Goal: Task Accomplishment & Management: Manage account settings

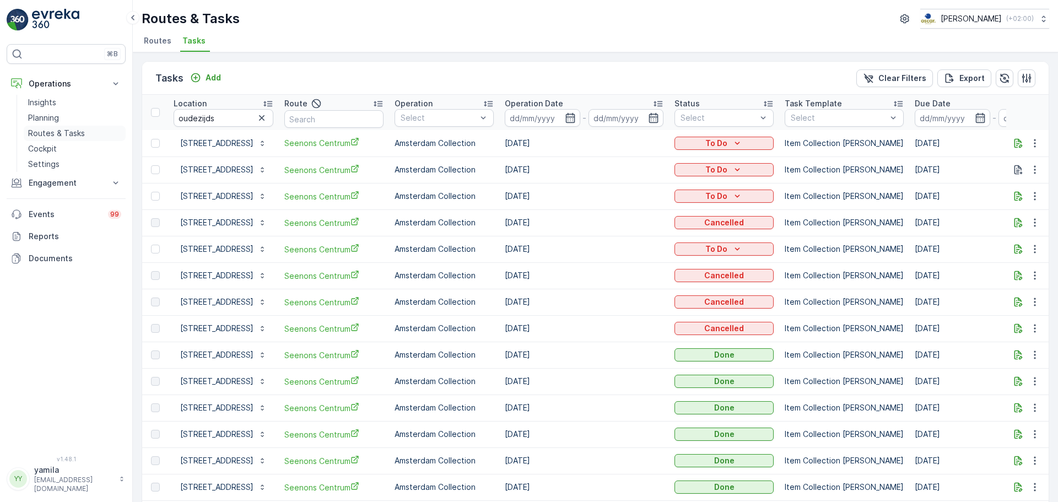
click at [74, 130] on p "Routes & Tasks" at bounding box center [56, 133] width 57 height 11
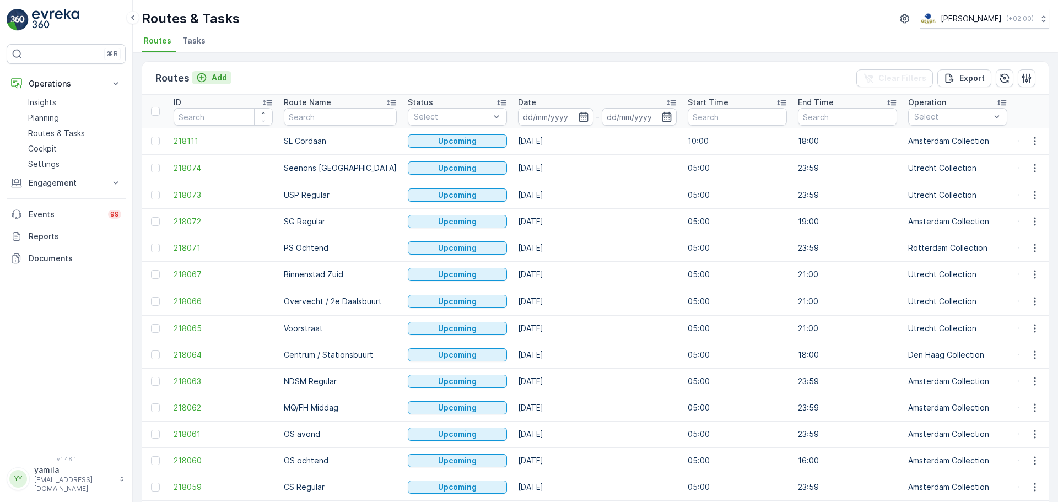
click at [223, 77] on p "Add" at bounding box center [219, 77] width 15 height 11
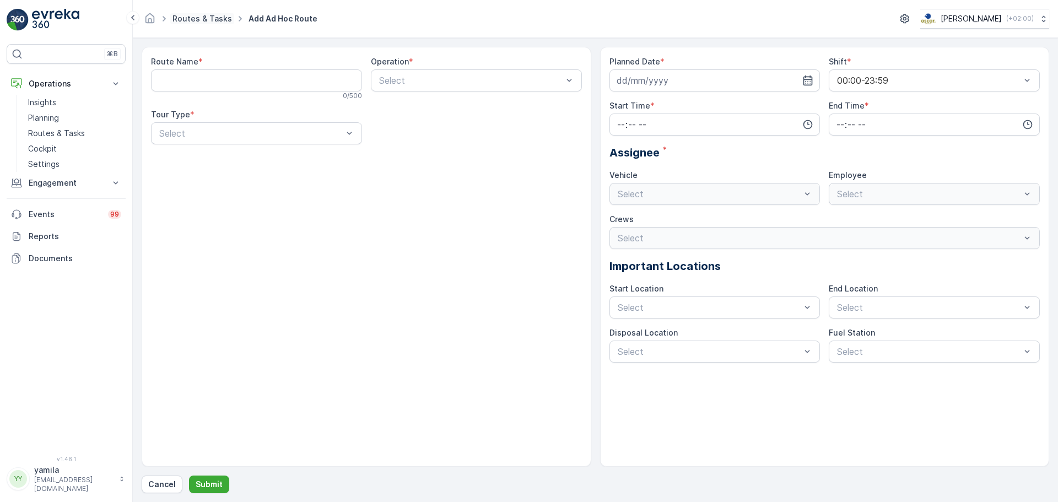
drag, startPoint x: 221, startPoint y: 12, endPoint x: 213, endPoint y: 16, distance: 8.9
click at [213, 16] on ul "Routes & Tasks" at bounding box center [208, 19] width 76 height 16
click at [213, 16] on link "Routes & Tasks" at bounding box center [202, 18] width 60 height 9
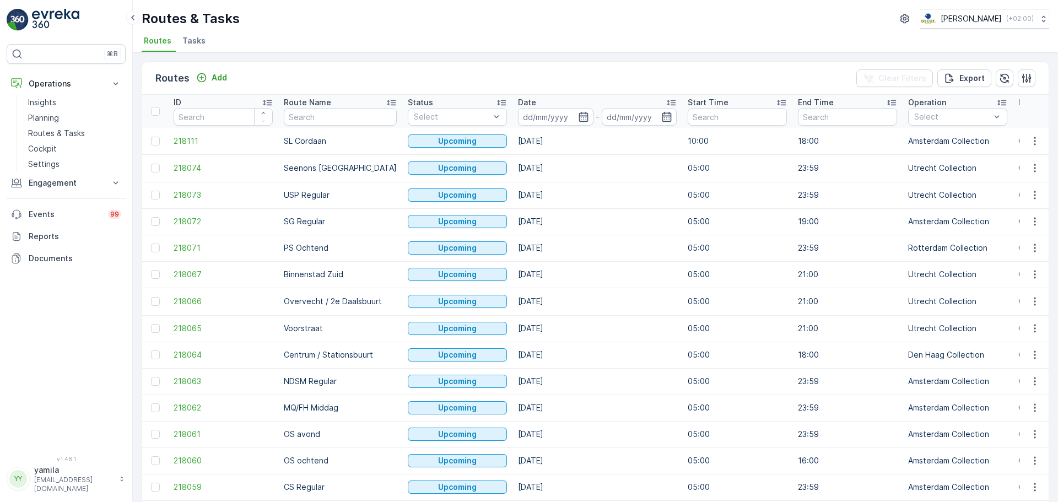
click at [191, 35] on li "Tasks" at bounding box center [195, 42] width 30 height 19
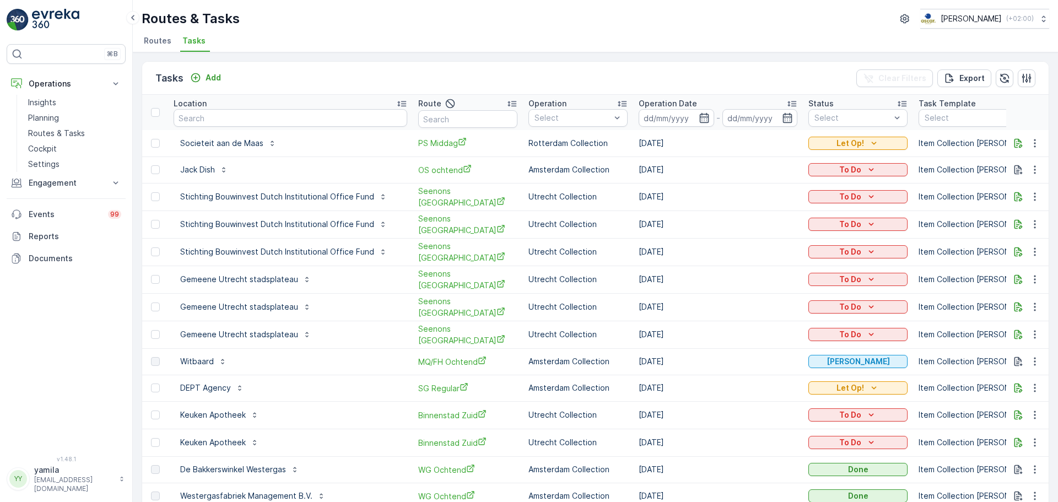
click at [217, 84] on div "Add" at bounding box center [206, 78] width 40 height 14
click at [214, 77] on p "Add" at bounding box center [213, 77] width 15 height 11
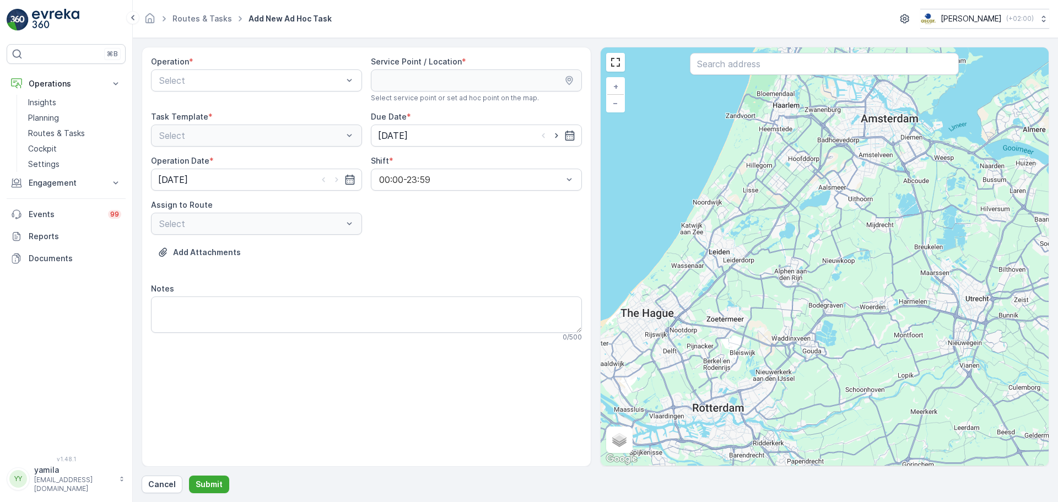
click at [214, 77] on div at bounding box center [251, 80] width 186 height 10
click at [212, 110] on span "Amsterdam Collection" at bounding box center [203, 108] width 90 height 10
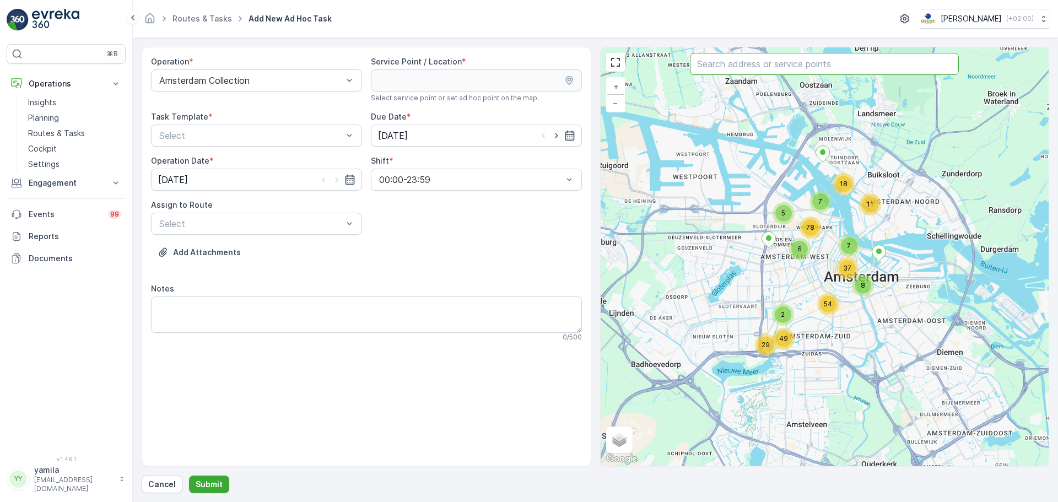
click at [713, 64] on input "text" at bounding box center [824, 64] width 269 height 22
click at [337, 77] on div at bounding box center [251, 80] width 186 height 10
click at [235, 163] on div "Utrecht Collection" at bounding box center [257, 164] width 198 height 10
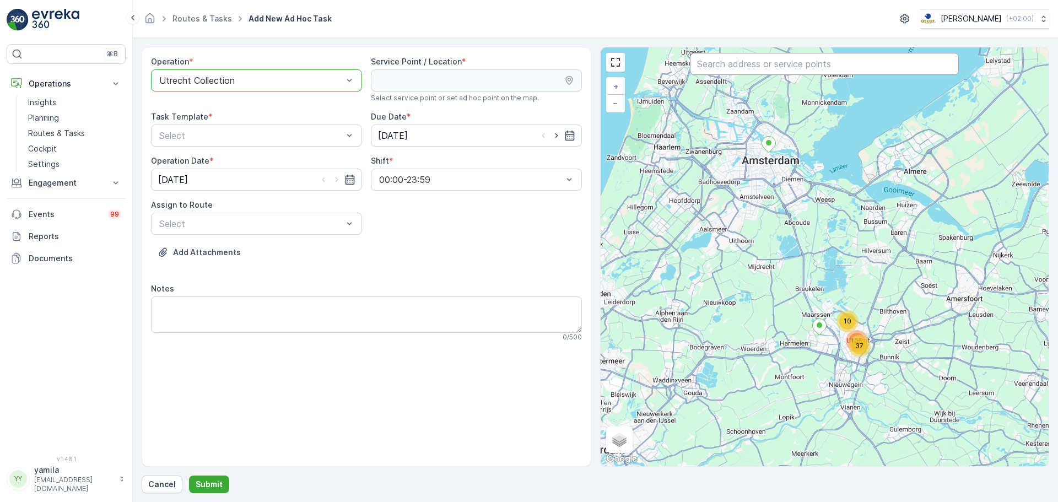
click at [712, 71] on input "text" at bounding box center [824, 64] width 269 height 22
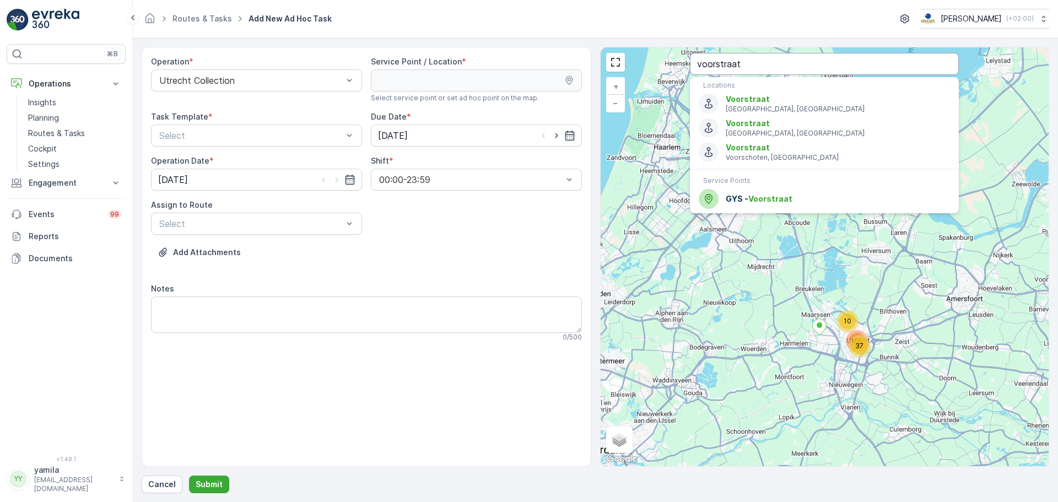
click at [733, 65] on input "voorstraat" at bounding box center [824, 64] width 269 height 22
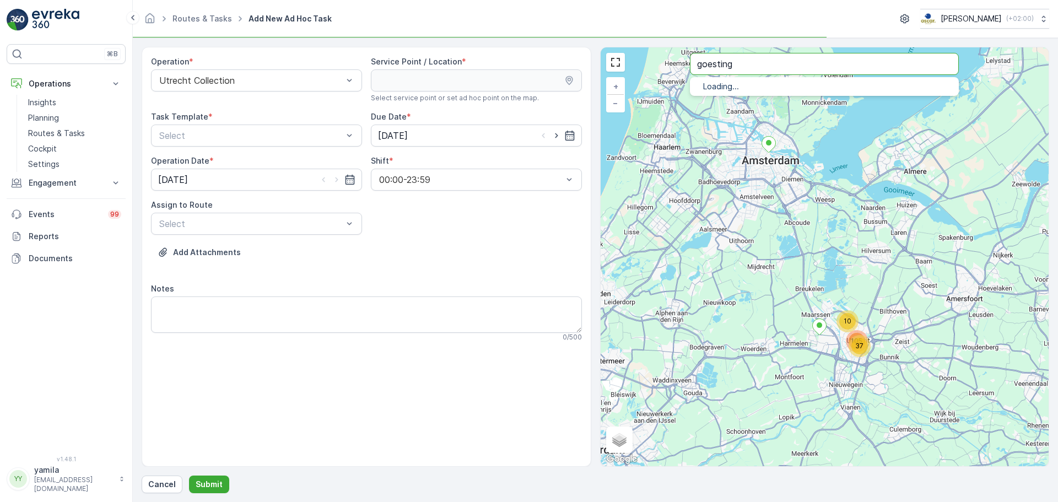
type input "goesting"
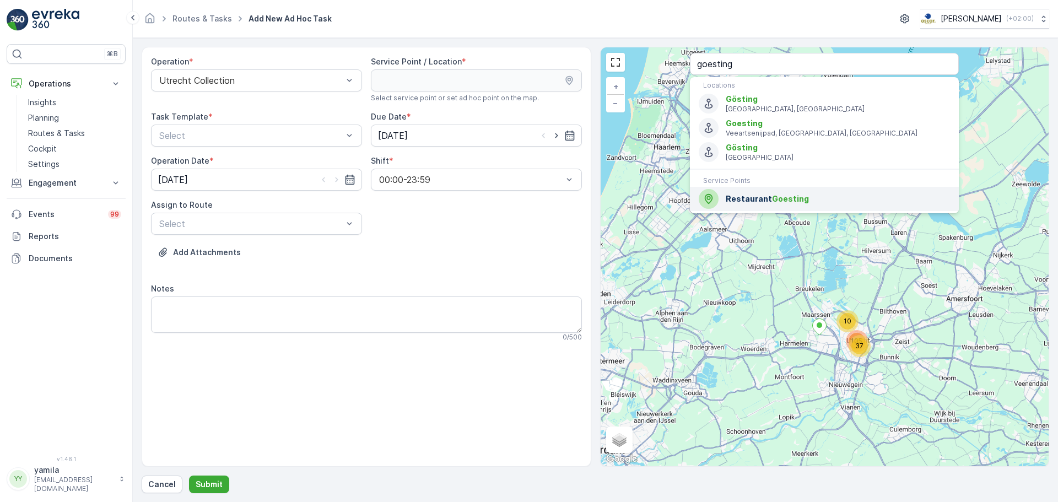
click at [734, 202] on span "Restaurant Goesting" at bounding box center [838, 198] width 224 height 11
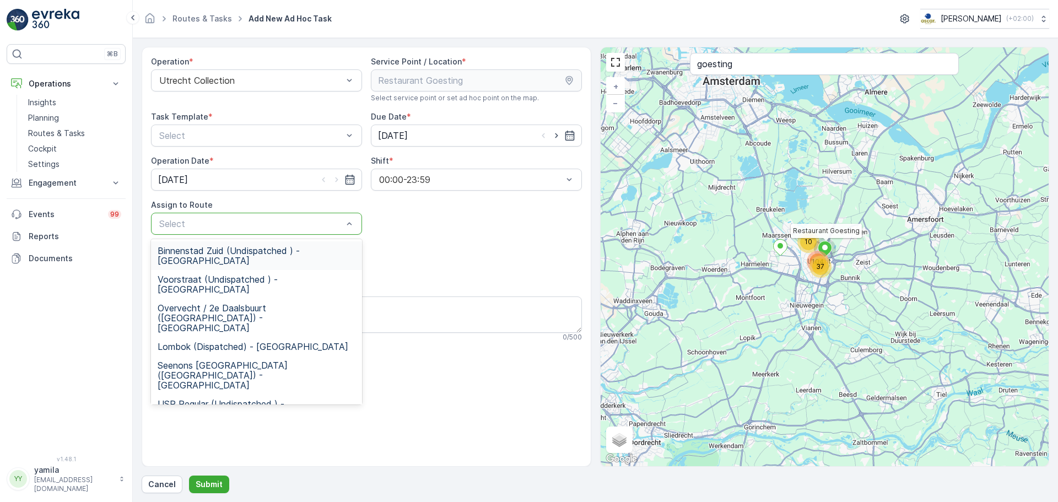
click at [241, 222] on div at bounding box center [251, 224] width 186 height 10
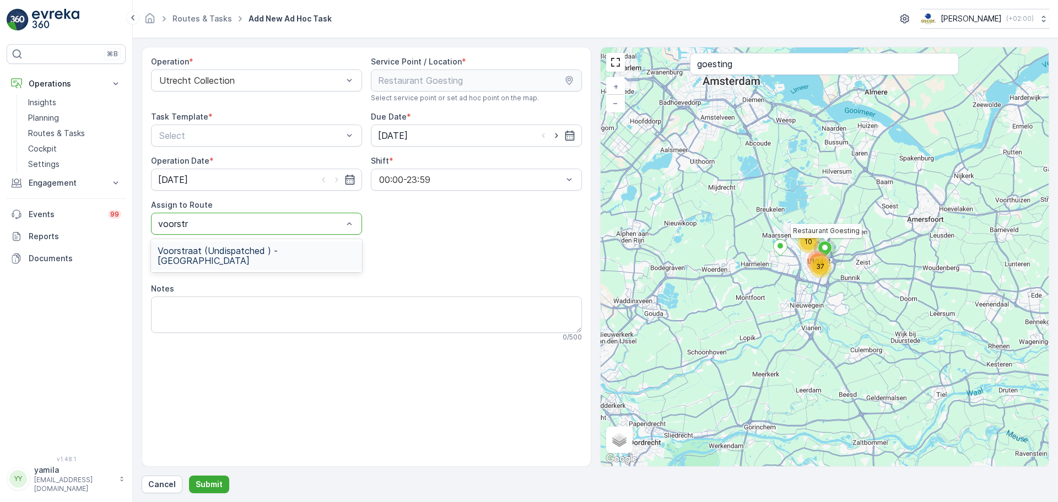
type input "voorstra"
click at [220, 248] on span "Voorstraat (Undispatched ) - Utrecht" at bounding box center [257, 256] width 198 height 20
click at [536, 133] on input "[DATE]" at bounding box center [476, 136] width 211 height 22
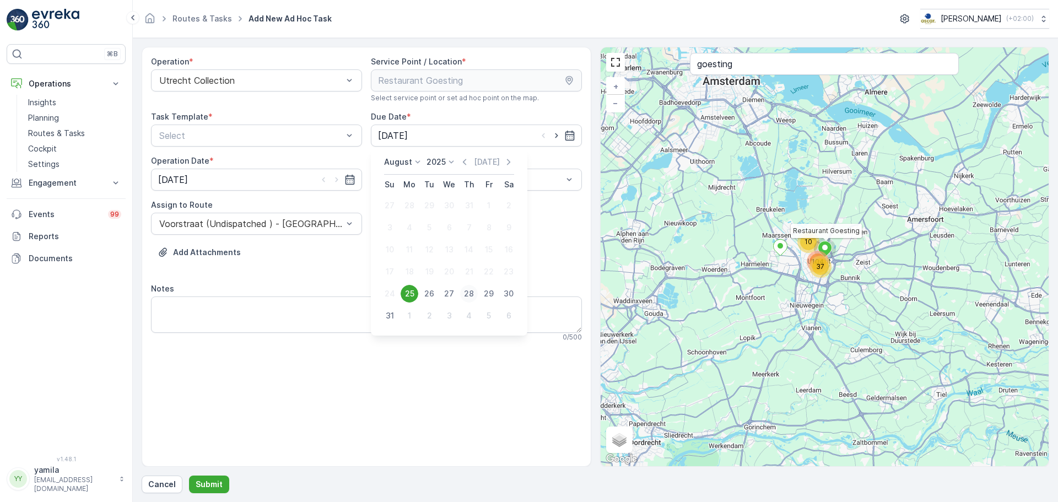
click at [462, 296] on div "28" at bounding box center [469, 294] width 18 height 18
type input "[DATE]"
click at [268, 184] on input "[DATE]" at bounding box center [256, 180] width 211 height 22
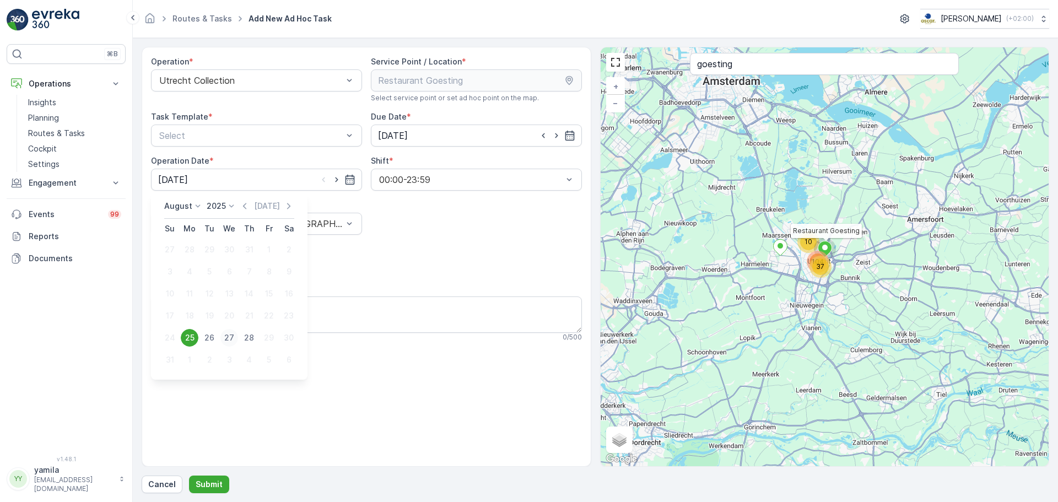
click at [227, 337] on div "27" at bounding box center [229, 338] width 18 height 18
click at [257, 190] on input "[DATE]" at bounding box center [256, 180] width 211 height 22
click at [243, 338] on div "28" at bounding box center [249, 338] width 18 height 18
type input "[DATE]"
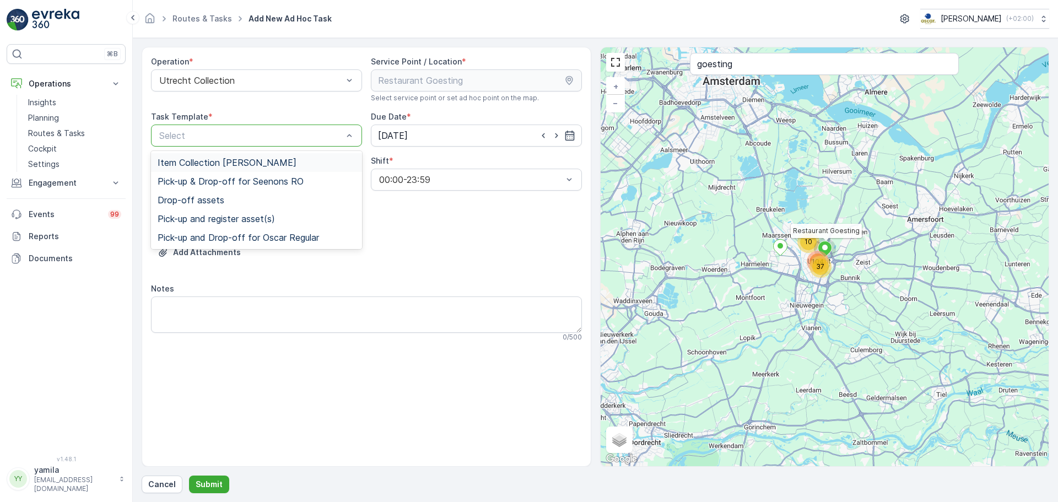
click at [273, 167] on span "Item Collection [PERSON_NAME]" at bounding box center [227, 163] width 139 height 10
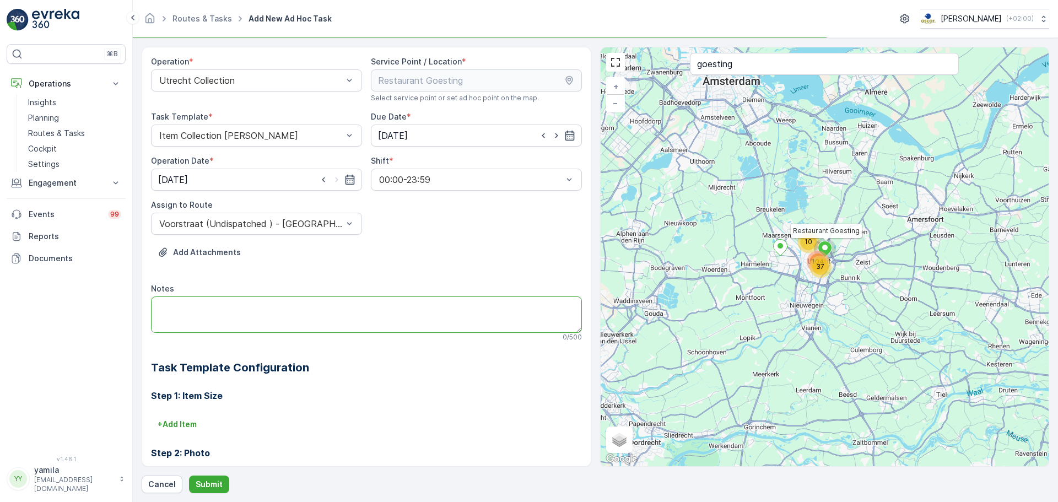
click at [217, 320] on textarea "Notes" at bounding box center [366, 314] width 431 height 36
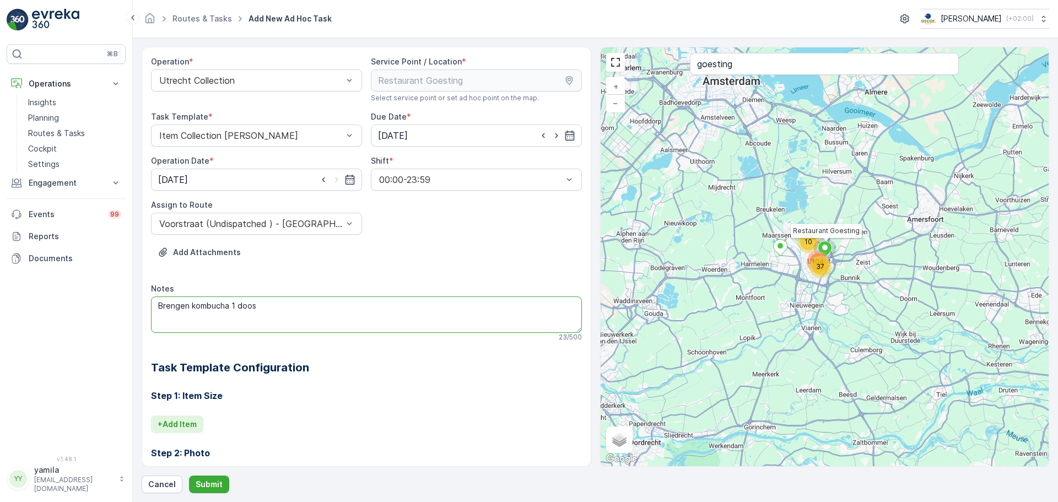
type textarea "Brengen kombucha 1 doos"
click at [177, 429] on p "+ Add Item" at bounding box center [177, 424] width 39 height 11
click at [184, 444] on div at bounding box center [326, 440] width 337 height 10
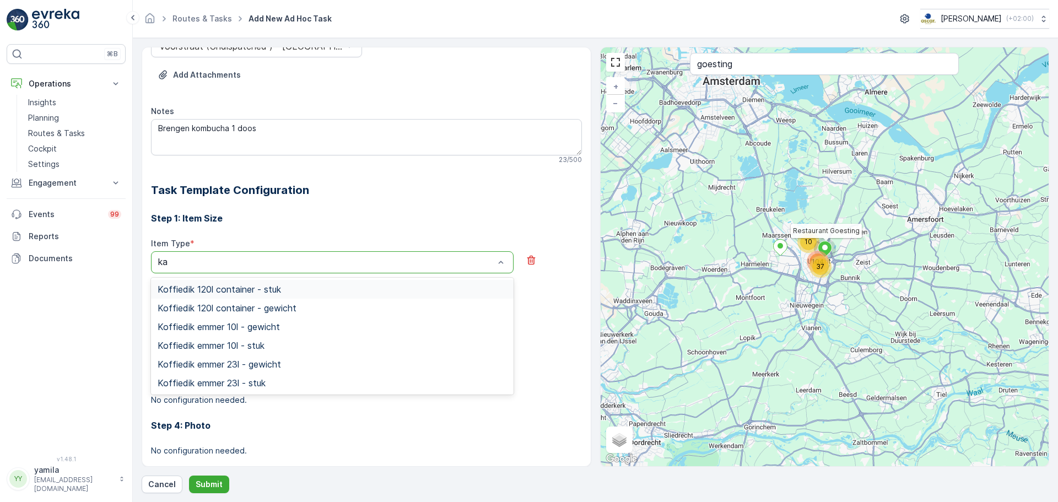
type input "kam"
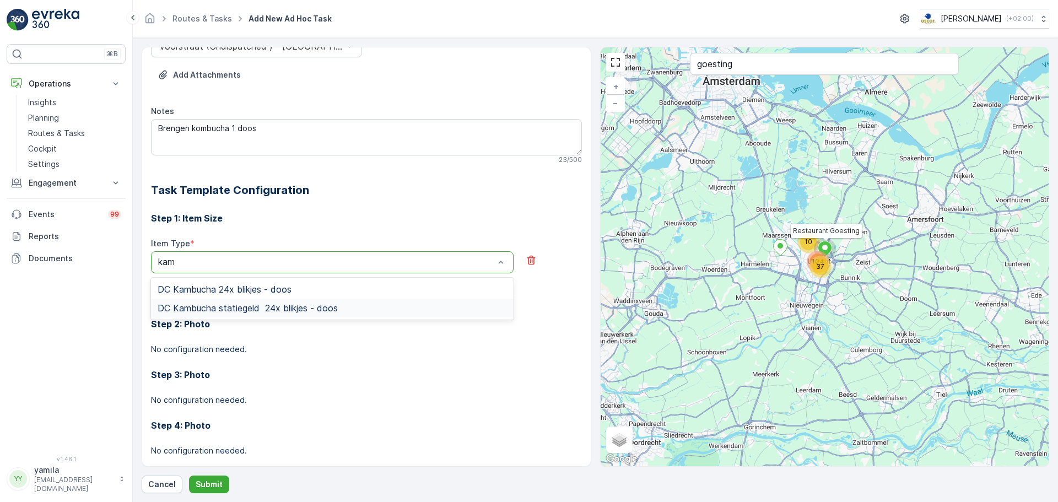
click at [218, 304] on span "DC Kambucha statiegeld 24x blikjes - doos" at bounding box center [248, 308] width 180 height 10
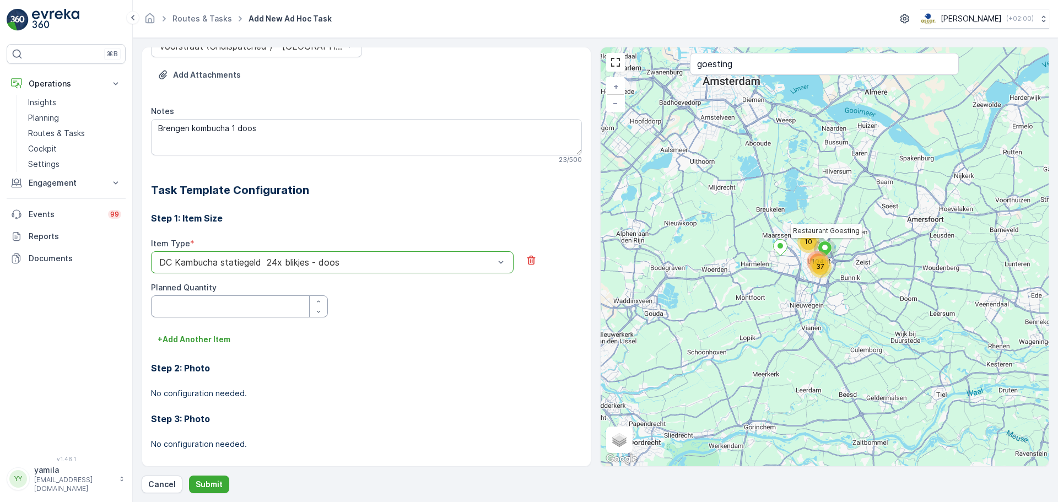
scroll to position [0, 0]
click at [314, 299] on div "button" at bounding box center [319, 301] width 18 height 7
type Quantity "1"
click at [215, 483] on p "Submit" at bounding box center [209, 484] width 27 height 11
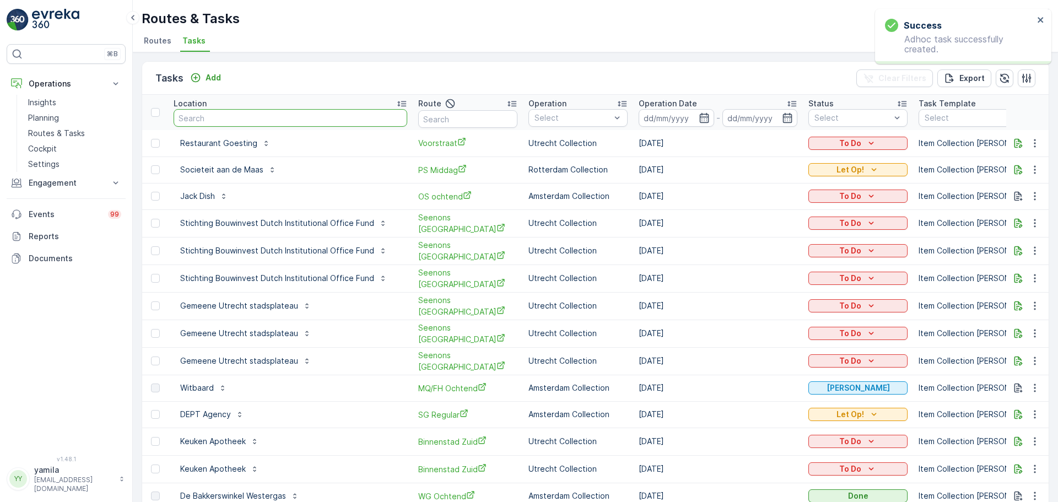
click at [203, 118] on input "text" at bounding box center [291, 118] width 234 height 18
type input "green fox"
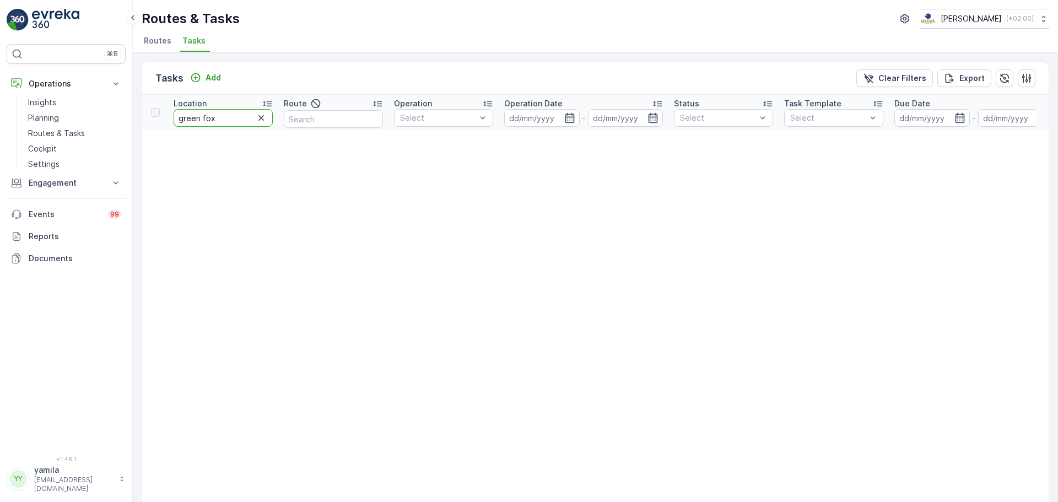
drag, startPoint x: 217, startPoint y: 118, endPoint x: 197, endPoint y: 117, distance: 19.8
click at [197, 117] on input "green fox" at bounding box center [223, 118] width 99 height 18
type input "gree"
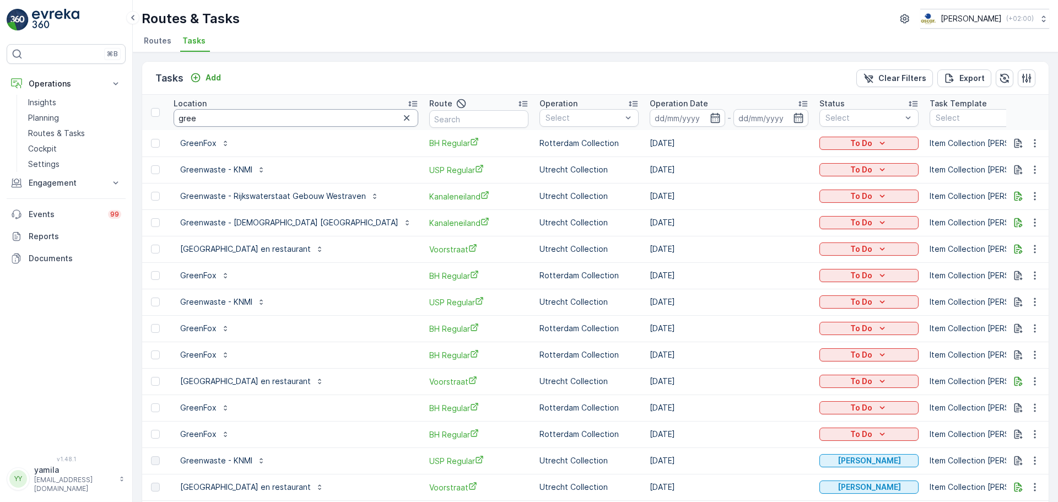
click at [222, 118] on input "gree" at bounding box center [296, 118] width 245 height 18
type input "greenfox"
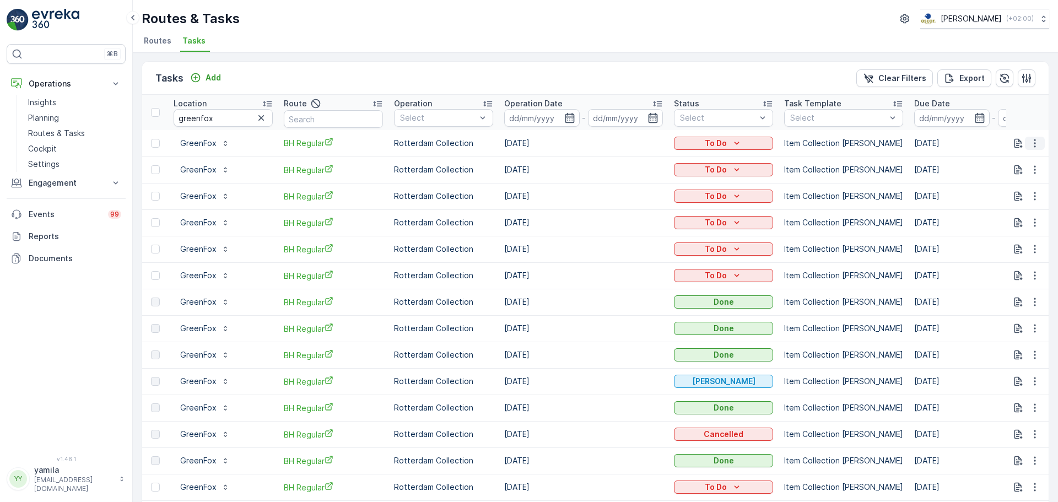
click at [1037, 142] on button "button" at bounding box center [1035, 143] width 20 height 13
click at [1028, 164] on span "See More Details" at bounding box center [1012, 159] width 64 height 11
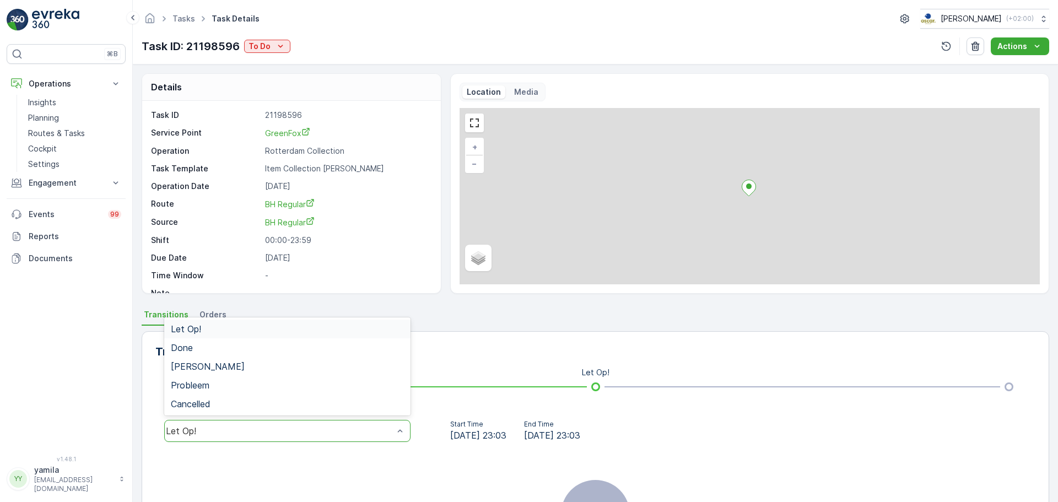
click at [252, 433] on div "Let Op!" at bounding box center [280, 431] width 228 height 10
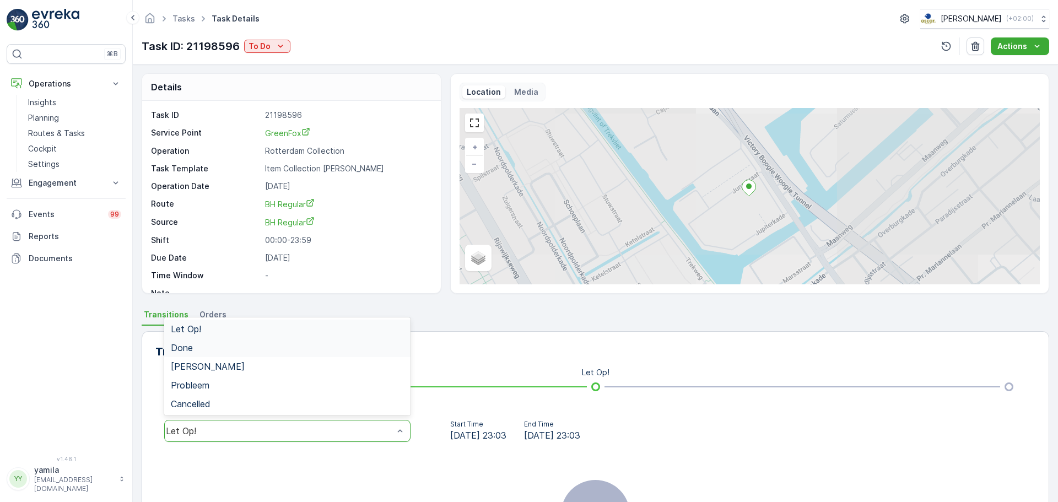
click at [204, 347] on div "Done" at bounding box center [287, 348] width 233 height 10
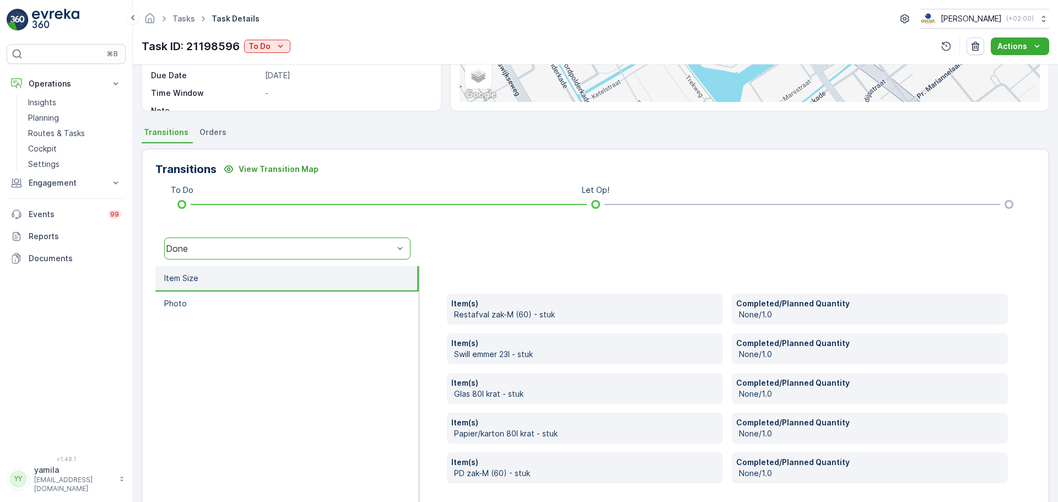
scroll to position [226, 0]
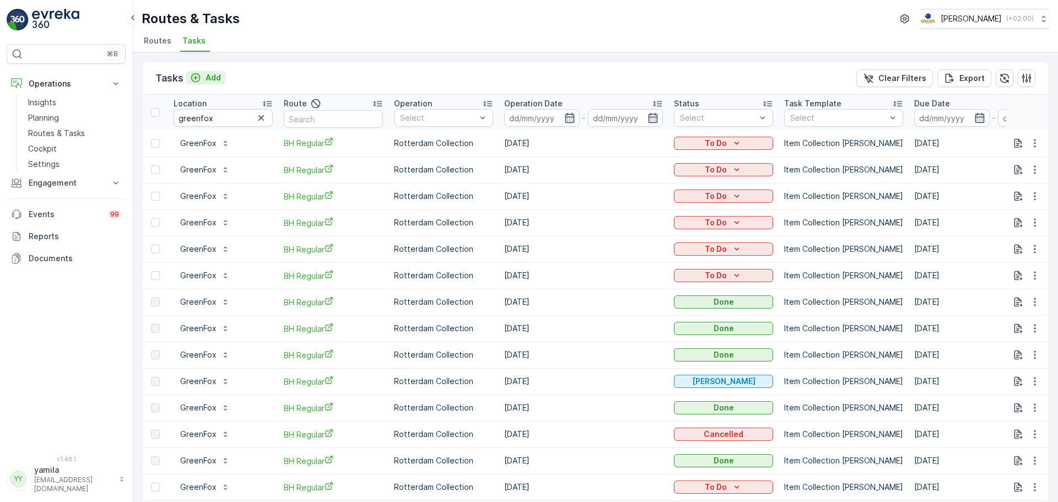
click at [208, 77] on p "Add" at bounding box center [213, 77] width 15 height 11
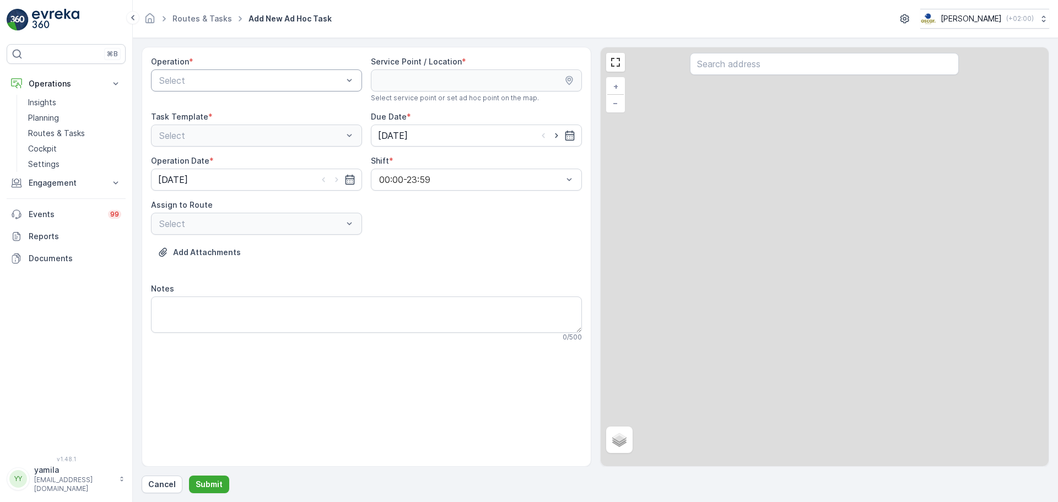
click at [208, 71] on div "Select" at bounding box center [256, 80] width 211 height 22
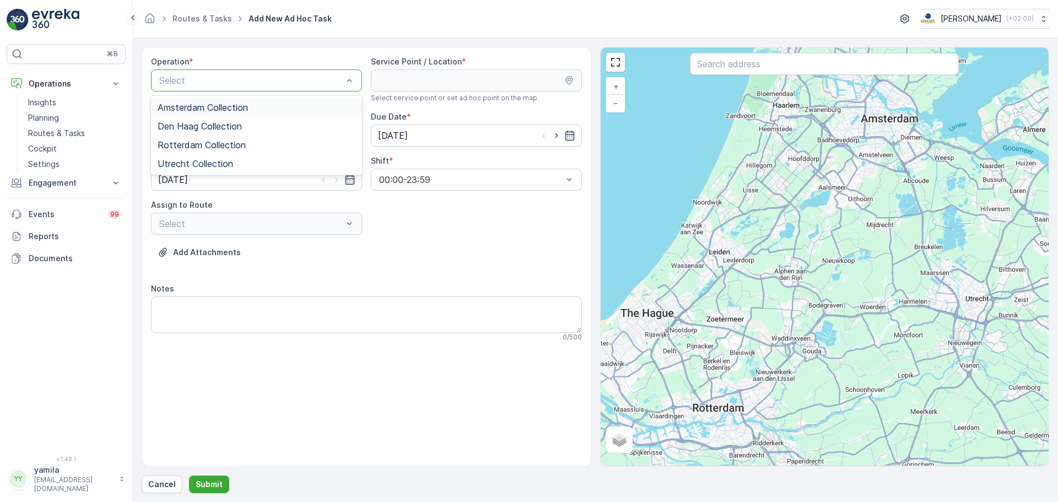
click at [204, 104] on span "Amsterdam Collection" at bounding box center [203, 108] width 90 height 10
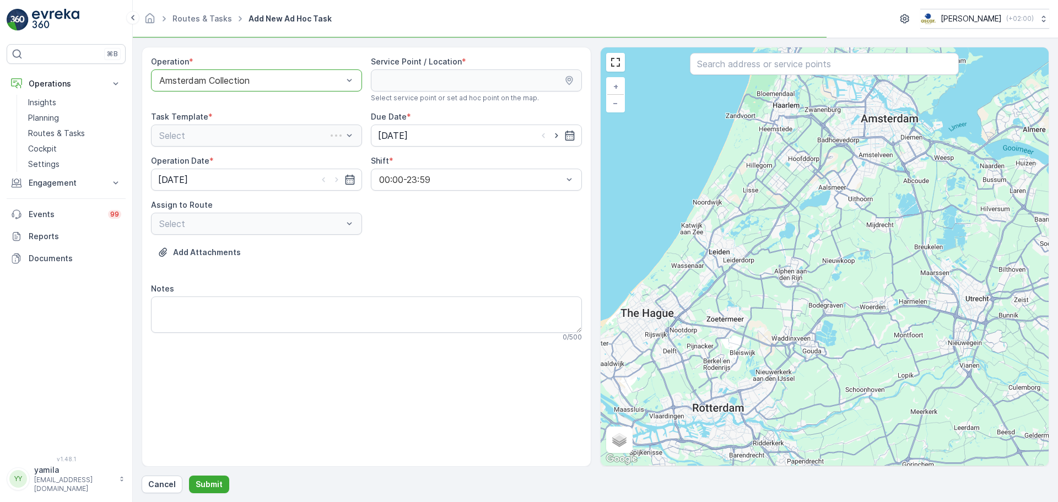
click at [720, 66] on input "text" at bounding box center [824, 64] width 269 height 22
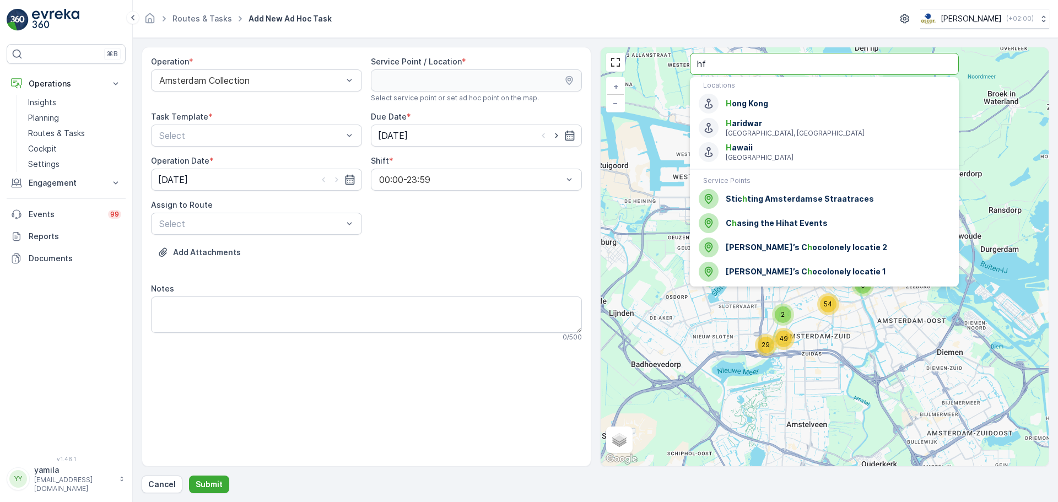
type input "h"
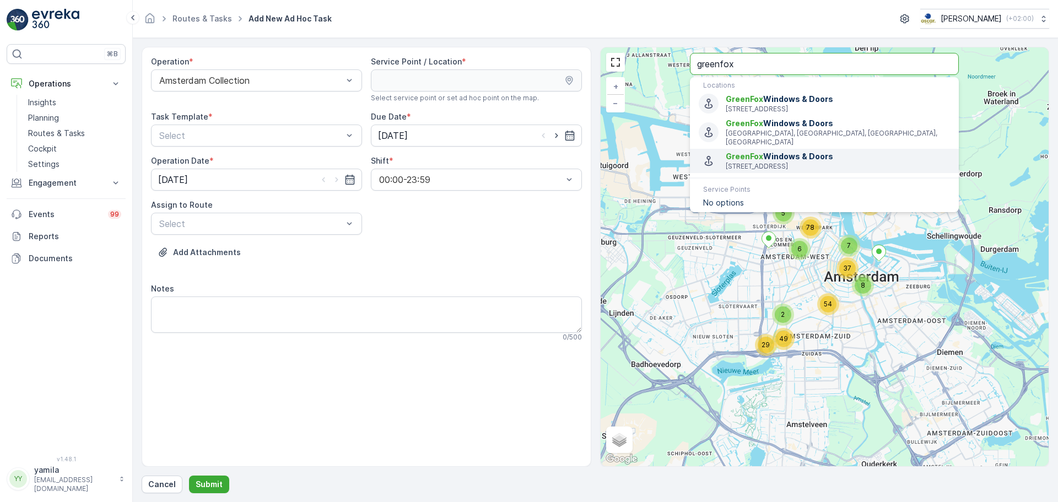
type input "greenfox"
drag, startPoint x: 749, startPoint y: 64, endPoint x: 693, endPoint y: 64, distance: 56.2
click at [693, 64] on input "greenfox" at bounding box center [824, 64] width 269 height 22
click at [342, 75] on div at bounding box center [251, 80] width 186 height 10
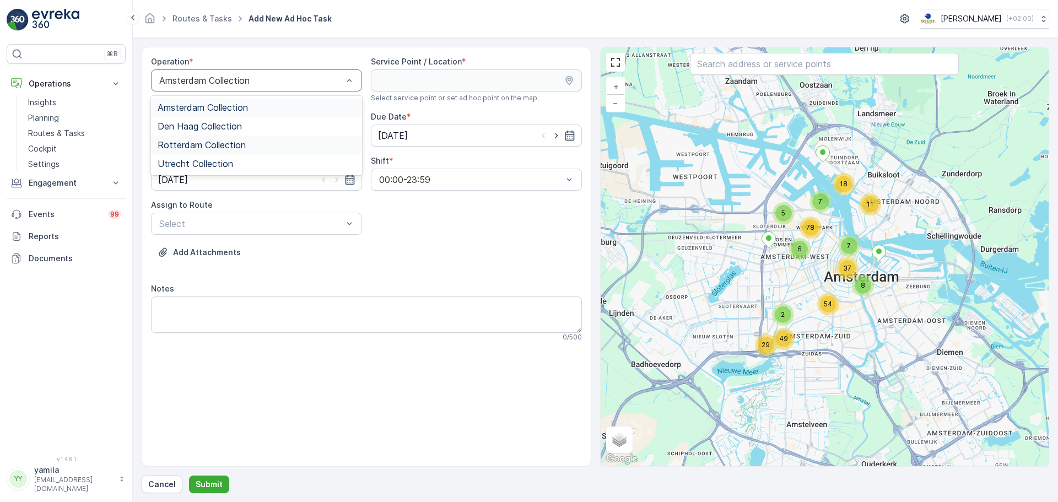
click at [235, 145] on span "Rotterdam Collection" at bounding box center [202, 145] width 88 height 10
click at [742, 69] on input "text" at bounding box center [824, 64] width 269 height 22
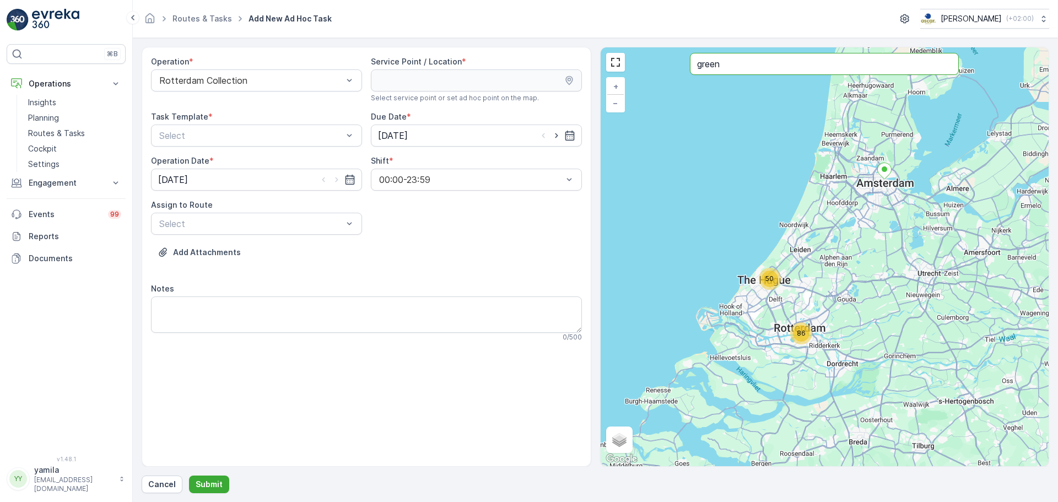
type input "green"
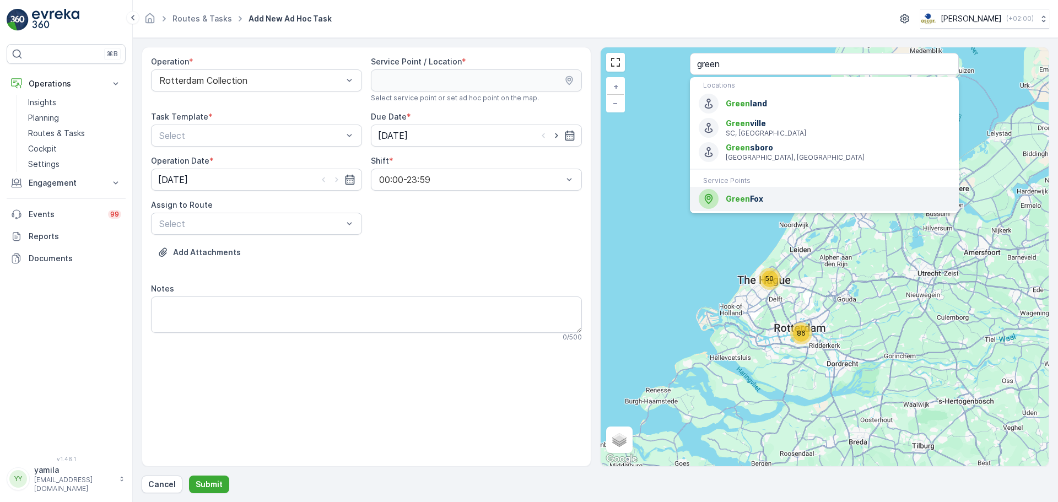
click at [726, 197] on span "Green" at bounding box center [738, 198] width 24 height 9
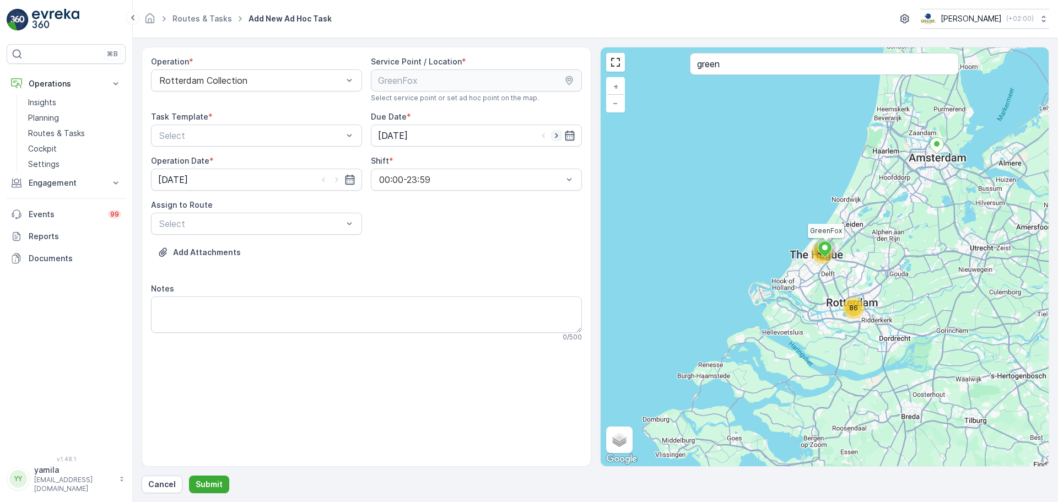
click at [554, 134] on icon "button" at bounding box center [556, 135] width 11 height 11
type input "26.08.2025"
click at [338, 177] on icon "button" at bounding box center [336, 179] width 11 height 11
type input "26.08.2025"
click at [293, 133] on div at bounding box center [251, 136] width 186 height 10
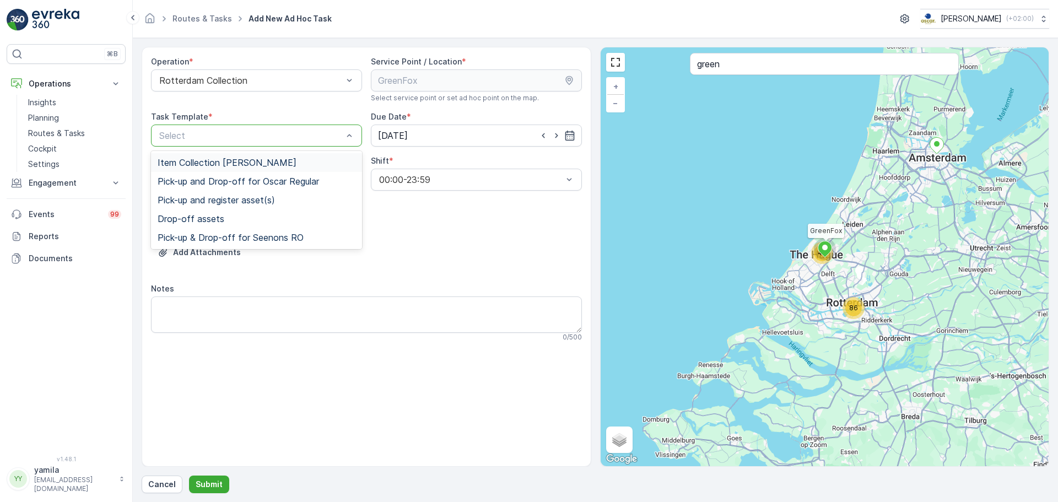
click at [285, 151] on div "Item Collection Oscar Regulier Pick-up and Drop-off for Oscar Regular Pick-up a…" at bounding box center [256, 200] width 211 height 98
click at [284, 153] on div "Item Collection Oscar Regulier Pick-up and Drop-off for Oscar Regular Pick-up a…" at bounding box center [256, 200] width 211 height 98
click at [242, 156] on div "Item Collection [PERSON_NAME]" at bounding box center [256, 162] width 211 height 19
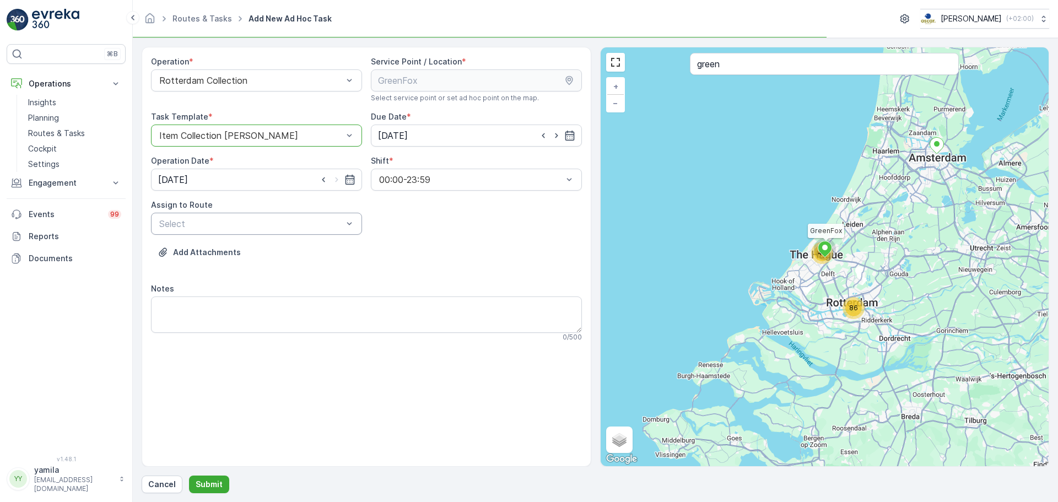
click at [244, 224] on div at bounding box center [251, 224] width 186 height 10
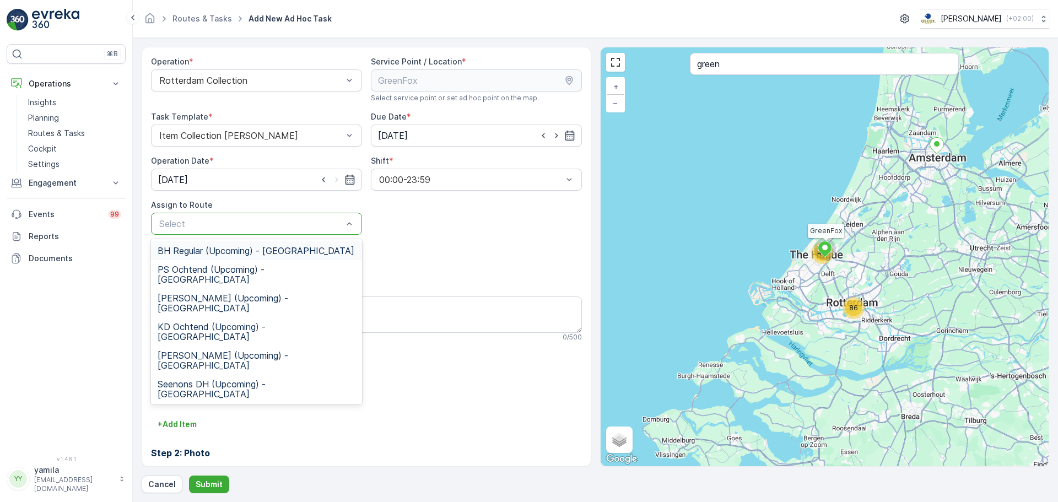
click at [230, 244] on div "BH Regular (Upcoming) - Rotterdam" at bounding box center [256, 250] width 211 height 19
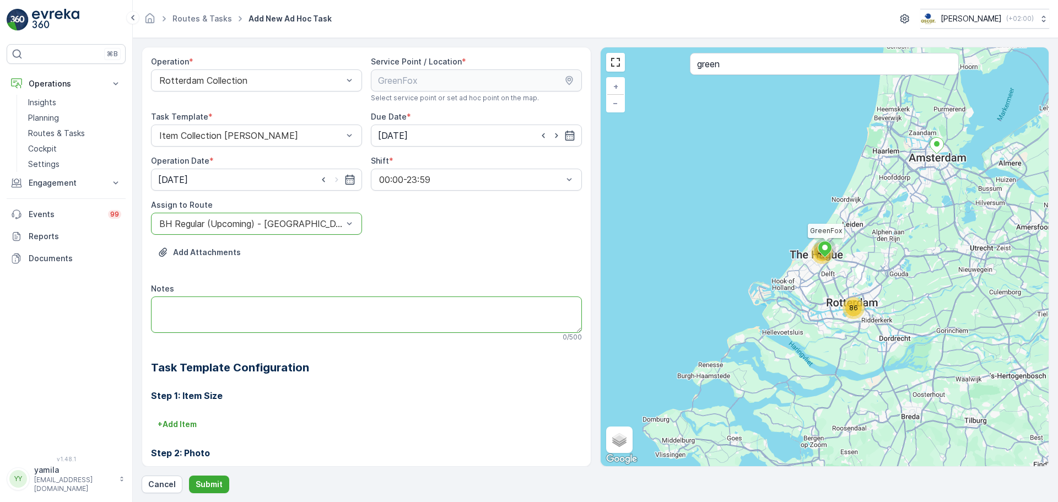
click at [239, 319] on textarea "Notes" at bounding box center [366, 314] width 431 height 36
type textarea "Zakken brengen PD 60 en rest 60"
click at [201, 484] on p "Submit" at bounding box center [209, 484] width 27 height 11
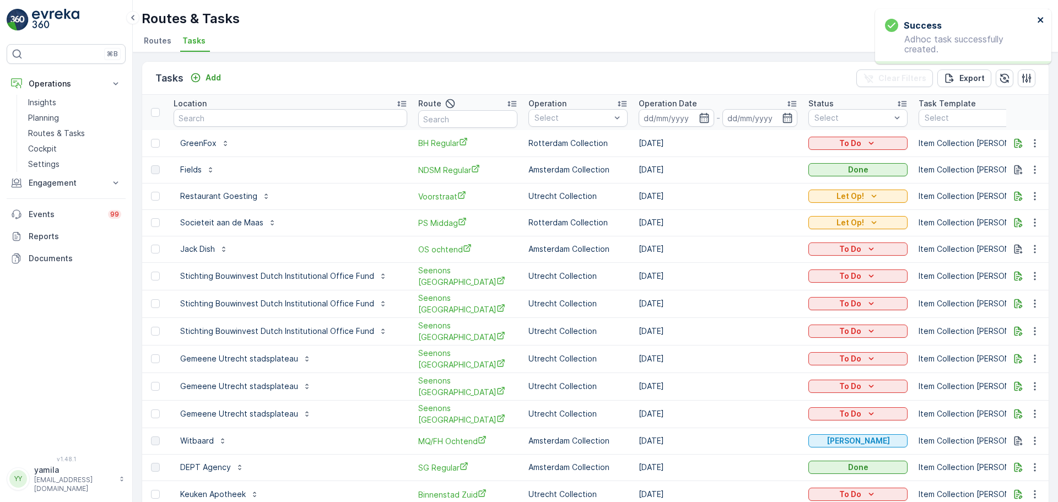
click at [1043, 19] on icon "close" at bounding box center [1041, 19] width 8 height 9
click at [839, 140] on p "To Do" at bounding box center [850, 143] width 22 height 11
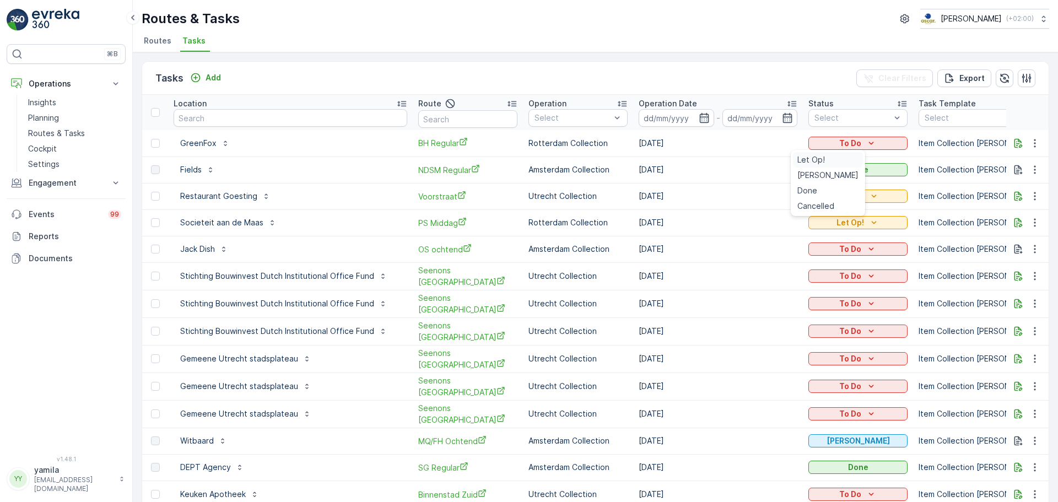
click at [819, 158] on span "Let Op!" at bounding box center [811, 159] width 28 height 11
click at [305, 115] on input "text" at bounding box center [291, 118] width 234 height 18
type input "oudezijds"
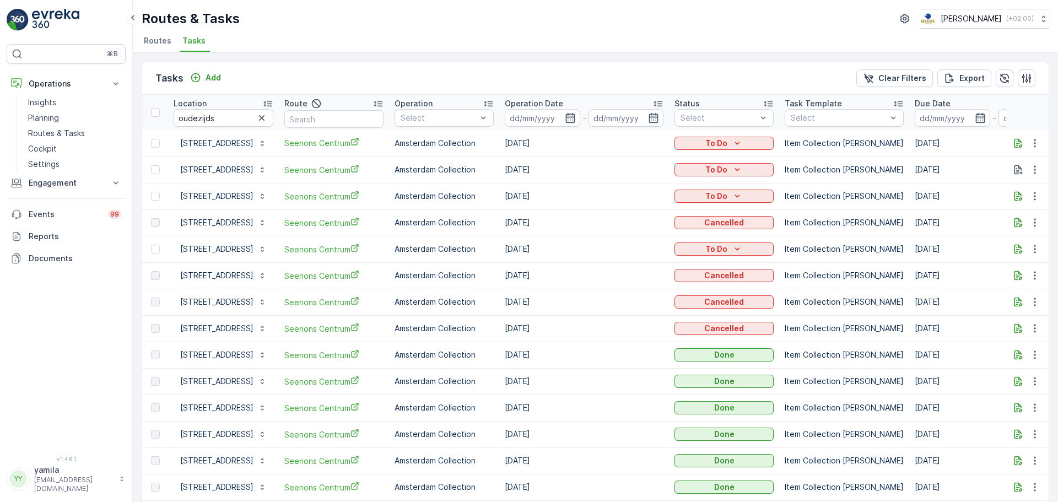
click at [197, 44] on span "Tasks" at bounding box center [193, 40] width 23 height 11
click at [267, 119] on icon "button" at bounding box center [261, 117] width 11 height 11
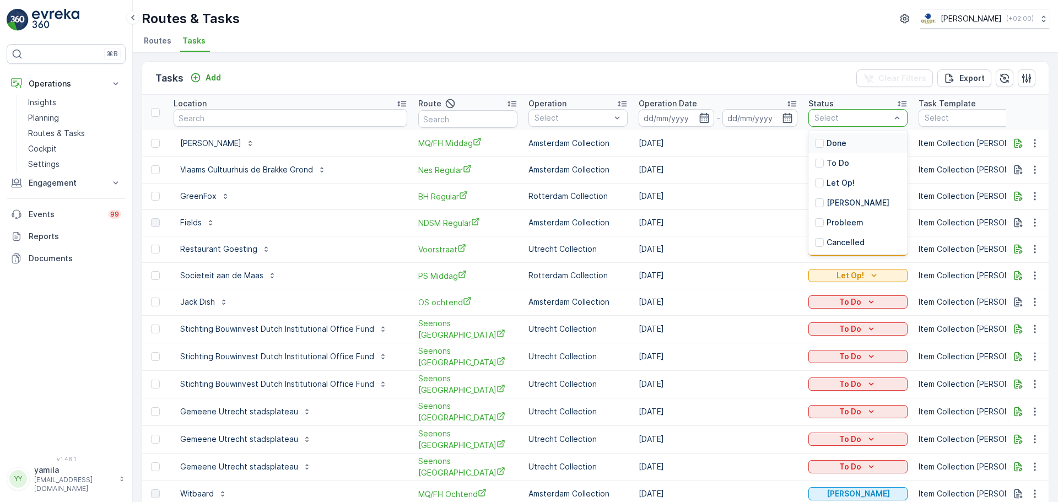
click at [840, 111] on div "Select" at bounding box center [857, 118] width 99 height 18
click at [815, 179] on div at bounding box center [819, 183] width 9 height 9
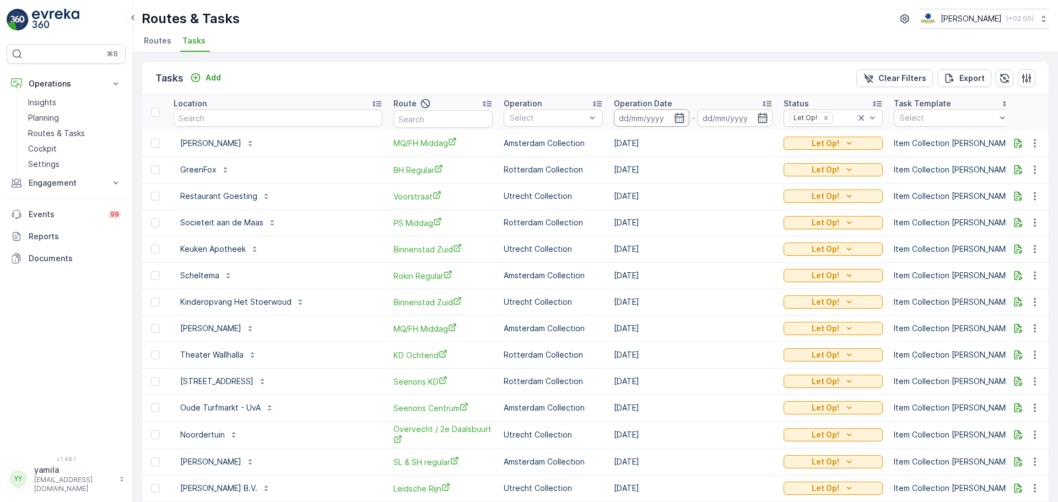
click at [614, 110] on input at bounding box center [651, 118] width 75 height 18
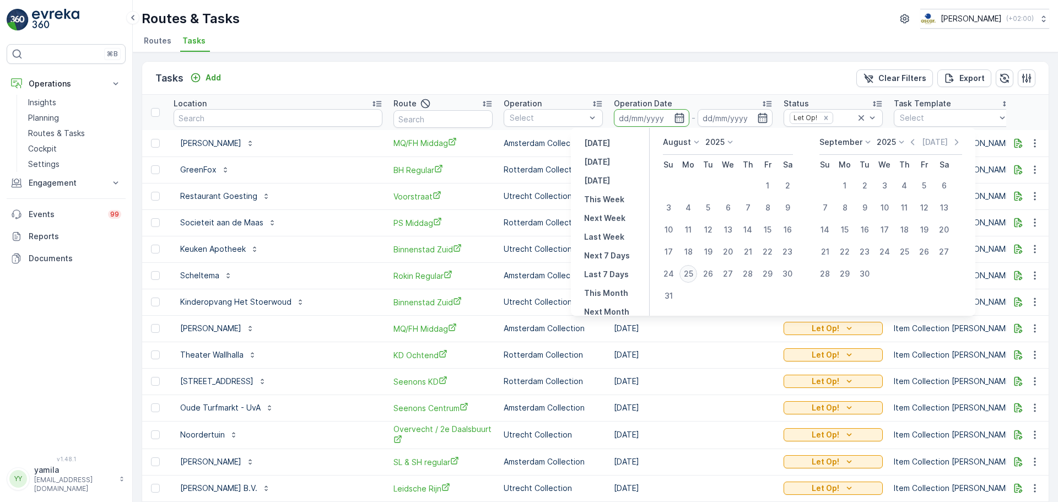
click at [693, 273] on div "25" at bounding box center [688, 274] width 18 height 18
type input "[DATE]"
click at [693, 273] on div "25" at bounding box center [688, 274] width 18 height 18
type input "[DATE]"
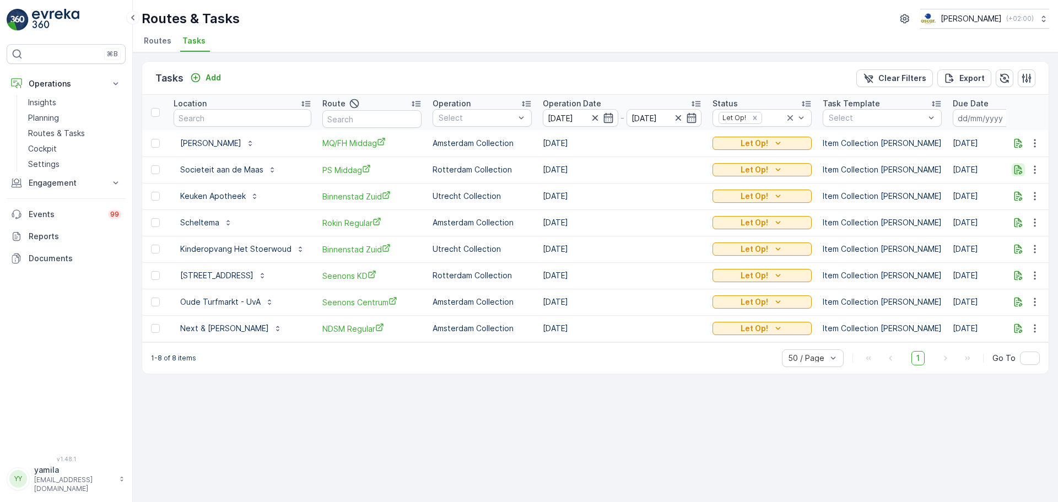
click at [1017, 172] on icon "button" at bounding box center [1019, 169] width 8 height 9
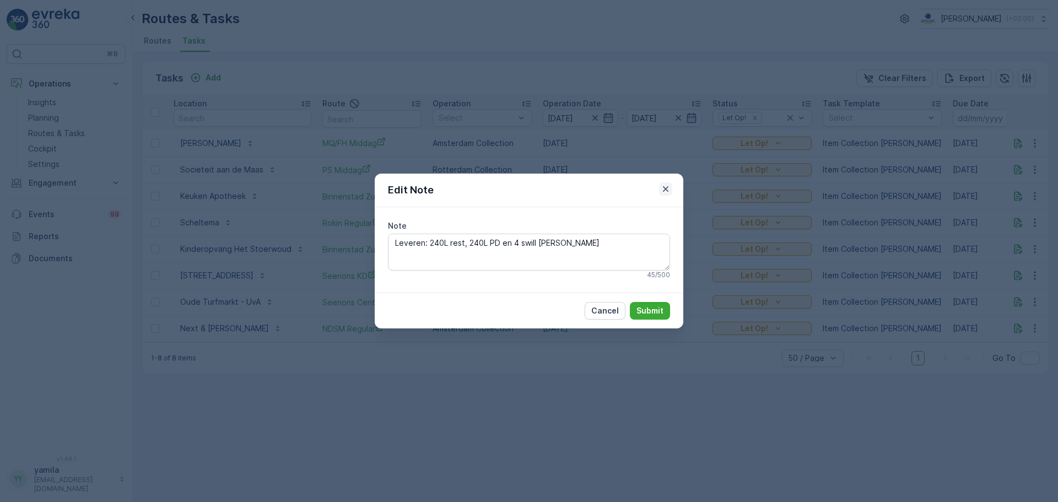
click at [665, 186] on icon "button" at bounding box center [665, 189] width 11 height 11
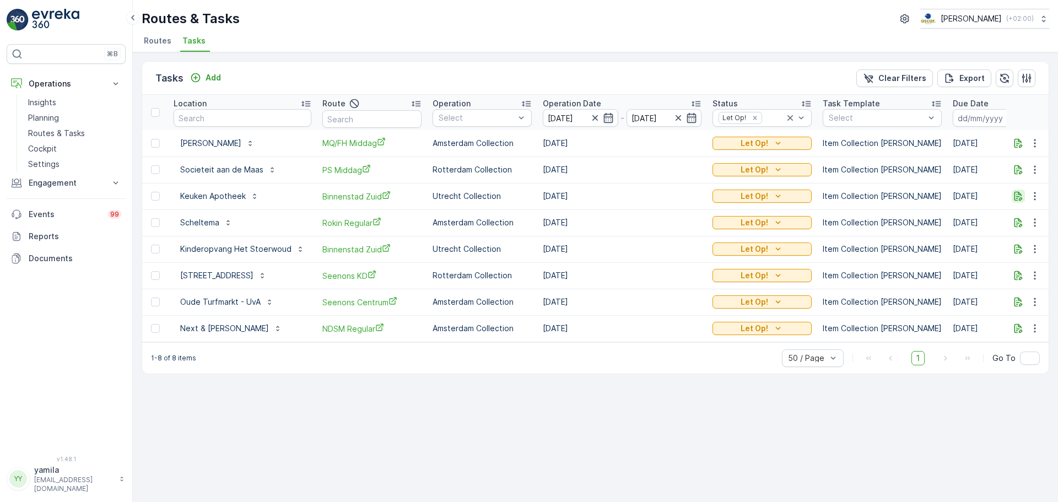
click at [1016, 196] on icon "button" at bounding box center [1018, 196] width 11 height 11
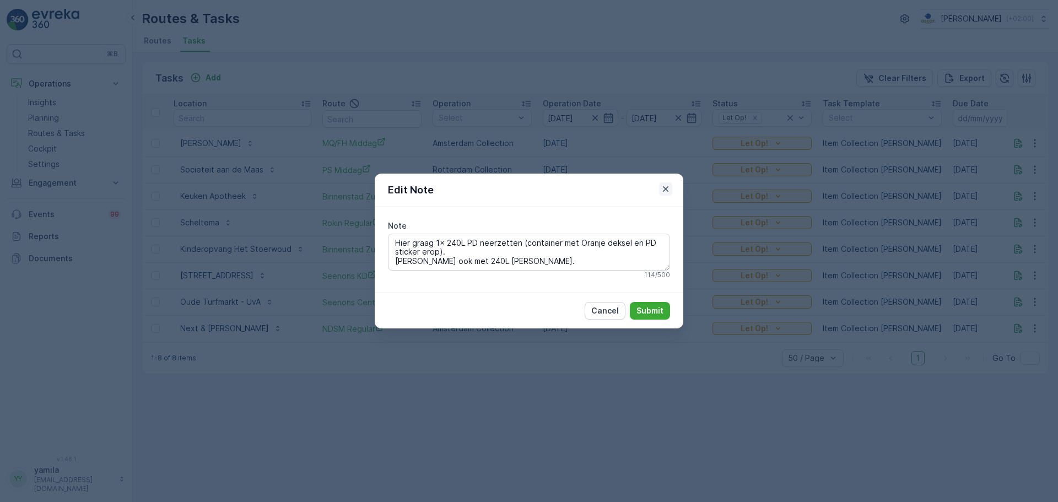
click at [666, 187] on icon "button" at bounding box center [665, 189] width 11 height 11
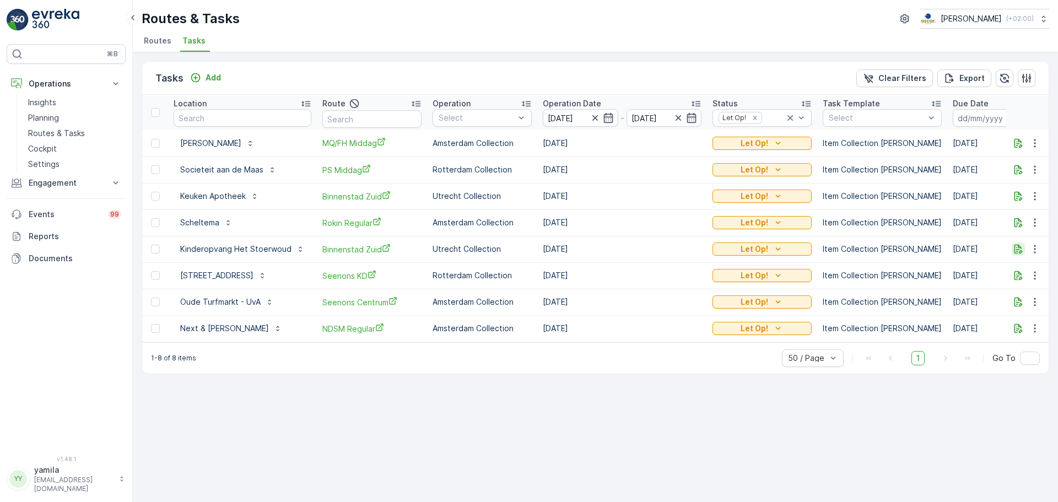
click at [1015, 251] on icon "button" at bounding box center [1019, 249] width 8 height 9
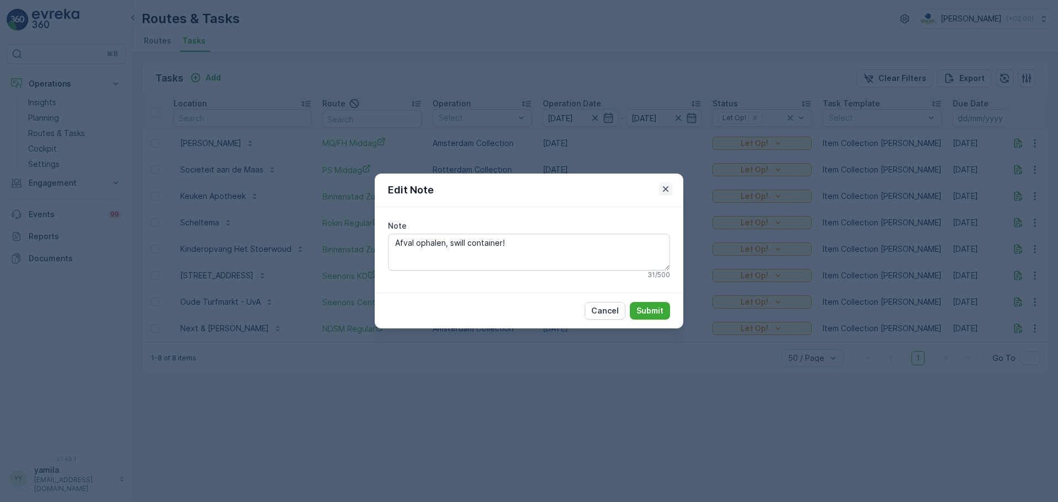
click at [664, 189] on icon "button" at bounding box center [665, 189] width 11 height 11
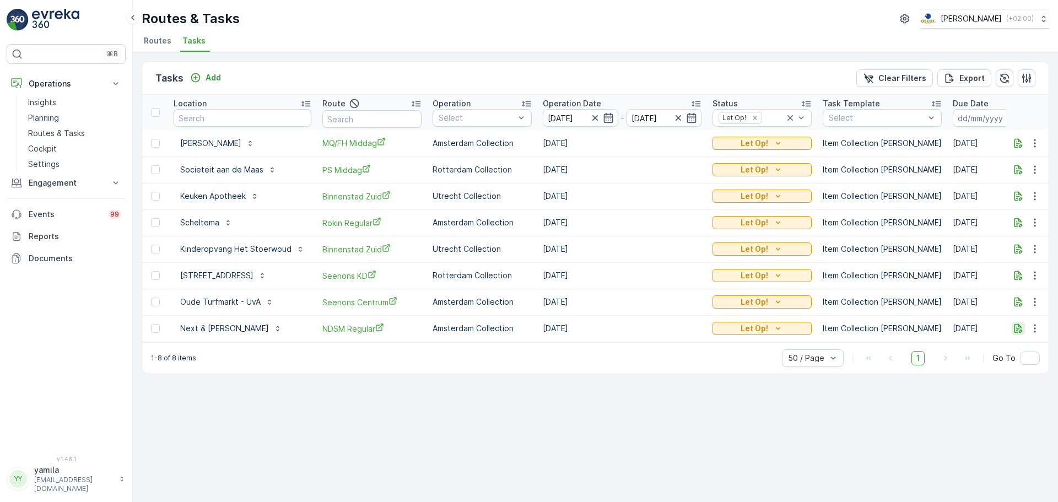
click at [1017, 326] on icon "button" at bounding box center [1018, 328] width 11 height 11
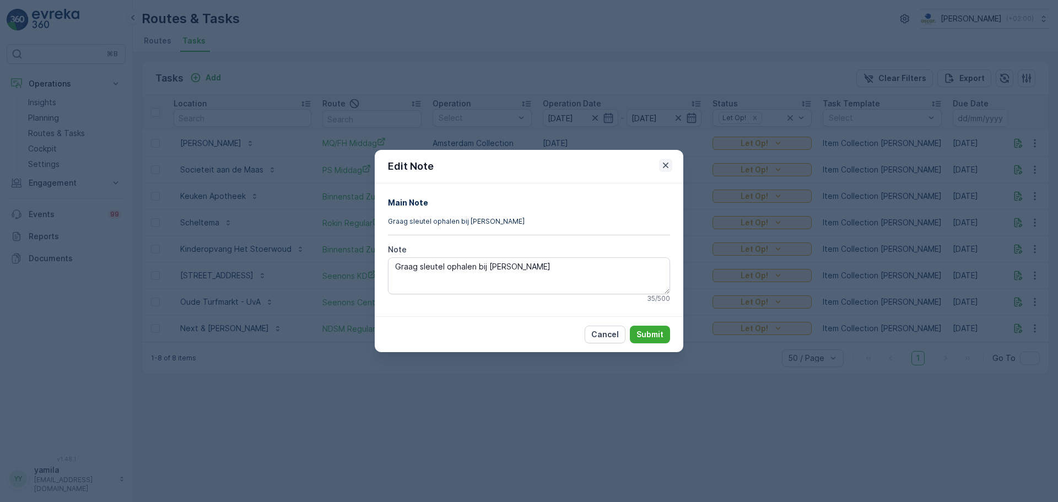
click at [666, 165] on icon "button" at bounding box center [666, 166] width 6 height 6
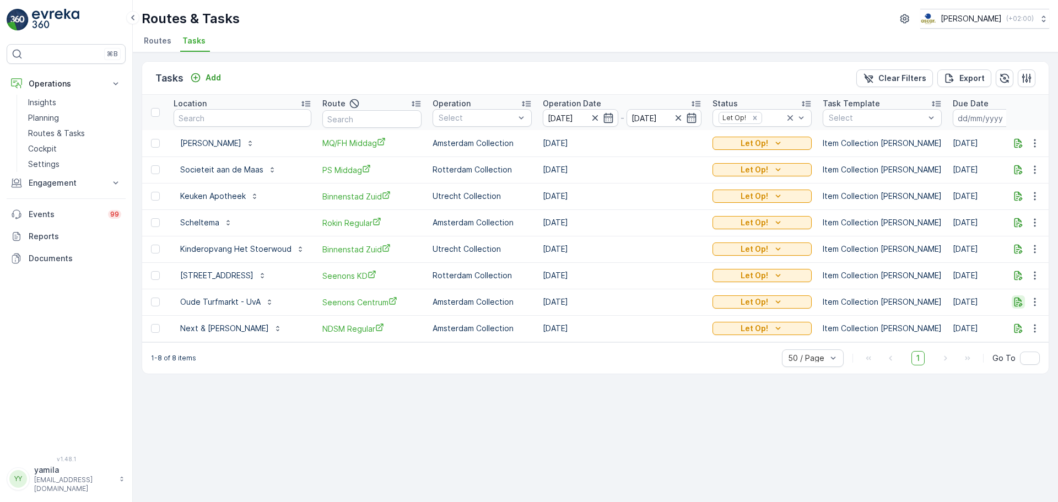
click at [1012, 305] on td at bounding box center [1027, 302] width 43 height 26
click at [1012, 305] on button "button" at bounding box center [1018, 301] width 13 height 13
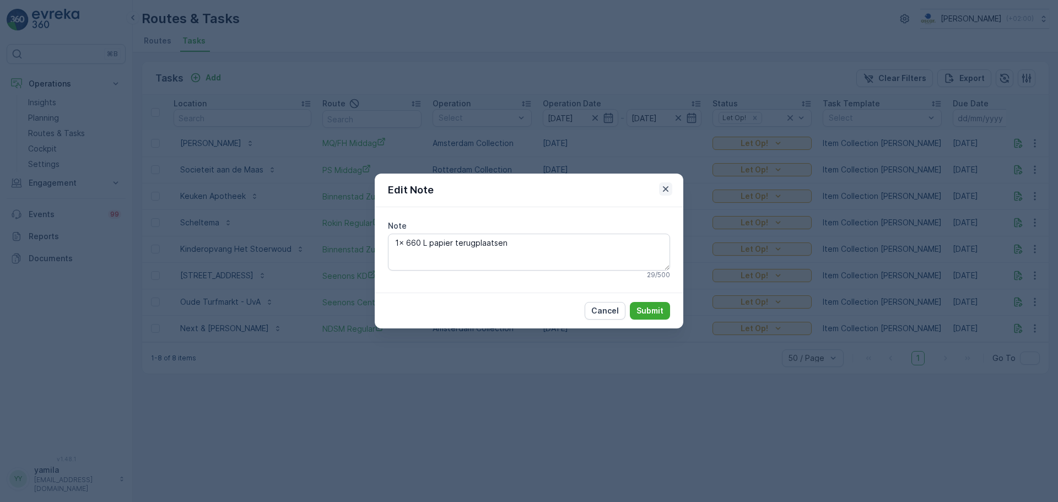
click at [667, 187] on icon "button" at bounding box center [666, 189] width 6 height 6
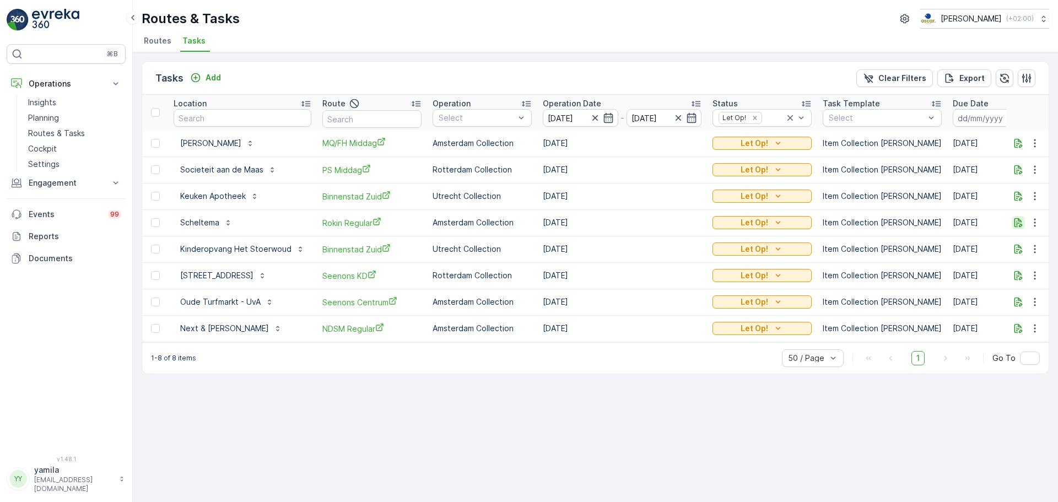
click at [1016, 224] on icon "button" at bounding box center [1018, 222] width 11 height 11
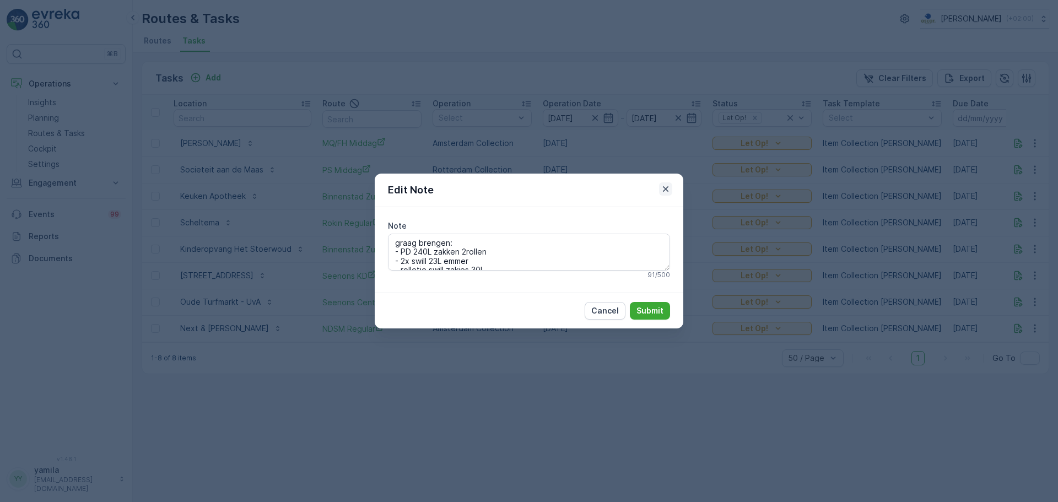
click at [660, 187] on icon "button" at bounding box center [665, 189] width 11 height 11
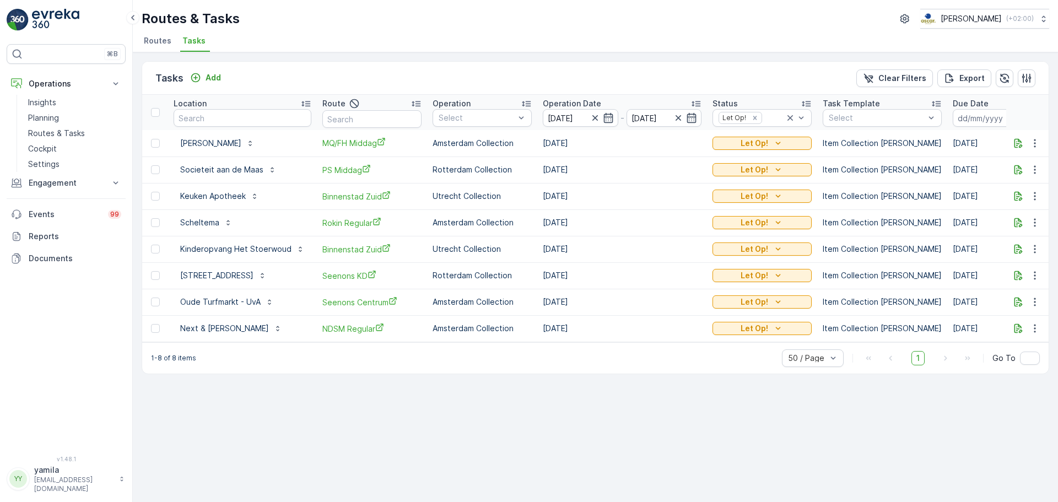
click at [157, 37] on span "Routes" at bounding box center [158, 40] width 28 height 11
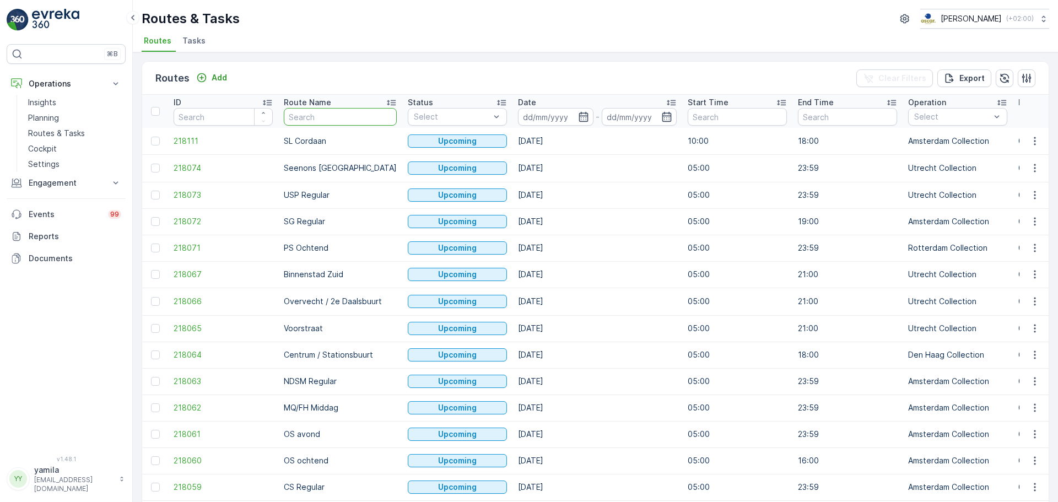
click at [316, 118] on input "text" at bounding box center [340, 117] width 113 height 18
type input "rokin"
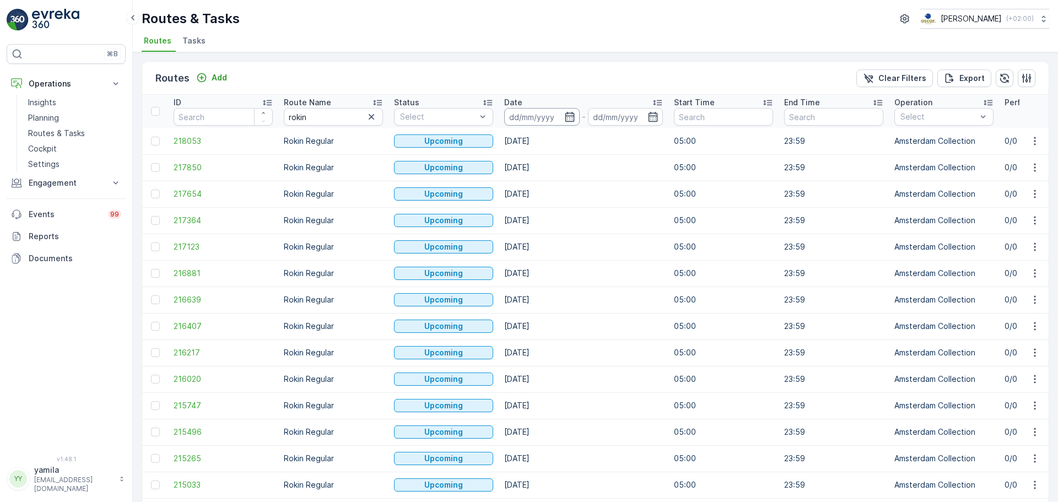
click at [531, 115] on input at bounding box center [541, 117] width 75 height 18
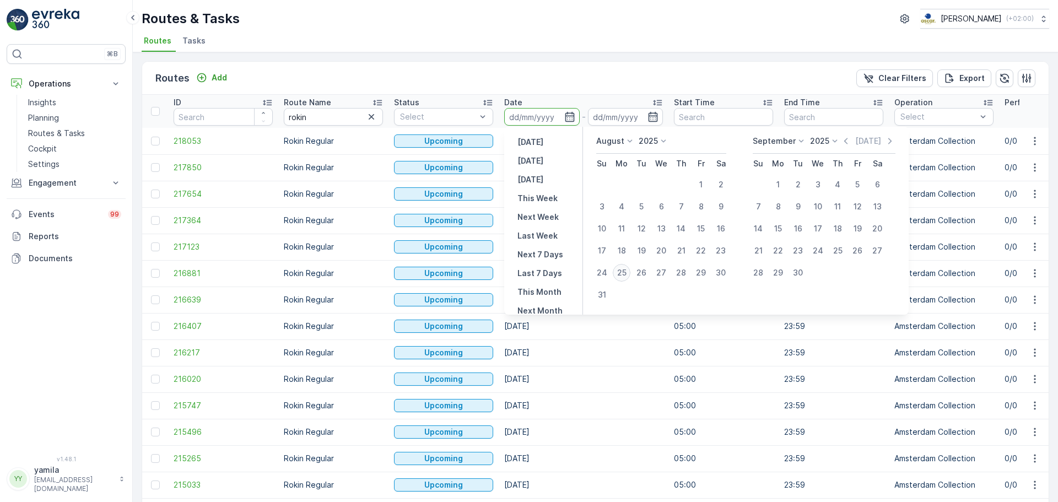
click at [621, 267] on div "25" at bounding box center [622, 273] width 18 height 18
type input "[DATE]"
click at [621, 267] on div "25" at bounding box center [622, 273] width 18 height 18
type input "[DATE]"
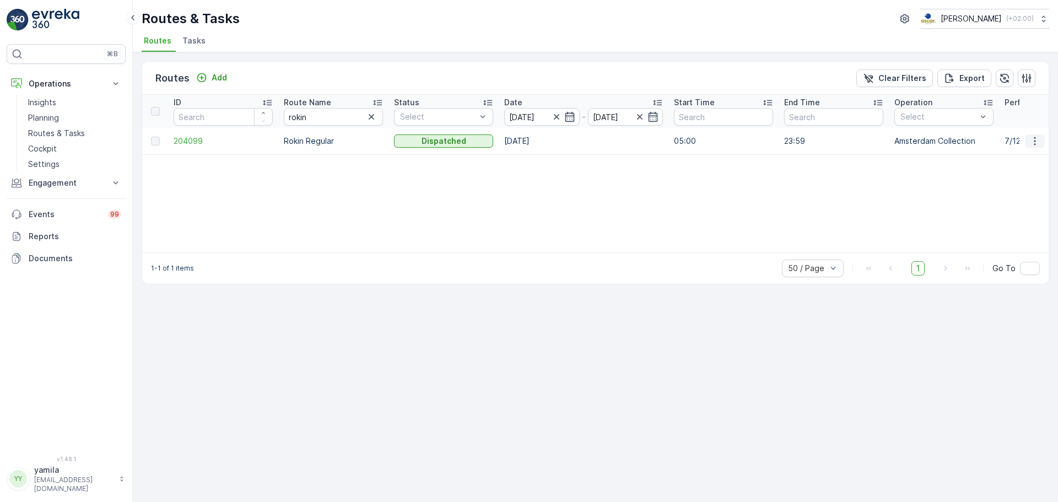
click at [1039, 141] on icon "button" at bounding box center [1034, 141] width 11 height 11
click at [1021, 154] on span "See More Details" at bounding box center [1009, 157] width 64 height 11
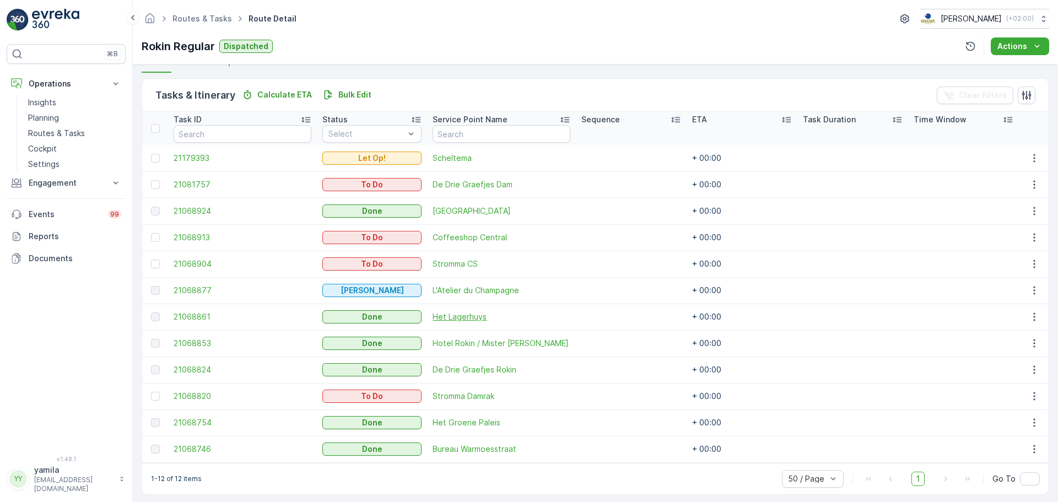
scroll to position [252, 0]
click at [1029, 158] on icon "button" at bounding box center [1034, 158] width 11 height 11
click at [1017, 169] on div "See More Details" at bounding box center [1016, 175] width 83 height 15
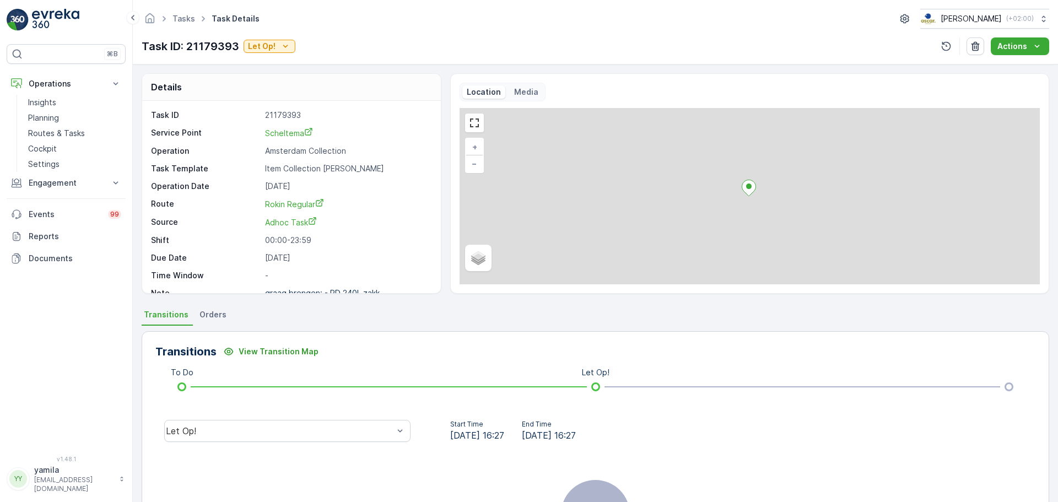
scroll to position [138, 0]
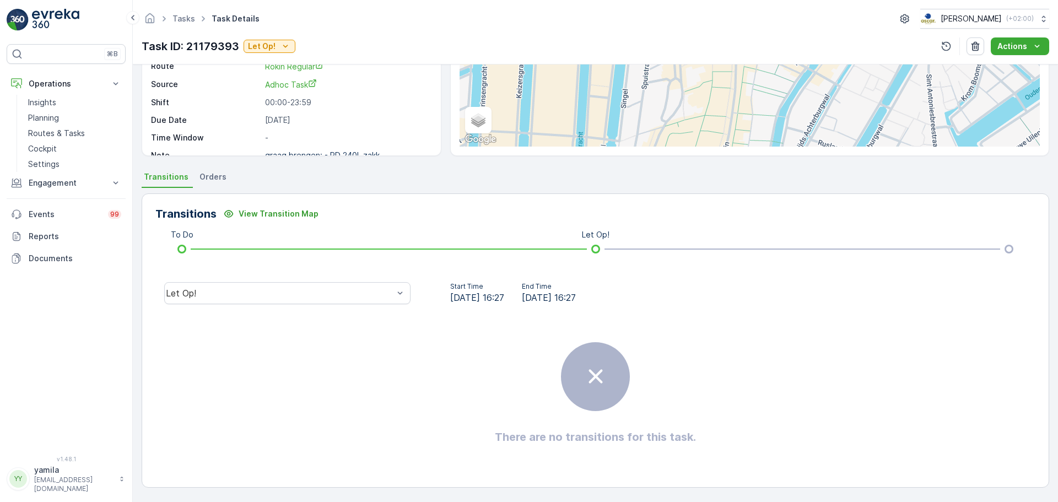
click at [313, 305] on div "Let Op!" at bounding box center [287, 293] width 264 height 35
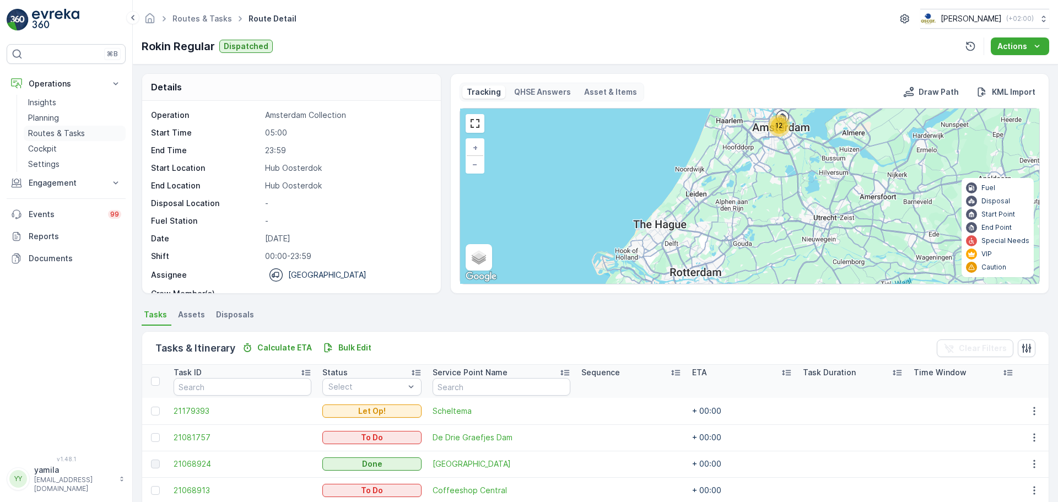
click at [68, 131] on p "Routes & Tasks" at bounding box center [56, 133] width 57 height 11
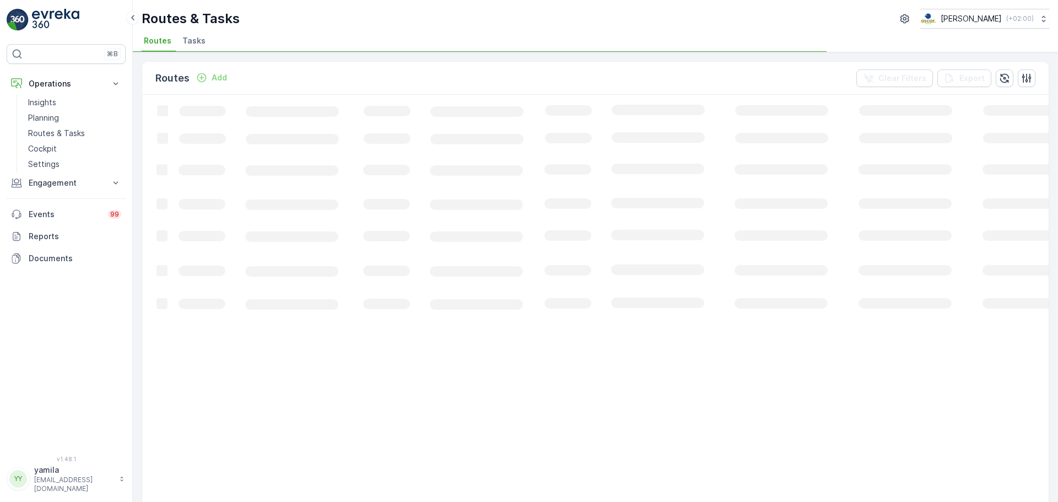
click at [193, 44] on span "Tasks" at bounding box center [193, 40] width 23 height 11
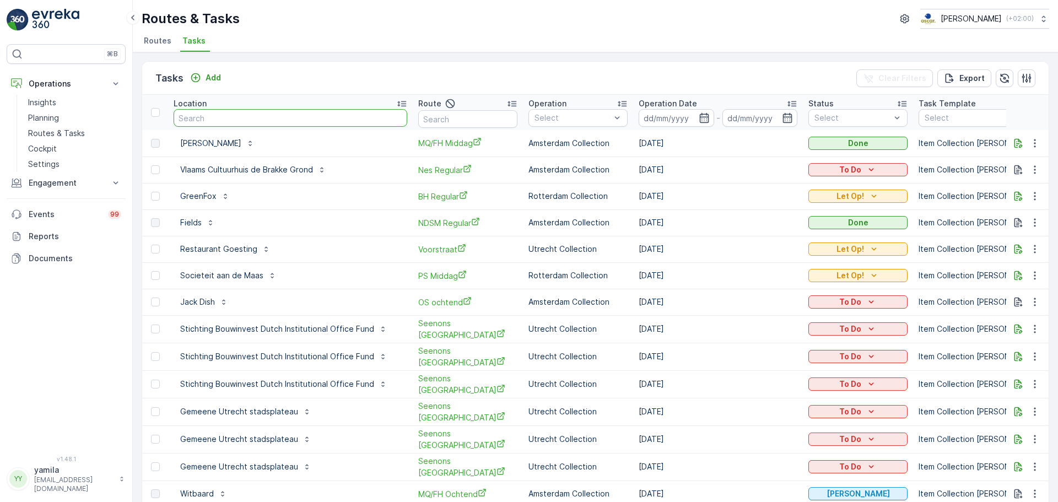
click at [219, 117] on input "text" at bounding box center [291, 118] width 234 height 18
type input "scheltema"
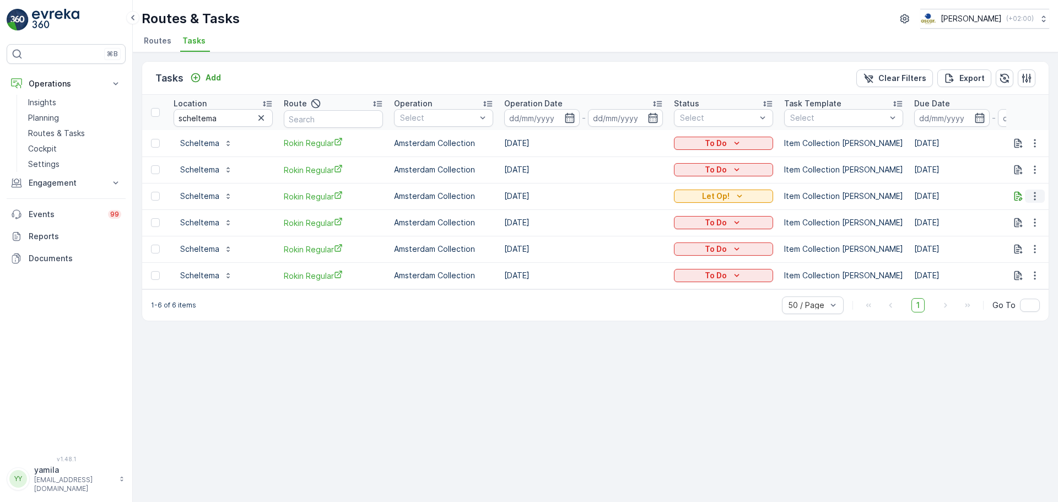
click at [1035, 197] on icon "button" at bounding box center [1035, 196] width 2 height 8
click at [999, 242] on span "Change Route" at bounding box center [1006, 243] width 53 height 11
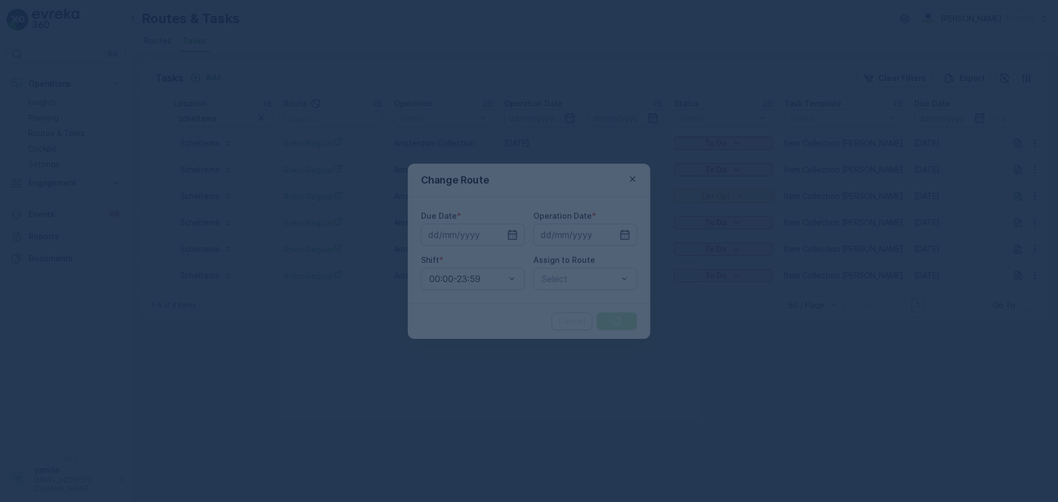
type input "[DATE]"
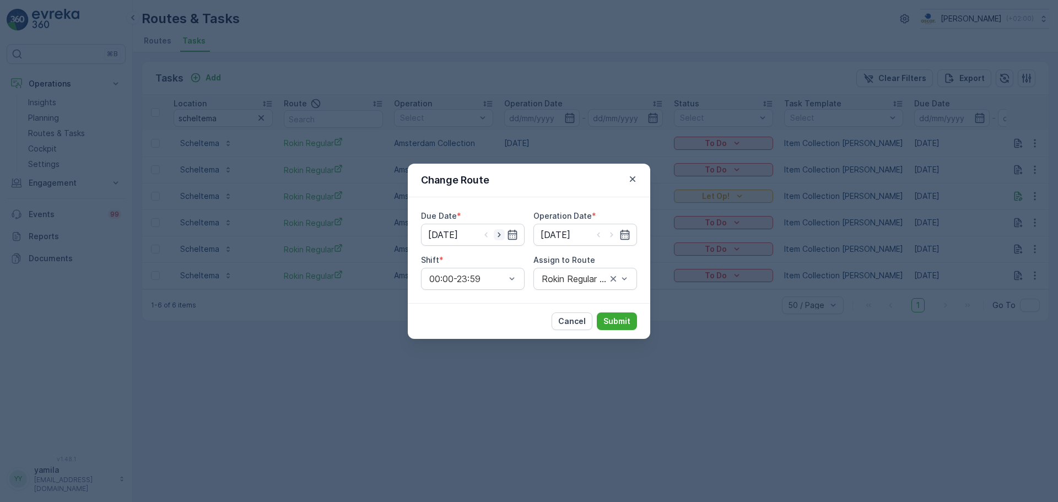
click at [503, 233] on icon "button" at bounding box center [499, 234] width 11 height 11
type input "28.08.2025"
click at [612, 235] on icon "button" at bounding box center [611, 234] width 3 height 5
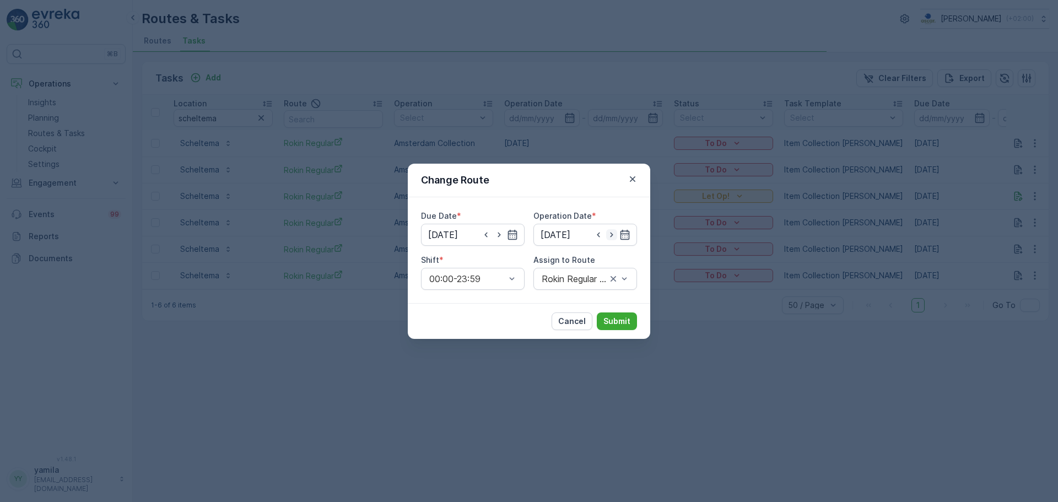
click at [612, 235] on icon "button" at bounding box center [611, 234] width 3 height 5
type input "28.08.2025"
click at [603, 276] on div at bounding box center [580, 279] width 78 height 10
type input "rokin"
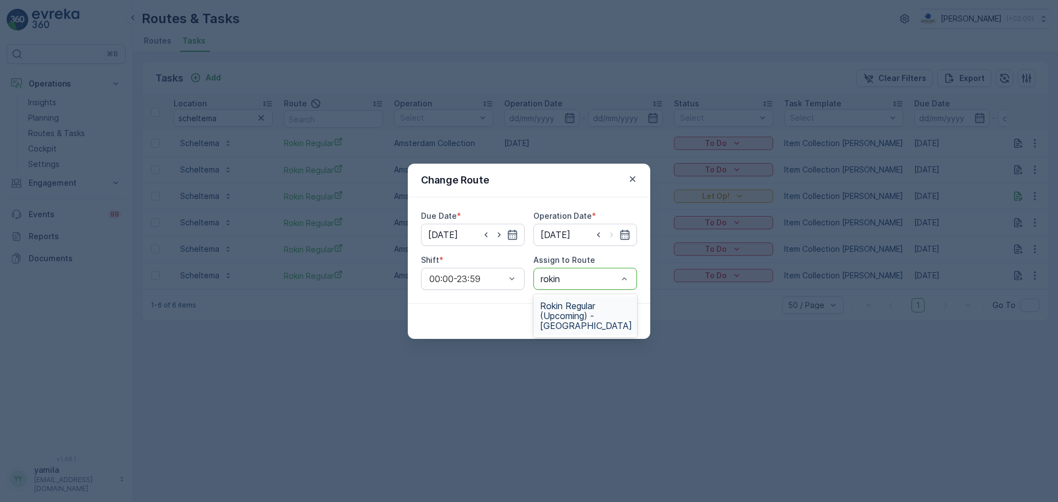
click at [571, 320] on span "Rokin Regular (Upcoming) - Amsterdam" at bounding box center [586, 316] width 92 height 30
click at [605, 317] on p "Submit" at bounding box center [616, 321] width 27 height 11
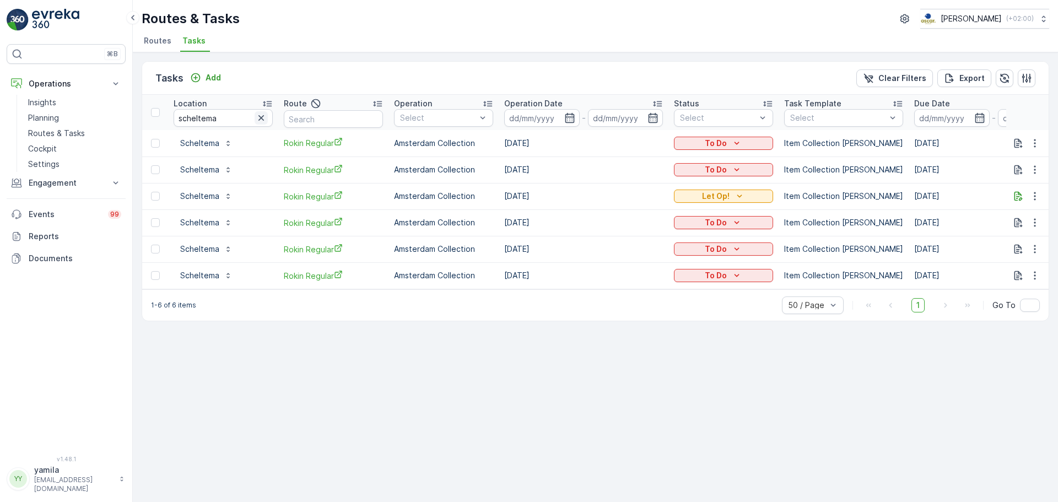
click at [260, 118] on icon "button" at bounding box center [261, 118] width 6 height 6
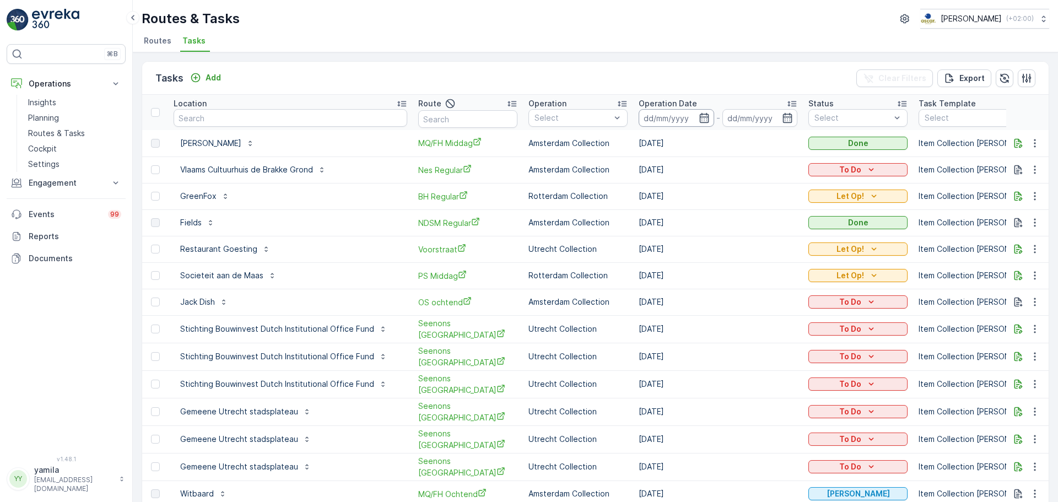
click at [639, 120] on input at bounding box center [676, 118] width 75 height 18
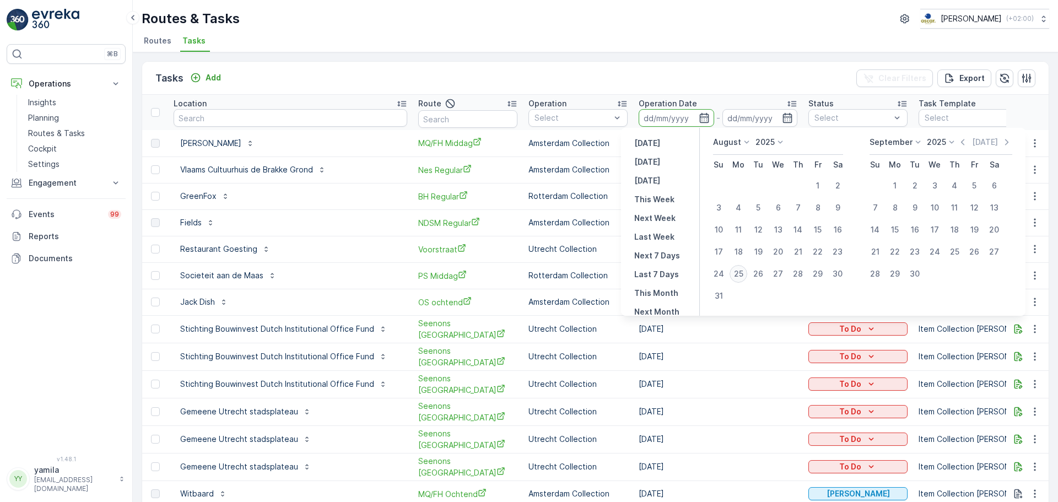
click at [742, 277] on div "25" at bounding box center [739, 274] width 18 height 18
type input "[DATE]"
click at [742, 277] on div "25" at bounding box center [739, 274] width 18 height 18
type input "[DATE]"
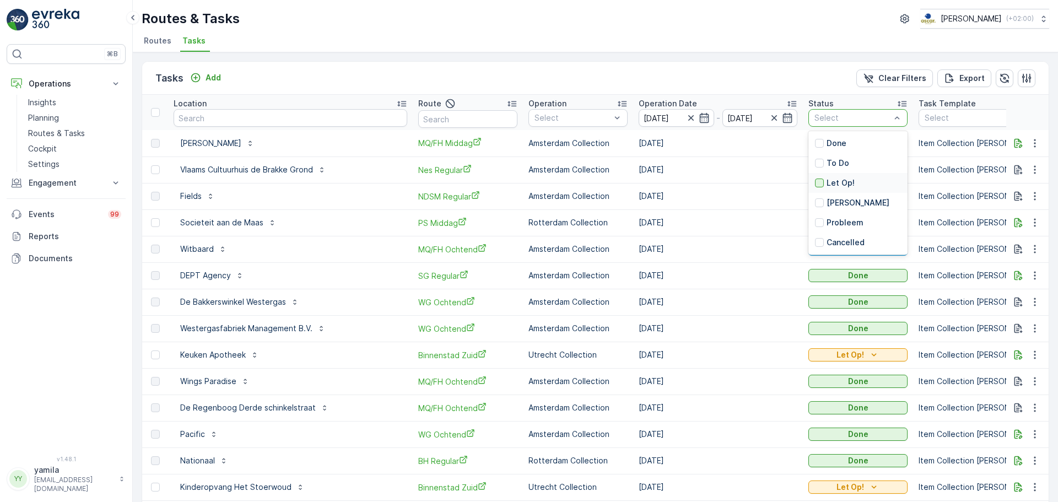
click at [815, 186] on div at bounding box center [819, 183] width 9 height 9
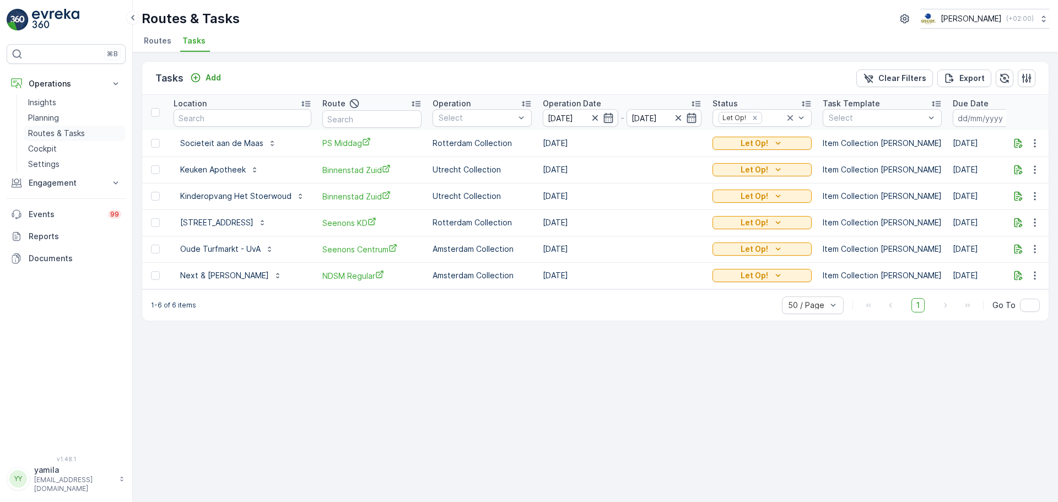
click at [62, 136] on p "Routes & Tasks" at bounding box center [56, 133] width 57 height 11
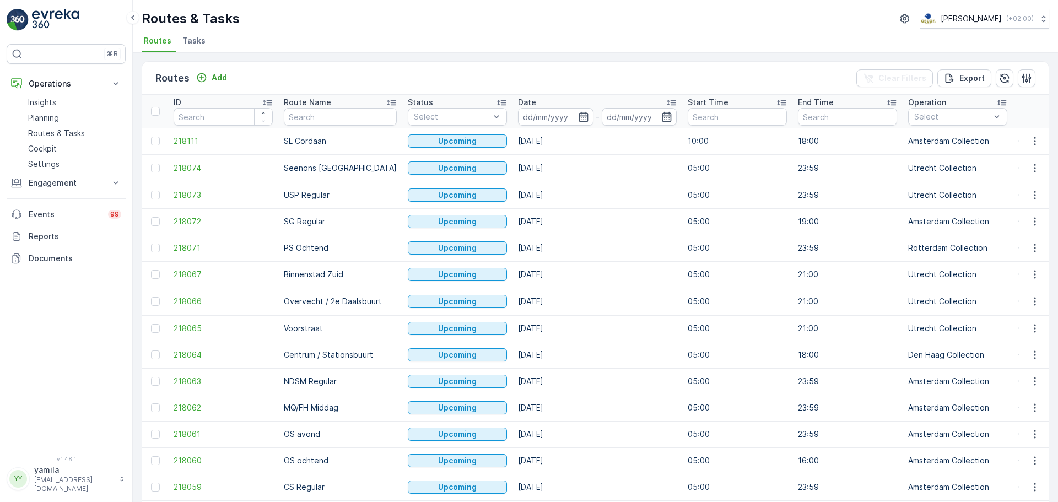
click at [195, 51] on li "Tasks" at bounding box center [195, 42] width 30 height 19
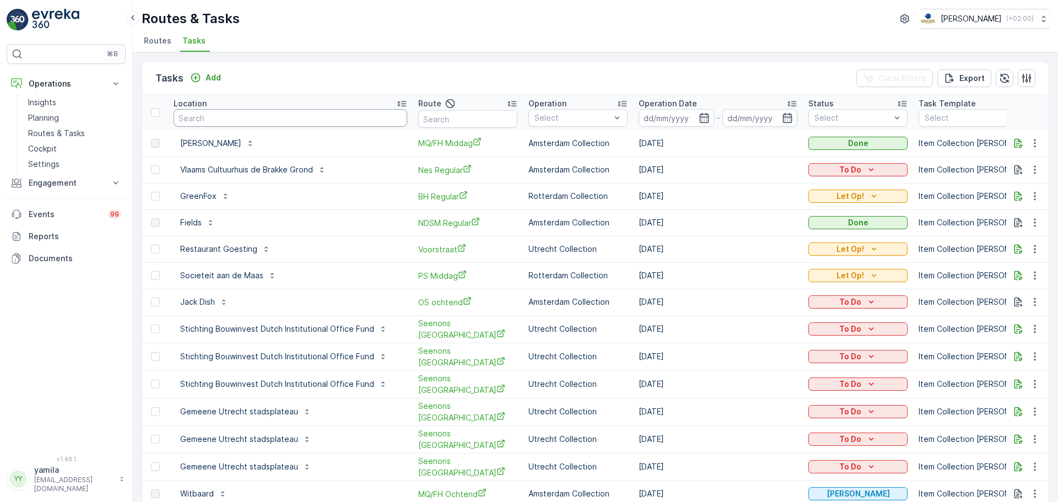
click at [199, 120] on input "text" at bounding box center [291, 118] width 234 height 18
drag, startPoint x: 152, startPoint y: 28, endPoint x: 153, endPoint y: 44, distance: 16.6
click at [153, 44] on div "Routes & Tasks Oscar Circulair ( +02:00 ) Routes Tasks" at bounding box center [595, 26] width 925 height 52
click at [153, 44] on span "Routes" at bounding box center [158, 40] width 28 height 11
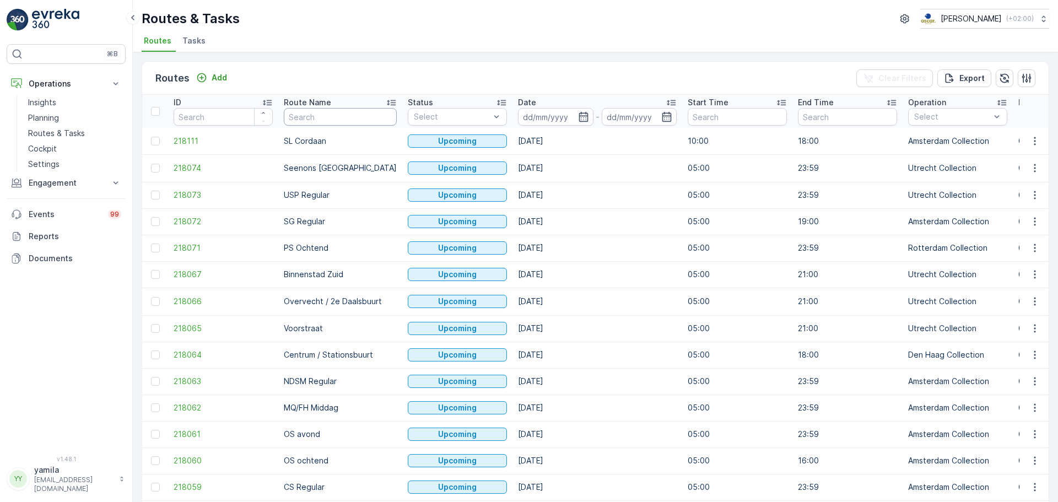
click at [294, 121] on input "text" at bounding box center [340, 117] width 113 height 18
type input "rokin"
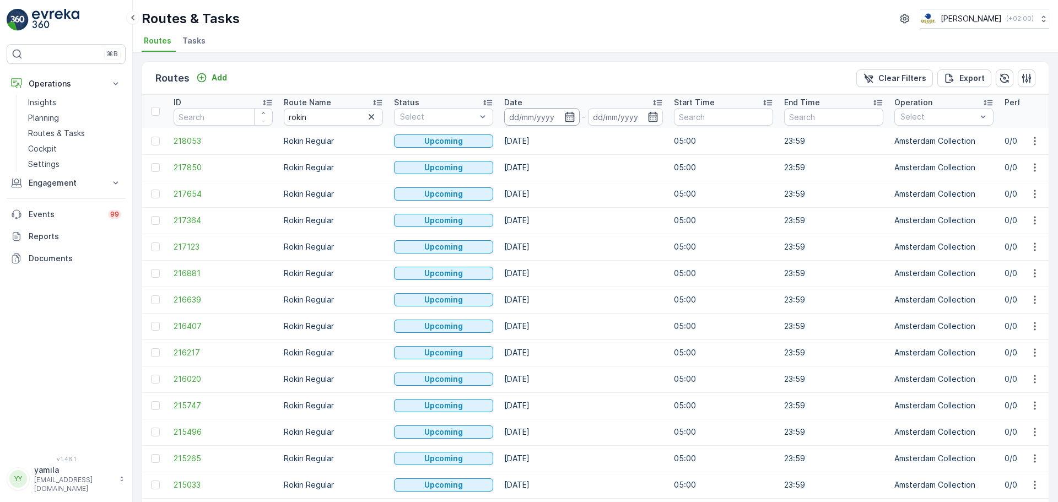
click at [539, 123] on input at bounding box center [541, 117] width 75 height 18
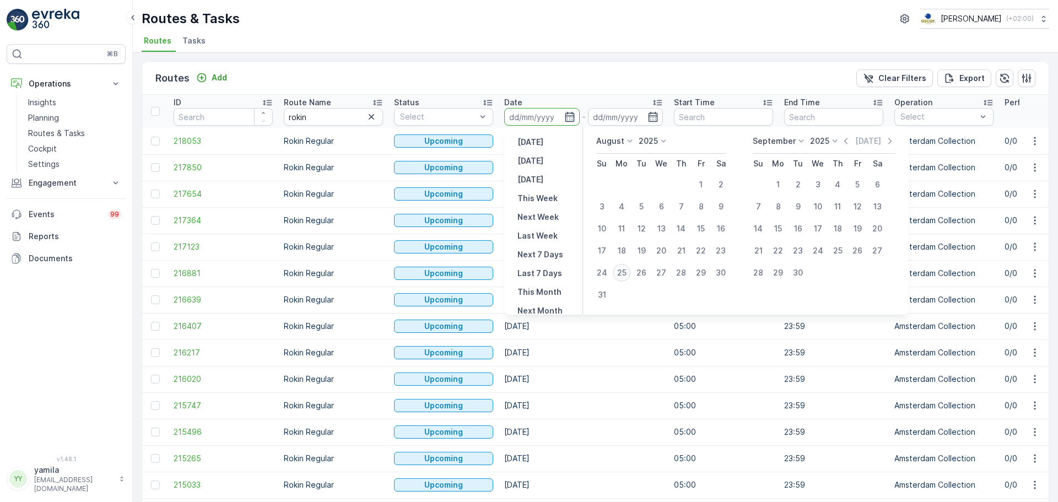
click at [621, 272] on div "25" at bounding box center [622, 273] width 18 height 18
type input "[DATE]"
click at [621, 272] on div "25" at bounding box center [622, 273] width 18 height 18
type input "[DATE]"
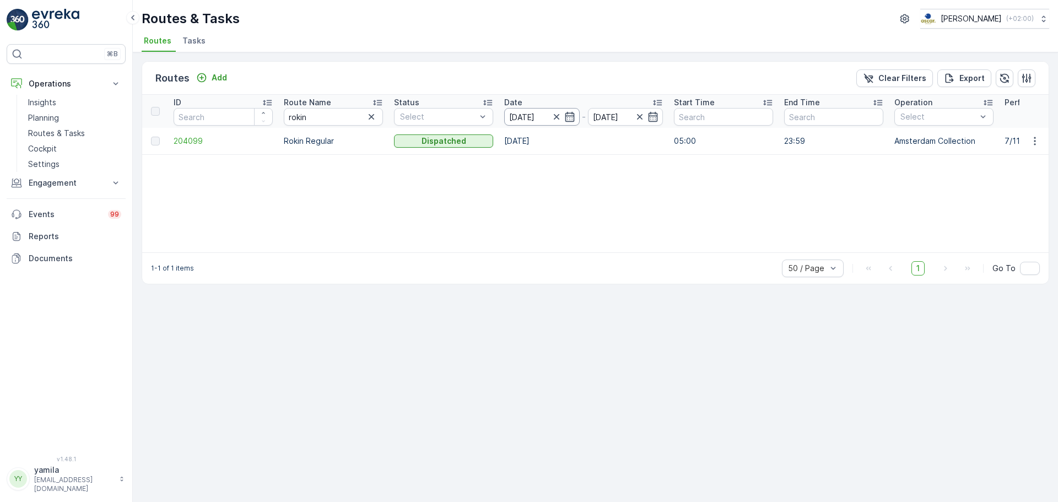
click at [538, 120] on input "[DATE]" at bounding box center [541, 117] width 75 height 18
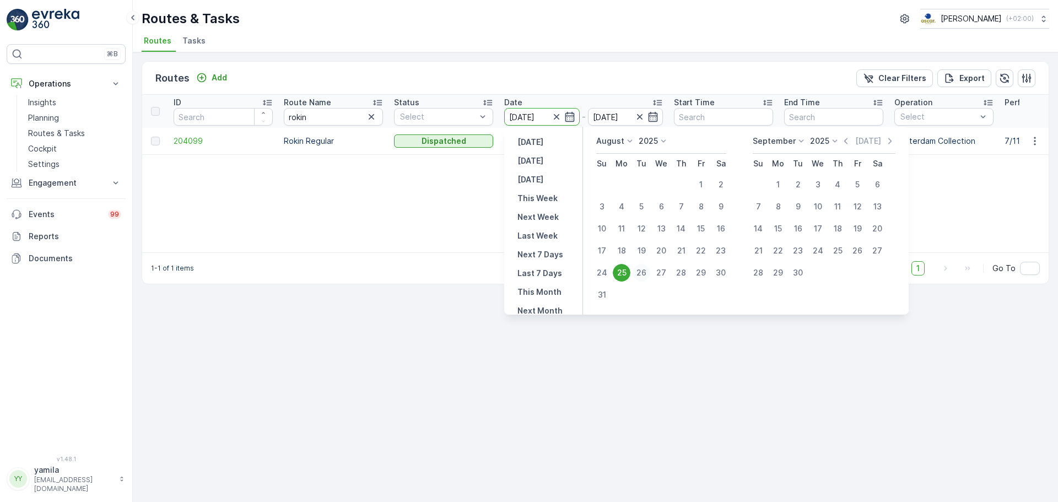
click at [642, 270] on div "26" at bounding box center [642, 273] width 18 height 18
type input "26.08.2025"
click at [642, 270] on div "26" at bounding box center [642, 273] width 18 height 18
type input "26.08.2025"
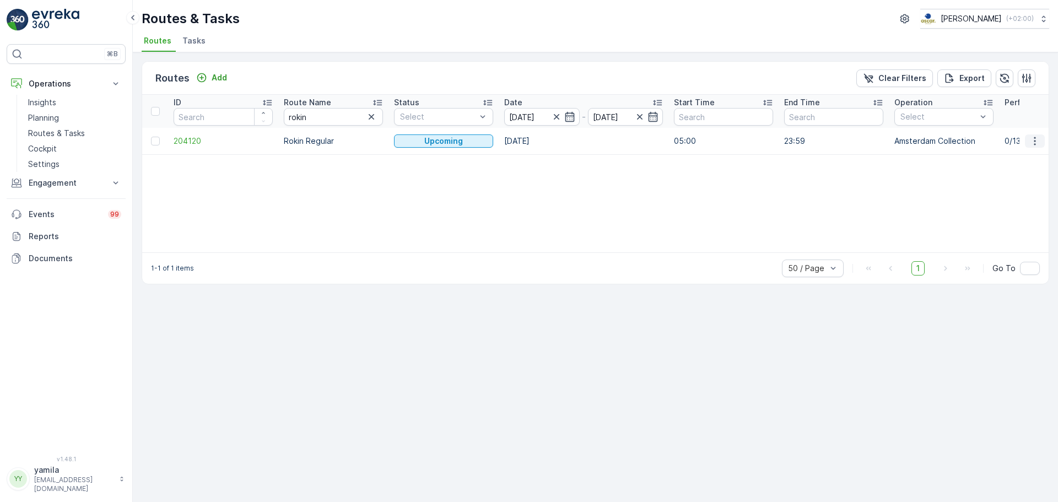
click at [1031, 139] on icon "button" at bounding box center [1034, 141] width 11 height 11
click at [1008, 155] on span "See More Details" at bounding box center [1009, 157] width 64 height 11
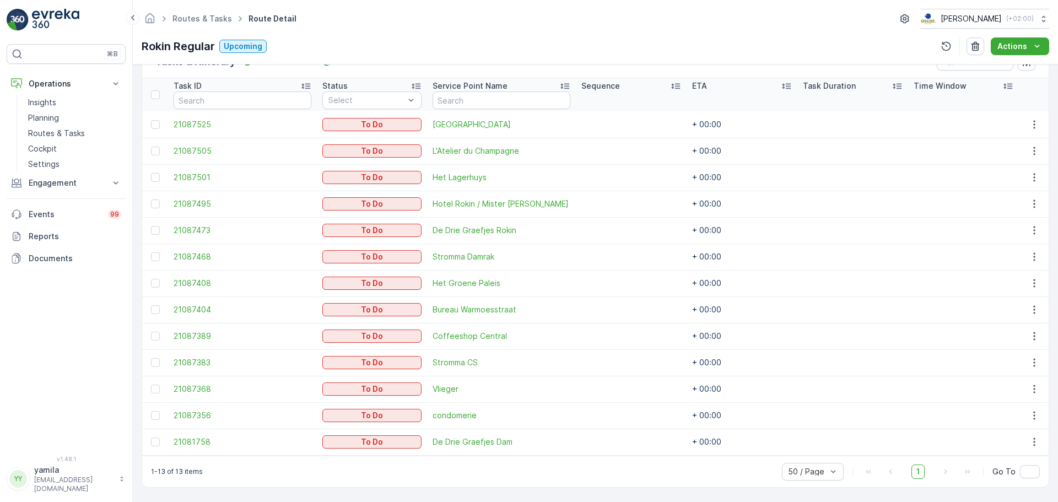
scroll to position [274, 0]
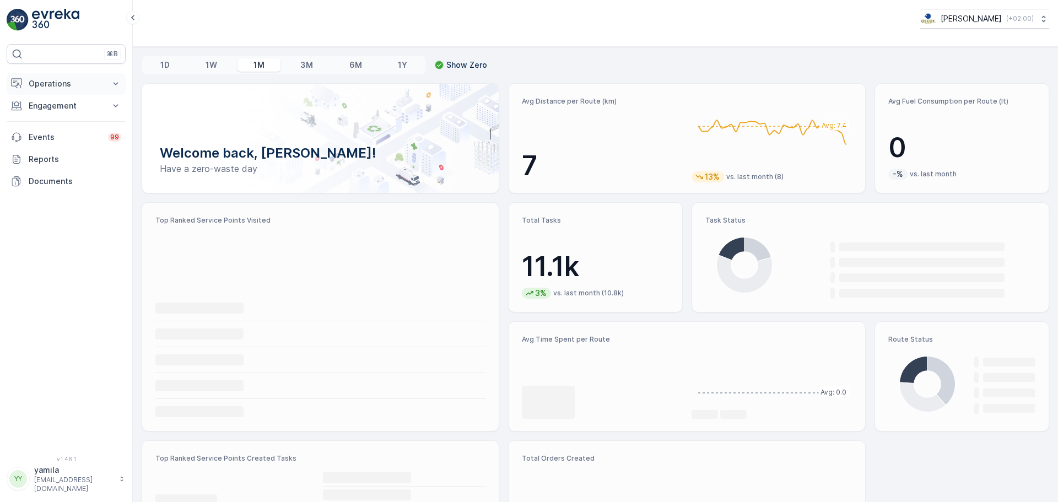
click at [74, 82] on p "Operations" at bounding box center [66, 83] width 75 height 11
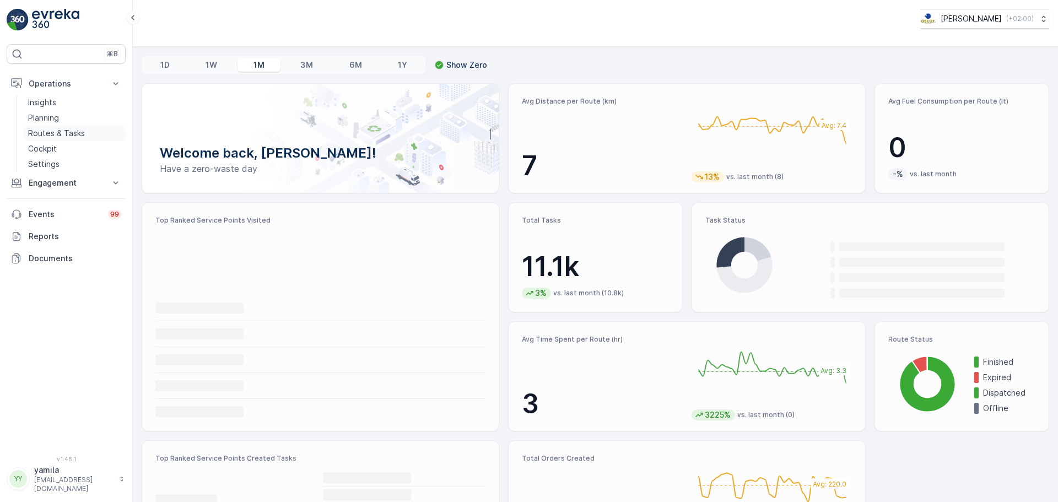
click at [55, 128] on p "Routes & Tasks" at bounding box center [56, 133] width 57 height 11
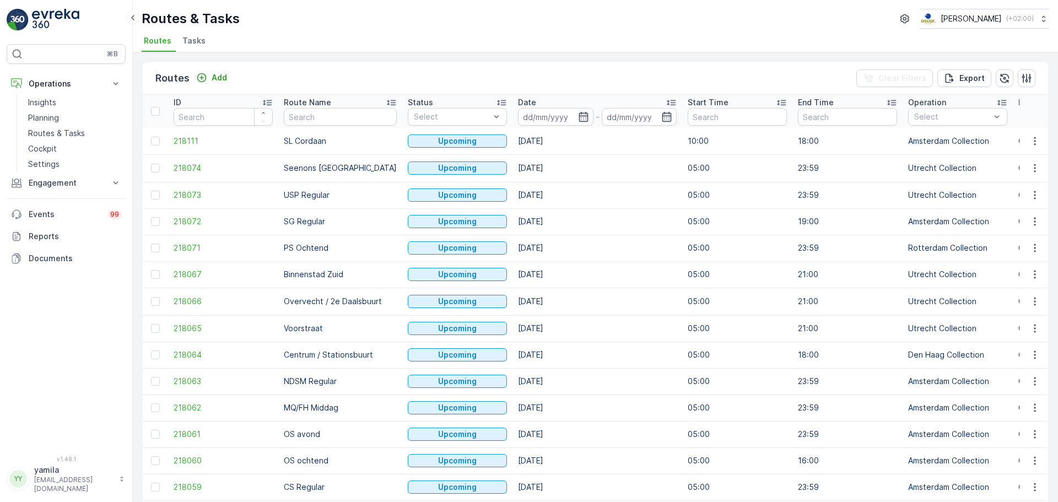
click at [195, 41] on span "Tasks" at bounding box center [193, 40] width 23 height 11
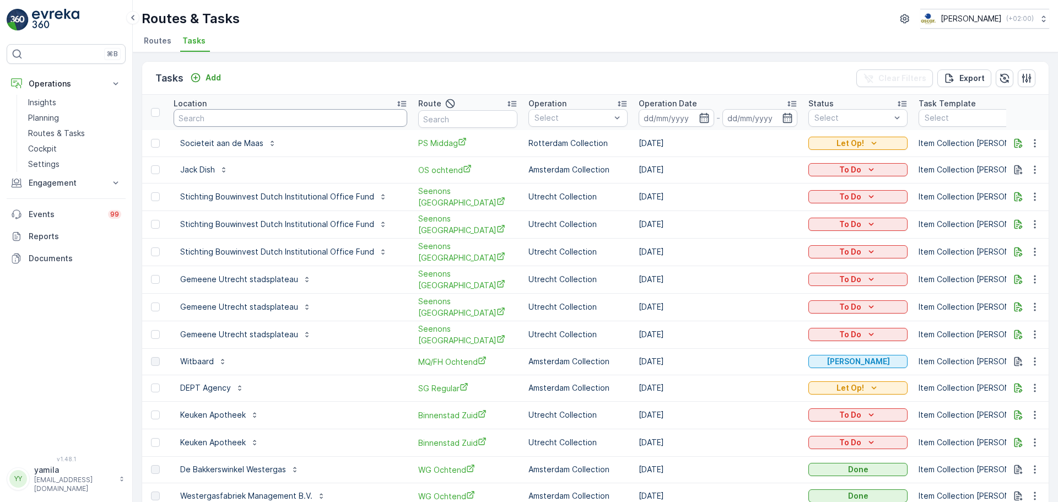
click at [205, 121] on input "text" at bounding box center [291, 118] width 234 height 18
type input "goesting"
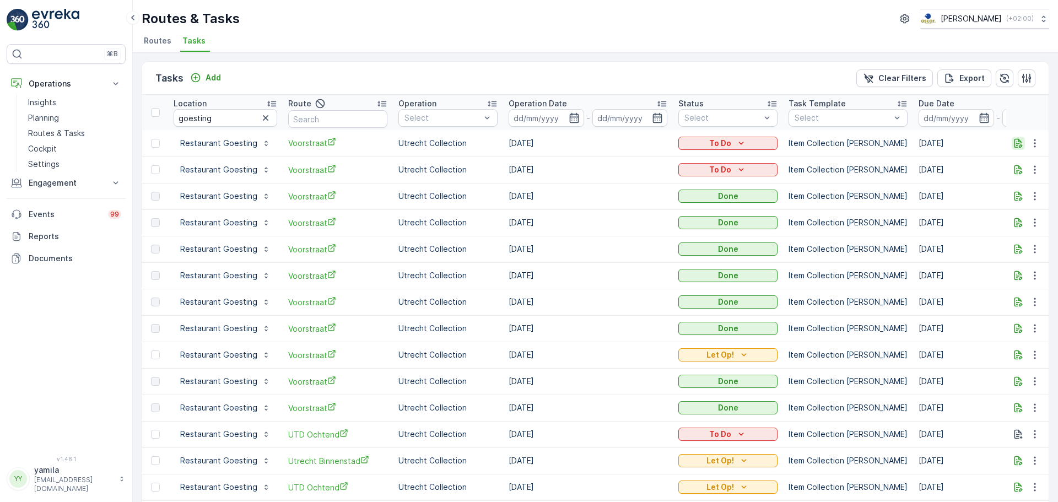
click at [1013, 143] on icon "button" at bounding box center [1018, 143] width 11 height 11
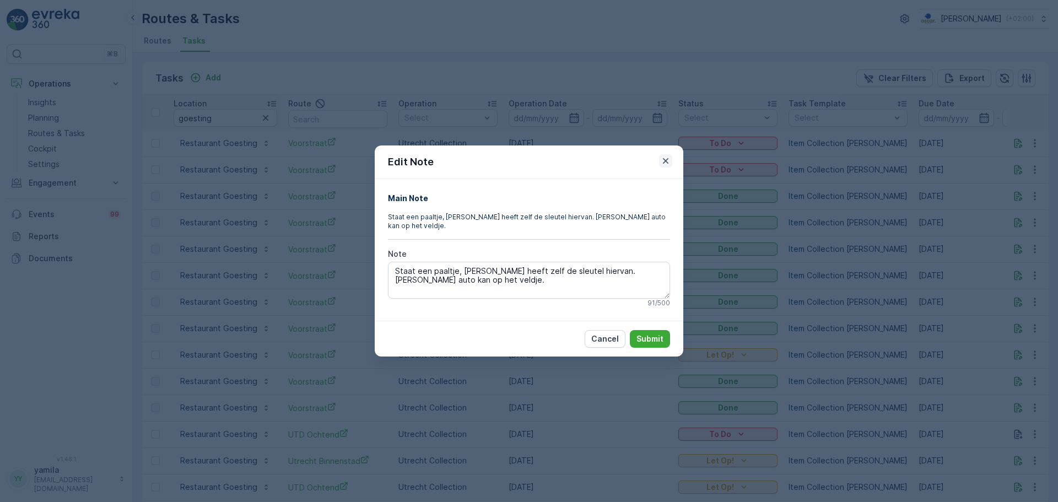
click at [666, 163] on icon "button" at bounding box center [665, 160] width 11 height 11
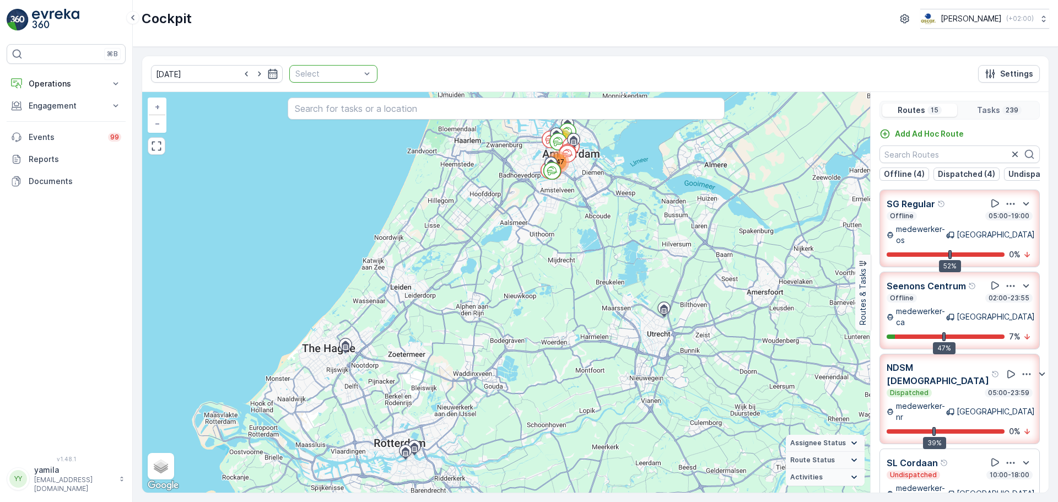
scroll to position [182, 0]
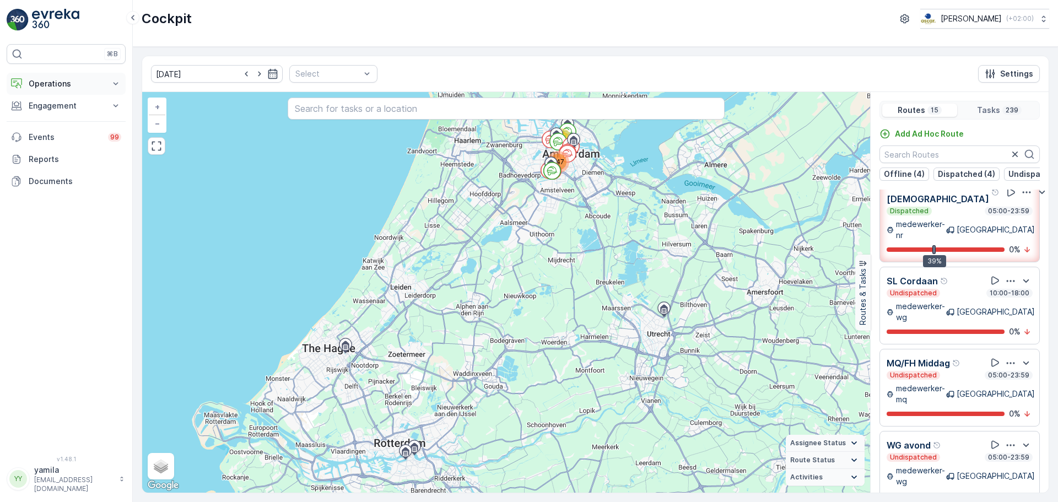
click at [86, 79] on p "Operations" at bounding box center [66, 83] width 75 height 11
click at [61, 133] on p "Routes & Tasks" at bounding box center [56, 133] width 57 height 11
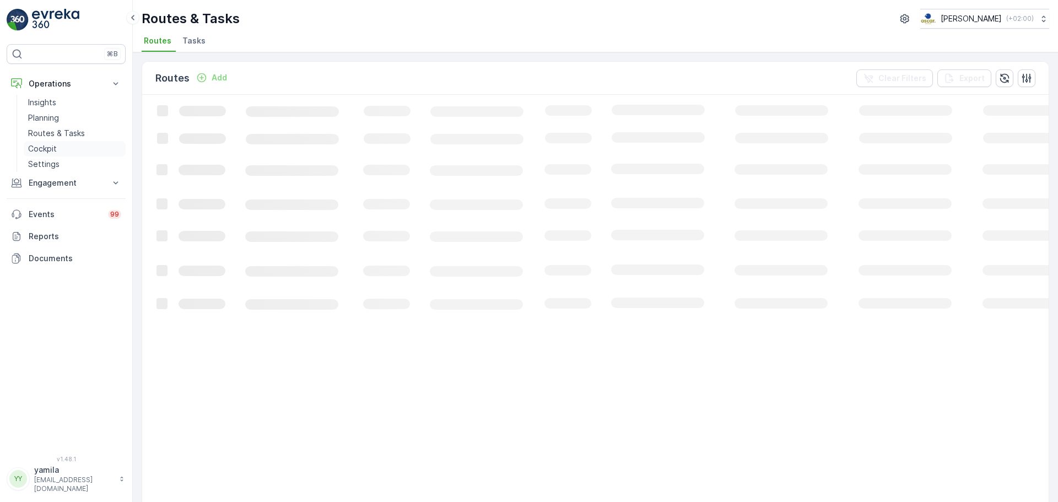
click at [63, 144] on link "Cockpit" at bounding box center [75, 148] width 102 height 15
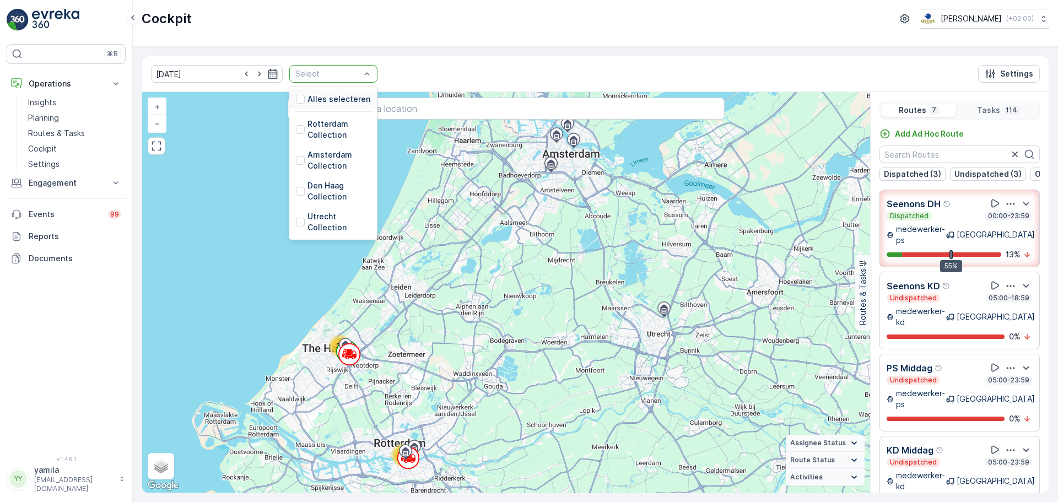
click at [362, 73] on div "Select" at bounding box center [333, 74] width 88 height 18
click at [296, 159] on div at bounding box center [300, 160] width 9 height 9
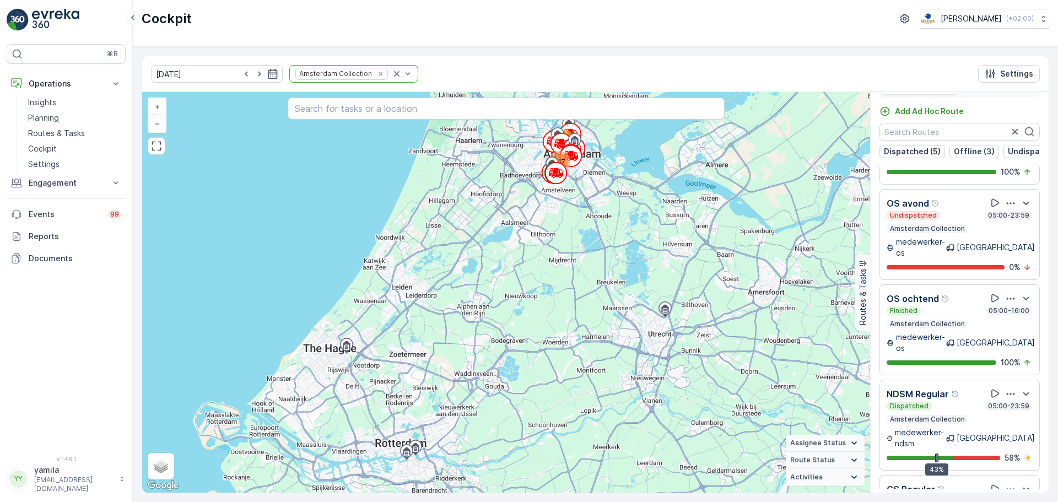
scroll to position [28, 0]
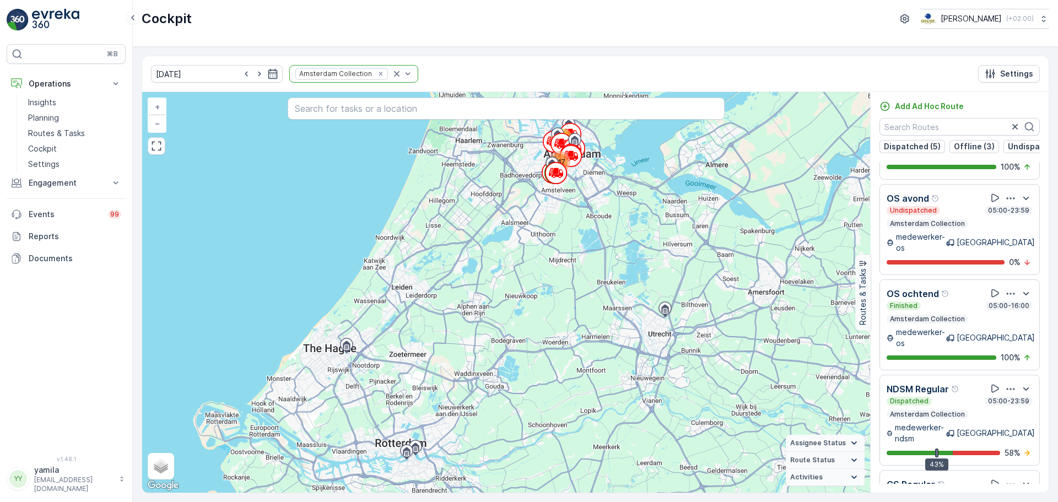
scroll to position [746, 0]
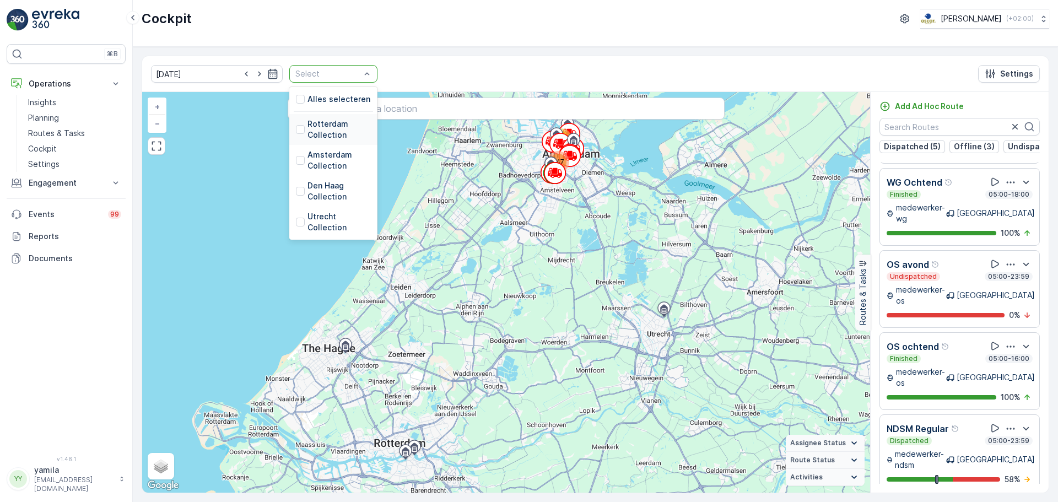
click at [296, 134] on div "Rotterdam Collection" at bounding box center [333, 129] width 75 height 22
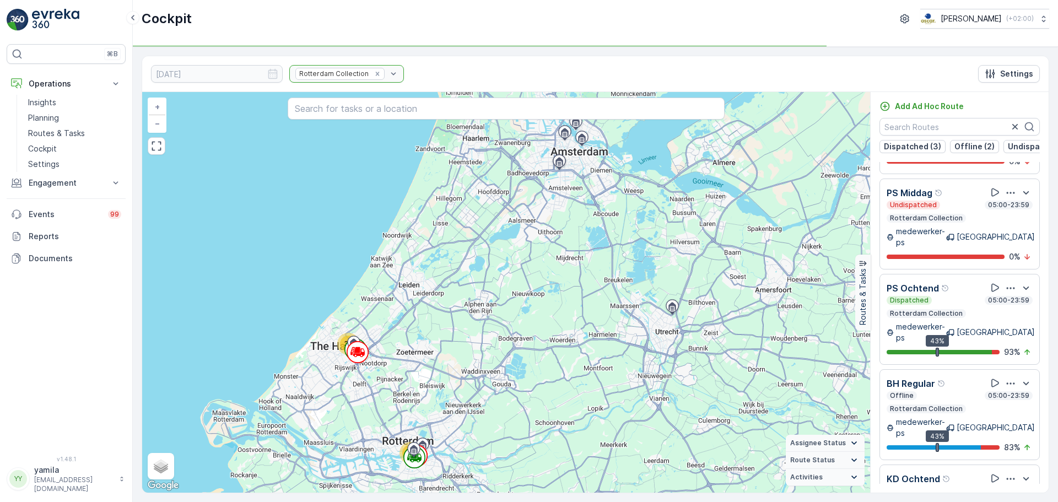
scroll to position [17, 0]
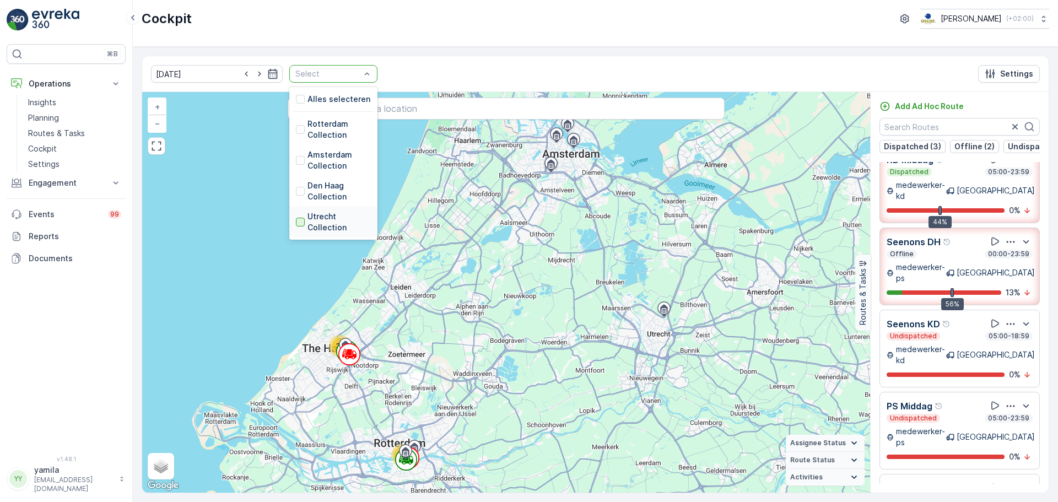
click at [296, 225] on div at bounding box center [300, 222] width 9 height 9
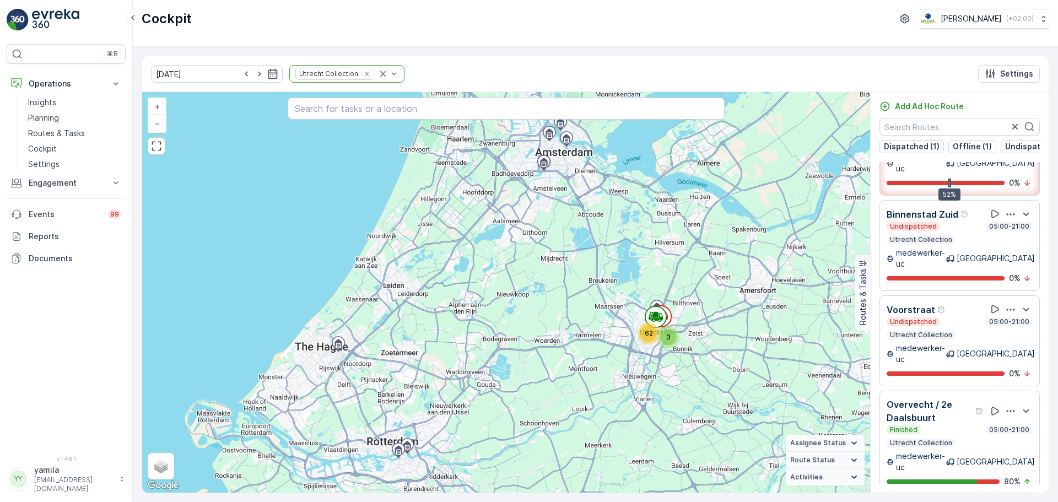
scroll to position [198, 0]
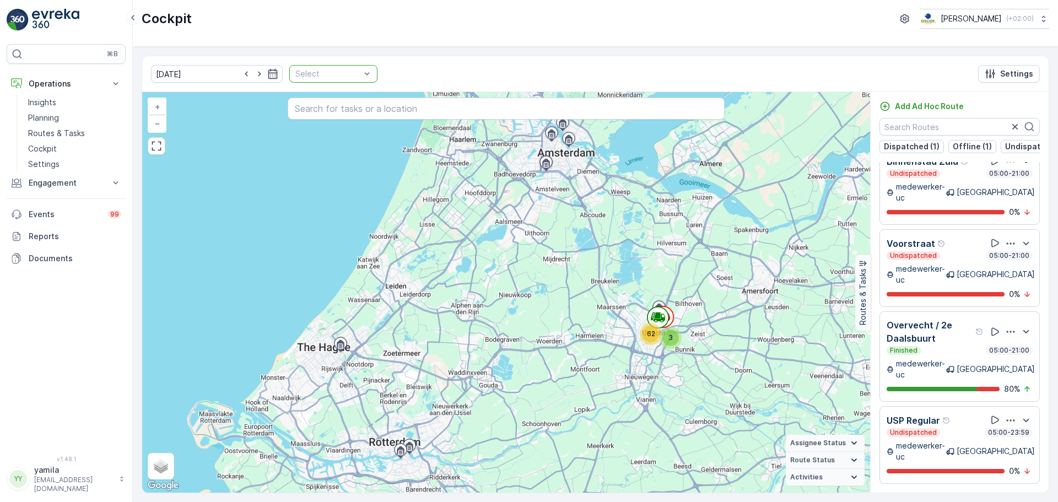
scroll to position [118, 0]
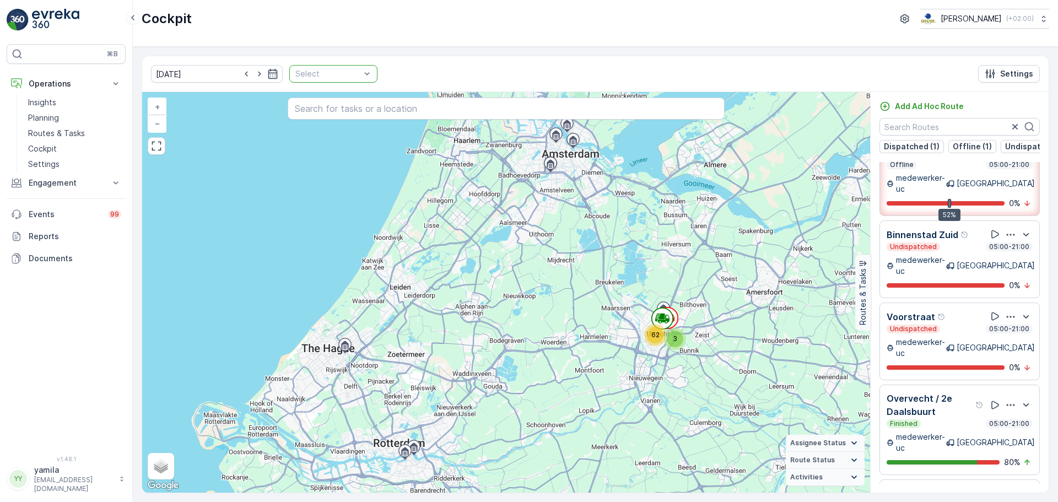
click at [341, 71] on div at bounding box center [327, 73] width 67 height 9
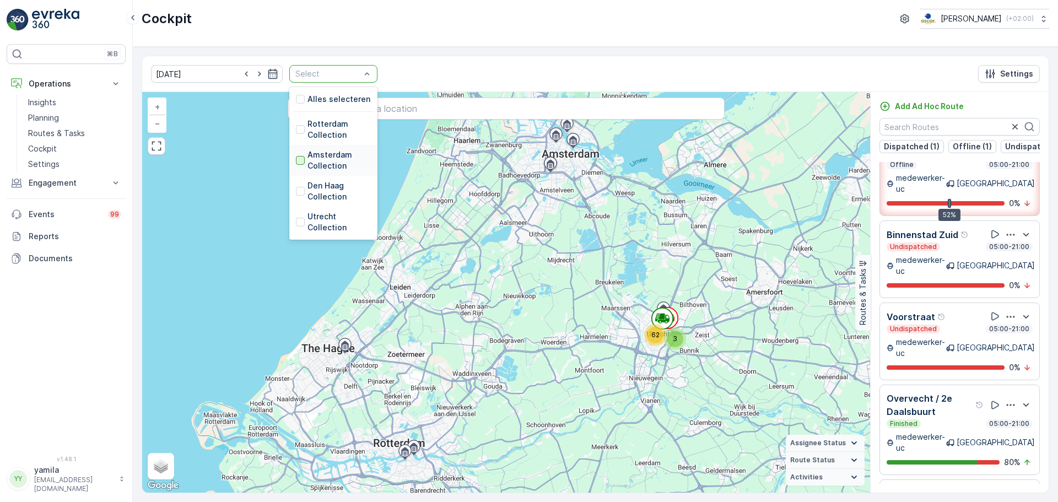
click at [296, 157] on div at bounding box center [300, 160] width 9 height 9
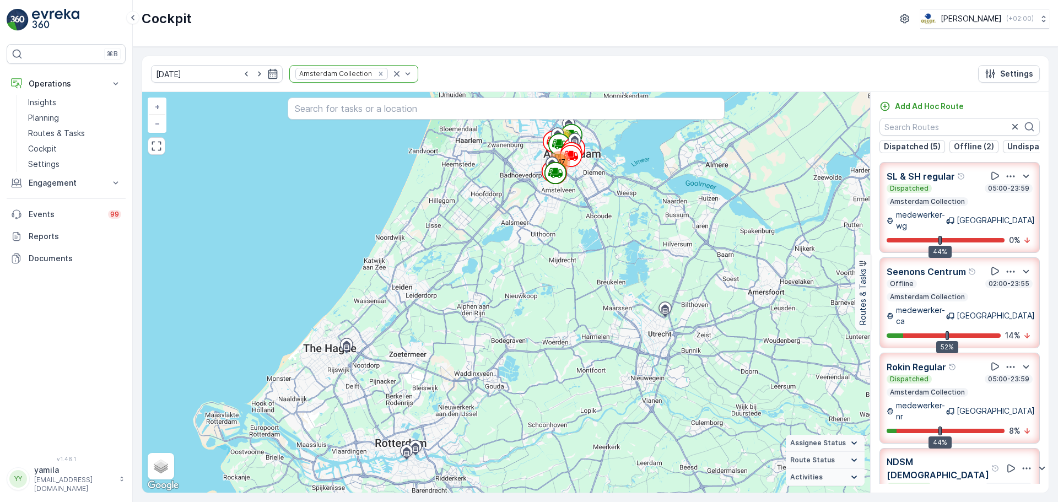
scroll to position [55, 0]
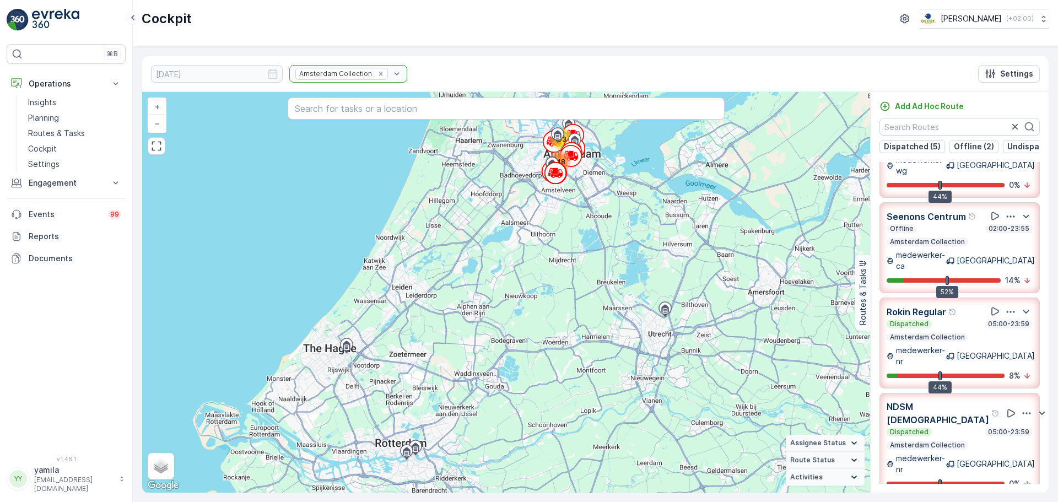
click at [380, 72] on div "Amsterdam Collection" at bounding box center [348, 74] width 118 height 18
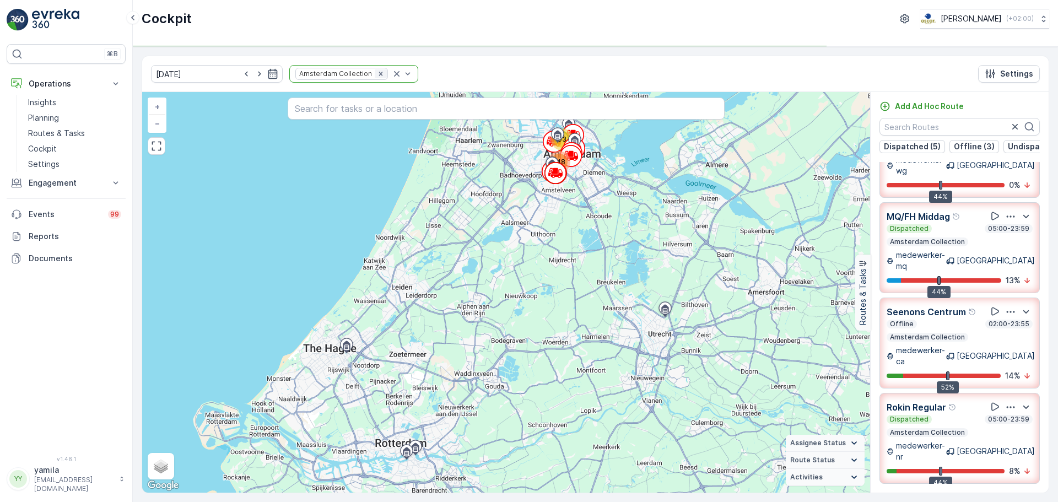
click at [379, 74] on icon "Remove Amsterdam Collection" at bounding box center [381, 74] width 4 height 4
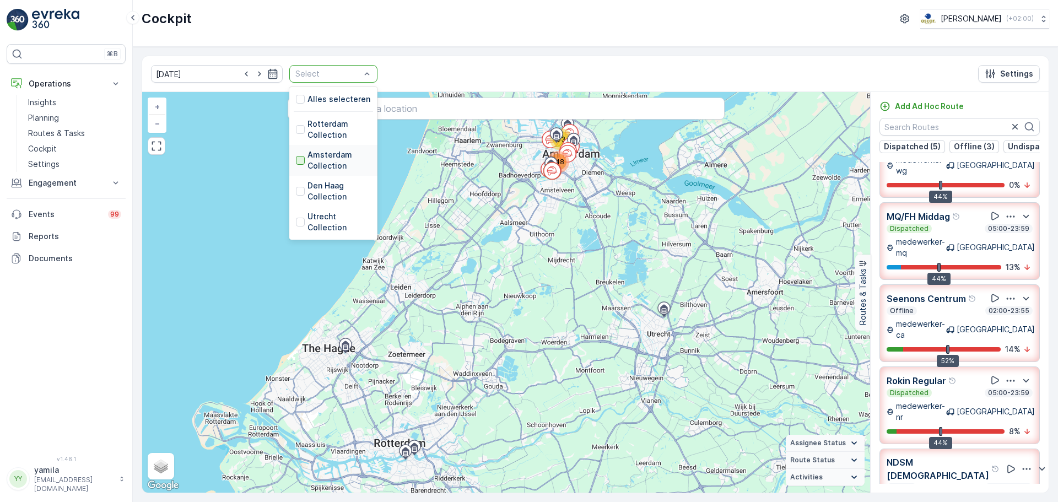
click at [296, 157] on div at bounding box center [300, 160] width 9 height 9
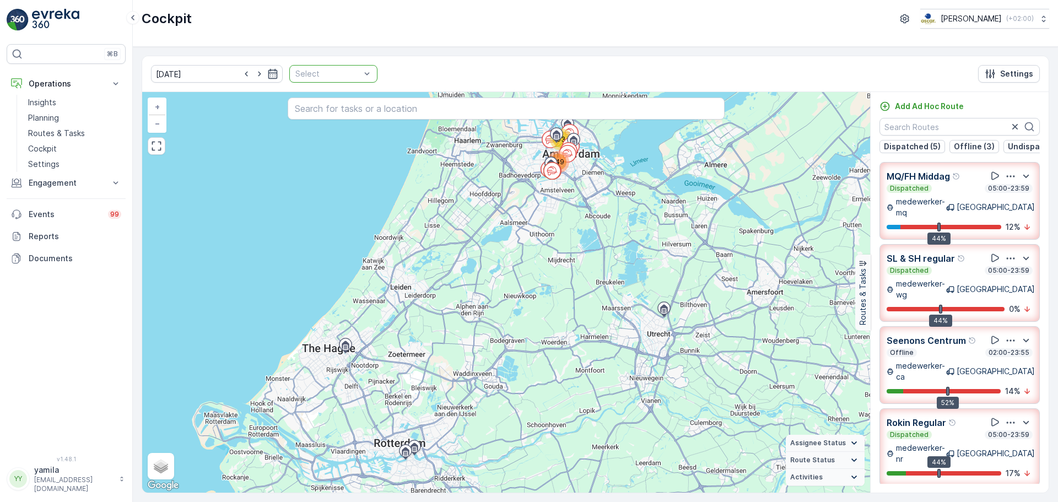
click at [367, 72] on div "25.08.2025 Select Settings" at bounding box center [595, 74] width 907 height 36
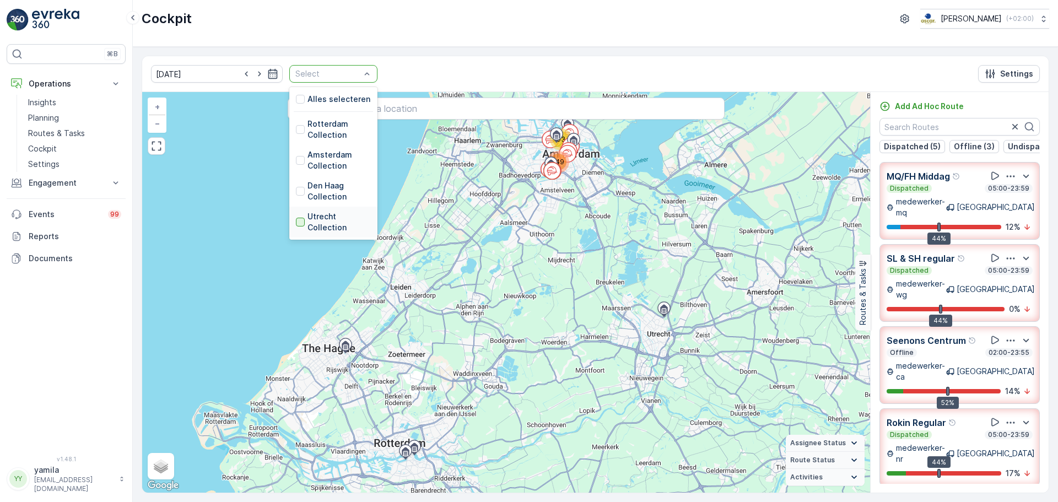
click at [296, 224] on div at bounding box center [300, 222] width 9 height 9
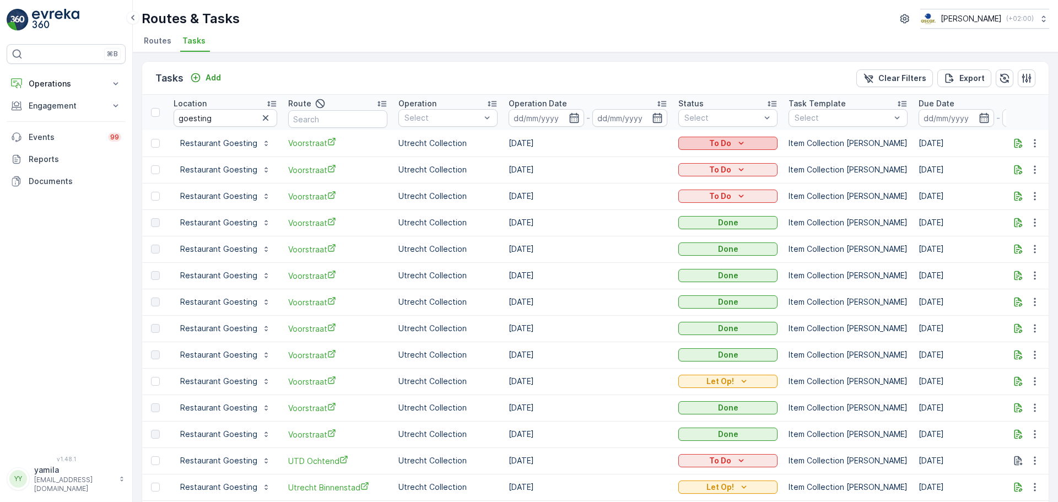
click at [718, 138] on p "To Do" at bounding box center [720, 143] width 22 height 11
drag, startPoint x: 1014, startPoint y: 136, endPoint x: 1012, endPoint y: 142, distance: 6.3
click at [1012, 142] on td at bounding box center [1027, 143] width 43 height 26
click at [1015, 142] on icon "button" at bounding box center [1019, 142] width 8 height 9
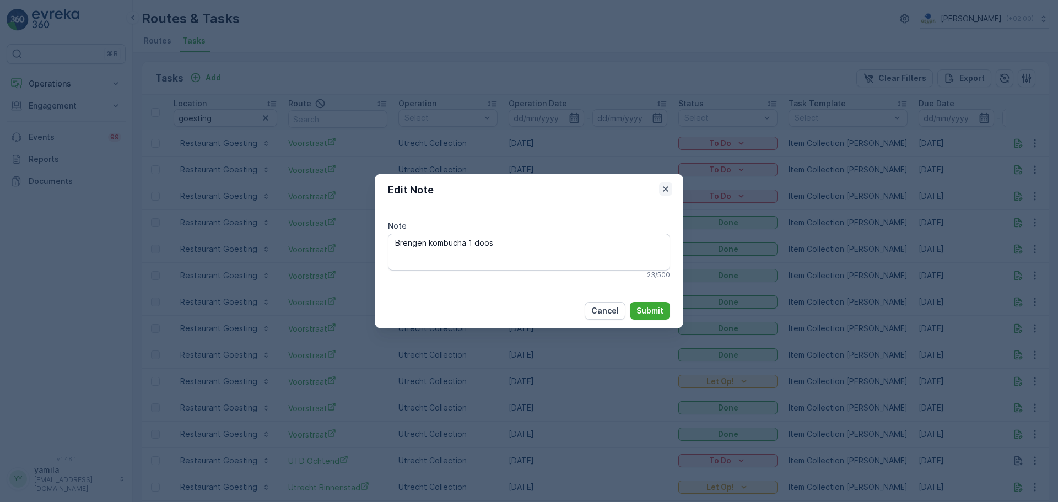
click at [670, 187] on icon "button" at bounding box center [665, 189] width 11 height 11
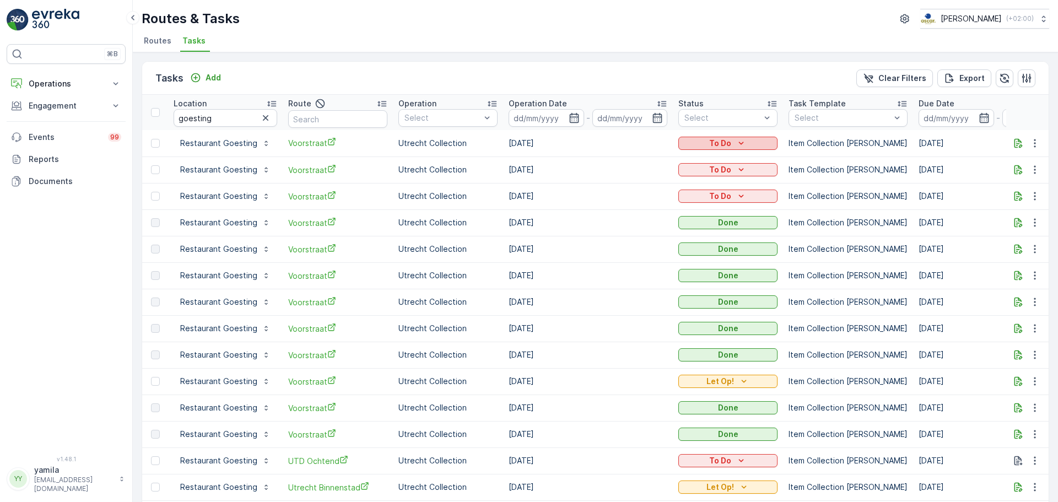
click at [727, 142] on p "To Do" at bounding box center [720, 143] width 22 height 11
click at [701, 192] on span "Let Op!" at bounding box center [696, 190] width 28 height 11
click at [170, 50] on li "Routes" at bounding box center [159, 42] width 34 height 19
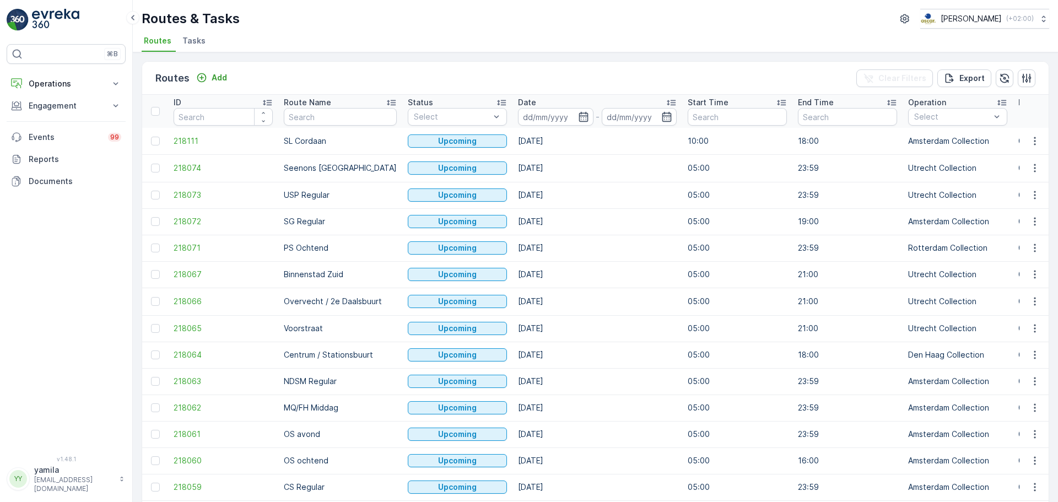
click at [298, 116] on input "text" at bounding box center [340, 117] width 113 height 18
type input "seenons"
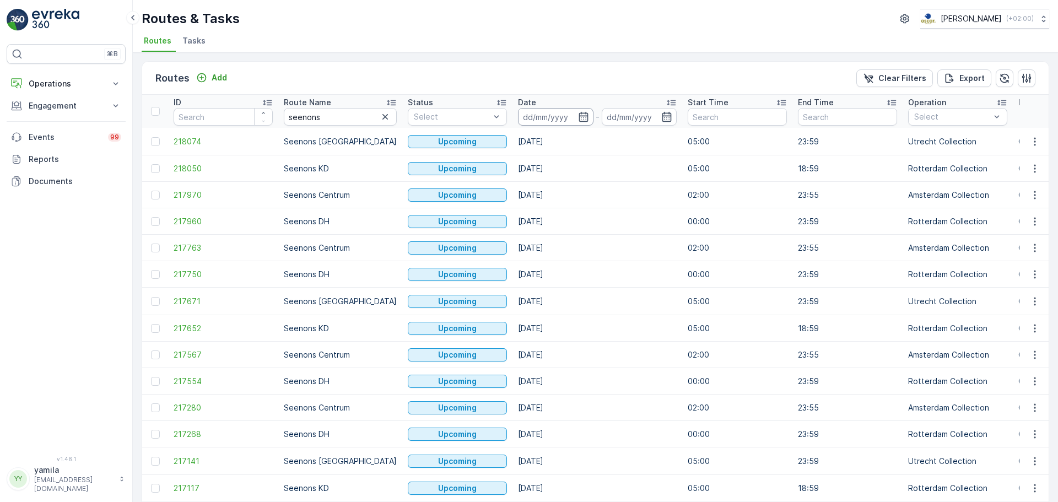
click at [518, 121] on input at bounding box center [555, 117] width 75 height 18
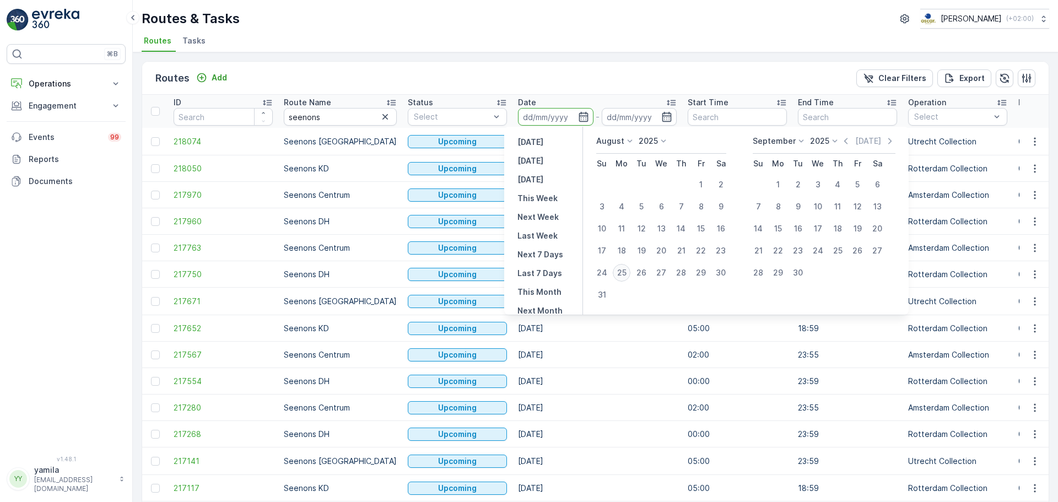
click at [624, 272] on div "25" at bounding box center [622, 273] width 18 height 18
type input "[DATE]"
click at [624, 272] on div "25" at bounding box center [622, 273] width 18 height 18
type input "[DATE]"
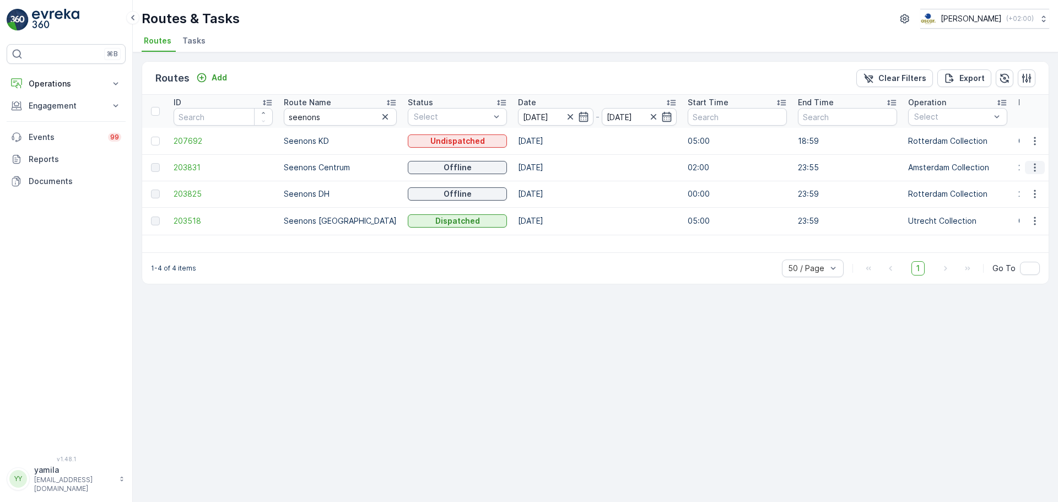
click at [1039, 167] on icon "button" at bounding box center [1034, 167] width 11 height 11
click at [1025, 182] on span "See More Details" at bounding box center [1009, 184] width 64 height 11
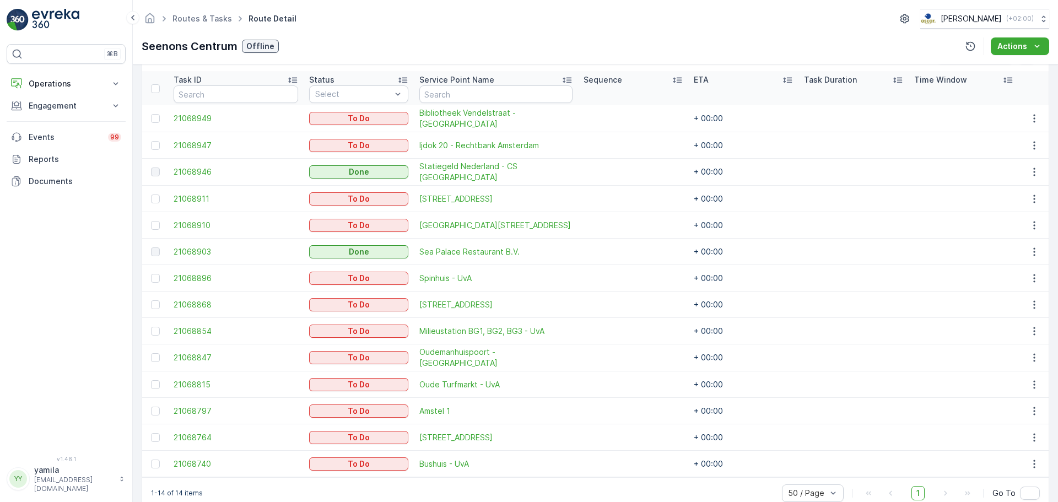
scroll to position [313, 0]
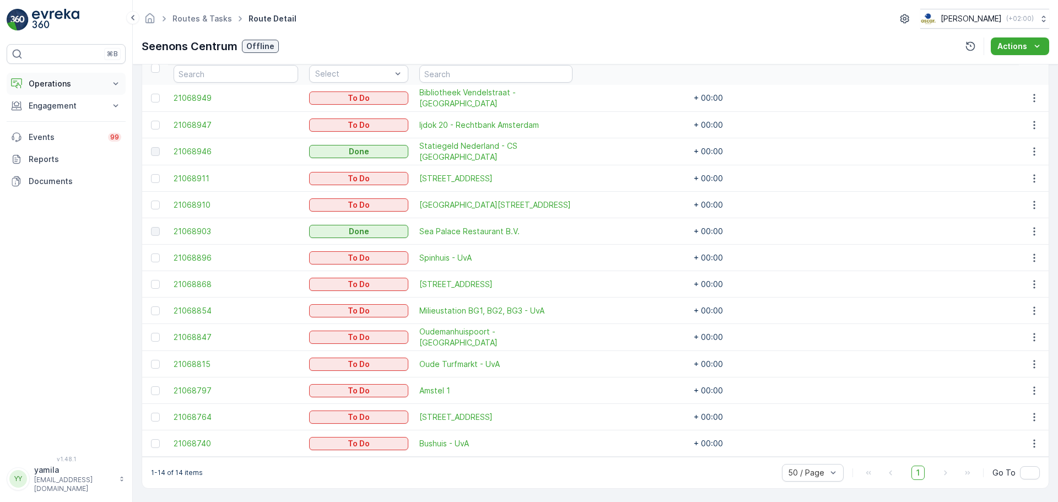
click at [36, 80] on p "Operations" at bounding box center [66, 83] width 75 height 11
click at [62, 131] on p "Routes & Tasks" at bounding box center [56, 133] width 57 height 11
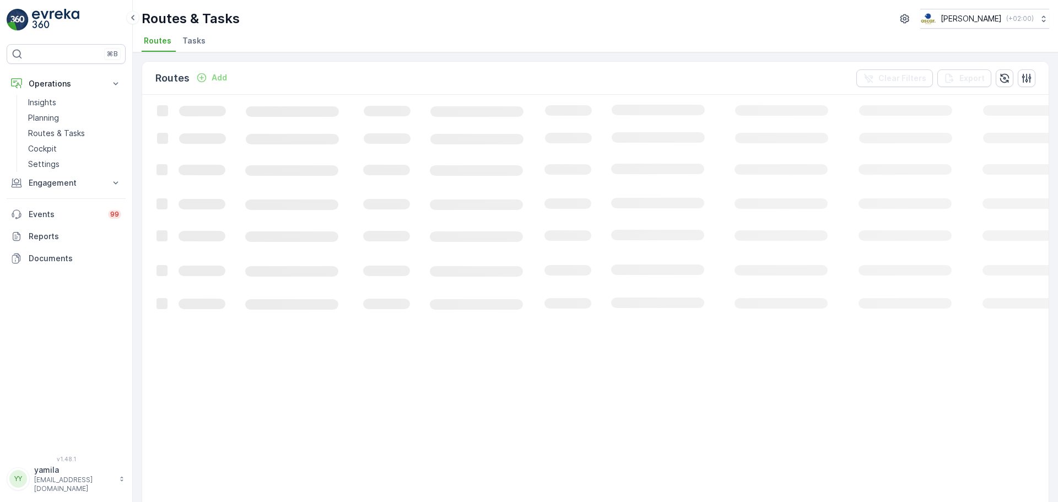
click at [193, 42] on span "Tasks" at bounding box center [193, 40] width 23 height 11
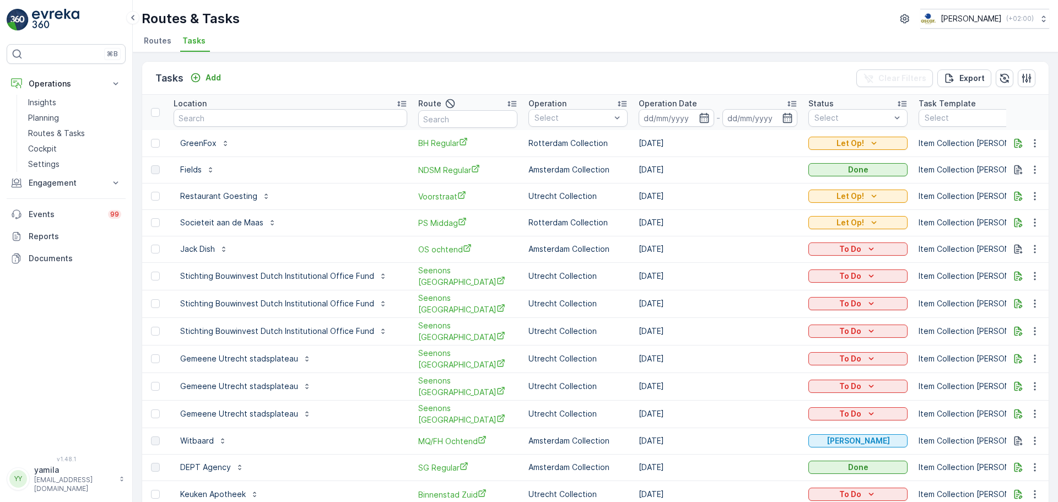
click at [206, 115] on input "text" at bounding box center [291, 118] width 234 height 18
type input "qeet paushuize"
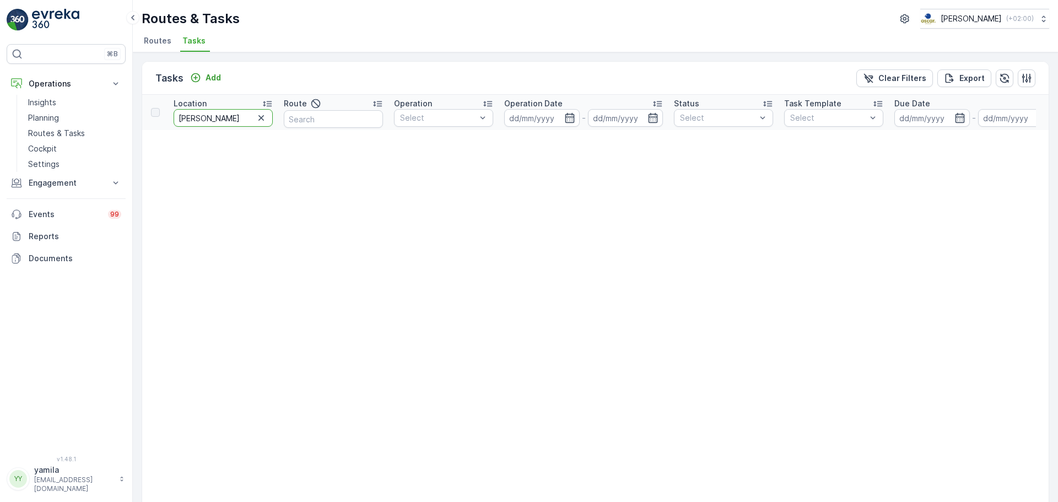
drag, startPoint x: 219, startPoint y: 116, endPoint x: 192, endPoint y: 118, distance: 26.5
click at [192, 118] on input "qeet paushuize" at bounding box center [223, 118] width 99 height 18
type input "qeet"
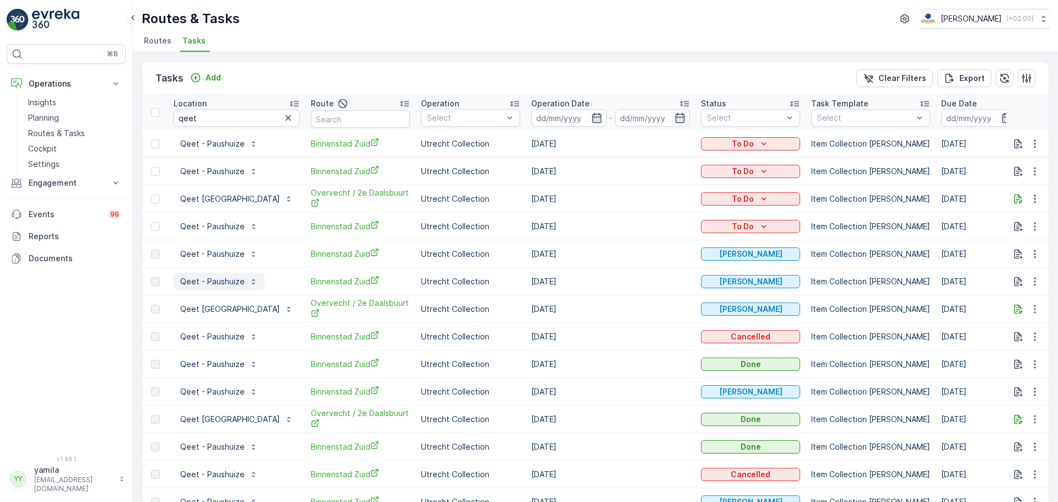
click at [211, 278] on p "Qeet - Paushuize" at bounding box center [212, 281] width 64 height 11
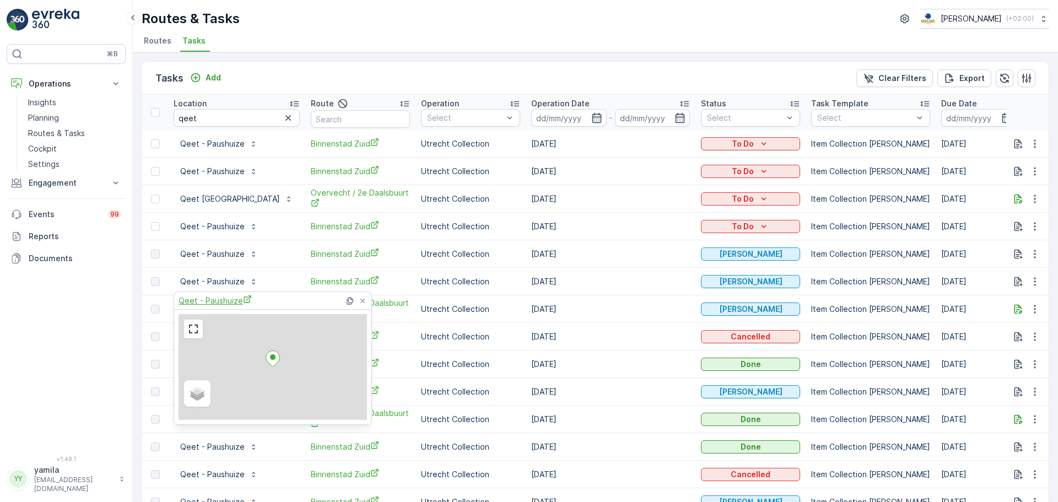
click at [225, 299] on span "Qeet - Paushuize" at bounding box center [215, 301] width 73 height 12
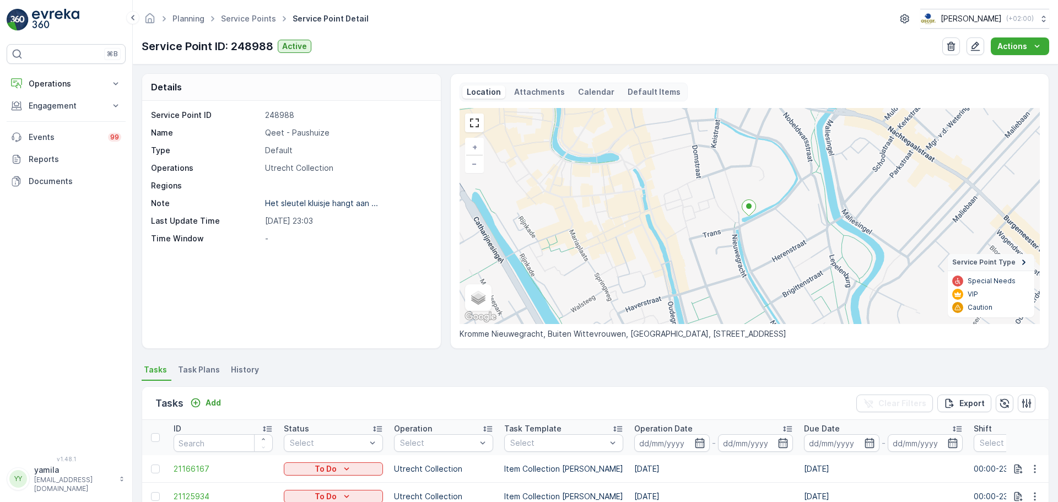
click at [536, 91] on p "Attachments" at bounding box center [539, 92] width 51 height 11
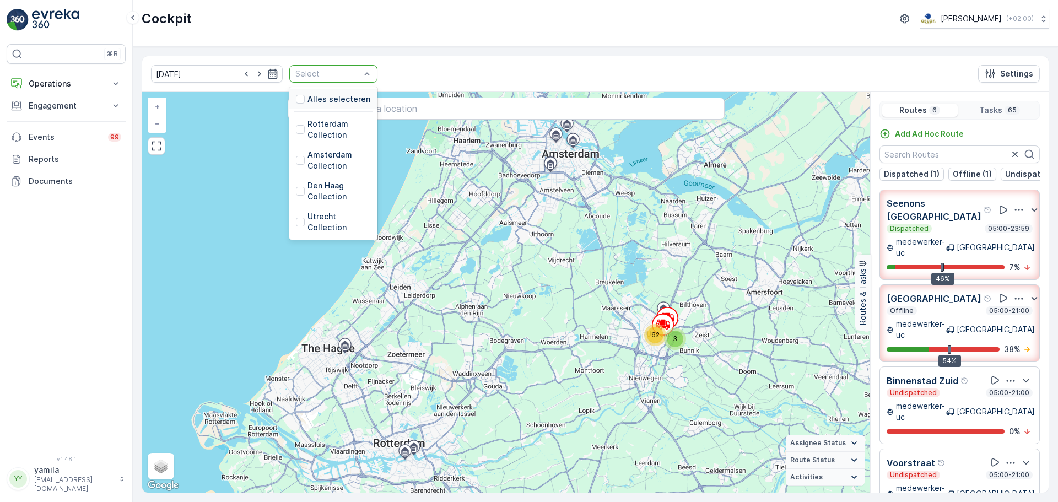
click at [343, 71] on div at bounding box center [327, 73] width 67 height 9
click at [296, 222] on div at bounding box center [300, 222] width 9 height 9
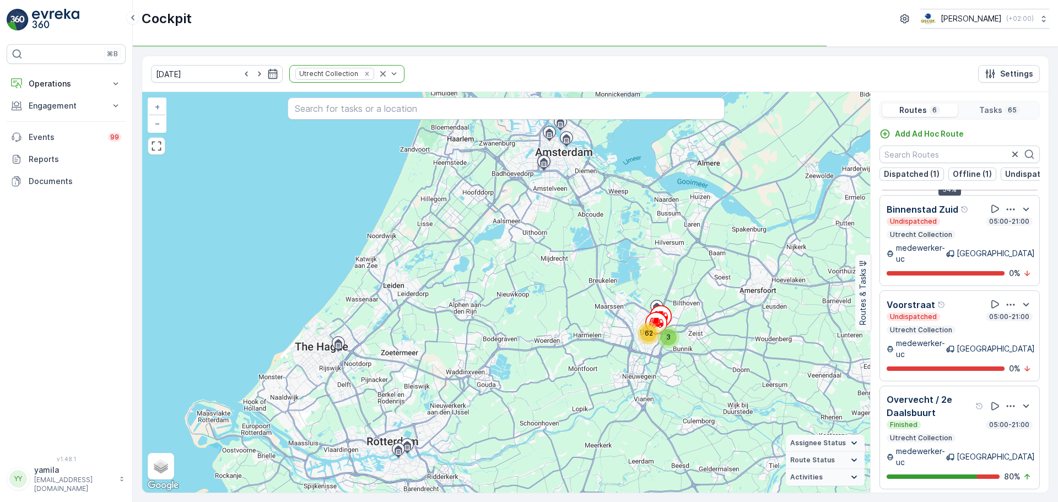
scroll to position [197, 0]
click at [377, 80] on div at bounding box center [388, 74] width 22 height 17
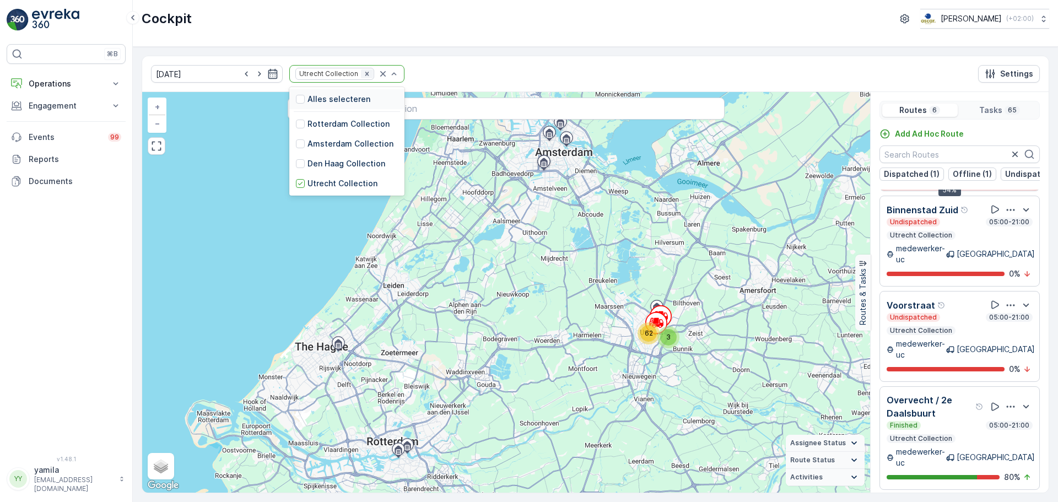
click at [361, 78] on div "Remove Utrecht Collection" at bounding box center [367, 73] width 12 height 9
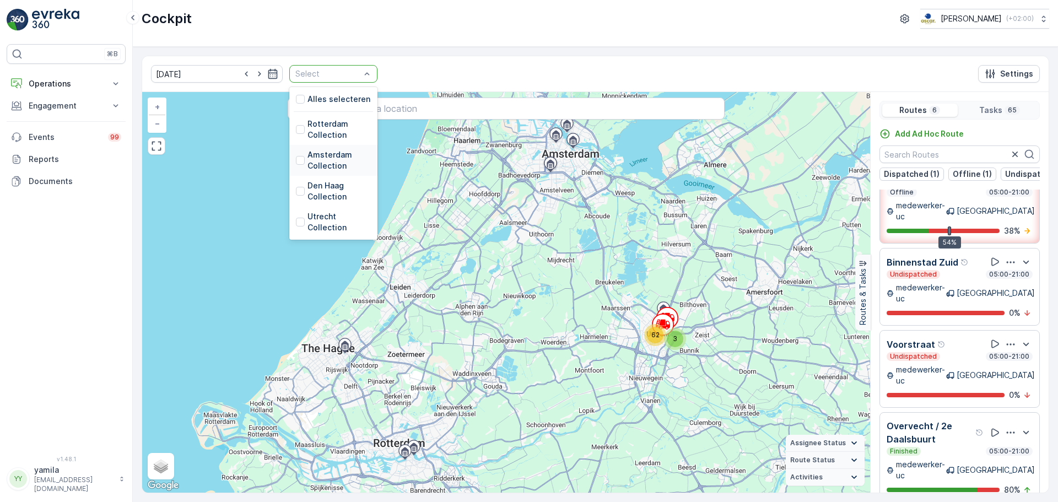
click at [296, 167] on div "Amsterdam Collection" at bounding box center [333, 160] width 75 height 22
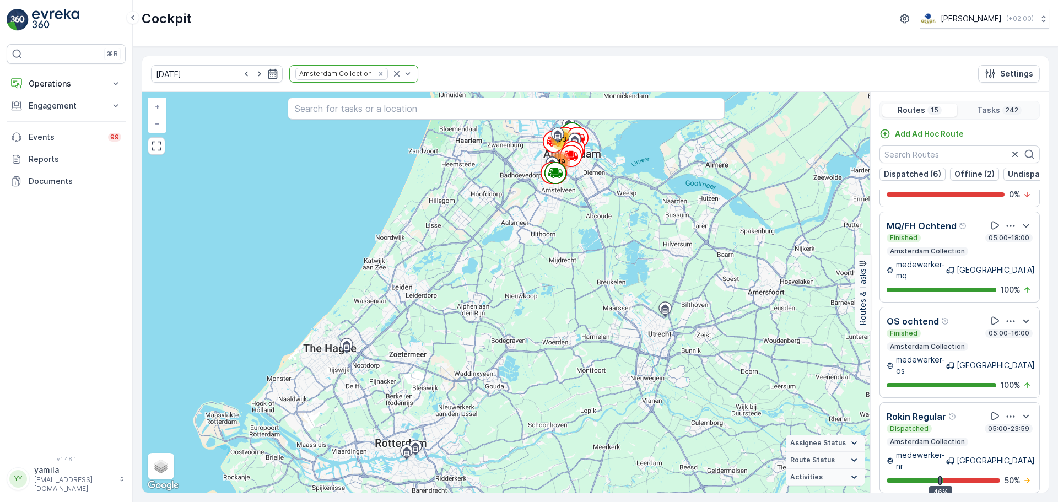
scroll to position [28, 0]
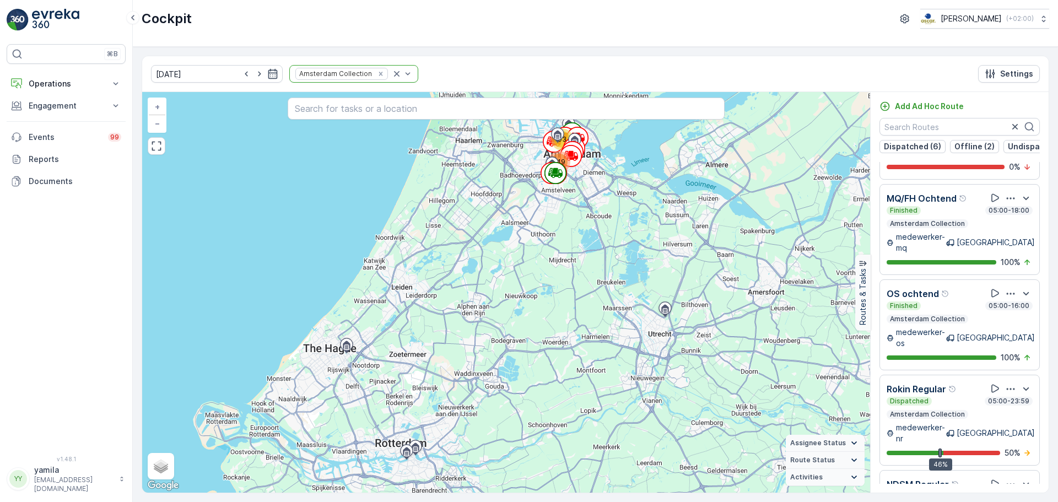
scroll to position [746, 0]
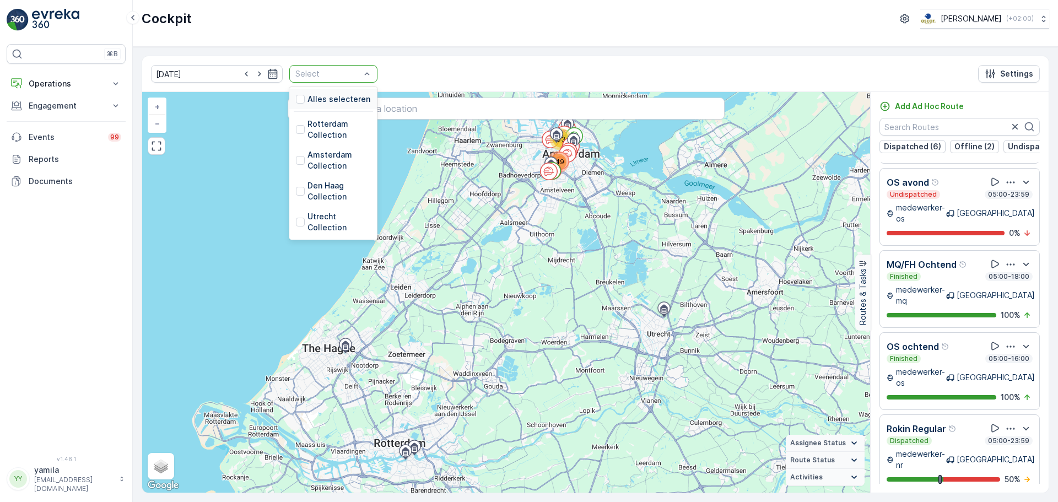
click at [346, 72] on div at bounding box center [327, 73] width 67 height 9
click at [296, 161] on div at bounding box center [300, 160] width 9 height 9
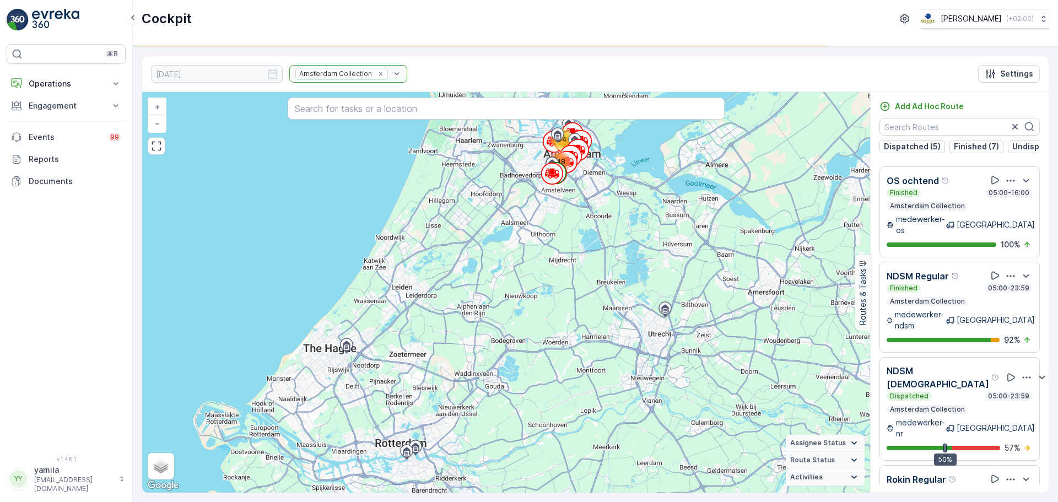
scroll to position [865, 0]
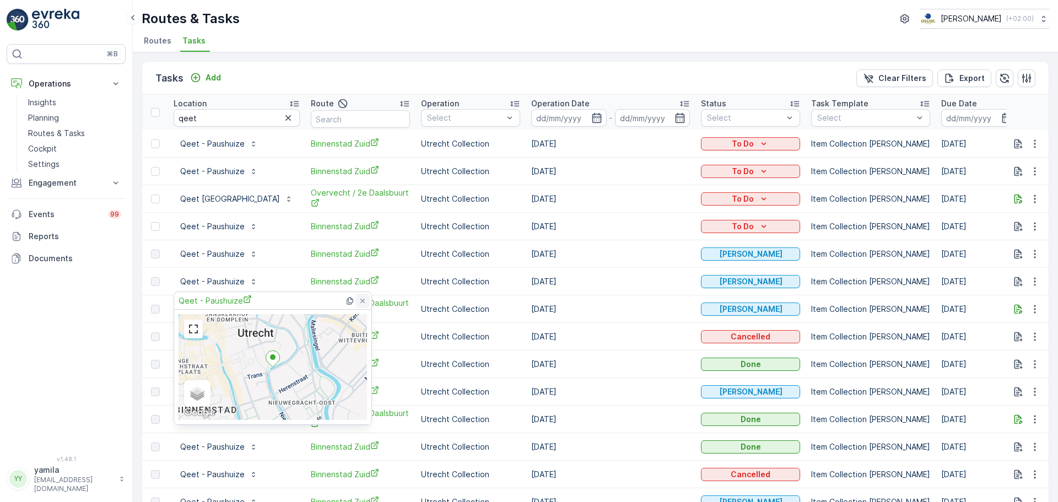
click at [358, 301] on div at bounding box center [362, 301] width 14 height 14
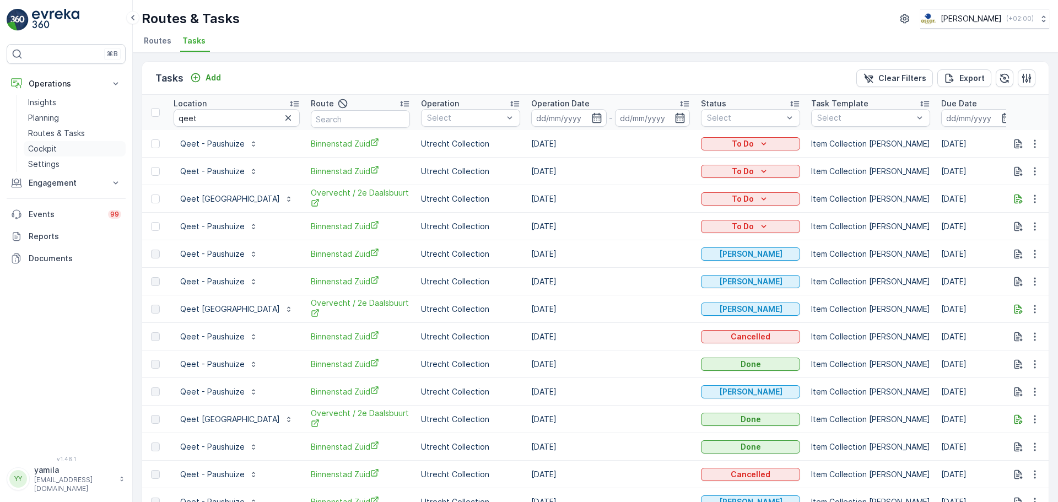
click at [46, 148] on p "Cockpit" at bounding box center [42, 148] width 29 height 11
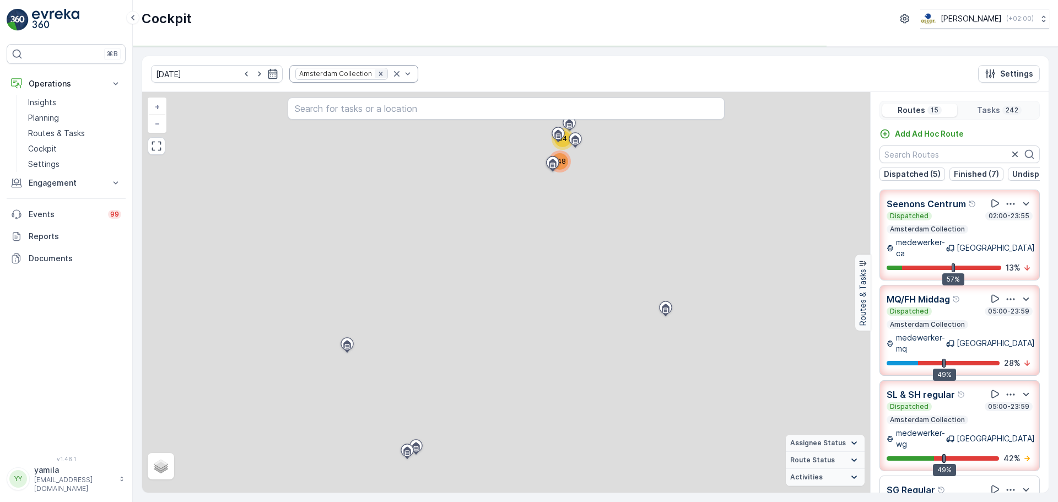
click at [377, 74] on icon "Remove Amsterdam Collection" at bounding box center [381, 74] width 8 height 8
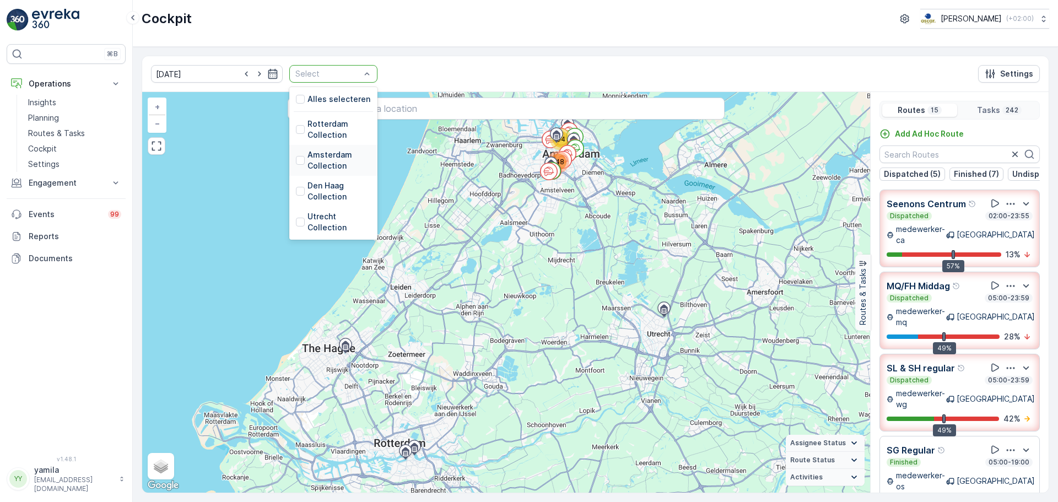
click at [296, 162] on div at bounding box center [300, 160] width 9 height 9
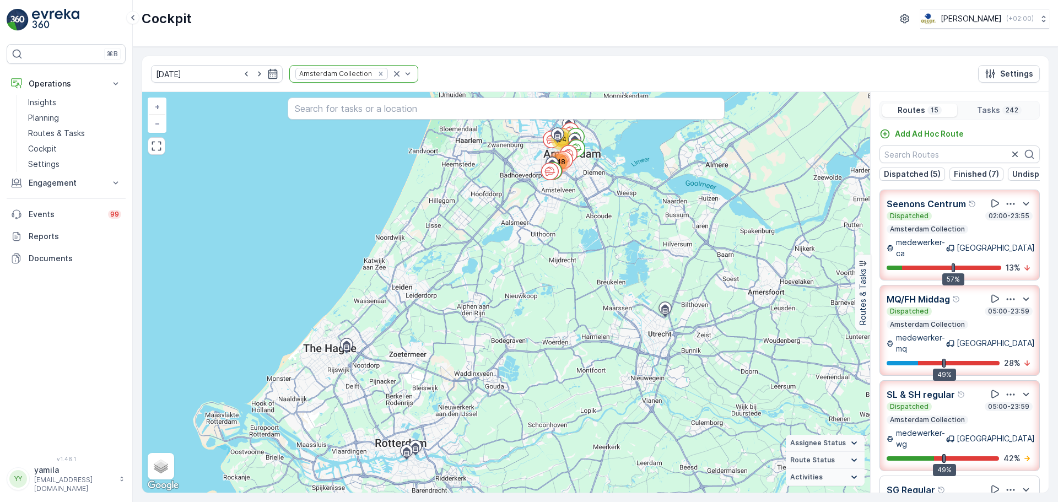
click at [851, 439] on icon at bounding box center [854, 443] width 12 height 12
click at [918, 64] on div "25.08.2025 Amsterdam Collection Settings" at bounding box center [595, 74] width 907 height 36
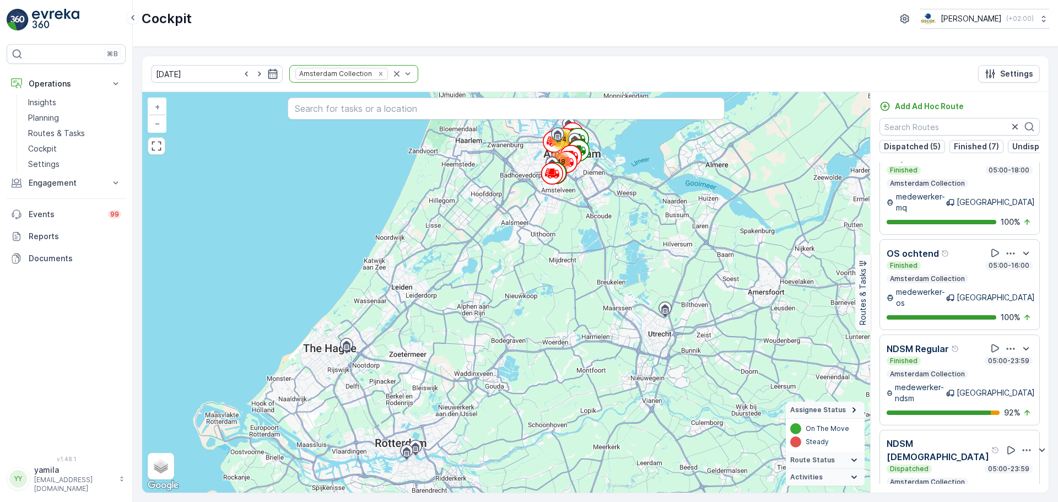
scroll to position [944, 0]
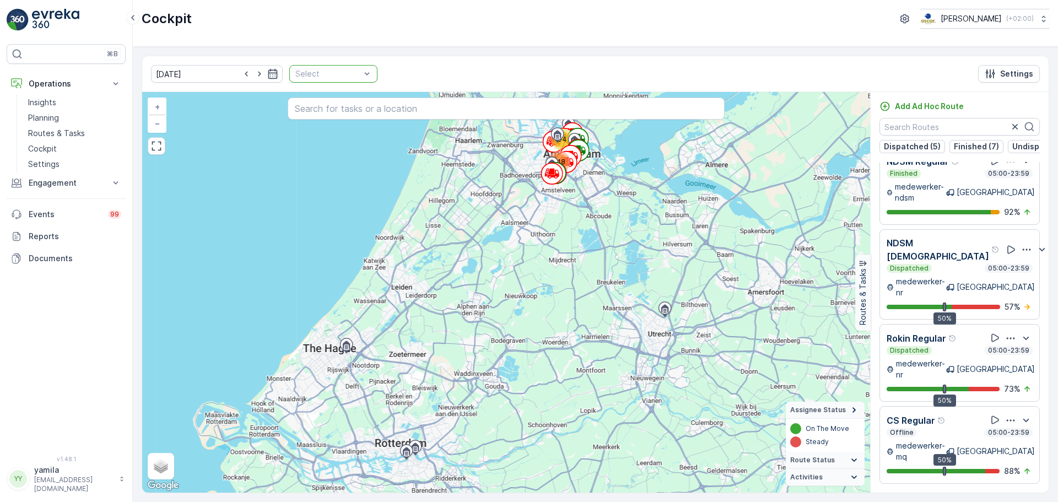
scroll to position [746, 0]
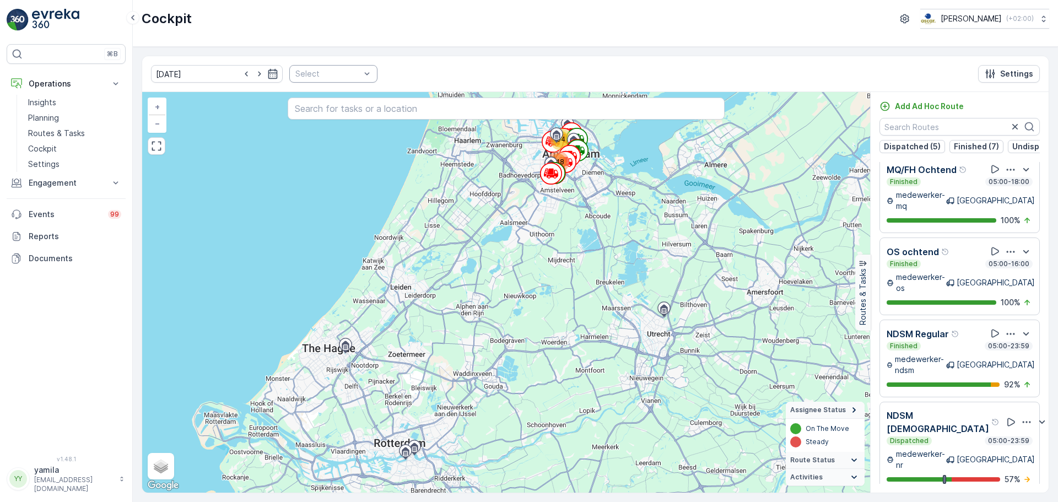
click at [399, 79] on div "25.08.2025 Select Settings" at bounding box center [595, 74] width 907 height 36
click at [63, 132] on p "Routes & Tasks" at bounding box center [56, 133] width 57 height 11
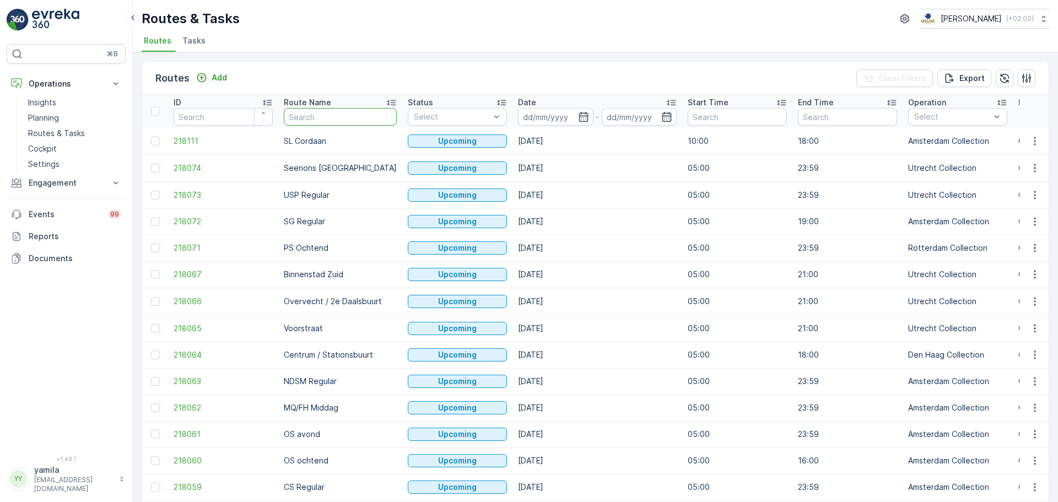
click at [314, 116] on input "text" at bounding box center [340, 117] width 113 height 18
type input "rokin"
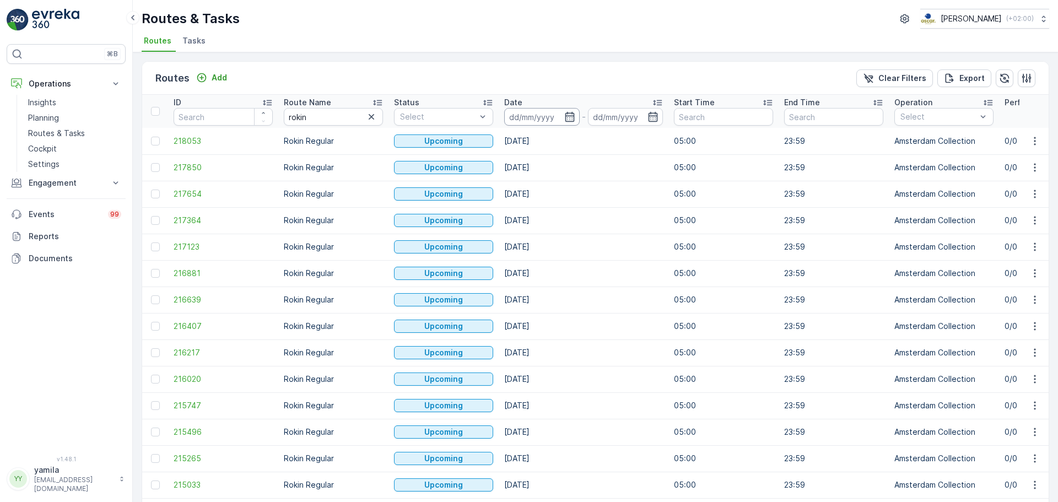
click at [553, 119] on input at bounding box center [541, 117] width 75 height 18
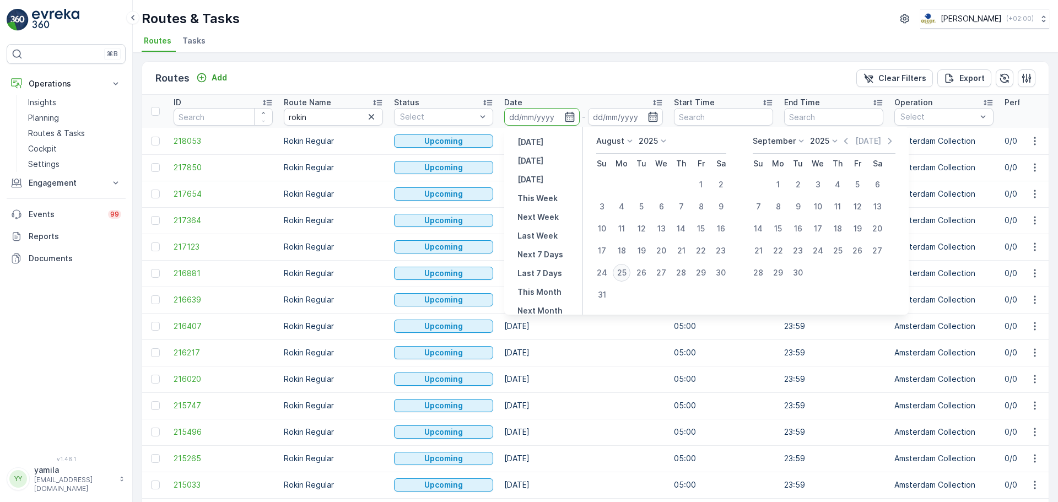
click at [619, 273] on div "25" at bounding box center [622, 273] width 18 height 18
type input "[DATE]"
click at [619, 273] on div "25" at bounding box center [622, 273] width 18 height 18
type input "[DATE]"
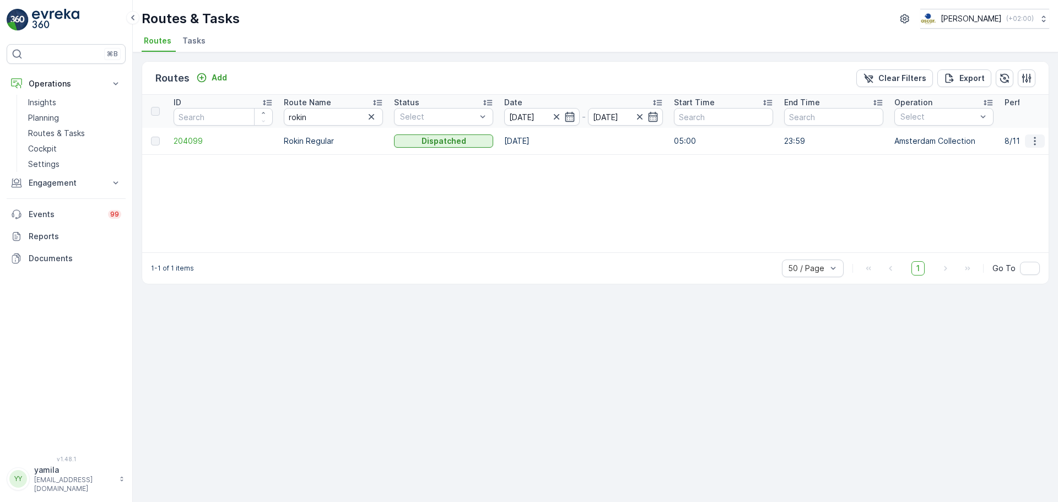
click at [1032, 136] on icon "button" at bounding box center [1034, 141] width 11 height 11
click at [1019, 150] on div "See More Details" at bounding box center [1015, 157] width 85 height 15
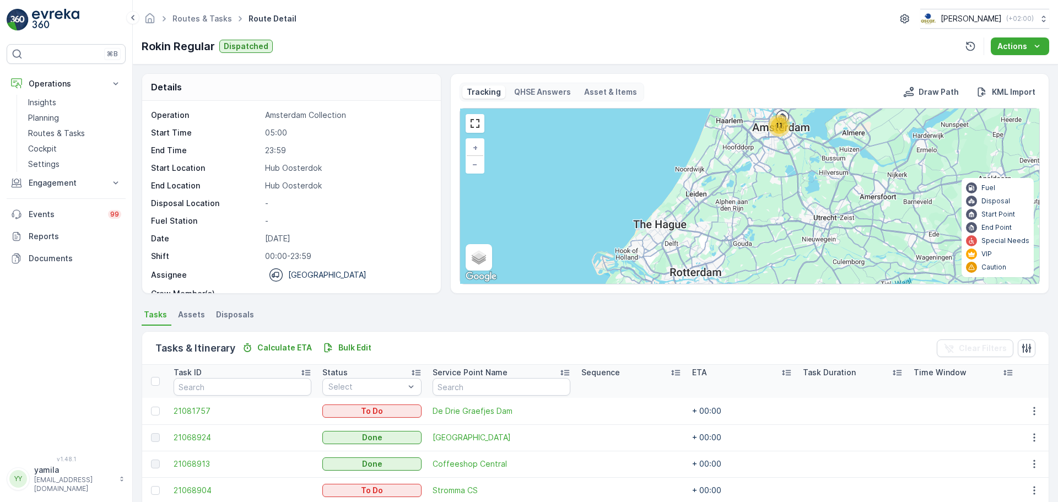
scroll to position [234, 0]
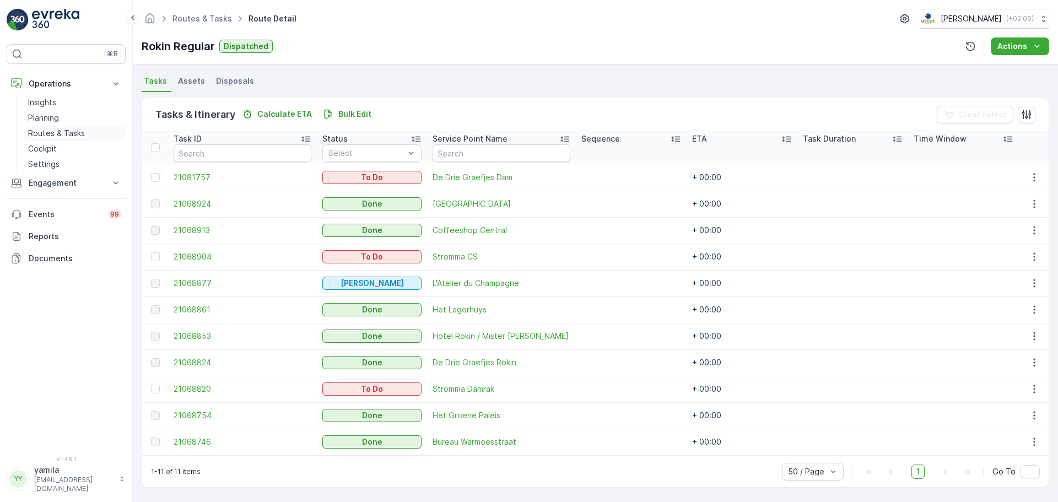
click at [44, 136] on p "Routes & Tasks" at bounding box center [56, 133] width 57 height 11
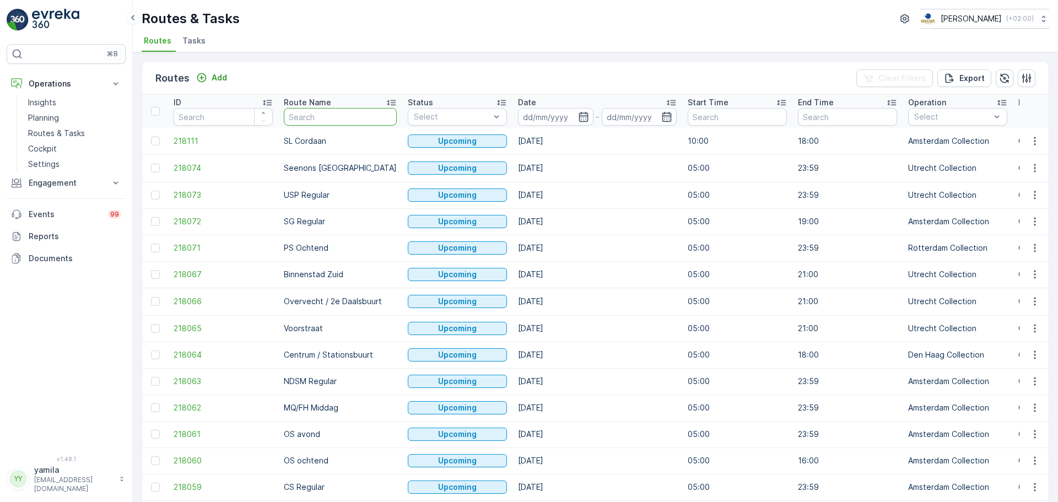
click at [322, 115] on input "text" at bounding box center [340, 117] width 113 height 18
type input "seenons"
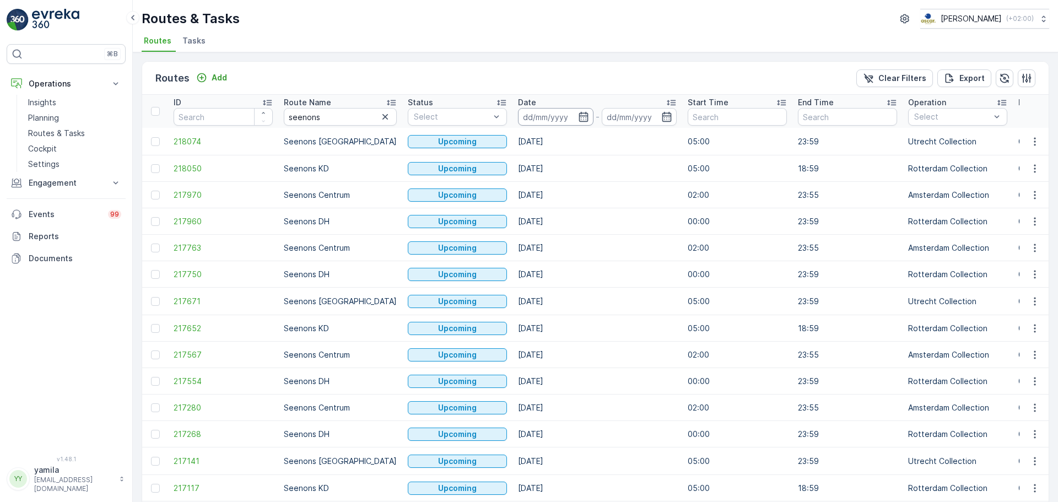
click at [537, 121] on input at bounding box center [555, 117] width 75 height 18
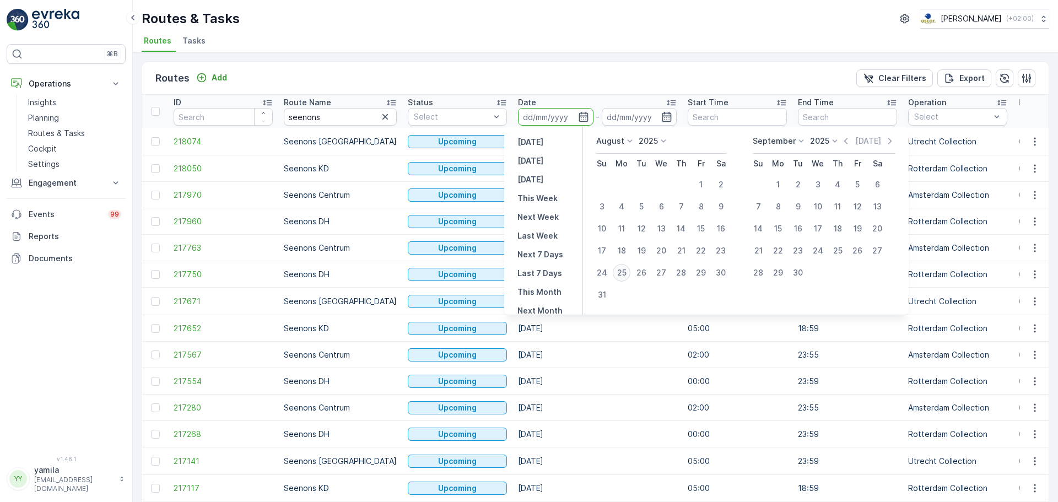
click at [619, 271] on div "25" at bounding box center [622, 273] width 18 height 18
type input "[DATE]"
click at [619, 271] on div "25" at bounding box center [622, 273] width 18 height 18
type input "[DATE]"
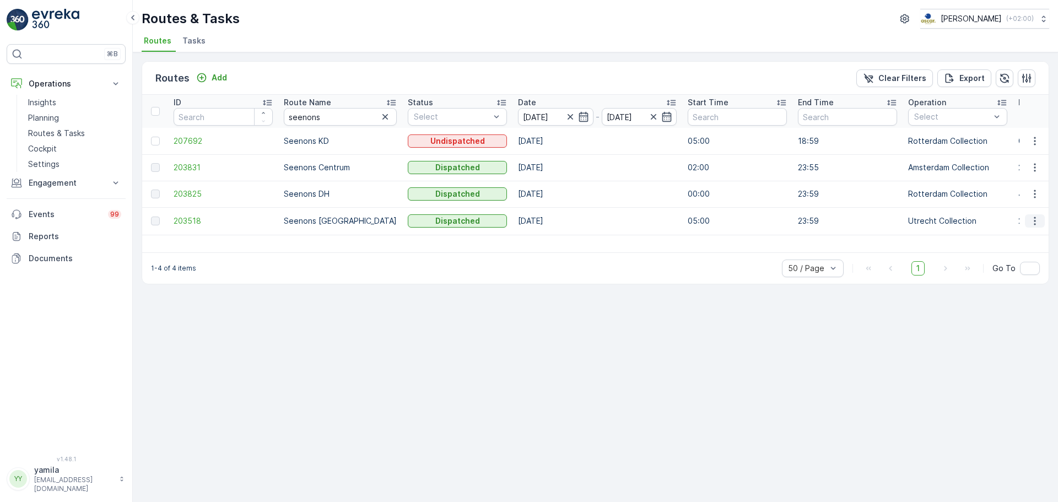
click at [1035, 220] on icon "button" at bounding box center [1035, 221] width 2 height 8
click at [1017, 235] on span "See More Details" at bounding box center [1009, 236] width 64 height 11
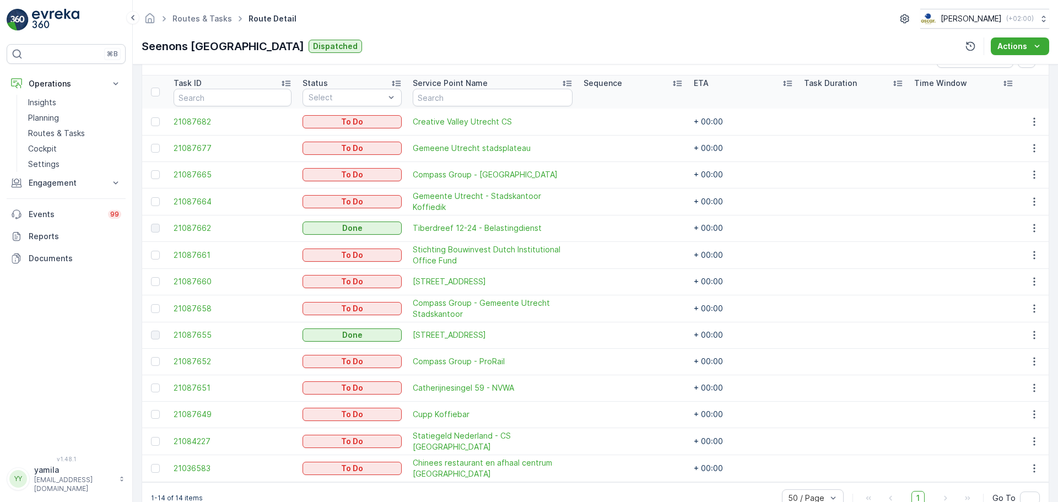
scroll to position [290, 0]
click at [67, 130] on p "Routes & Tasks" at bounding box center [56, 133] width 57 height 11
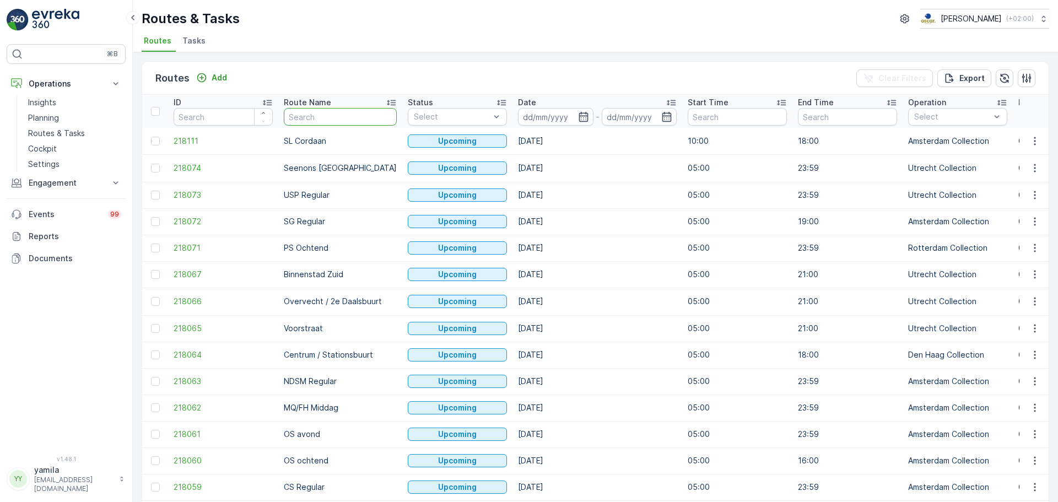
click at [314, 114] on input "text" at bounding box center [340, 117] width 113 height 18
type input "ndsm"
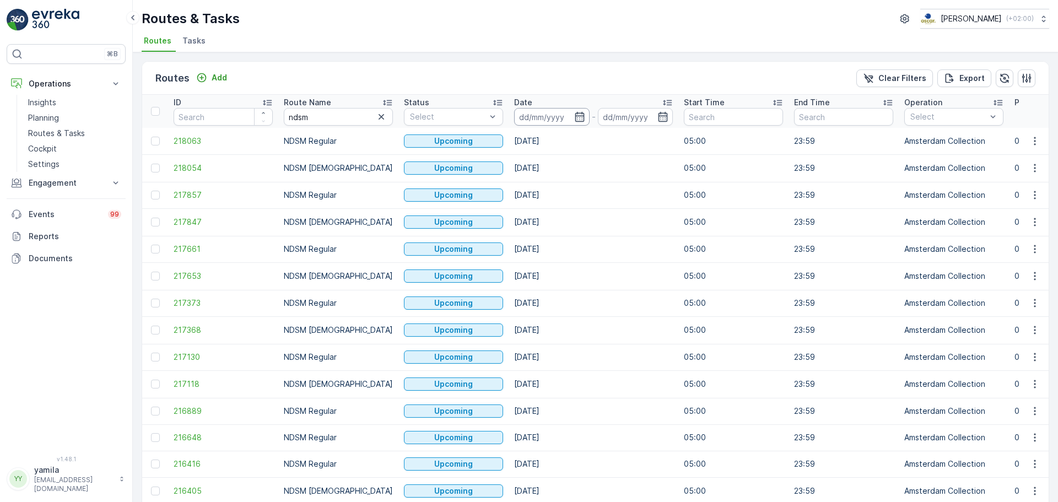
click at [558, 121] on input at bounding box center [551, 117] width 75 height 18
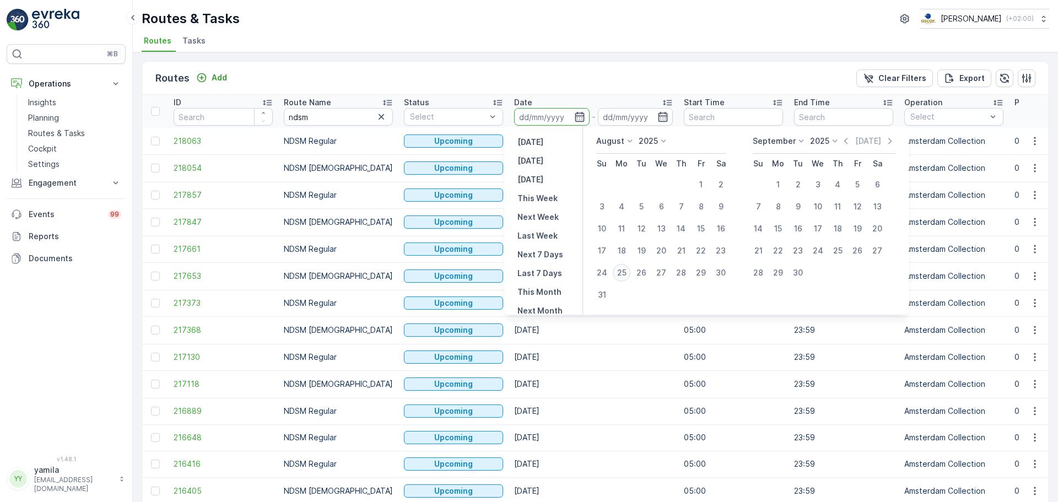
click at [623, 271] on div "25" at bounding box center [622, 273] width 18 height 18
type input "[DATE]"
click at [623, 271] on div "25" at bounding box center [622, 273] width 18 height 18
type input "[DATE]"
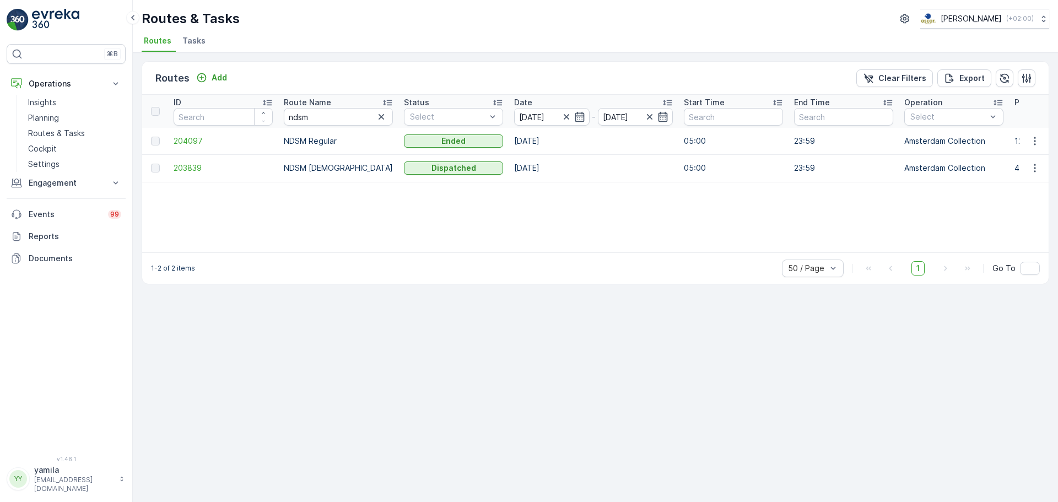
drag, startPoint x: 1034, startPoint y: 169, endPoint x: 1011, endPoint y: 187, distance: 29.1
click at [1011, 187] on div "ID Route Name ndsm Status Select Date 25.08.2025 - 25.08.2025 Start Time End Ti…" at bounding box center [595, 174] width 907 height 158
click at [1037, 165] on icon "button" at bounding box center [1034, 168] width 11 height 11
click at [1016, 182] on span "See More Details" at bounding box center [1009, 184] width 64 height 11
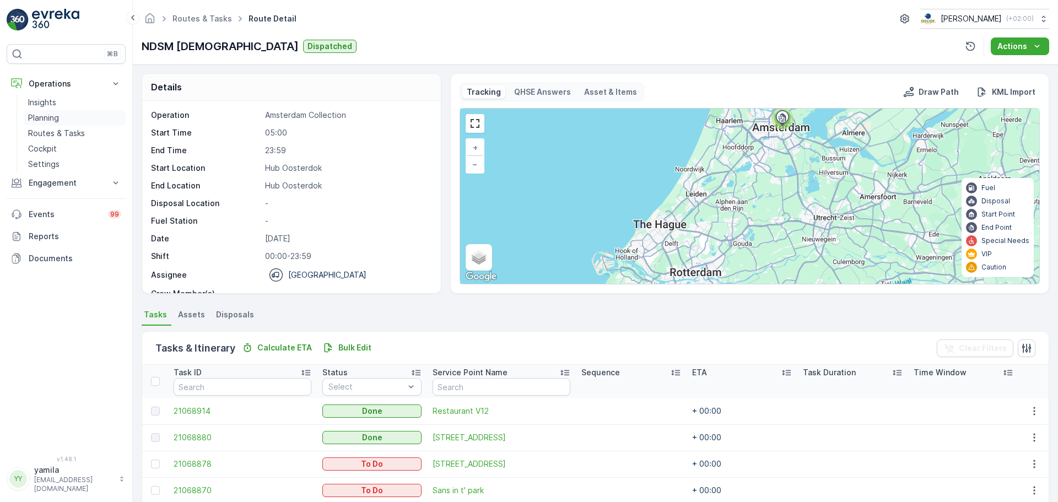
click at [60, 123] on link "Planning" at bounding box center [75, 117] width 102 height 15
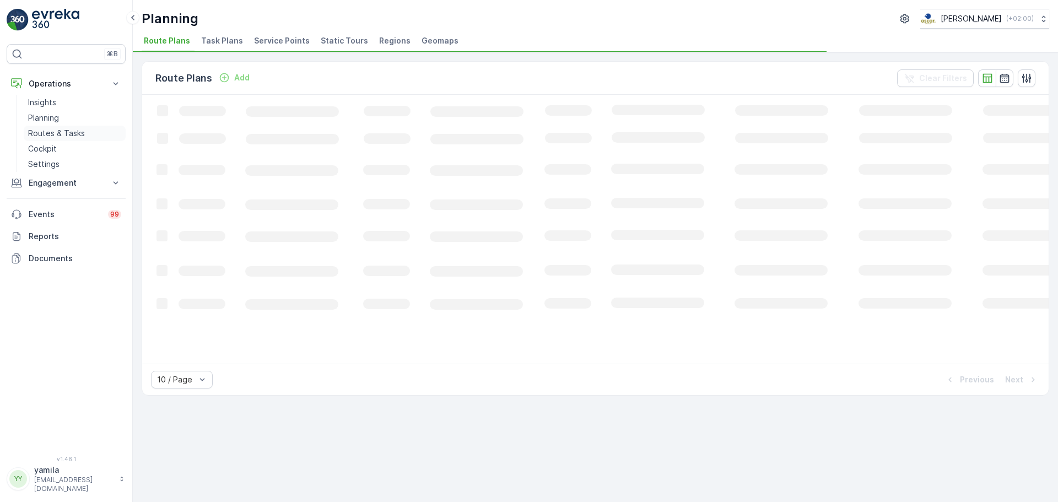
click at [58, 136] on p "Routes & Tasks" at bounding box center [56, 133] width 57 height 11
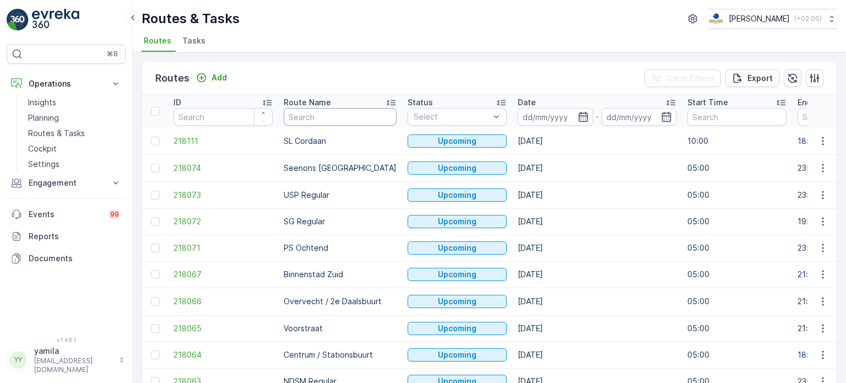
click at [315, 114] on input "text" at bounding box center [340, 117] width 113 height 18
click at [529, 125] on th "Date -" at bounding box center [598, 111] width 170 height 33
click at [533, 121] on input at bounding box center [555, 117] width 75 height 18
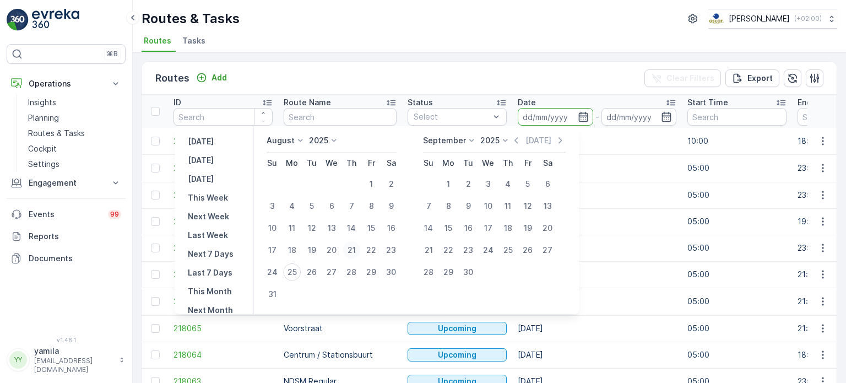
click at [355, 251] on div "21" at bounding box center [352, 250] width 18 height 18
type input "[DATE]"
click at [355, 251] on div "21" at bounding box center [352, 250] width 18 height 18
type input "[DATE]"
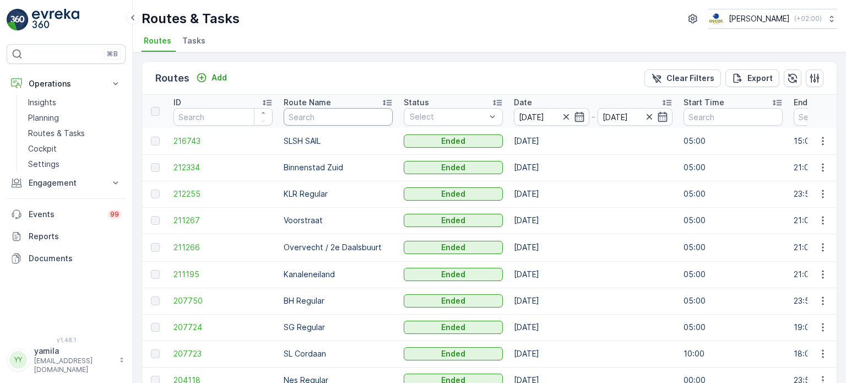
click at [319, 115] on input "text" at bounding box center [338, 117] width 109 height 18
type input "seenons"
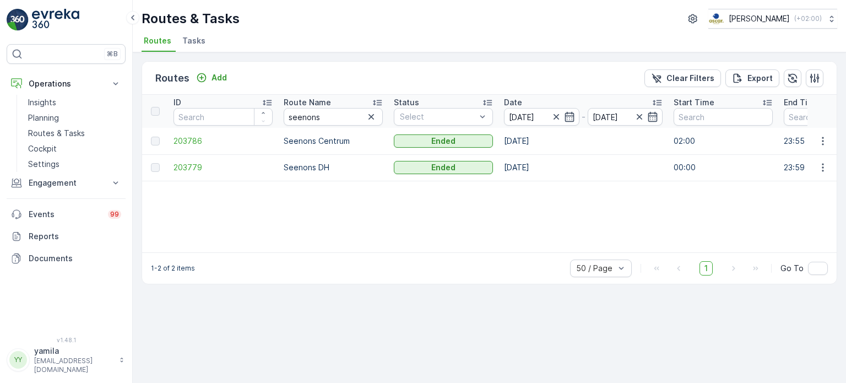
click at [820, 149] on td at bounding box center [823, 141] width 30 height 26
click at [826, 136] on icon "button" at bounding box center [823, 141] width 11 height 11
click at [809, 152] on span "See More Details" at bounding box center [797, 156] width 64 height 11
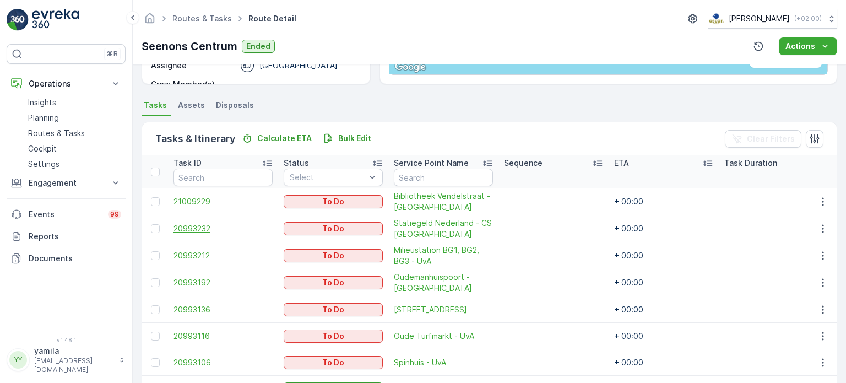
scroll to position [411, 0]
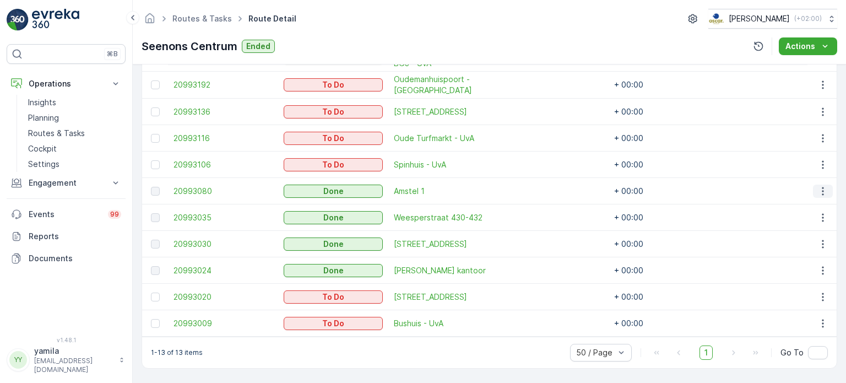
click at [822, 186] on icon "button" at bounding box center [823, 191] width 11 height 11
click at [792, 197] on span "See More Details" at bounding box center [810, 202] width 64 height 11
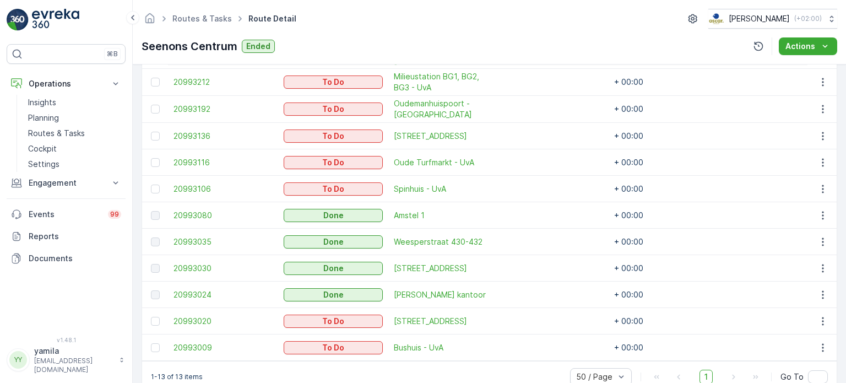
scroll to position [386, 0]
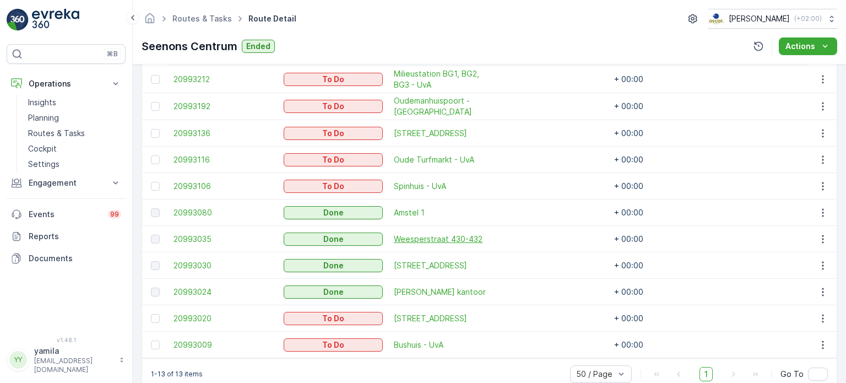
click at [441, 238] on span "Weesperstraat 430-432" at bounding box center [443, 239] width 99 height 11
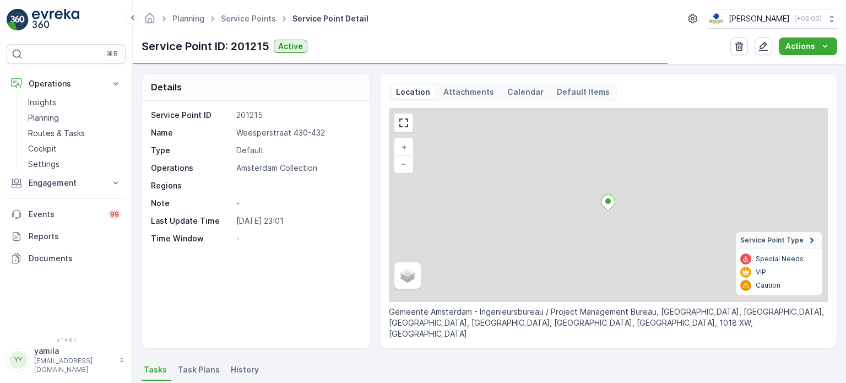
scroll to position [55, 0]
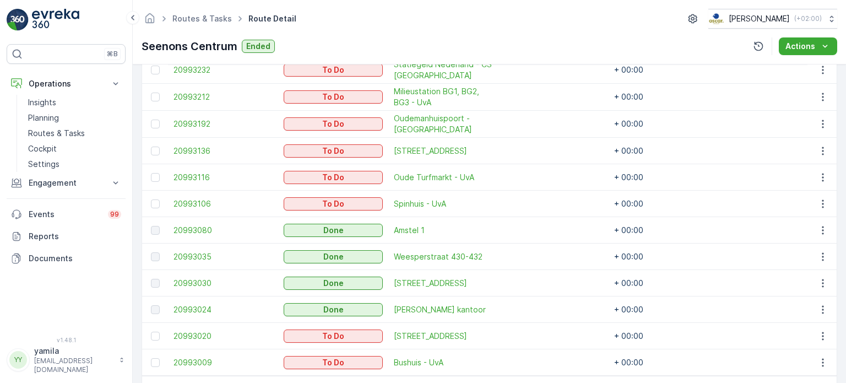
scroll to position [386, 0]
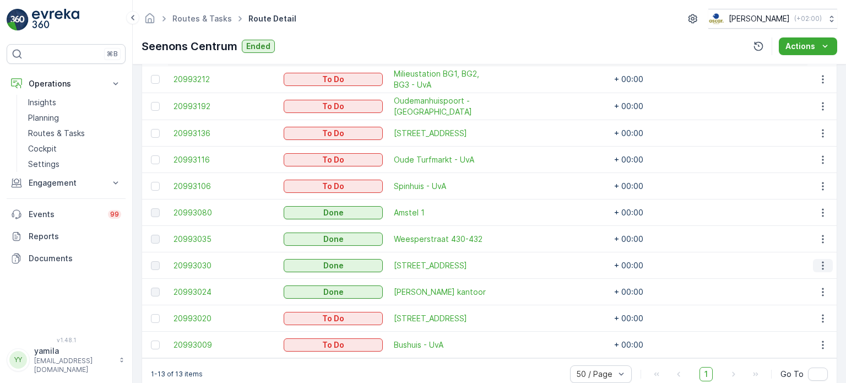
click at [828, 270] on button "button" at bounding box center [823, 265] width 20 height 13
click at [802, 276] on span "See More Details" at bounding box center [810, 280] width 64 height 11
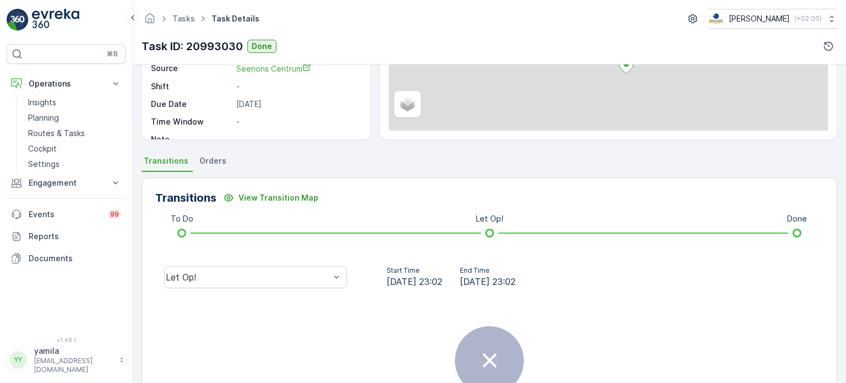
scroll to position [220, 0]
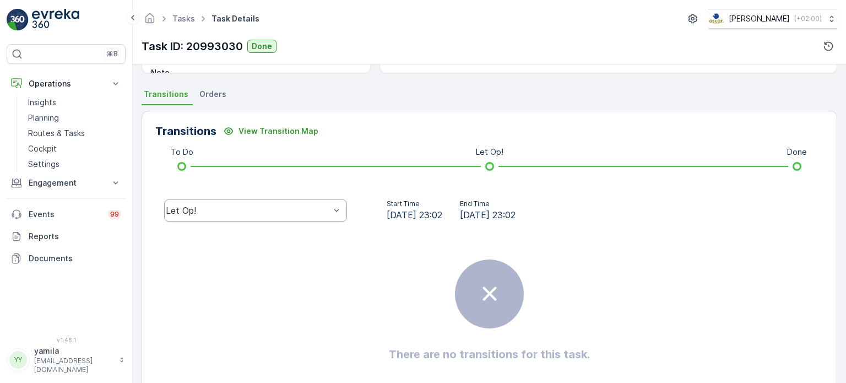
click at [212, 210] on div "Let Op!" at bounding box center [248, 211] width 164 height 10
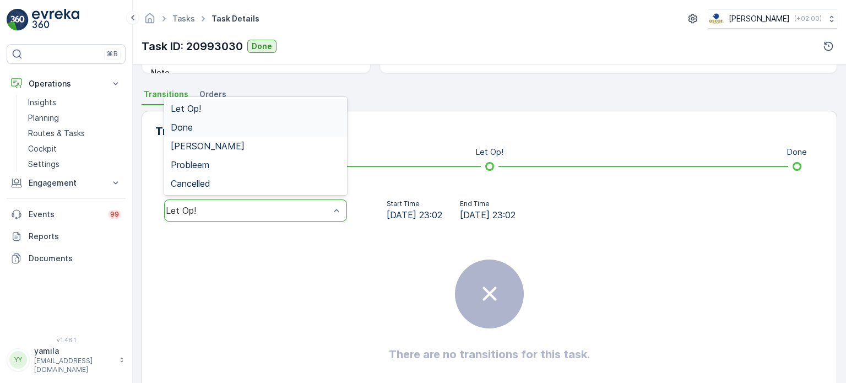
click at [201, 125] on div "Done" at bounding box center [256, 127] width 170 height 10
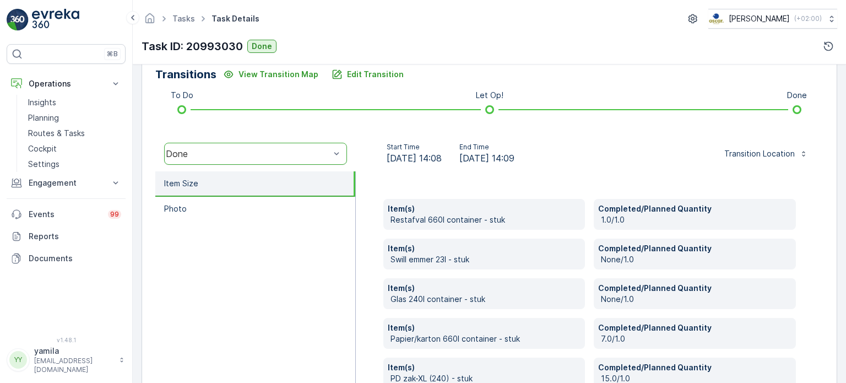
scroll to position [344, 0]
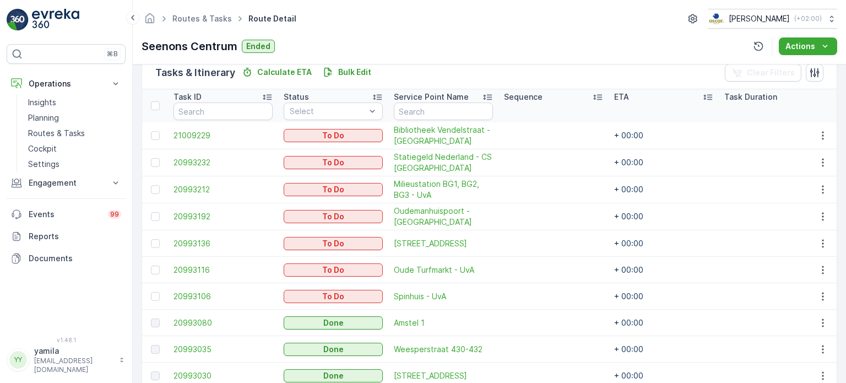
scroll to position [386, 0]
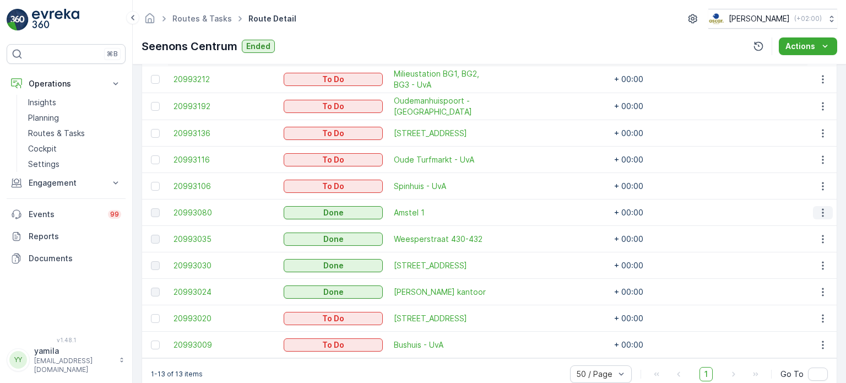
click at [822, 209] on icon "button" at bounding box center [823, 212] width 11 height 11
click at [818, 223] on span "See More Details" at bounding box center [810, 227] width 64 height 11
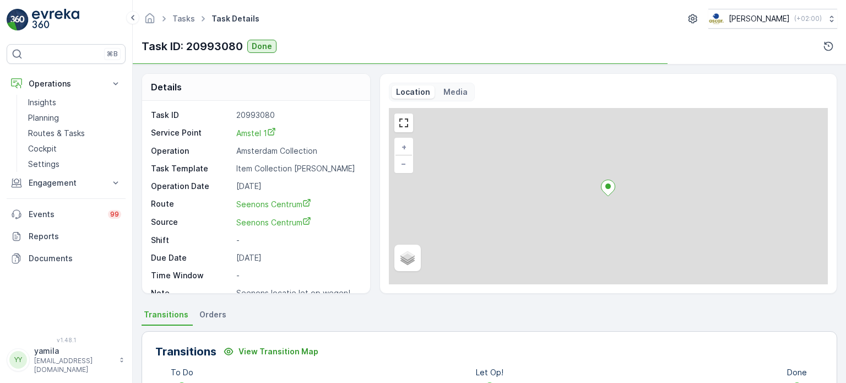
scroll to position [165, 0]
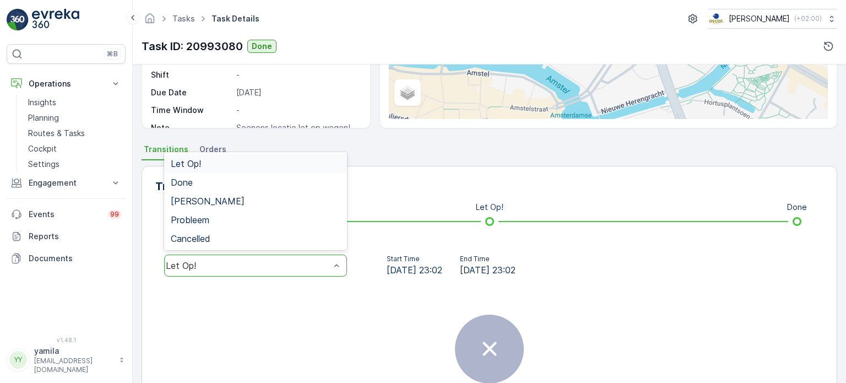
click at [249, 256] on div "Let Op!" at bounding box center [255, 266] width 183 height 22
click at [200, 180] on div "Done" at bounding box center [256, 182] width 170 height 10
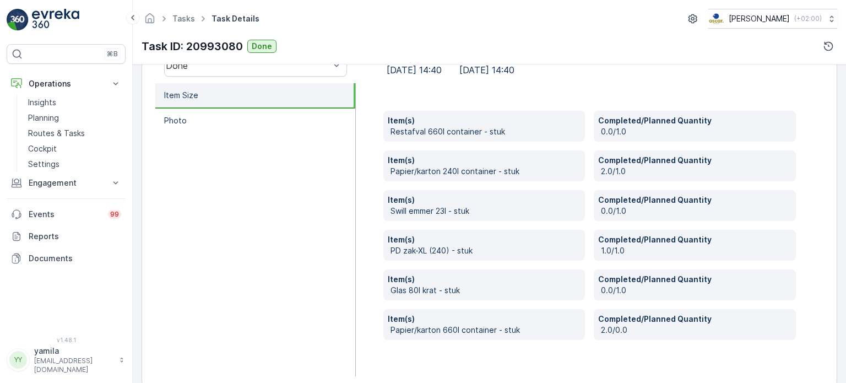
scroll to position [384, 0]
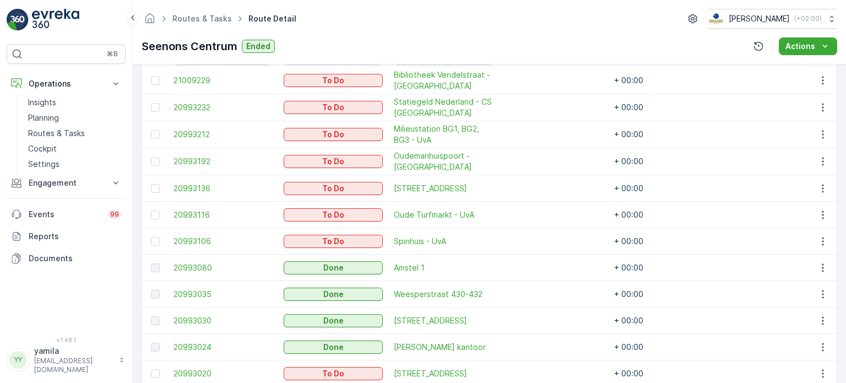
scroll to position [411, 0]
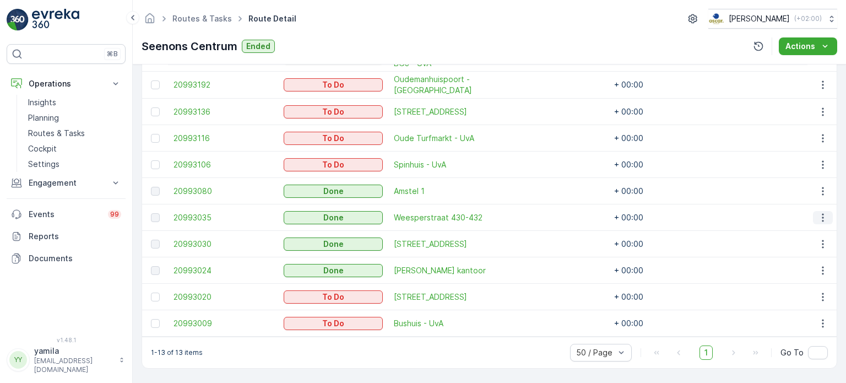
click at [822, 213] on icon "button" at bounding box center [823, 217] width 2 height 8
click at [796, 223] on span "See More Details" at bounding box center [810, 228] width 64 height 11
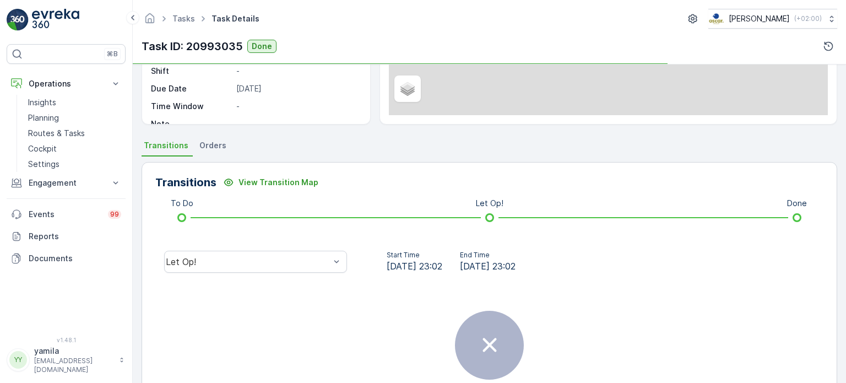
scroll to position [256, 0]
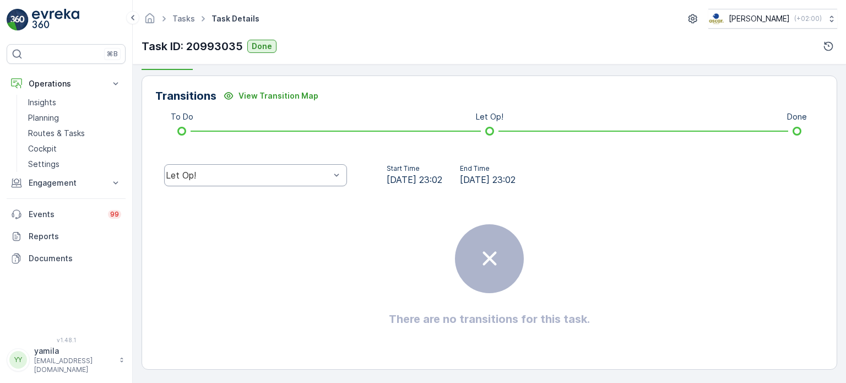
click at [212, 178] on div "Let Op!" at bounding box center [248, 175] width 164 height 10
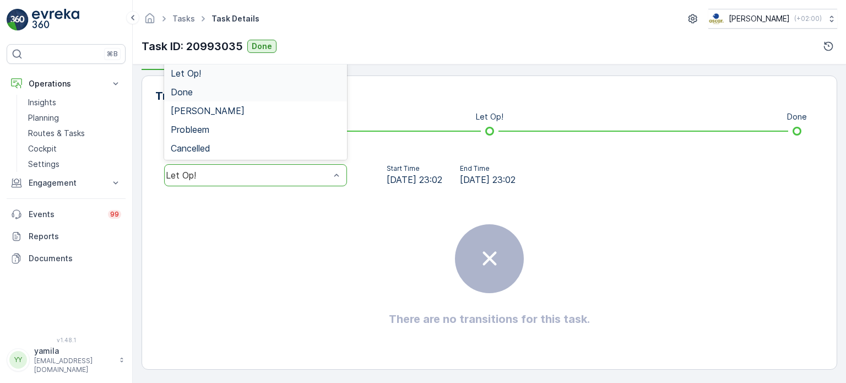
click at [185, 87] on span "Done" at bounding box center [182, 92] width 22 height 10
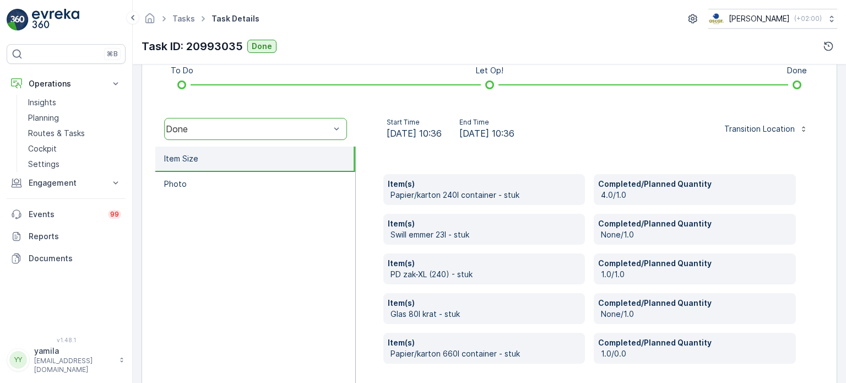
scroll to position [344, 0]
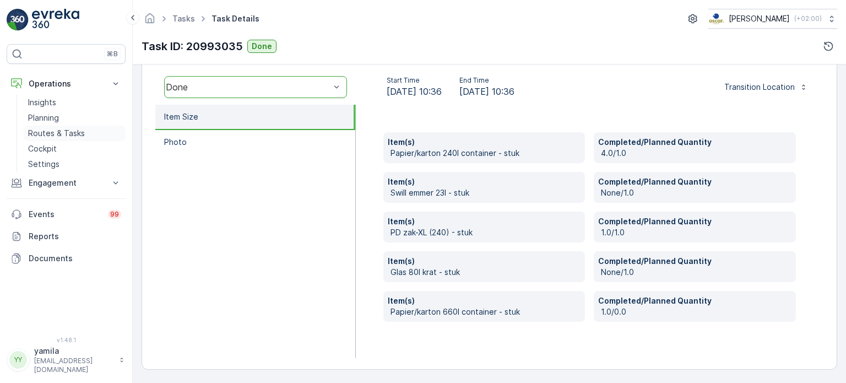
click at [52, 138] on link "Routes & Tasks" at bounding box center [75, 133] width 102 height 15
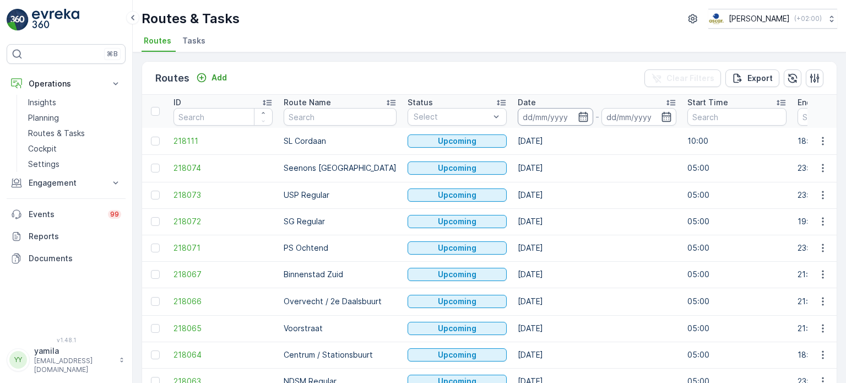
click at [520, 117] on input at bounding box center [555, 117] width 75 height 18
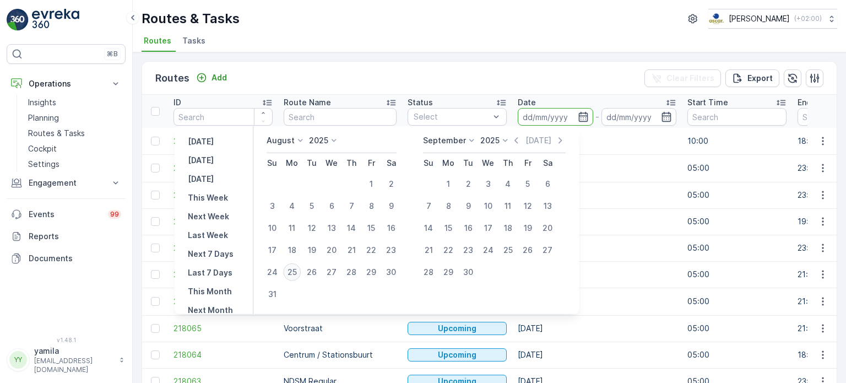
click at [294, 272] on div "25" at bounding box center [292, 272] width 18 height 18
type input "[DATE]"
click at [294, 272] on div "25" at bounding box center [292, 272] width 18 height 18
type input "[DATE]"
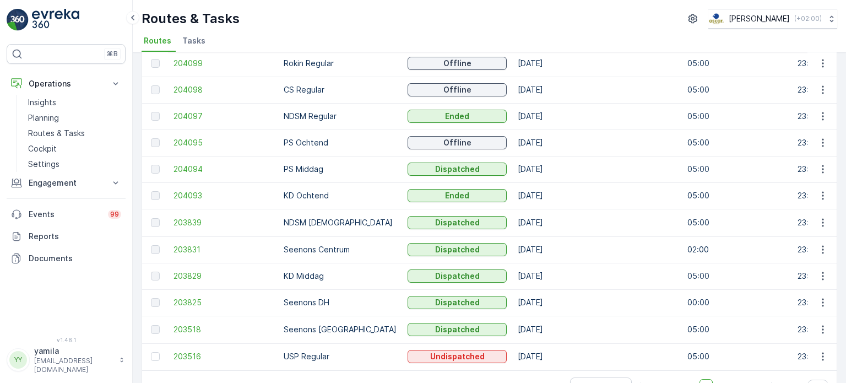
scroll to position [558, 0]
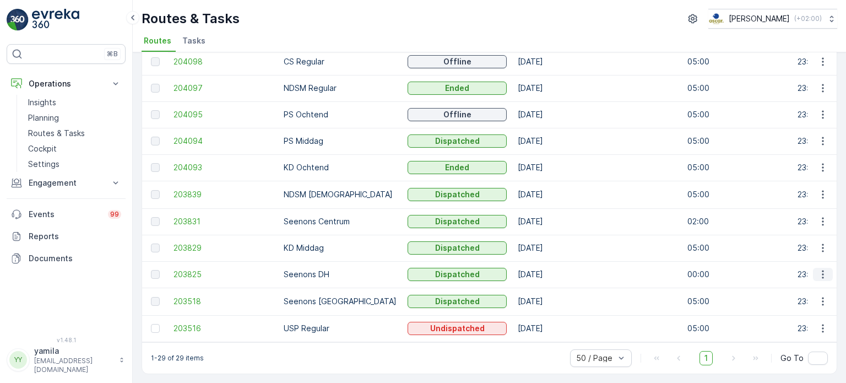
click at [822, 271] on icon "button" at bounding box center [823, 274] width 11 height 11
click at [807, 285] on span "See More Details" at bounding box center [797, 287] width 64 height 11
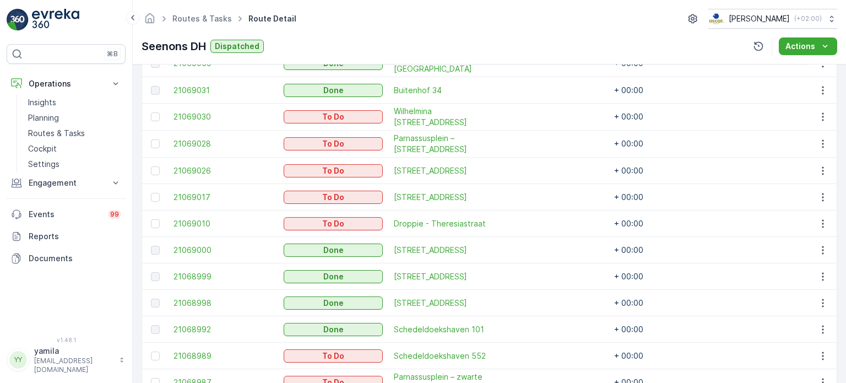
scroll to position [331, 0]
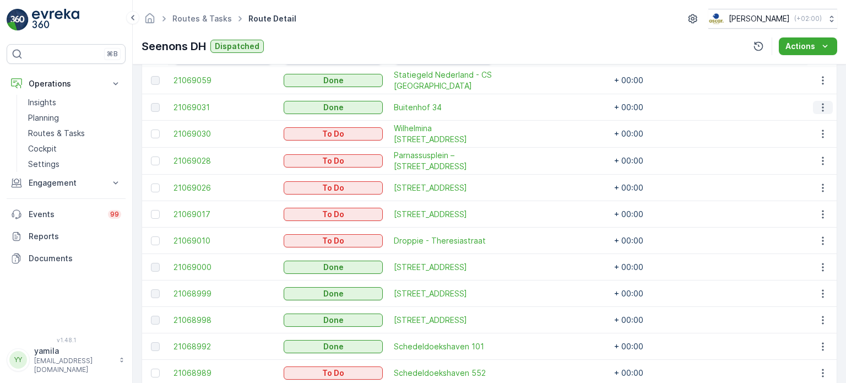
click at [824, 107] on icon "button" at bounding box center [823, 107] width 11 height 11
click at [814, 118] on span "See More Details" at bounding box center [810, 122] width 64 height 11
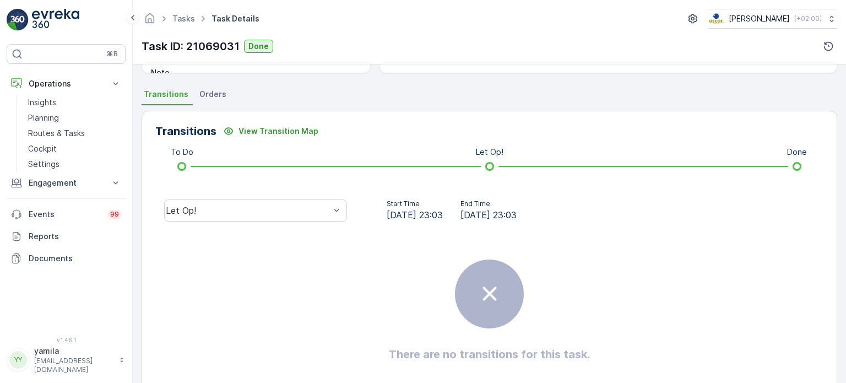
scroll to position [55, 0]
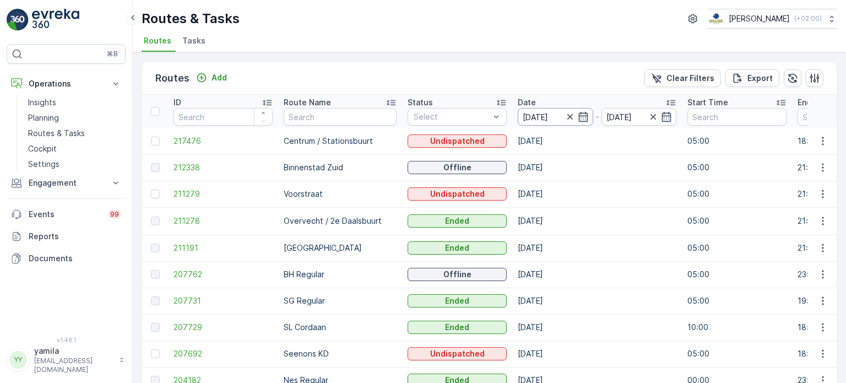
click at [531, 115] on input "[DATE]" at bounding box center [555, 117] width 75 height 18
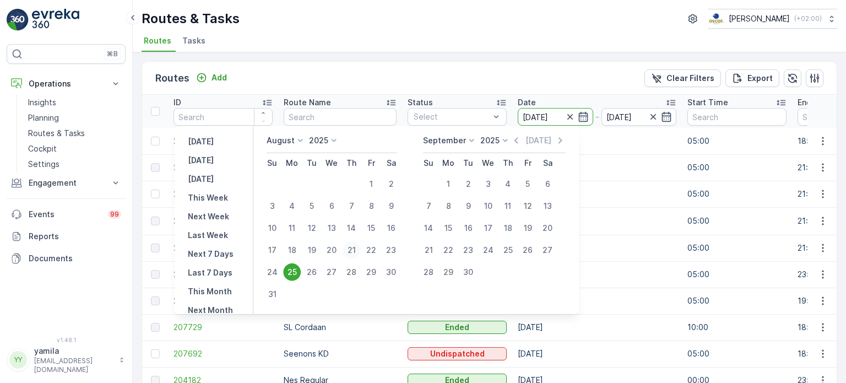
click at [354, 247] on div "21" at bounding box center [352, 250] width 18 height 18
type input "21.08.2025"
click at [354, 247] on div "21" at bounding box center [352, 250] width 18 height 18
type input "21.08.2025"
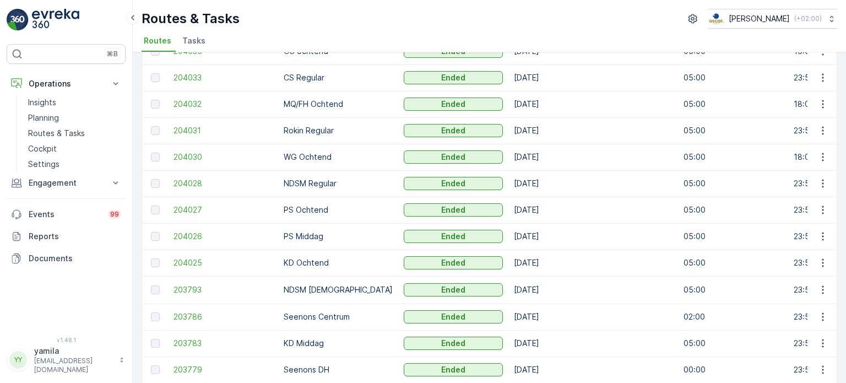
scroll to position [496, 0]
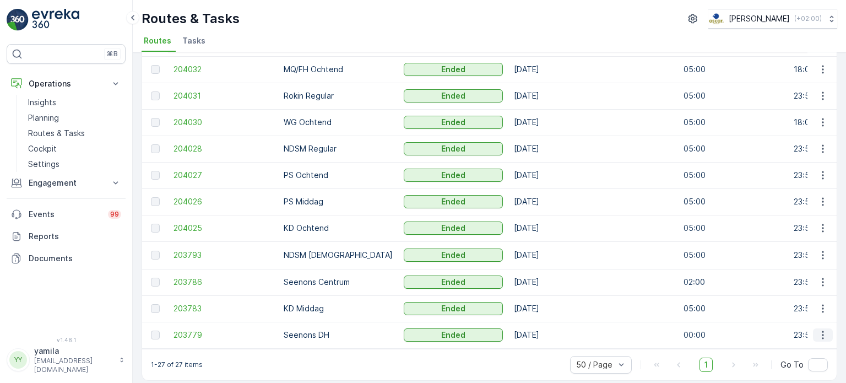
click at [821, 335] on icon "button" at bounding box center [823, 335] width 11 height 11
click at [802, 281] on span "See More Details" at bounding box center [797, 285] width 64 height 11
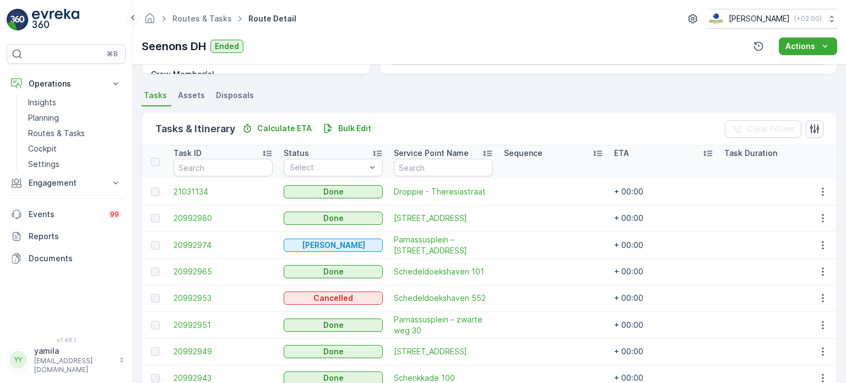
scroll to position [220, 0]
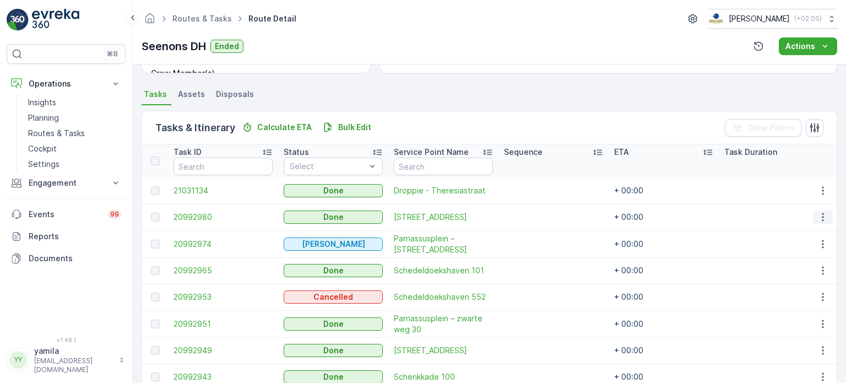
click at [824, 218] on icon "button" at bounding box center [823, 217] width 11 height 11
click at [805, 232] on span "See More Details" at bounding box center [810, 233] width 64 height 11
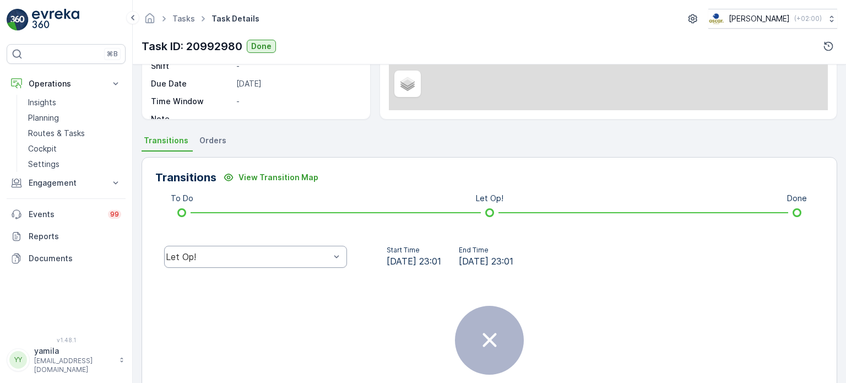
scroll to position [180, 0]
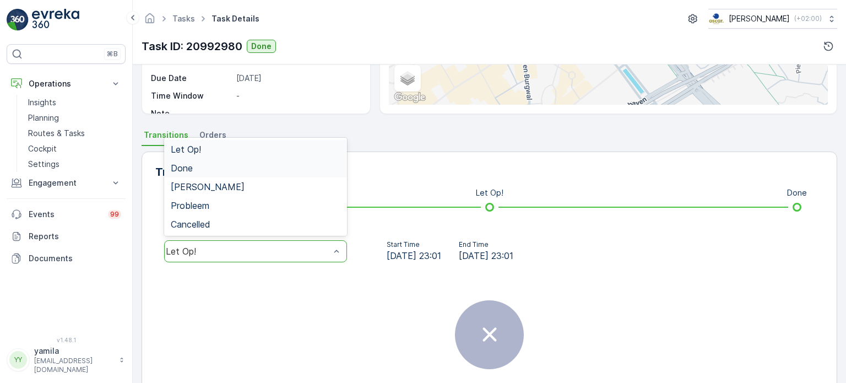
drag, startPoint x: 240, startPoint y: 253, endPoint x: 245, endPoint y: 171, distance: 81.7
click at [245, 240] on div "5 results available. Use Up and Down to choose options, press Enter to select t…" at bounding box center [255, 251] width 183 height 22
click at [245, 171] on div "Done" at bounding box center [256, 168] width 170 height 10
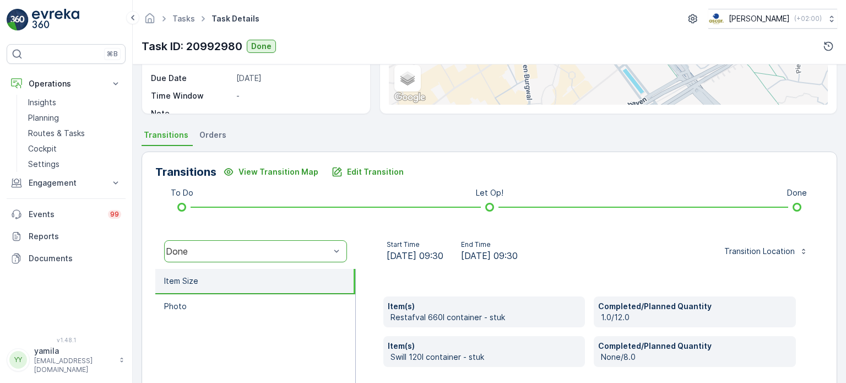
scroll to position [311, 0]
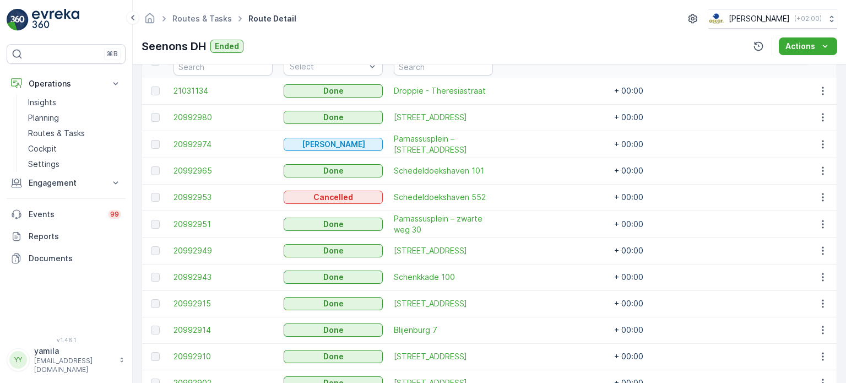
scroll to position [331, 0]
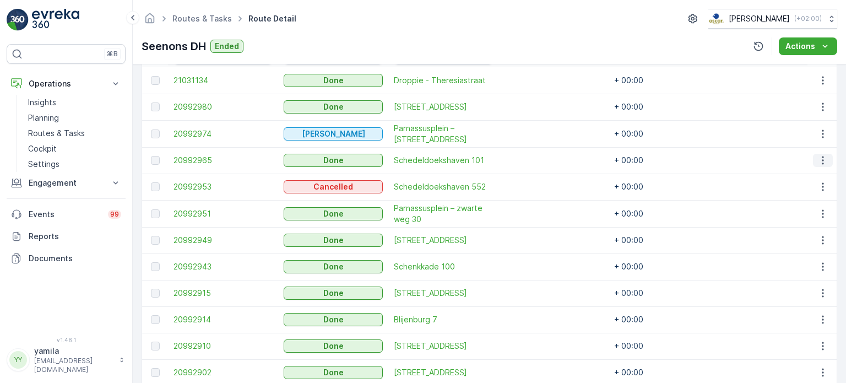
click at [820, 161] on icon "button" at bounding box center [823, 160] width 11 height 11
click at [813, 179] on span "See More Details" at bounding box center [810, 175] width 64 height 11
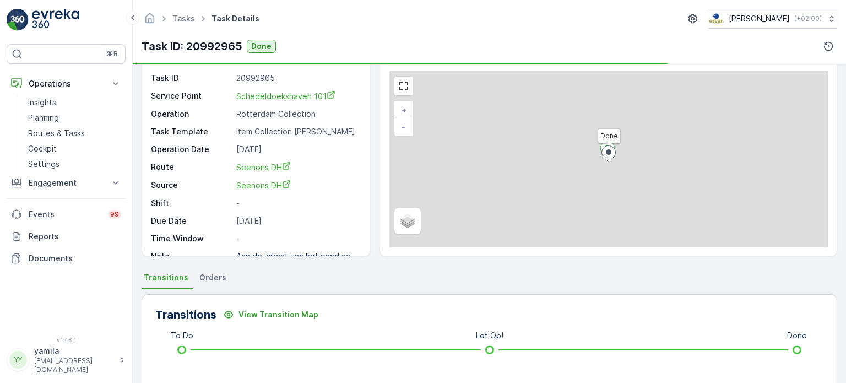
scroll to position [110, 0]
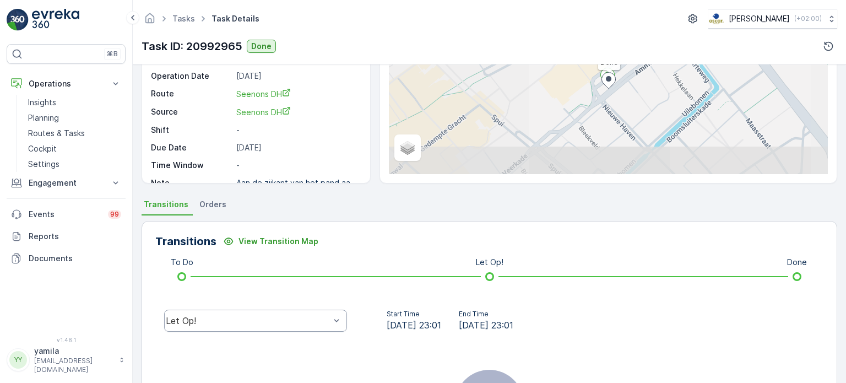
click at [238, 325] on div "Let Op!" at bounding box center [255, 321] width 183 height 22
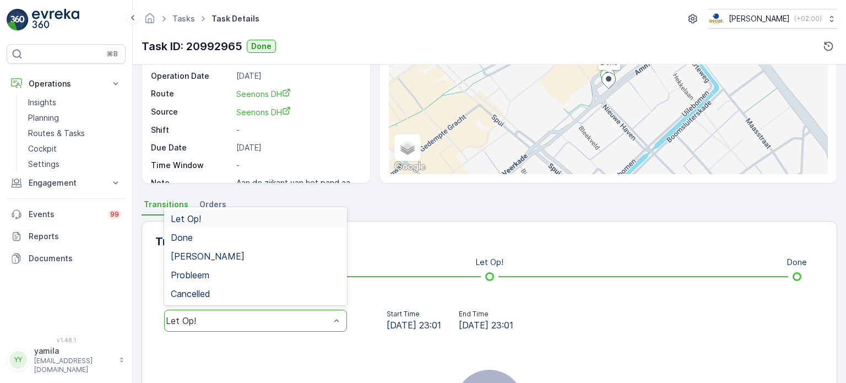
click at [238, 324] on div "Let Op!" at bounding box center [248, 321] width 164 height 10
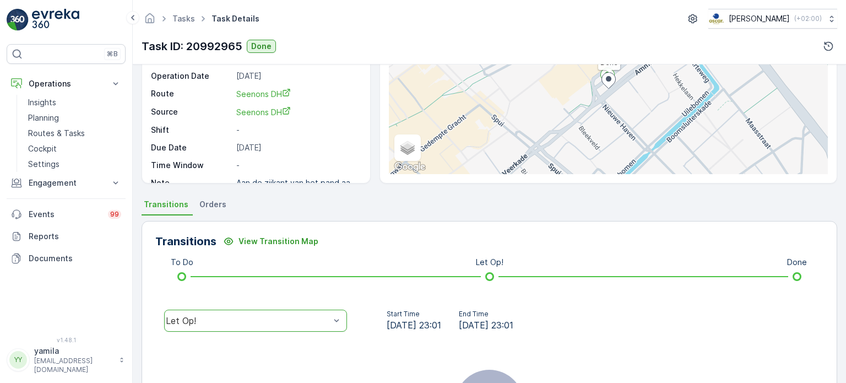
click at [220, 333] on div "Let Op!" at bounding box center [255, 320] width 201 height 35
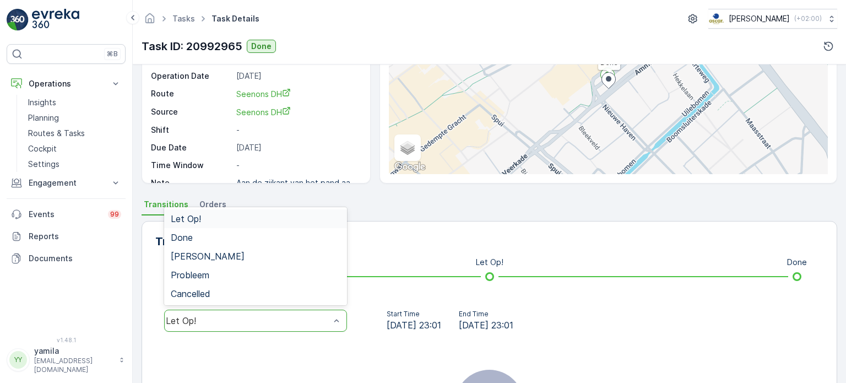
drag, startPoint x: 216, startPoint y: 309, endPoint x: 211, endPoint y: 317, distance: 9.5
click at [215, 310] on div "Let Op!" at bounding box center [255, 321] width 183 height 22
click at [206, 240] on div "Done" at bounding box center [256, 238] width 170 height 10
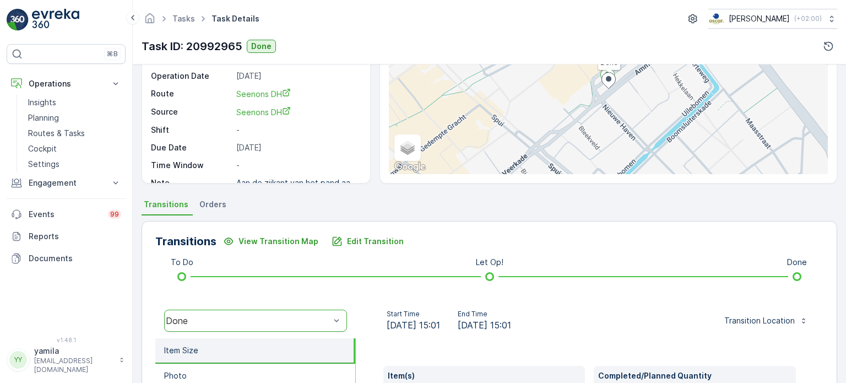
scroll to position [276, 0]
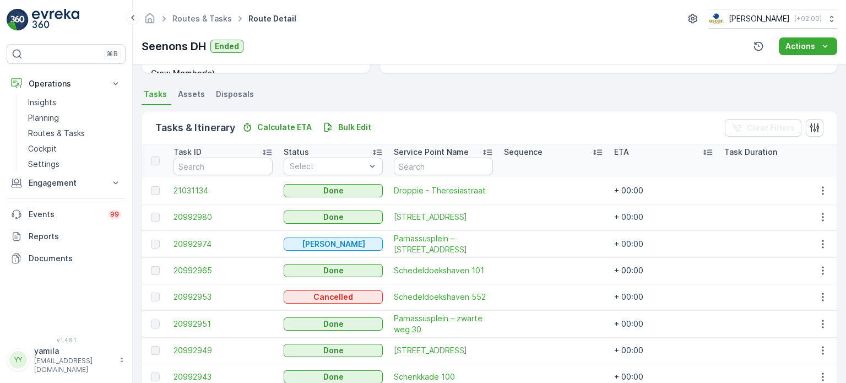
scroll to position [331, 0]
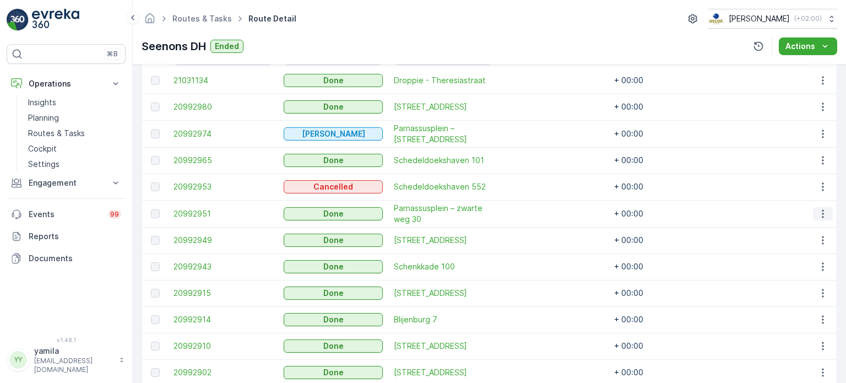
click at [818, 208] on icon "button" at bounding box center [823, 213] width 11 height 11
click at [815, 226] on span "See More Details" at bounding box center [810, 229] width 64 height 11
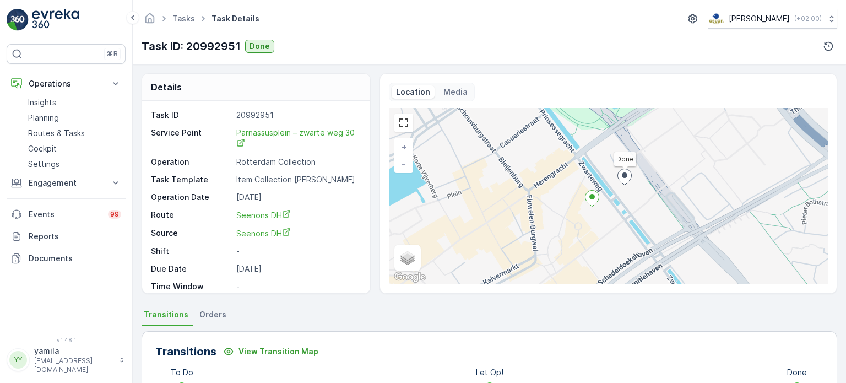
scroll to position [165, 0]
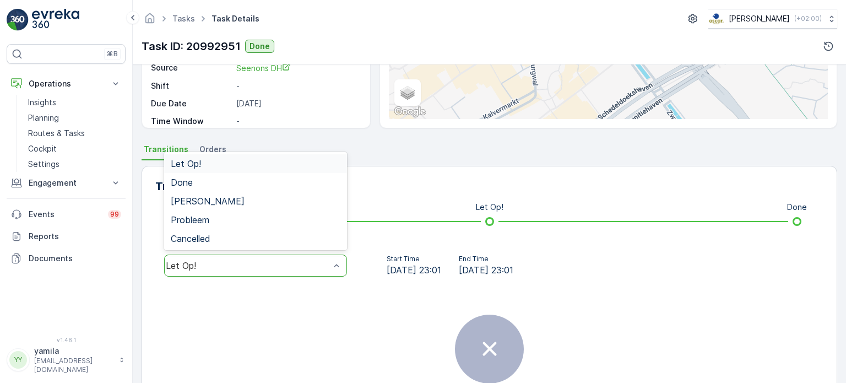
click at [234, 262] on div "Let Op!" at bounding box center [248, 266] width 164 height 10
click at [204, 176] on div "Done" at bounding box center [255, 182] width 183 height 19
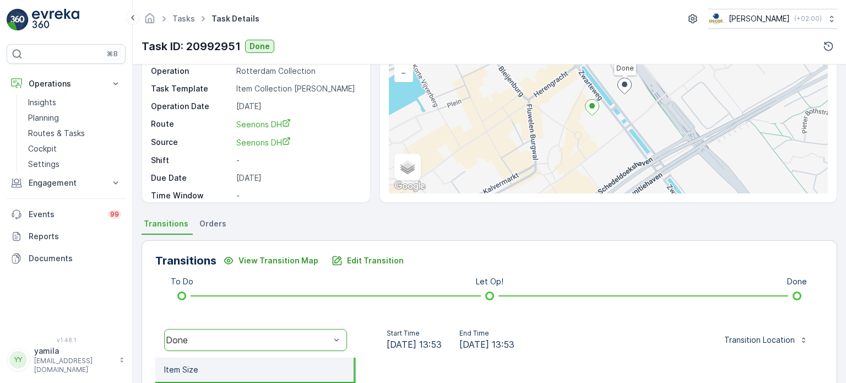
scroll to position [201, 0]
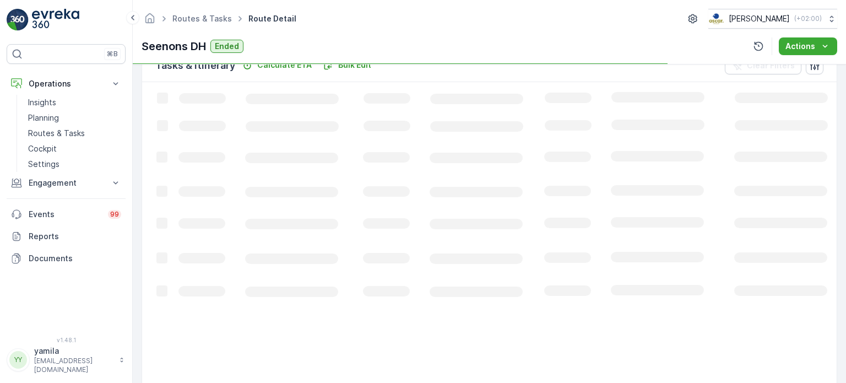
scroll to position [331, 0]
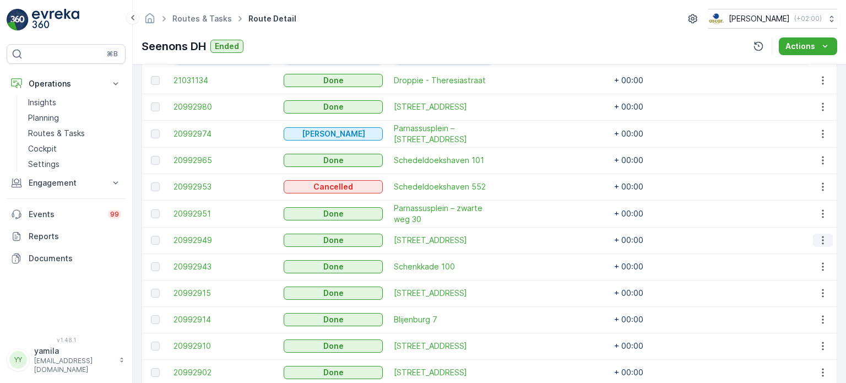
click at [822, 241] on icon "button" at bounding box center [823, 240] width 11 height 11
click at [808, 255] on span "See More Details" at bounding box center [810, 255] width 64 height 11
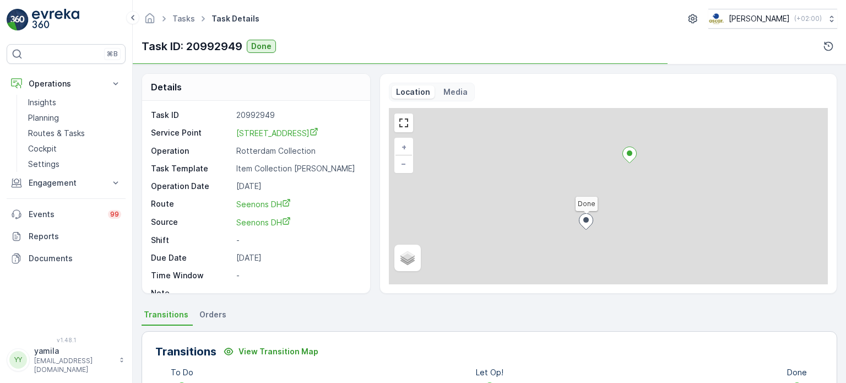
scroll to position [165, 0]
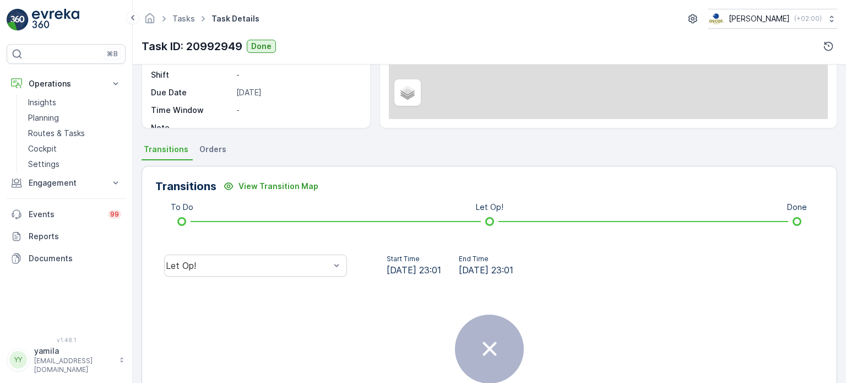
click at [232, 251] on div "Let Op!" at bounding box center [255, 265] width 201 height 35
click at [225, 266] on div "Let Op!" at bounding box center [248, 266] width 164 height 10
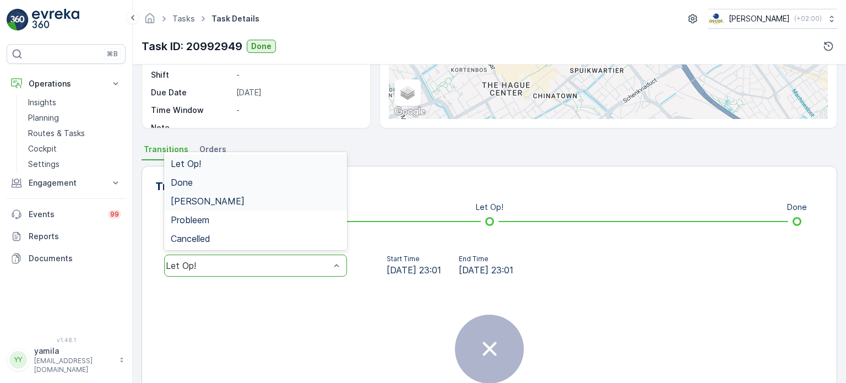
click at [196, 189] on div "Done" at bounding box center [255, 182] width 183 height 19
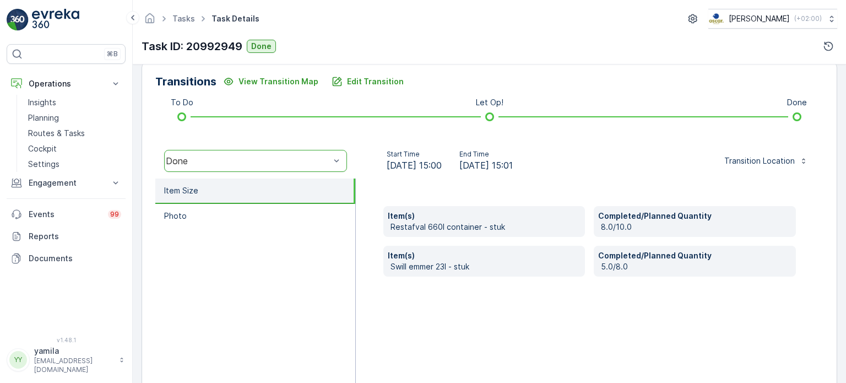
scroll to position [277, 0]
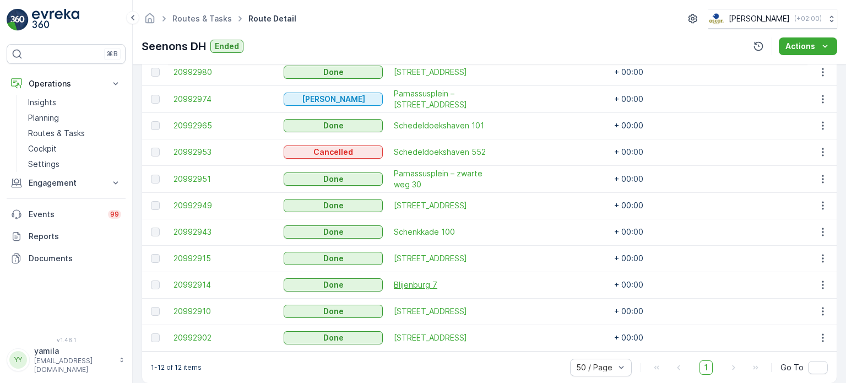
scroll to position [384, 0]
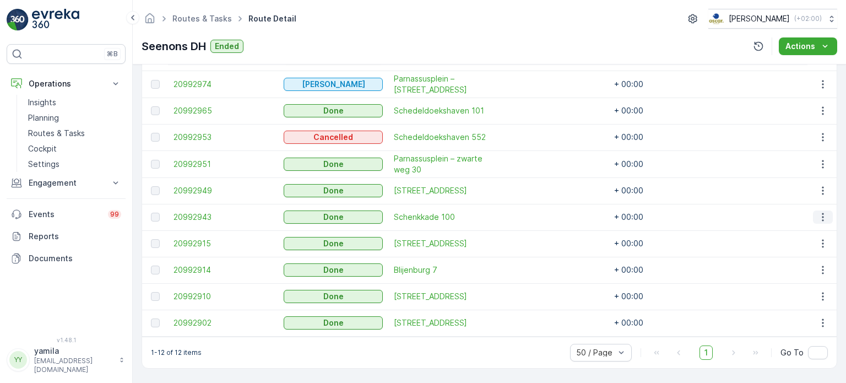
click at [822, 212] on icon "button" at bounding box center [823, 217] width 11 height 11
click at [808, 225] on span "See More Details" at bounding box center [810, 228] width 64 height 11
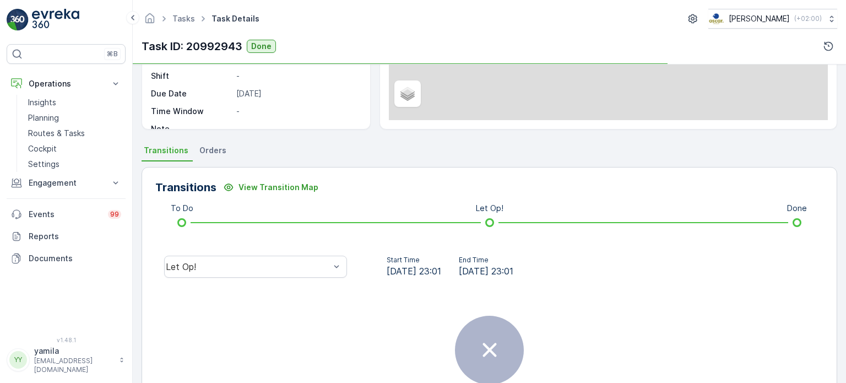
scroll to position [220, 0]
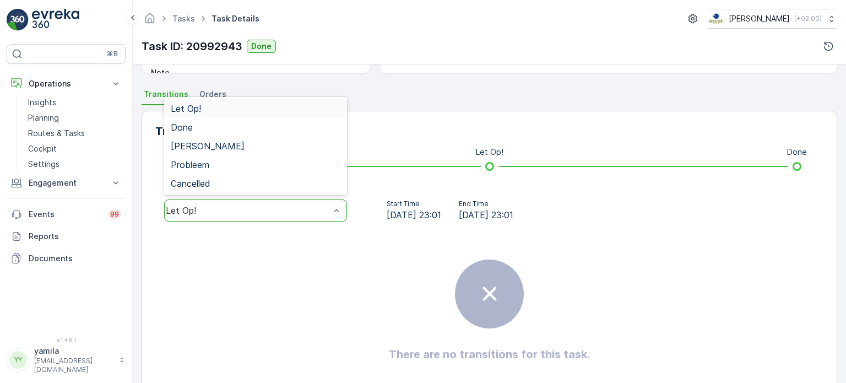
click at [214, 206] on div "Let Op!" at bounding box center [248, 211] width 164 height 10
click at [188, 134] on div "Done" at bounding box center [255, 127] width 183 height 19
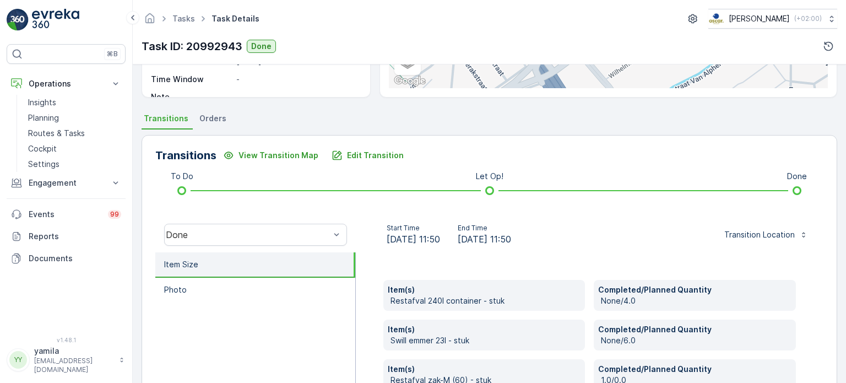
scroll to position [256, 0]
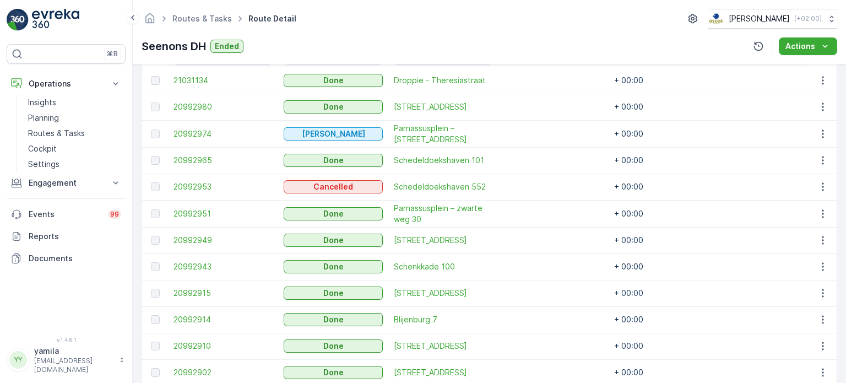
scroll to position [384, 0]
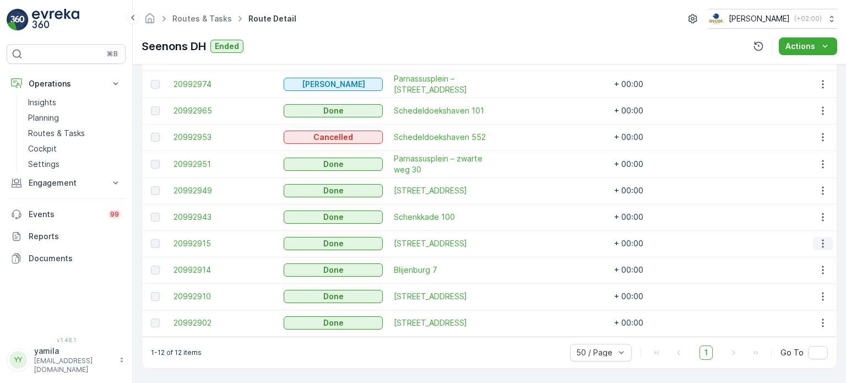
click at [818, 238] on icon "button" at bounding box center [823, 243] width 11 height 11
click at [805, 249] on div "See More Details" at bounding box center [810, 254] width 73 height 15
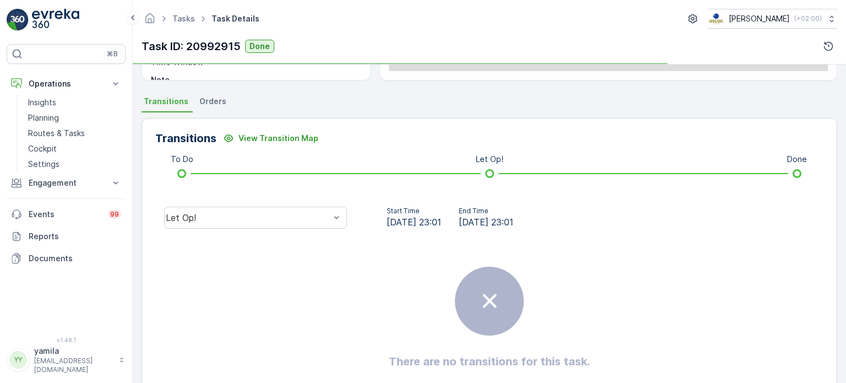
scroll to position [220, 0]
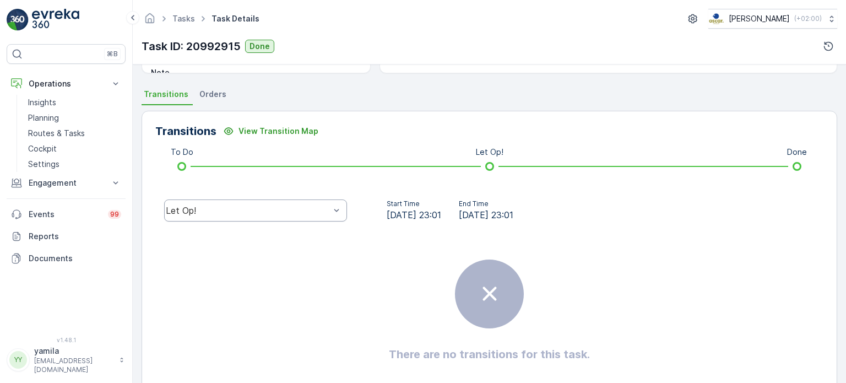
click at [176, 213] on div "Let Op!" at bounding box center [248, 211] width 164 height 10
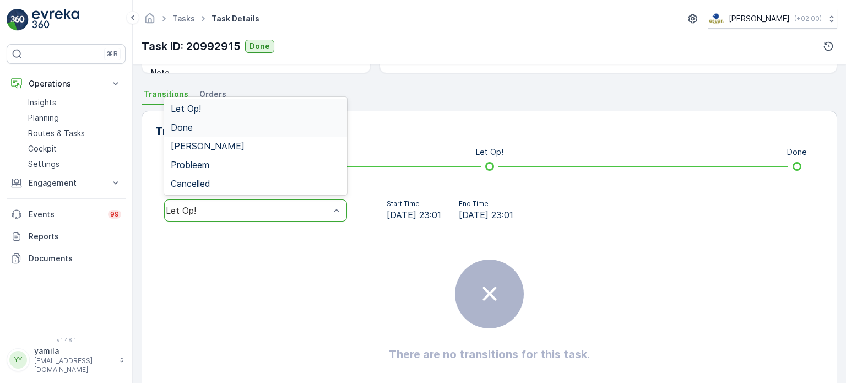
click at [197, 127] on div "Done" at bounding box center [256, 127] width 170 height 10
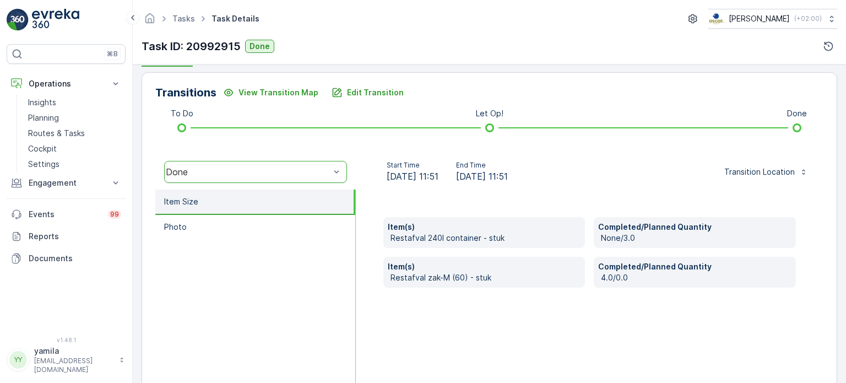
scroll to position [276, 0]
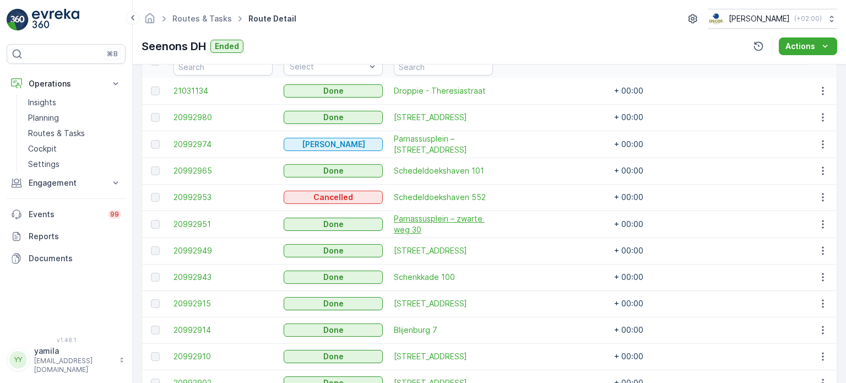
scroll to position [384, 0]
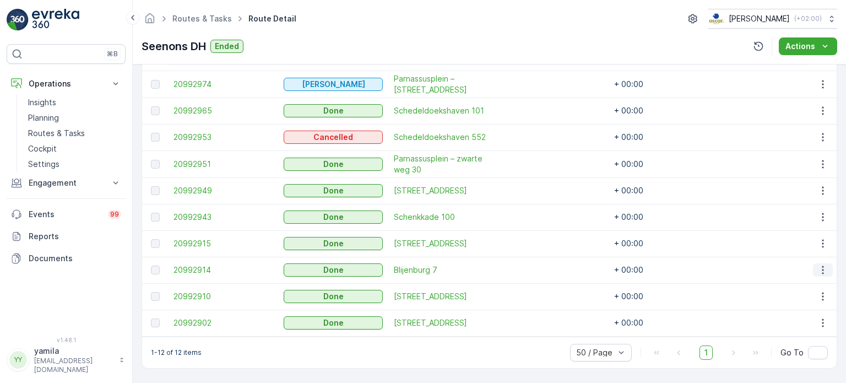
click at [818, 265] on icon "button" at bounding box center [823, 270] width 11 height 11
click at [797, 279] on span "See More Details" at bounding box center [810, 281] width 64 height 11
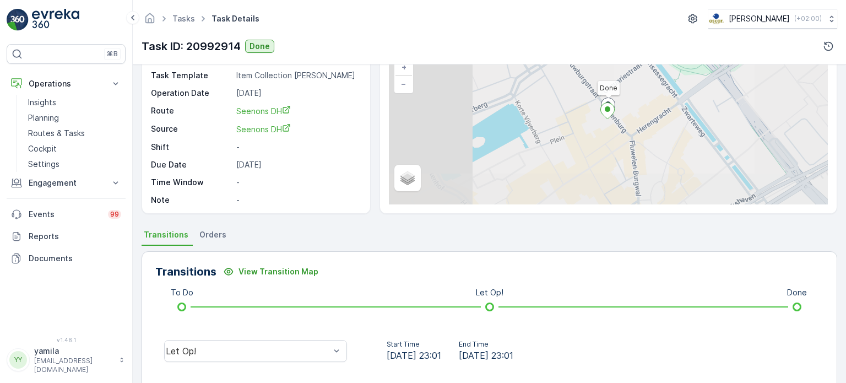
scroll to position [165, 0]
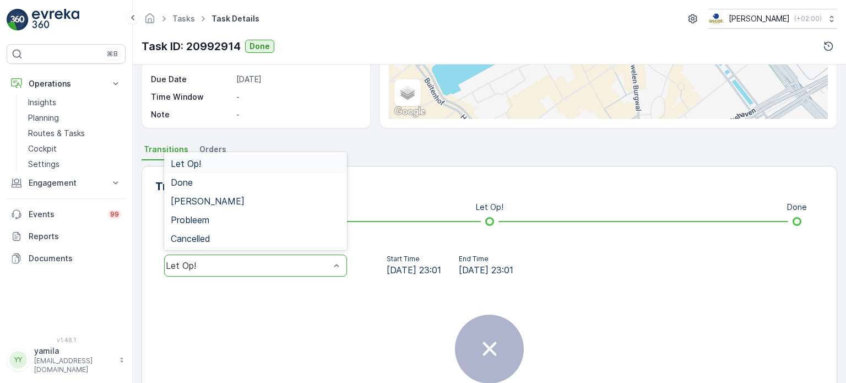
click at [214, 261] on div "Let Op!" at bounding box center [248, 266] width 166 height 10
click at [199, 186] on div "Done" at bounding box center [256, 182] width 170 height 10
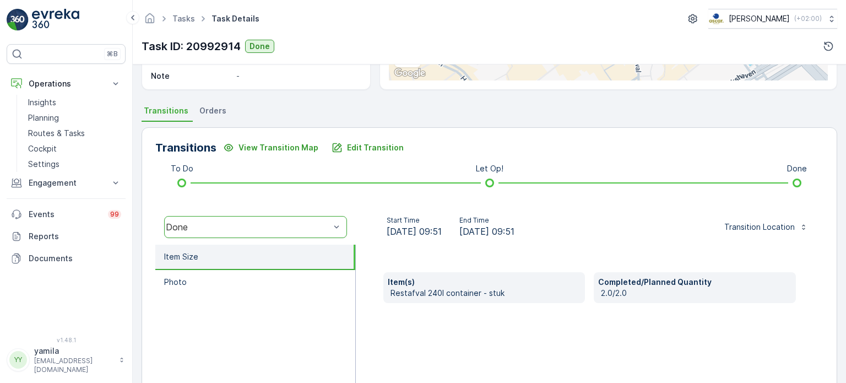
scroll to position [311, 0]
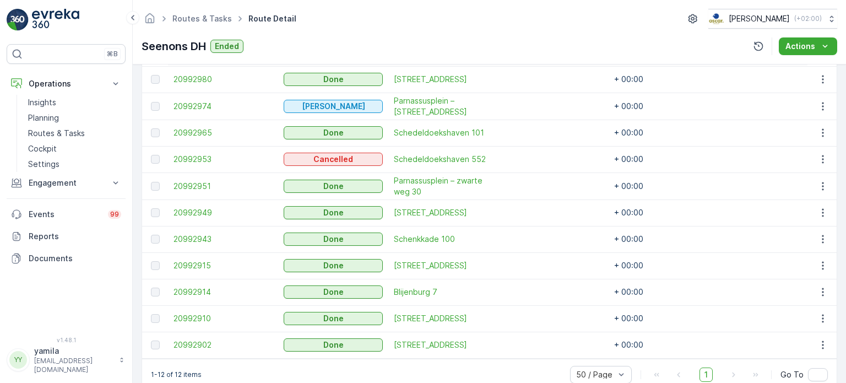
scroll to position [384, 0]
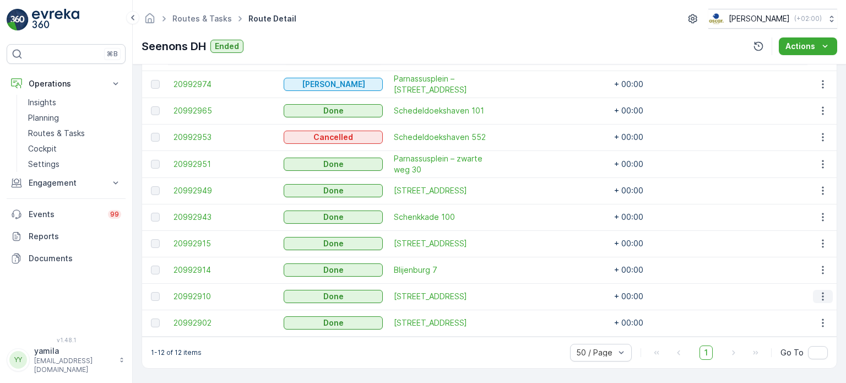
click at [818, 293] on icon "button" at bounding box center [823, 296] width 11 height 11
click at [796, 303] on div "See More Details" at bounding box center [810, 307] width 73 height 15
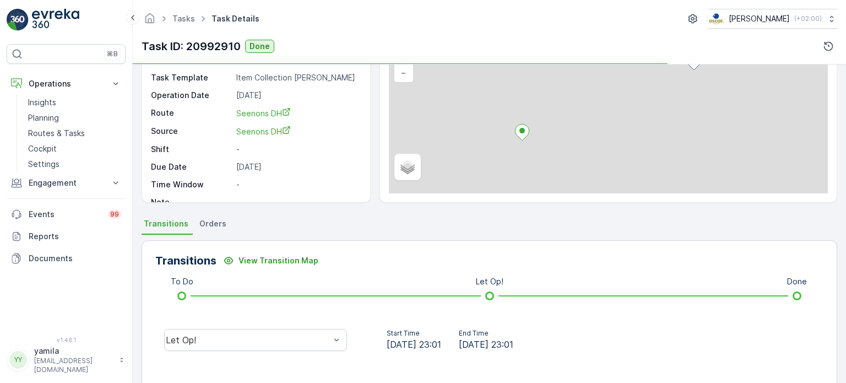
scroll to position [220, 0]
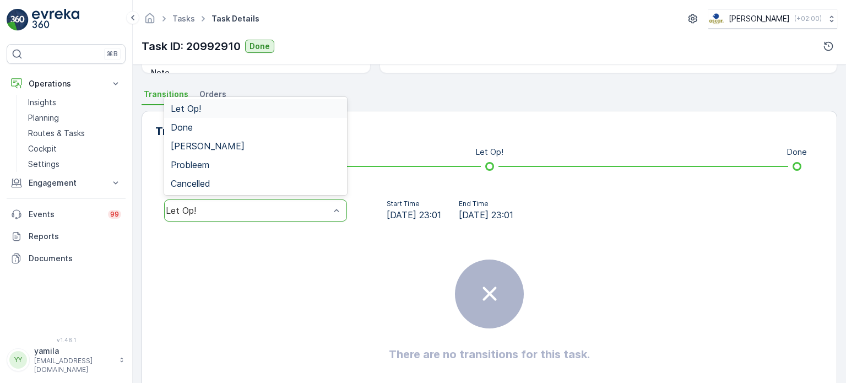
click at [209, 214] on div "Let Op!" at bounding box center [248, 211] width 164 height 10
click at [190, 133] on div "Done" at bounding box center [255, 127] width 183 height 19
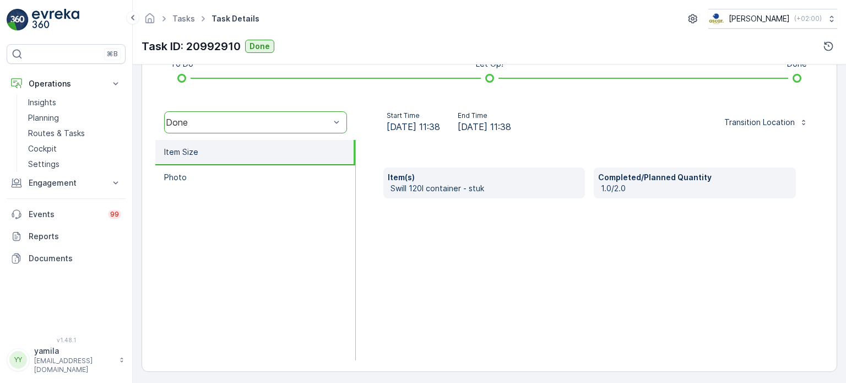
scroll to position [311, 0]
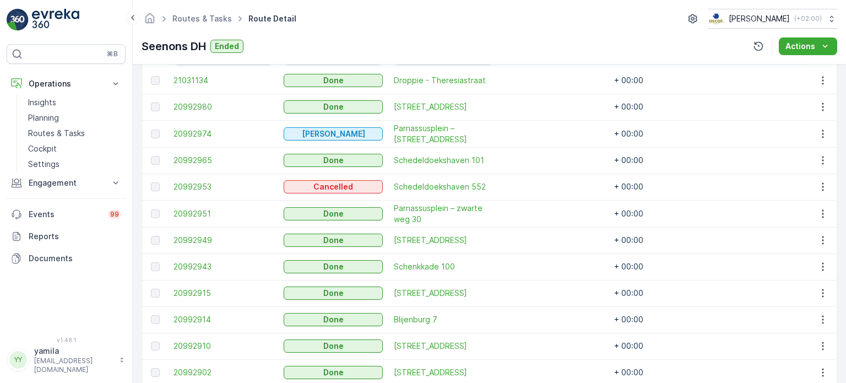
scroll to position [384, 0]
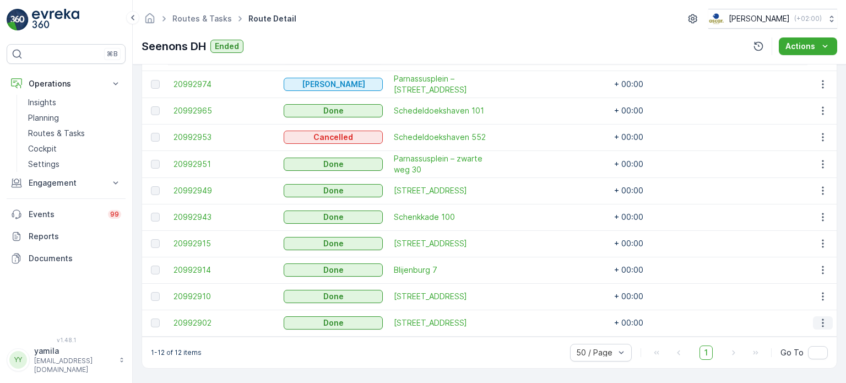
click at [818, 317] on icon "button" at bounding box center [823, 322] width 11 height 11
click at [801, 334] on span "See More Details" at bounding box center [810, 334] width 64 height 11
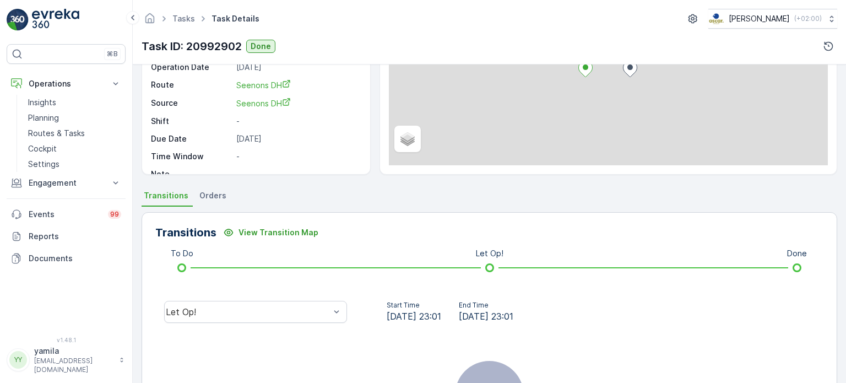
scroll to position [256, 0]
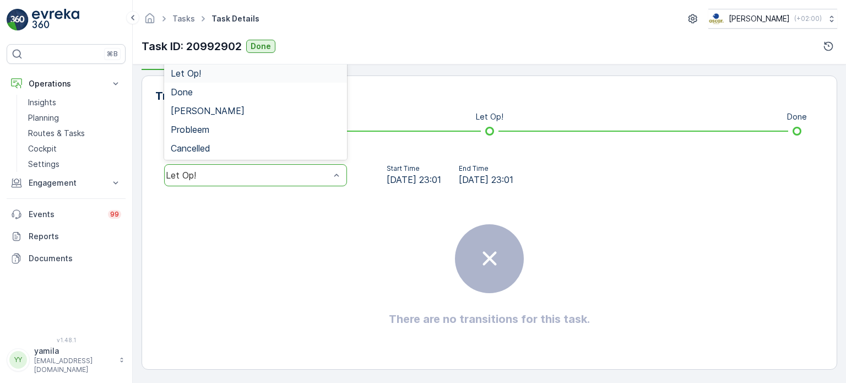
click at [194, 167] on div "Let Op!" at bounding box center [255, 175] width 183 height 22
click at [191, 94] on span "Done" at bounding box center [182, 92] width 22 height 10
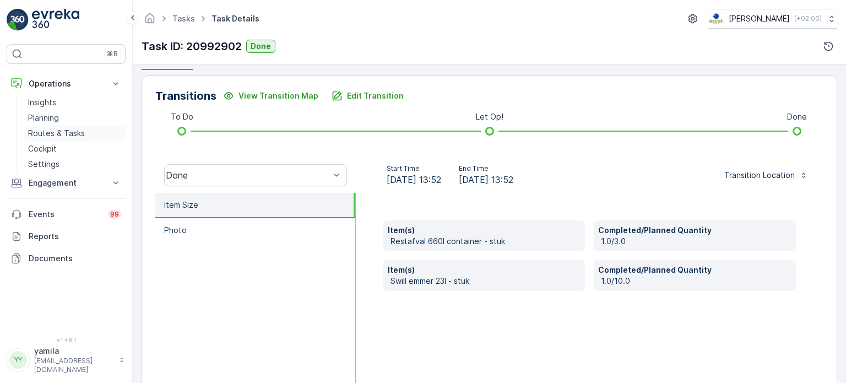
click at [59, 129] on p "Routes & Tasks" at bounding box center [56, 133] width 57 height 11
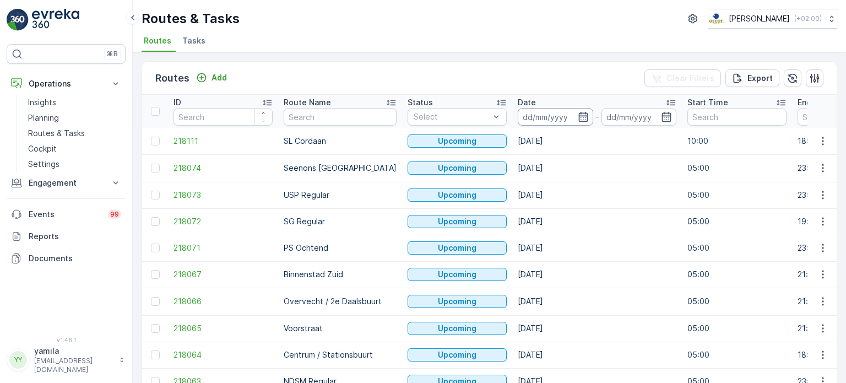
click at [519, 117] on input at bounding box center [555, 117] width 75 height 18
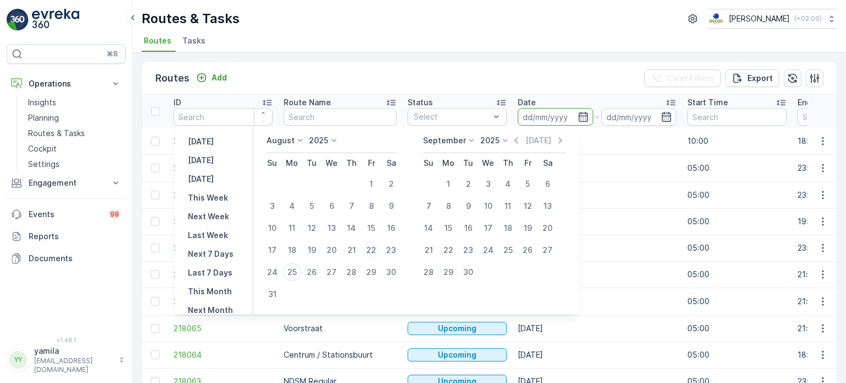
click at [376, 255] on div "22" at bounding box center [372, 250] width 18 height 18
type input "[DATE]"
click at [376, 255] on div "22" at bounding box center [372, 250] width 18 height 18
type input "[DATE]"
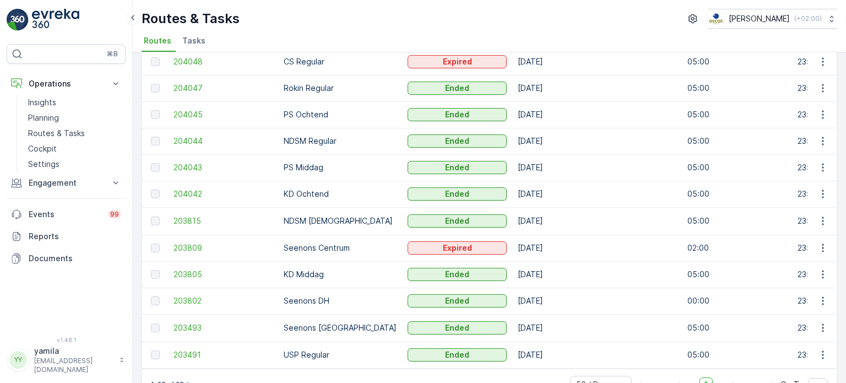
scroll to position [511, 0]
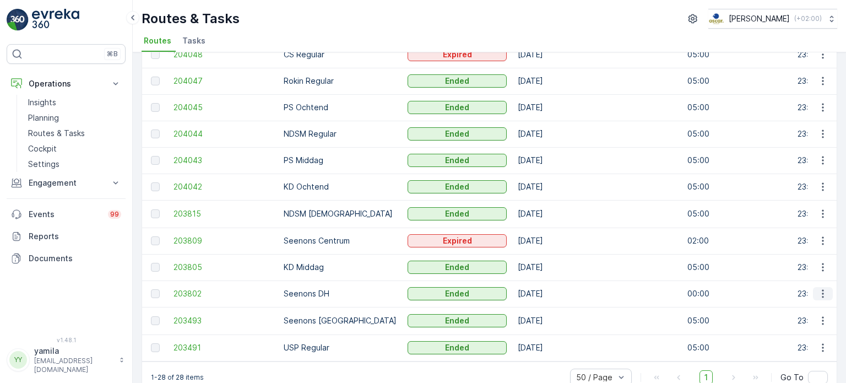
click at [818, 296] on icon "button" at bounding box center [823, 293] width 11 height 11
click at [789, 307] on span "See More Details" at bounding box center [797, 308] width 64 height 11
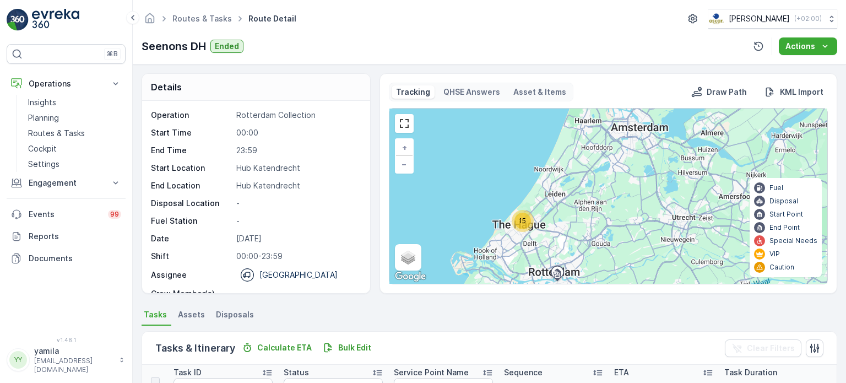
scroll to position [220, 0]
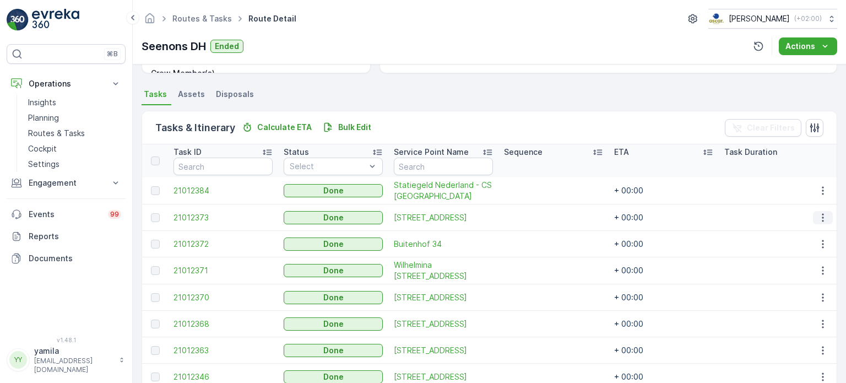
click at [819, 218] on icon "button" at bounding box center [823, 217] width 11 height 11
click at [800, 231] on span "See More Details" at bounding box center [810, 233] width 64 height 11
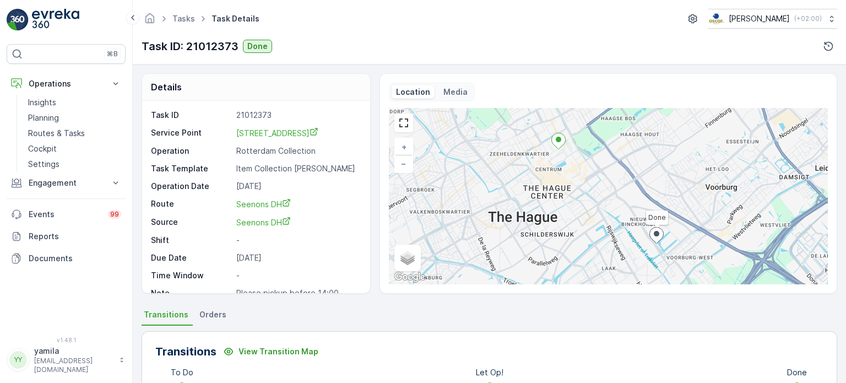
scroll to position [220, 0]
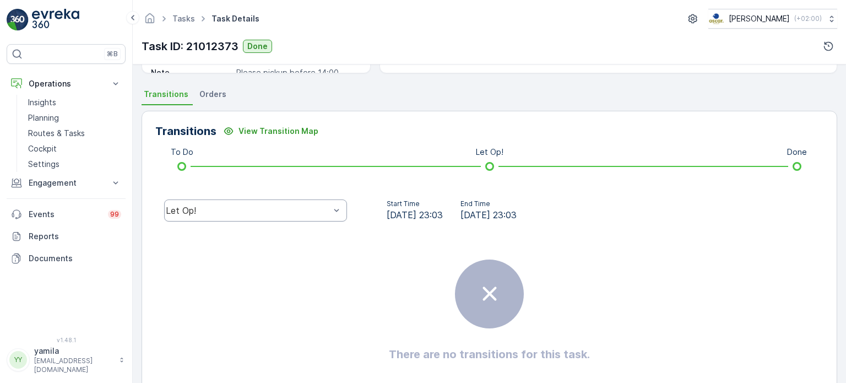
click at [196, 218] on div "Let Op!" at bounding box center [255, 210] width 183 height 22
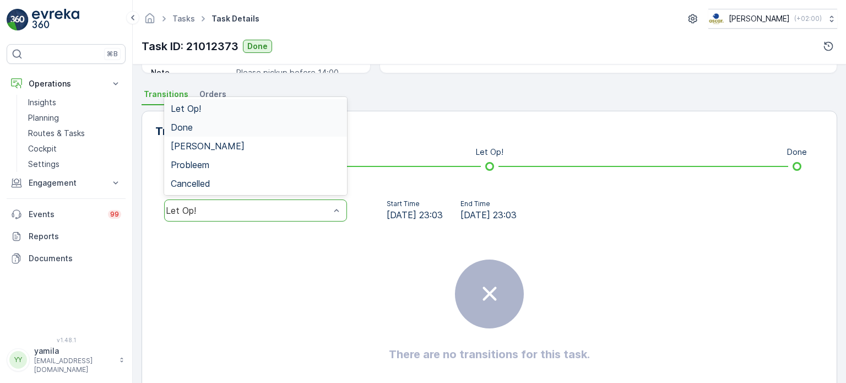
click at [186, 132] on span "Done" at bounding box center [182, 127] width 22 height 10
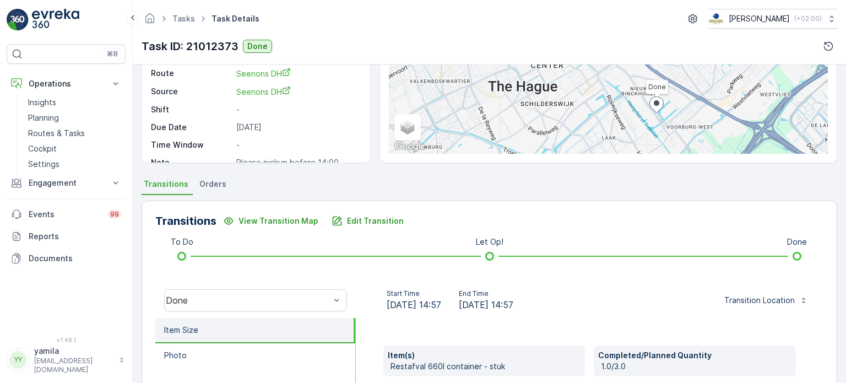
scroll to position [276, 0]
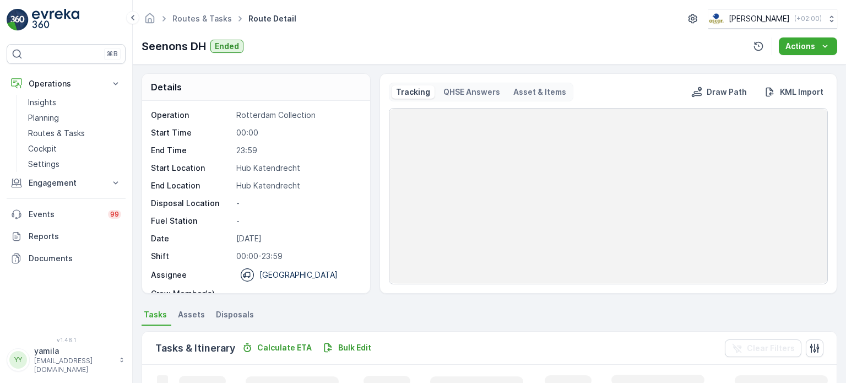
scroll to position [276, 0]
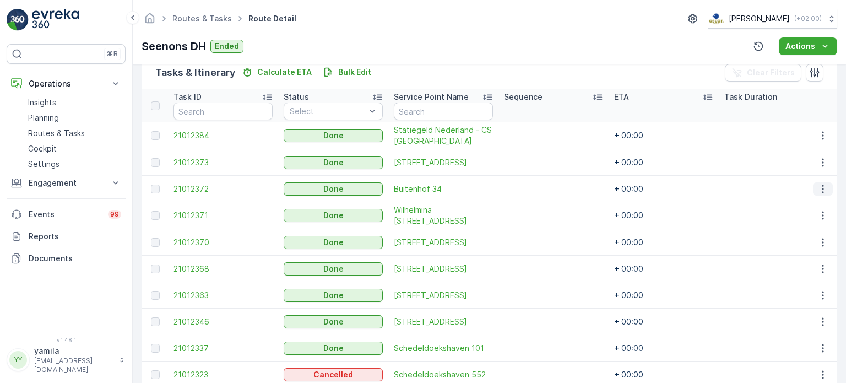
click at [818, 190] on icon "button" at bounding box center [823, 189] width 11 height 11
click at [814, 204] on span "See More Details" at bounding box center [810, 204] width 64 height 11
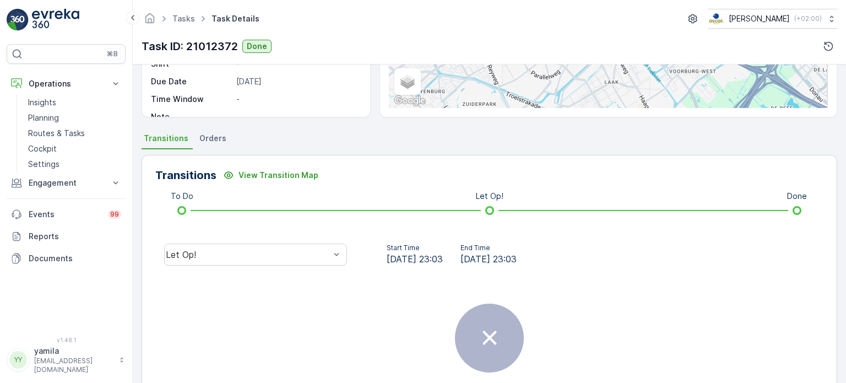
scroll to position [220, 0]
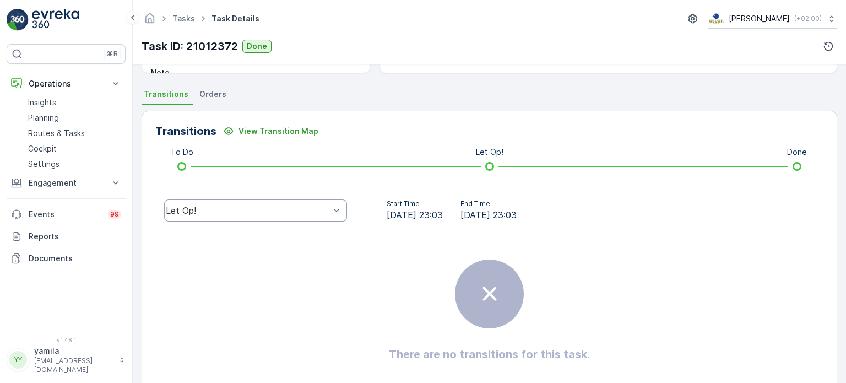
click at [246, 217] on div "Let Op!" at bounding box center [255, 210] width 183 height 22
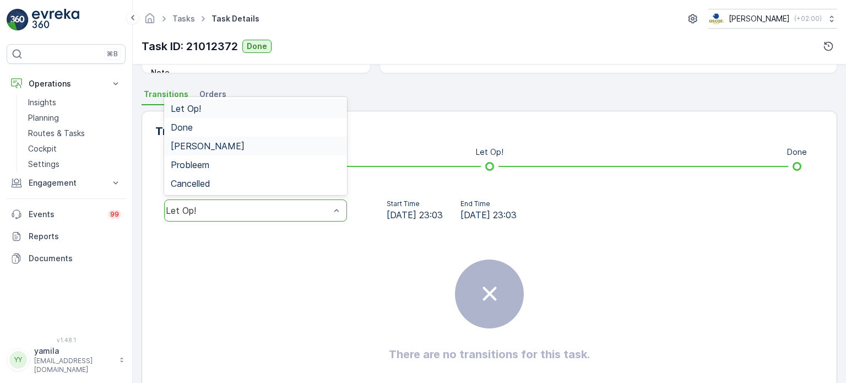
click at [204, 131] on div "Done" at bounding box center [256, 127] width 170 height 10
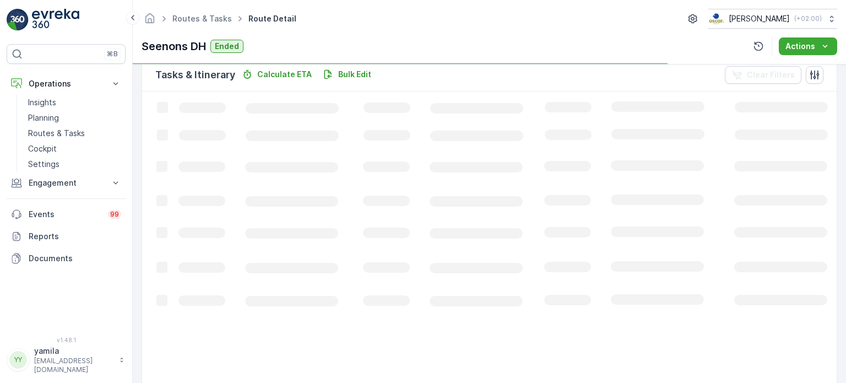
scroll to position [276, 0]
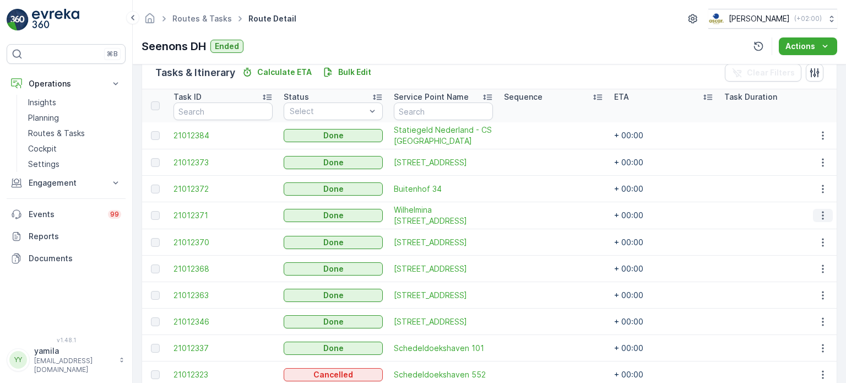
click at [824, 218] on icon "button" at bounding box center [823, 215] width 11 height 11
click at [812, 229] on span "See More Details" at bounding box center [810, 230] width 64 height 11
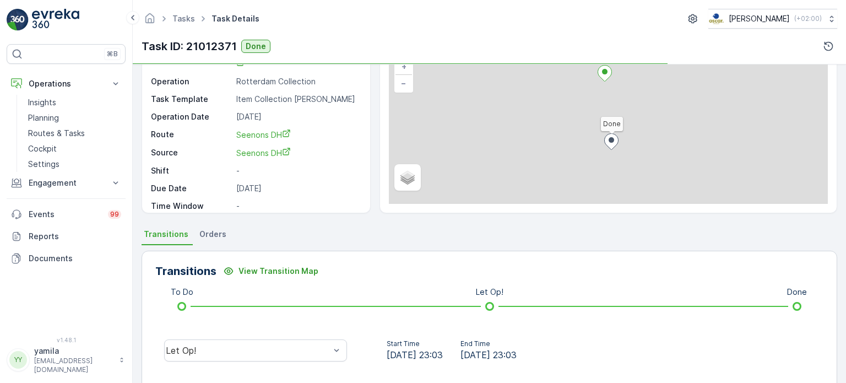
scroll to position [165, 0]
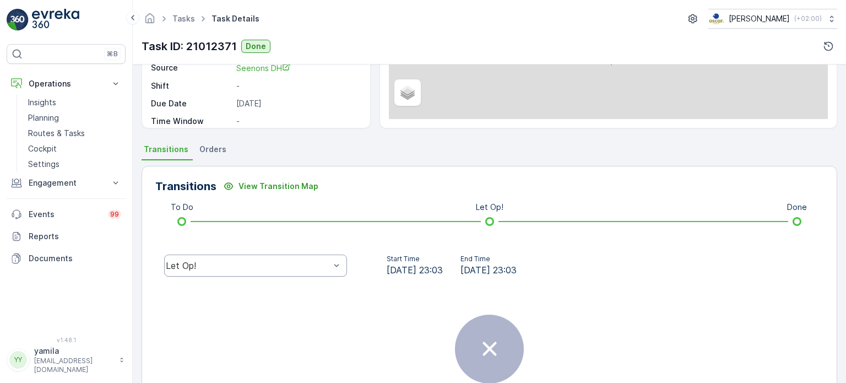
click at [197, 256] on div "Let Op!" at bounding box center [255, 266] width 183 height 22
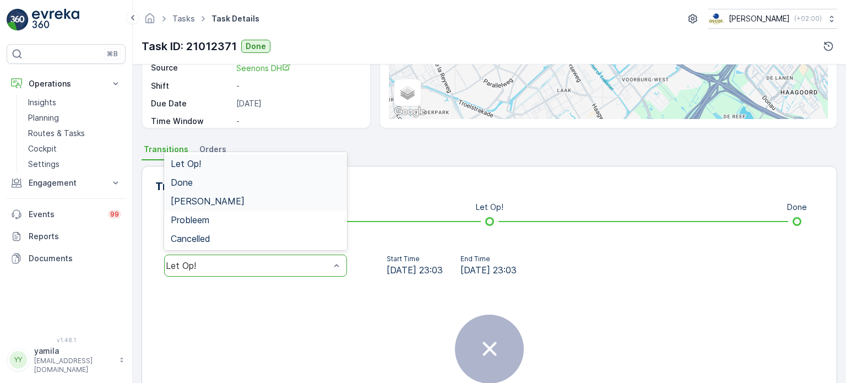
click at [189, 183] on span "Done" at bounding box center [182, 182] width 22 height 10
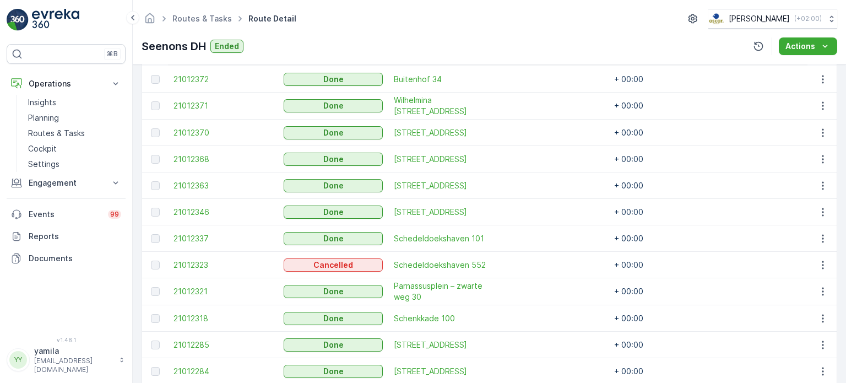
scroll to position [386, 0]
click at [822, 130] on icon "button" at bounding box center [823, 132] width 11 height 11
click at [813, 147] on span "See More Details" at bounding box center [810, 147] width 64 height 11
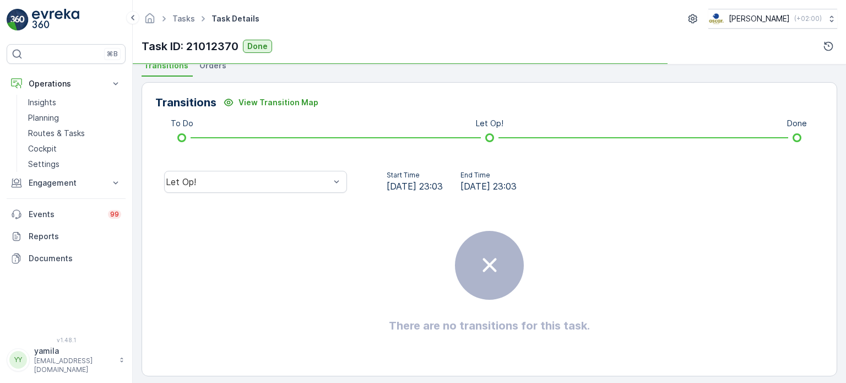
scroll to position [256, 0]
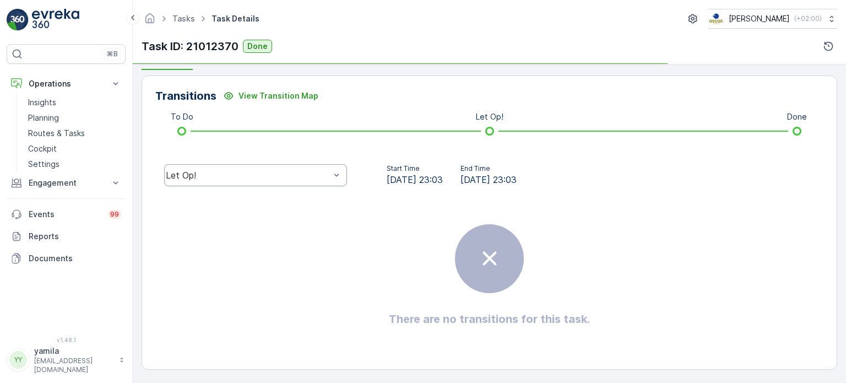
click at [236, 178] on div "Let Op!" at bounding box center [248, 175] width 164 height 10
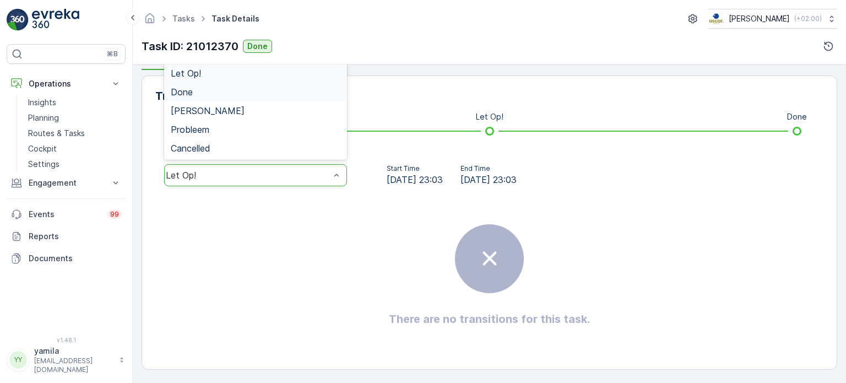
click at [181, 96] on span "Done" at bounding box center [182, 92] width 22 height 10
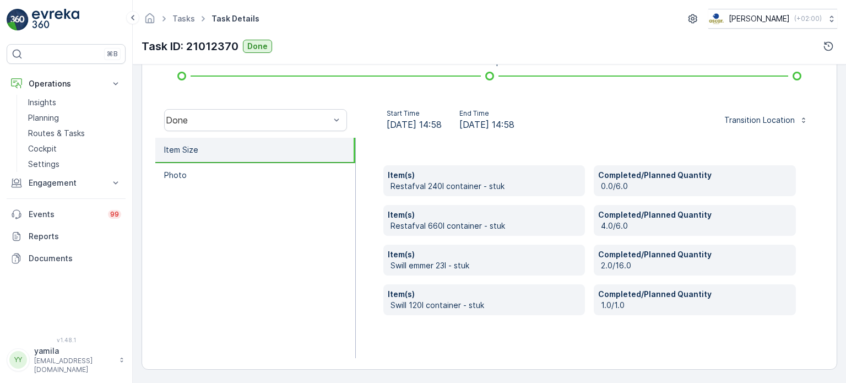
scroll to position [0, 0]
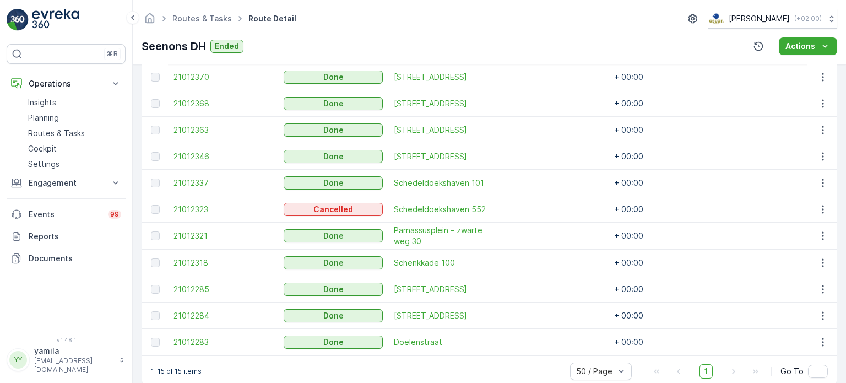
scroll to position [386, 0]
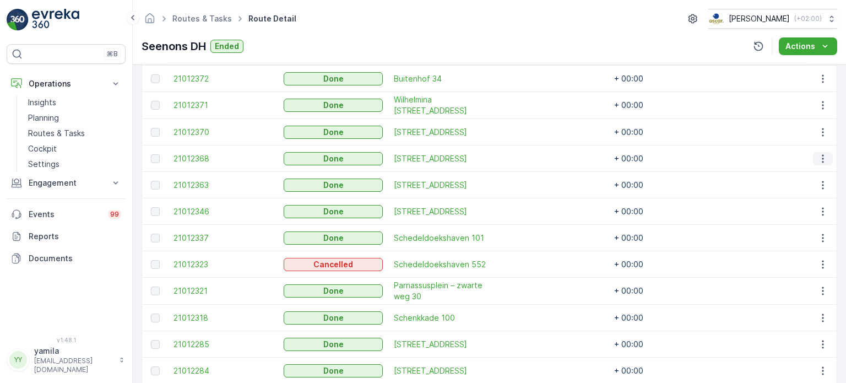
click at [822, 158] on icon "button" at bounding box center [823, 158] width 11 height 11
click at [806, 172] on span "See More Details" at bounding box center [810, 174] width 64 height 11
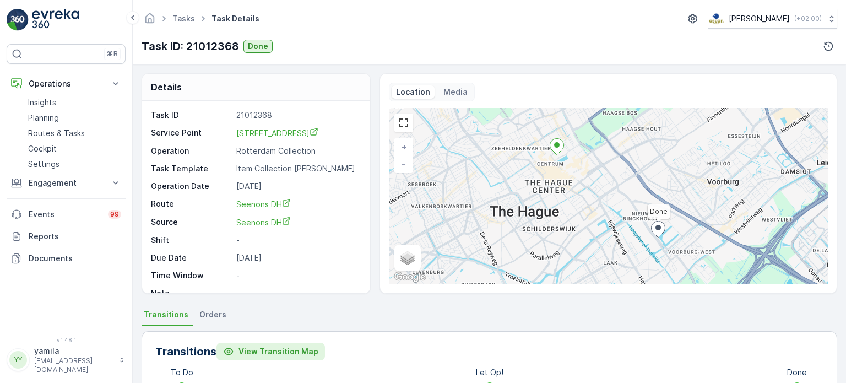
scroll to position [165, 0]
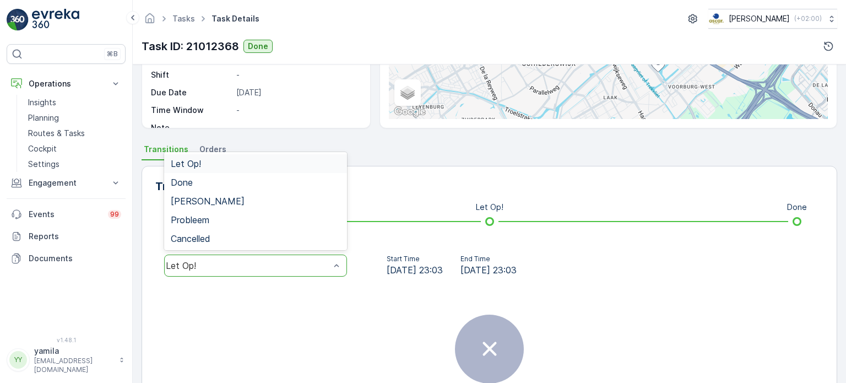
click at [206, 268] on div "Let Op!" at bounding box center [248, 266] width 164 height 10
click at [187, 186] on span "Done" at bounding box center [182, 182] width 22 height 10
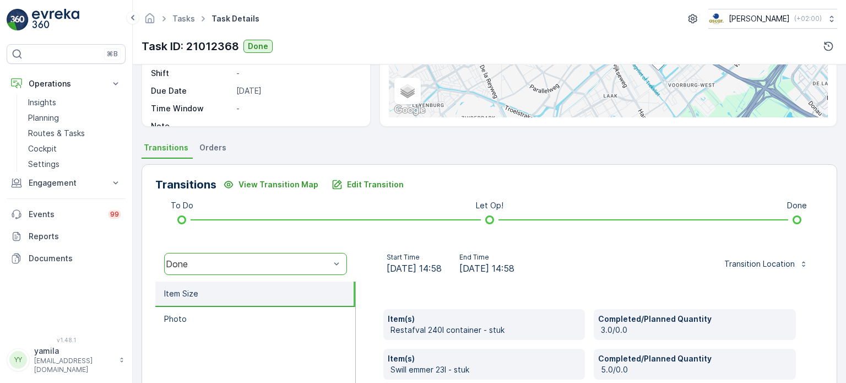
scroll to position [276, 0]
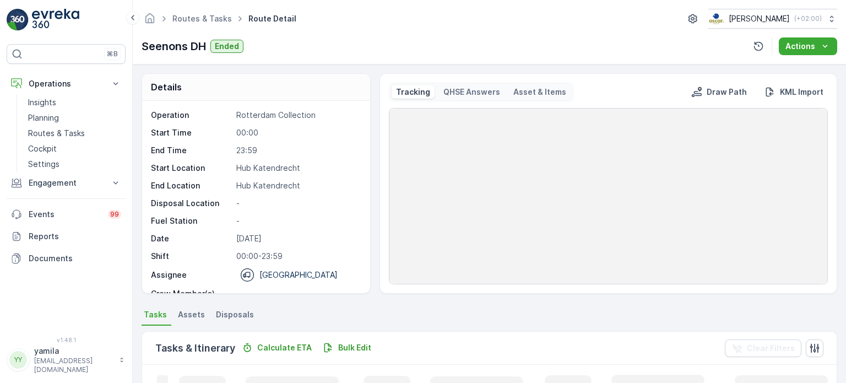
scroll to position [386, 0]
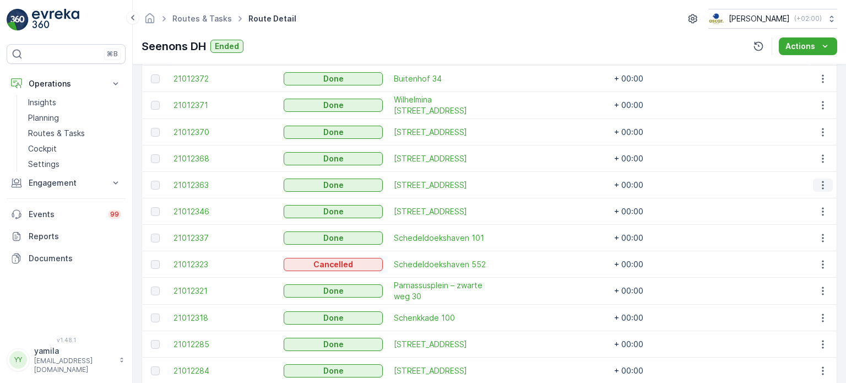
click at [818, 185] on icon "button" at bounding box center [823, 185] width 11 height 11
click at [816, 202] on span "See More Details" at bounding box center [810, 200] width 64 height 11
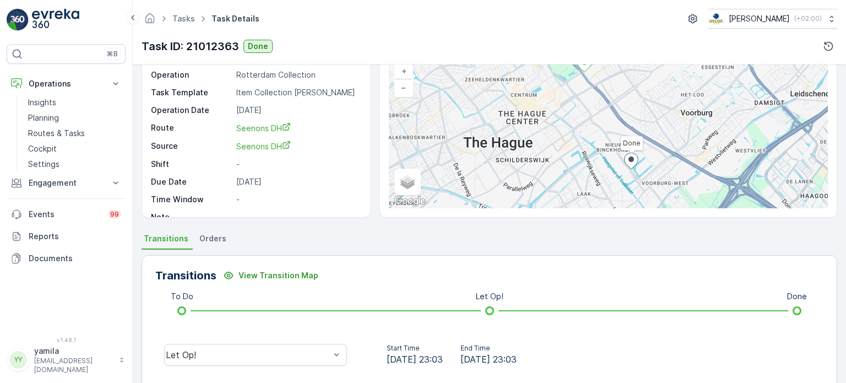
scroll to position [165, 0]
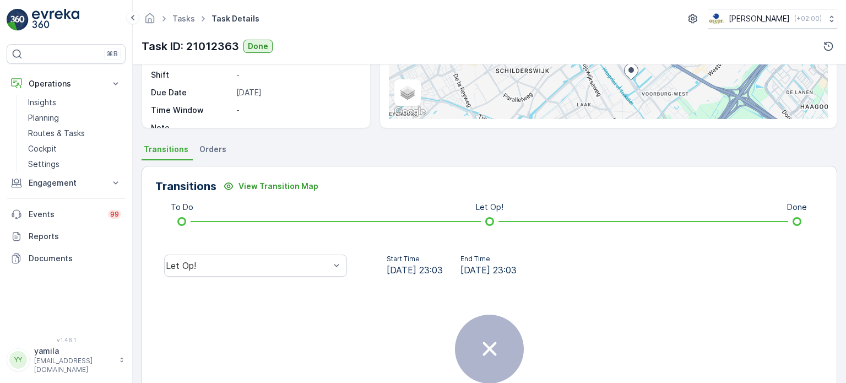
click at [192, 246] on div "Transitions View Transition Map To Do Let Op! Done Let Op! Start Time 14.08.202…" at bounding box center [490, 313] width 696 height 294
drag, startPoint x: 192, startPoint y: 246, endPoint x: 191, endPoint y: 252, distance: 6.2
click at [191, 251] on div "Transitions View Transition Map To Do Let Op! Done Let Op! Start Time 14.08.202…" at bounding box center [490, 313] width 696 height 294
click at [191, 255] on div "Let Op!" at bounding box center [255, 266] width 183 height 22
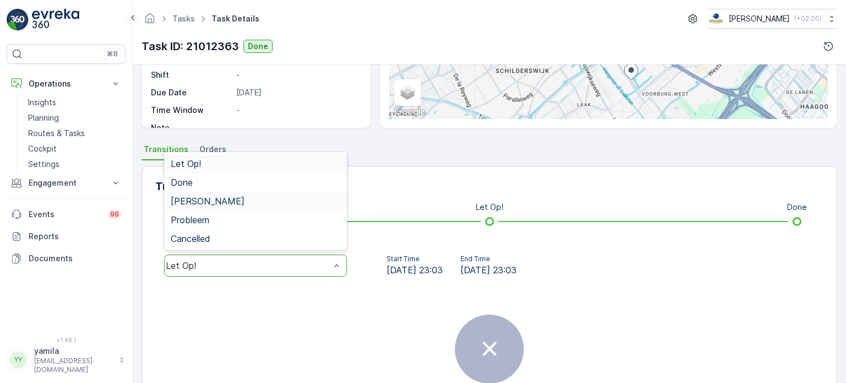
click at [185, 177] on span "Done" at bounding box center [182, 182] width 22 height 10
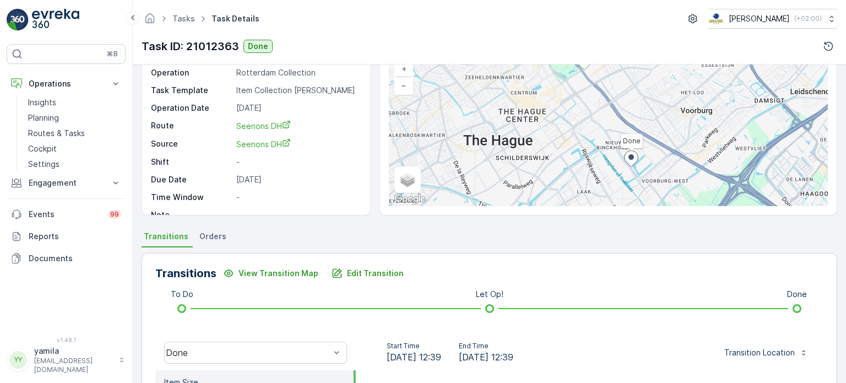
scroll to position [0, 0]
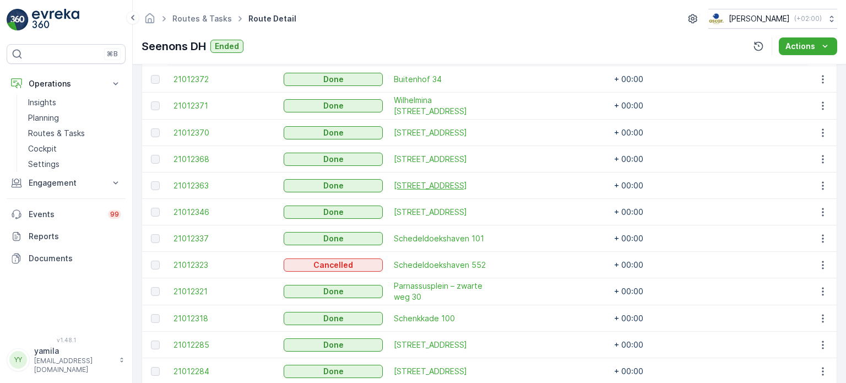
scroll to position [386, 0]
click at [822, 214] on icon "button" at bounding box center [823, 211] width 11 height 11
click at [813, 229] on span "See More Details" at bounding box center [810, 227] width 64 height 11
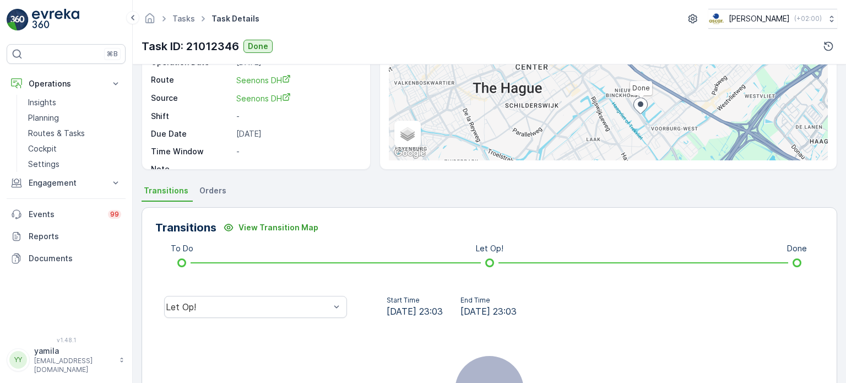
scroll to position [256, 0]
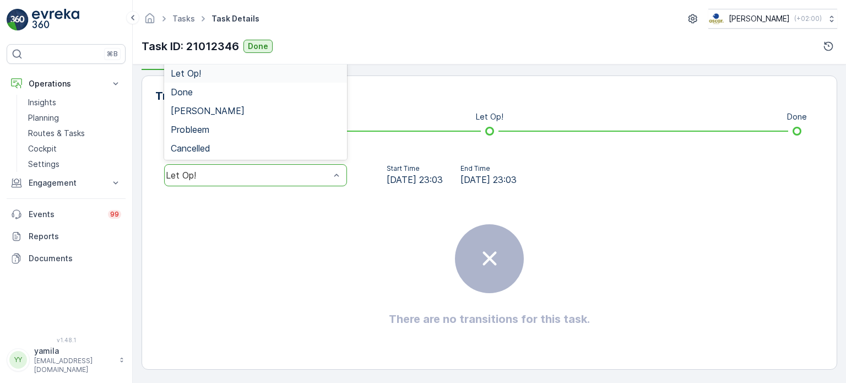
click at [200, 174] on div "Let Op!" at bounding box center [248, 175] width 164 height 10
click at [192, 90] on span "Done" at bounding box center [182, 92] width 22 height 10
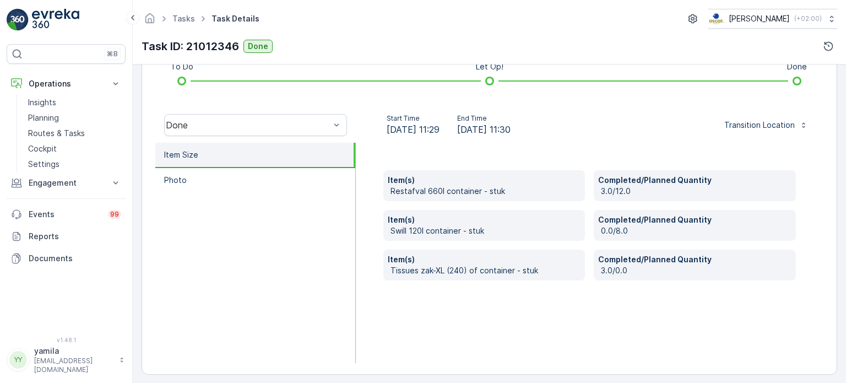
scroll to position [311, 0]
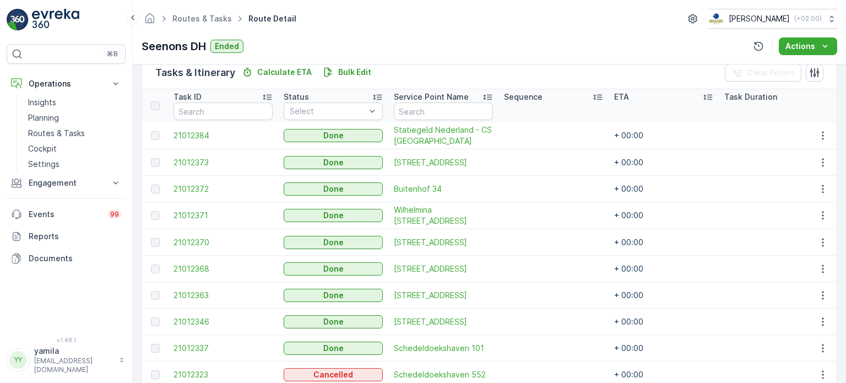
scroll to position [331, 0]
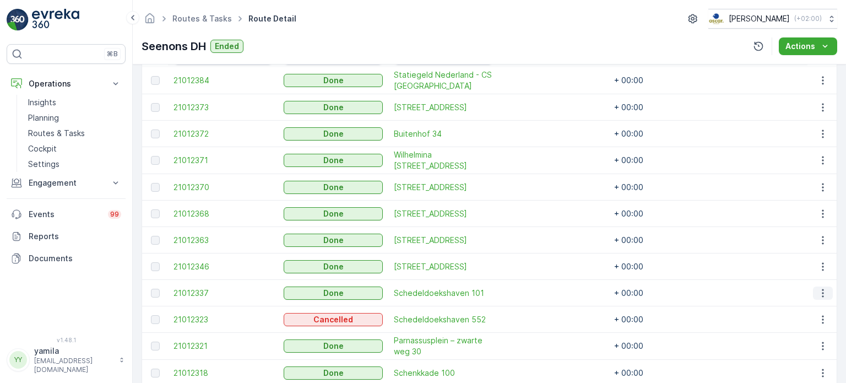
click at [820, 288] on icon "button" at bounding box center [823, 293] width 11 height 11
click at [801, 308] on span "See More Details" at bounding box center [810, 308] width 64 height 11
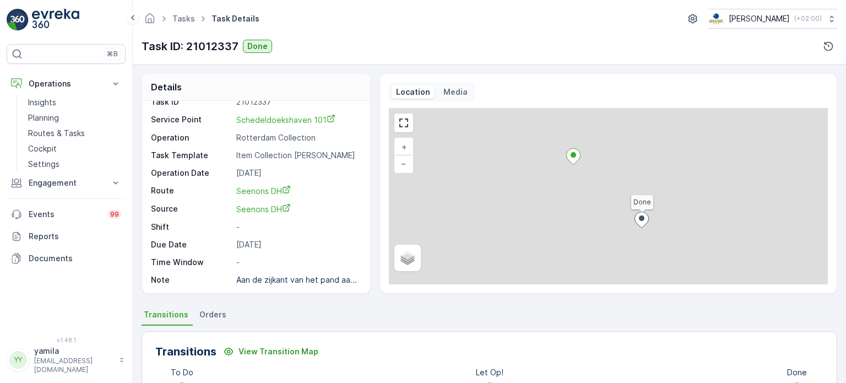
scroll to position [110, 0]
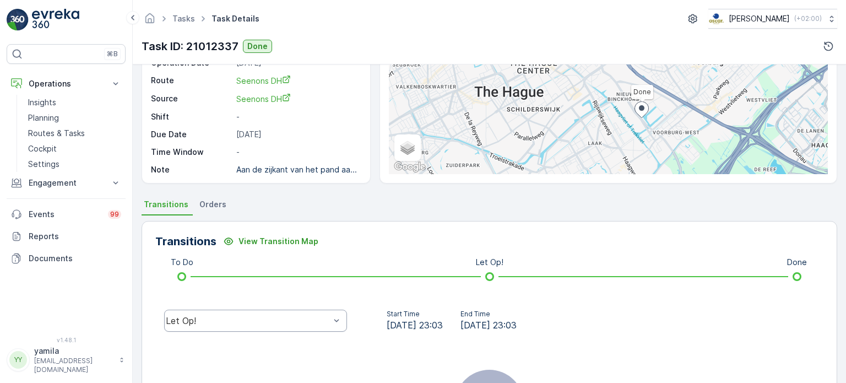
click at [224, 321] on div "Let Op!" at bounding box center [248, 321] width 164 height 10
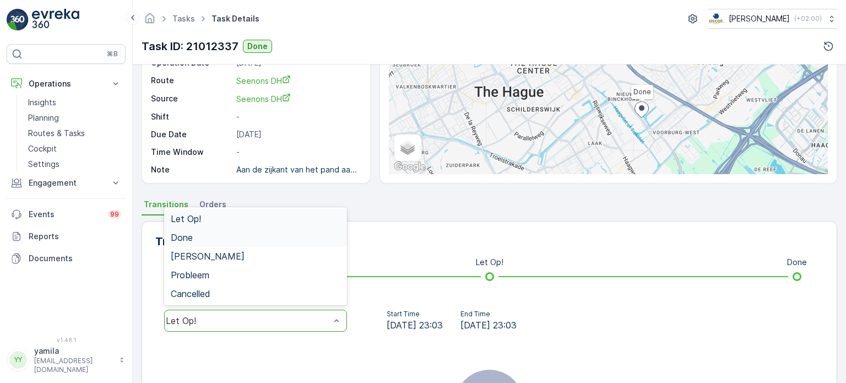
drag, startPoint x: 194, startPoint y: 239, endPoint x: 274, endPoint y: 256, distance: 81.7
click at [194, 239] on div "Done" at bounding box center [256, 238] width 170 height 10
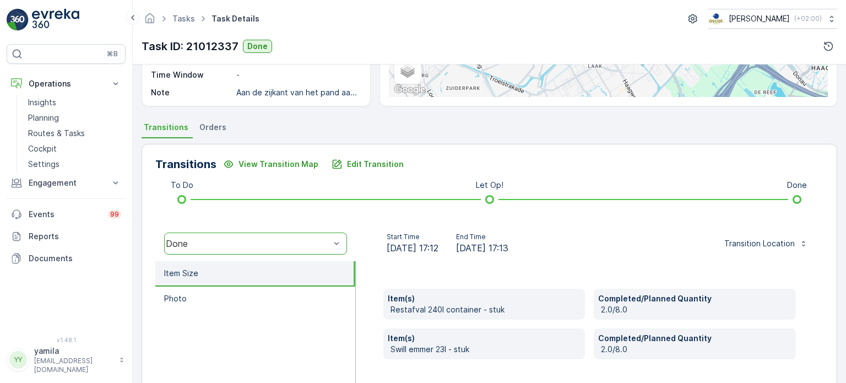
scroll to position [311, 0]
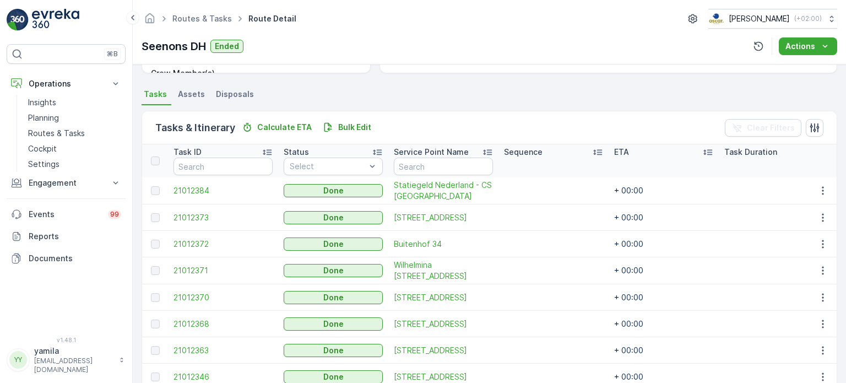
scroll to position [386, 0]
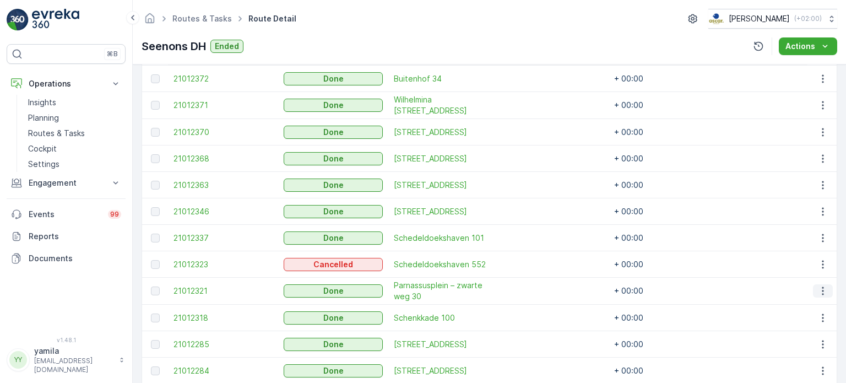
click at [818, 288] on icon "button" at bounding box center [823, 290] width 11 height 11
click at [798, 304] on span "See More Details" at bounding box center [810, 306] width 64 height 11
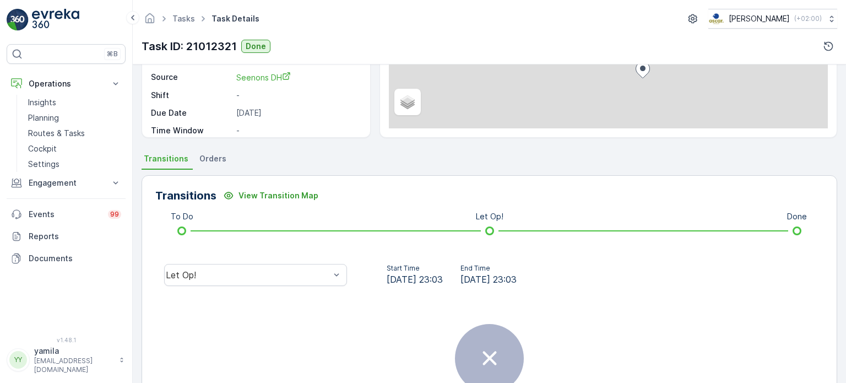
scroll to position [165, 0]
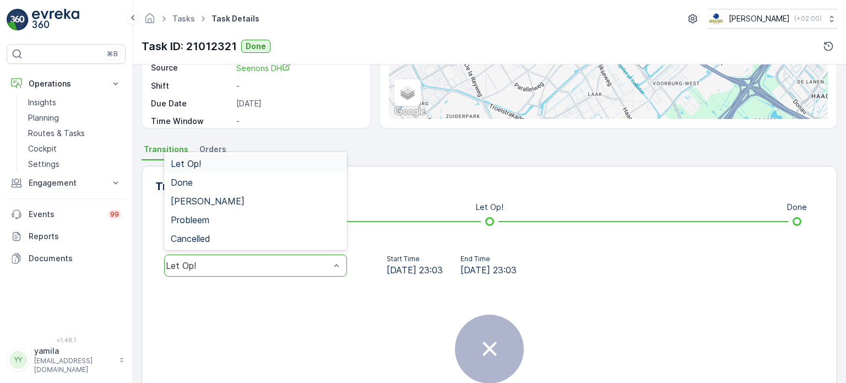
click at [268, 263] on div "Let Op!" at bounding box center [248, 266] width 164 height 10
click at [198, 177] on div "Done" at bounding box center [256, 182] width 170 height 10
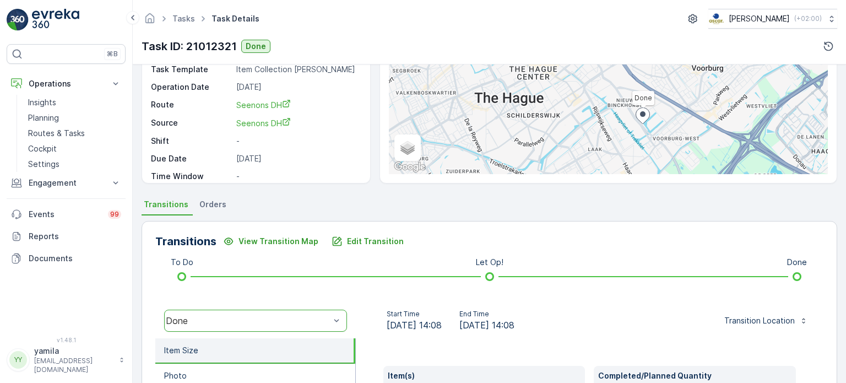
scroll to position [256, 0]
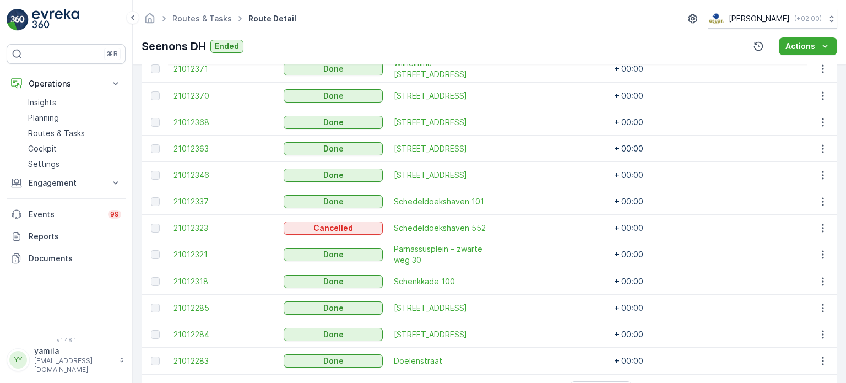
scroll to position [463, 0]
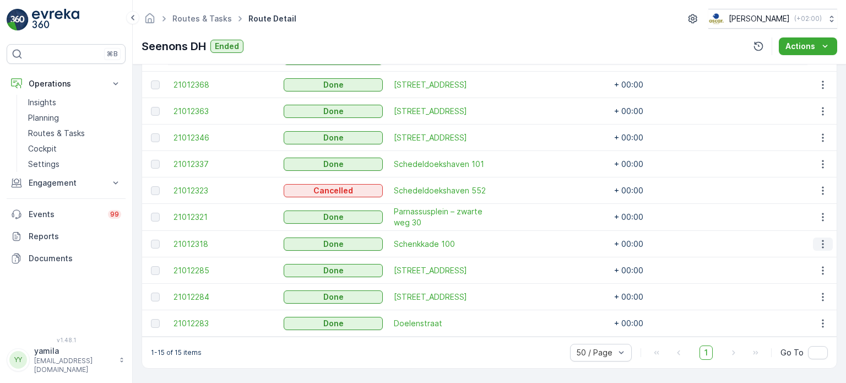
click at [820, 240] on icon "button" at bounding box center [823, 244] width 11 height 11
click at [807, 254] on span "See More Details" at bounding box center [810, 255] width 64 height 11
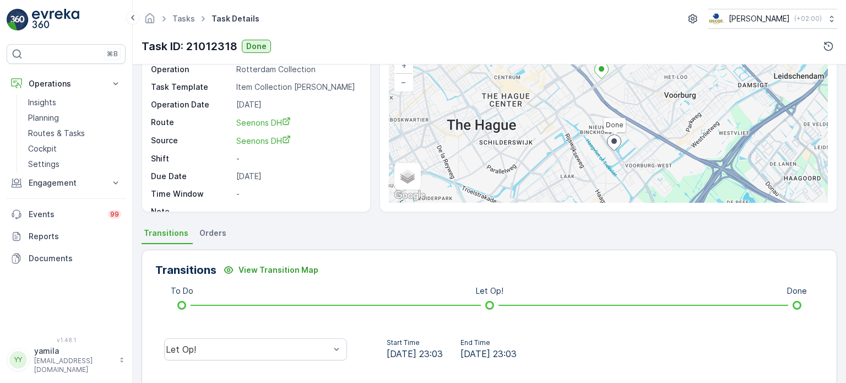
scroll to position [220, 0]
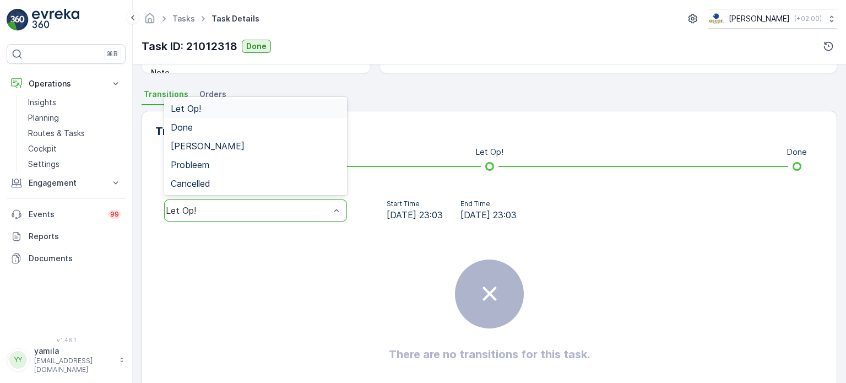
click at [201, 211] on div "Let Op!" at bounding box center [248, 211] width 164 height 10
click at [190, 130] on span "Done" at bounding box center [182, 127] width 22 height 10
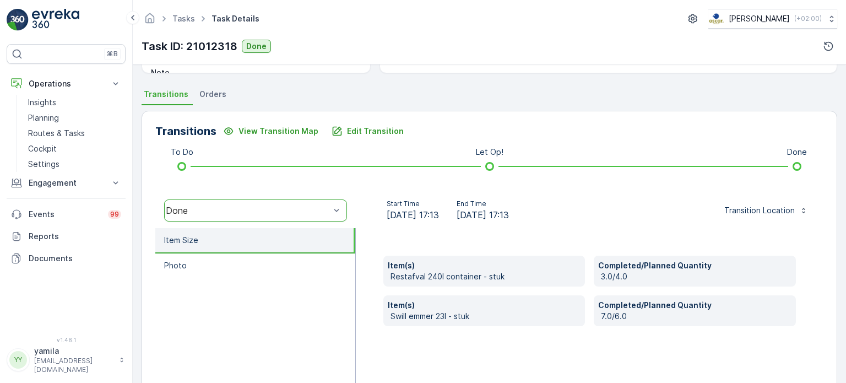
scroll to position [311, 0]
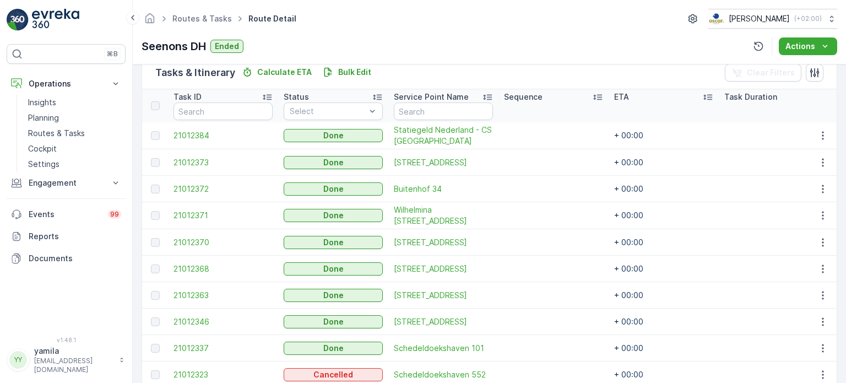
scroll to position [463, 0]
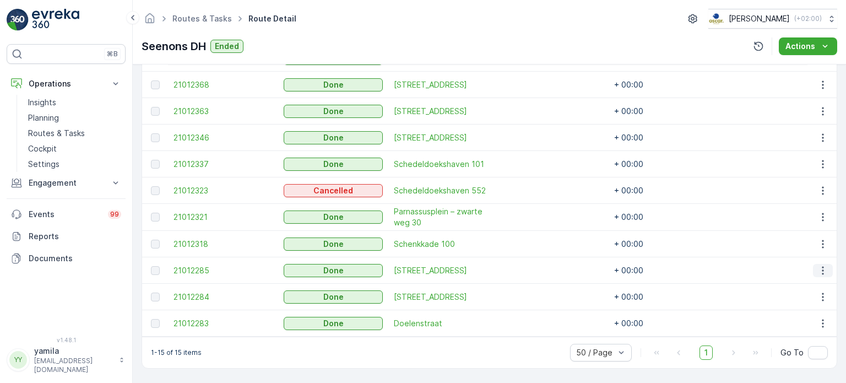
drag, startPoint x: 810, startPoint y: 260, endPoint x: 816, endPoint y: 263, distance: 6.7
click at [811, 260] on td at bounding box center [823, 270] width 30 height 26
click at [818, 265] on icon "button" at bounding box center [823, 270] width 11 height 11
click at [812, 277] on span "See More Details" at bounding box center [810, 282] width 64 height 11
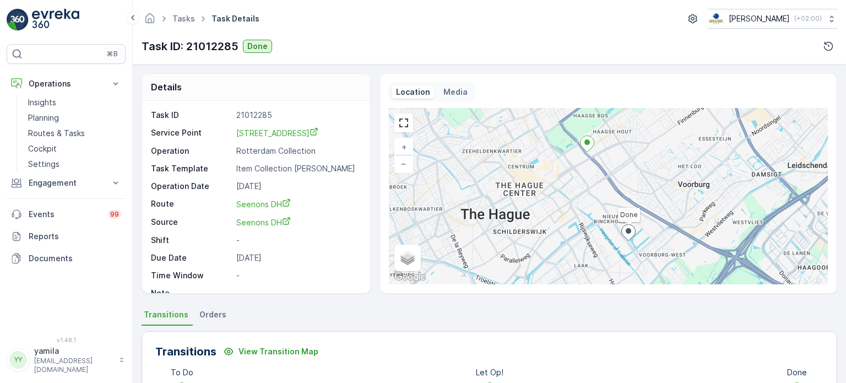
scroll to position [165, 0]
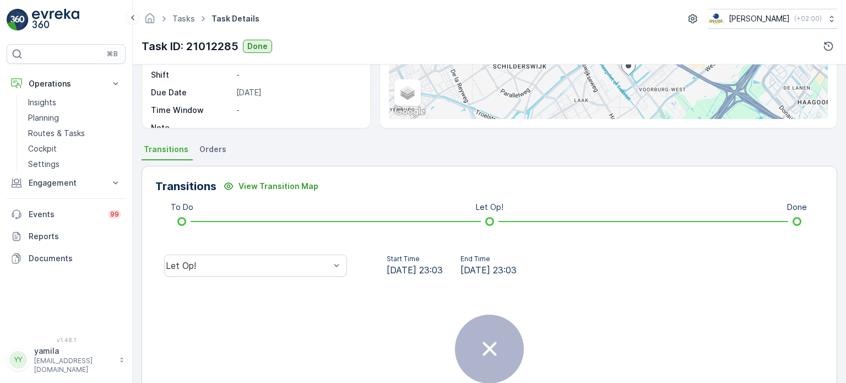
click at [177, 249] on div "Let Op!" at bounding box center [255, 265] width 201 height 35
click at [193, 283] on div "There are no transitions for this task." at bounding box center [489, 365] width 668 height 165
click at [196, 271] on div "Let Op!" at bounding box center [255, 266] width 183 height 22
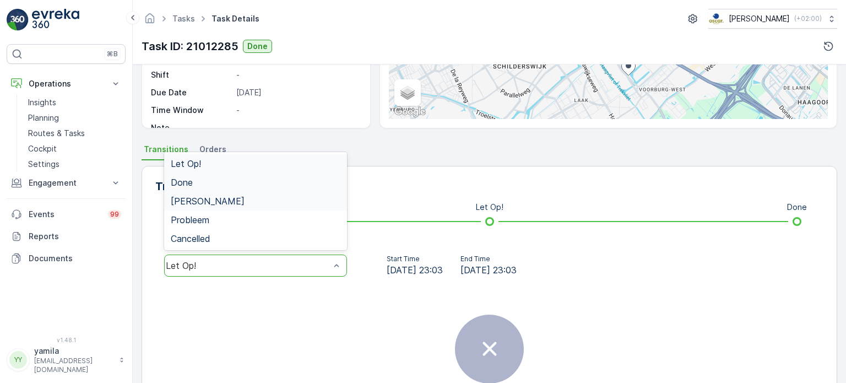
click at [182, 179] on span "Done" at bounding box center [182, 182] width 22 height 10
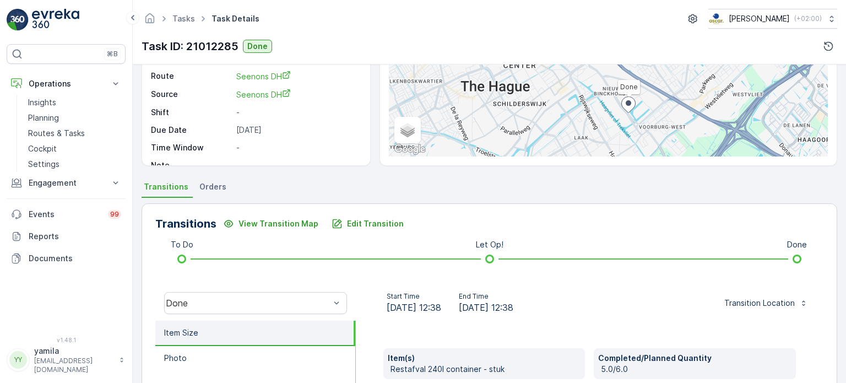
scroll to position [256, 0]
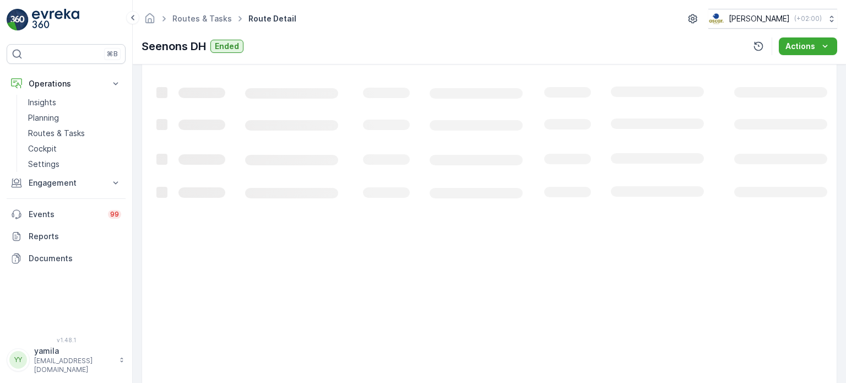
scroll to position [441, 0]
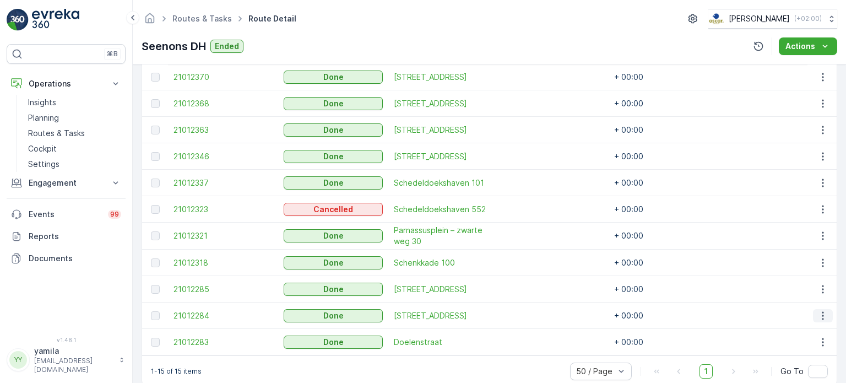
click at [822, 314] on icon "button" at bounding box center [823, 315] width 2 height 8
click at [814, 325] on div "See More Details" at bounding box center [810, 330] width 73 height 15
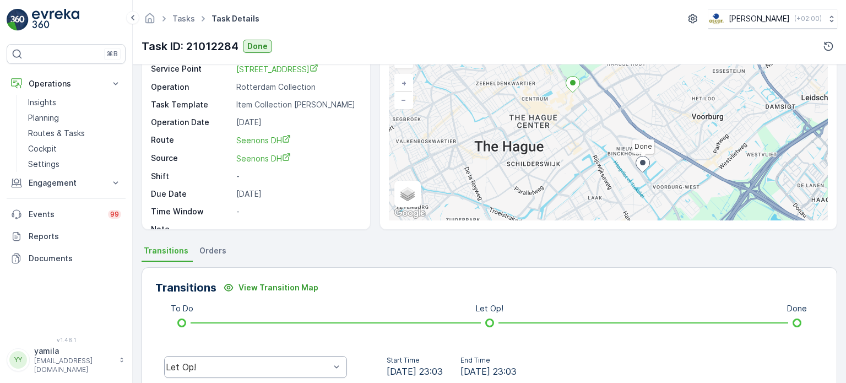
scroll to position [110, 0]
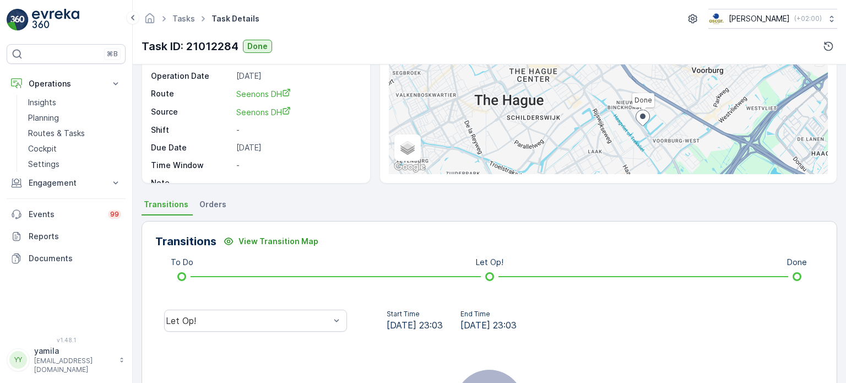
click at [201, 308] on div "Let Op!" at bounding box center [255, 320] width 201 height 35
click at [199, 317] on div "Let Op!" at bounding box center [248, 321] width 164 height 10
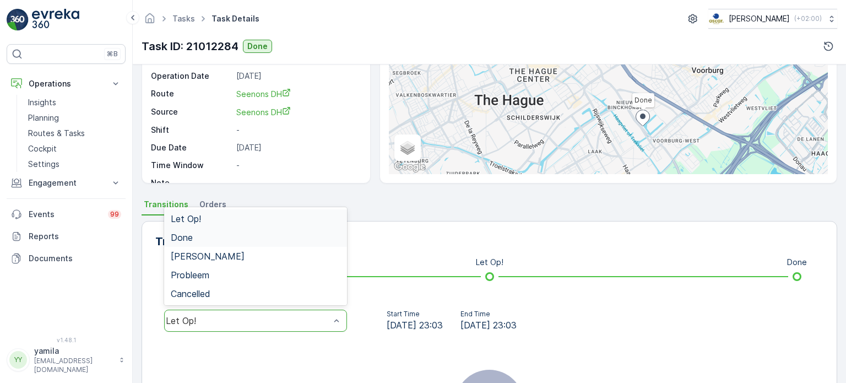
click at [193, 239] on div "Done" at bounding box center [256, 238] width 170 height 10
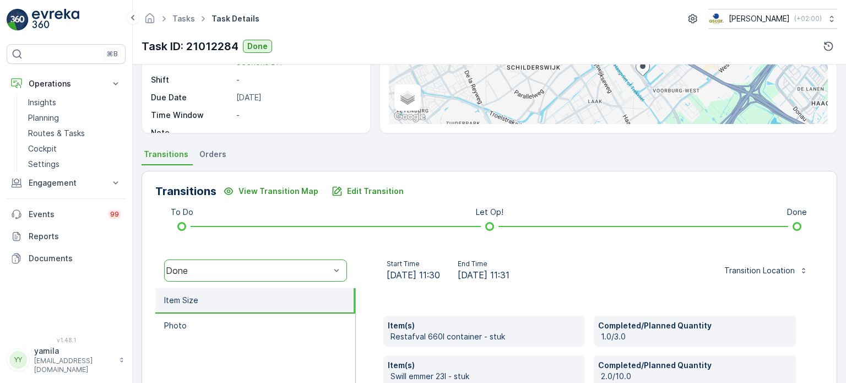
scroll to position [220, 0]
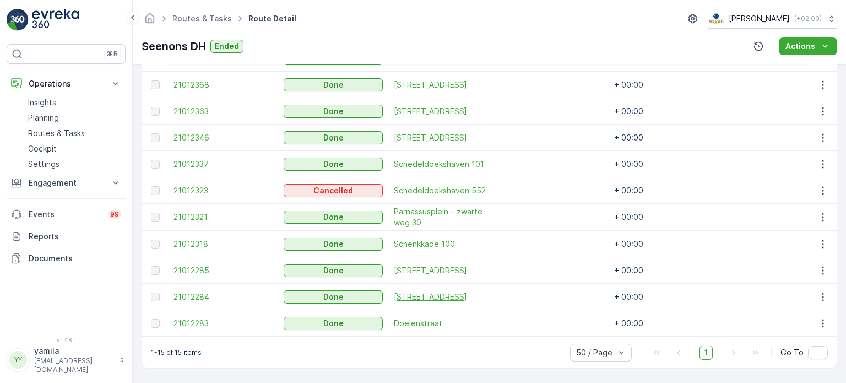
scroll to position [463, 0]
click at [822, 318] on icon "button" at bounding box center [823, 323] width 11 height 11
click at [807, 330] on span "See More Details" at bounding box center [810, 335] width 64 height 11
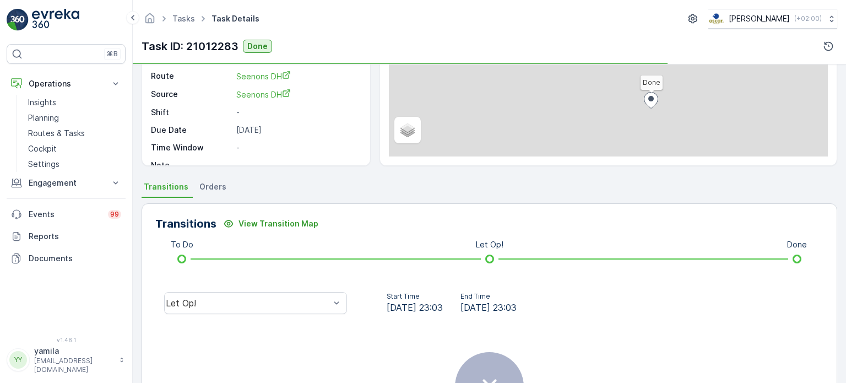
scroll to position [220, 0]
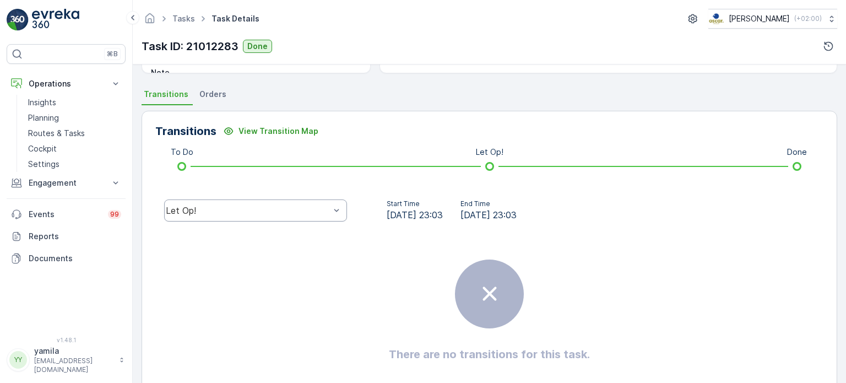
click at [216, 215] on div "Let Op!" at bounding box center [255, 210] width 183 height 22
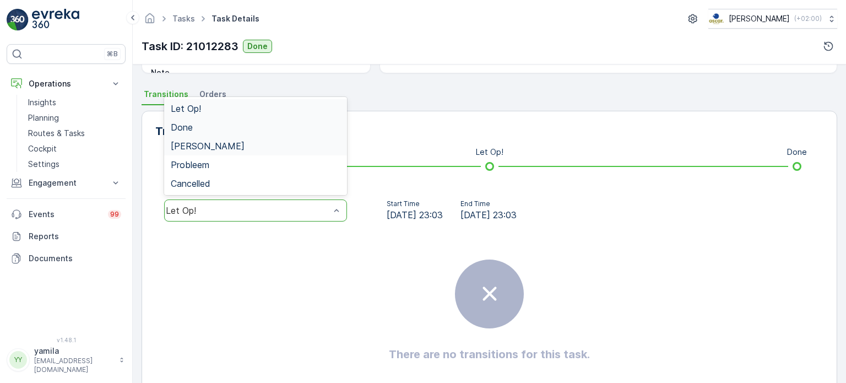
click at [194, 128] on div "Done" at bounding box center [256, 127] width 170 height 10
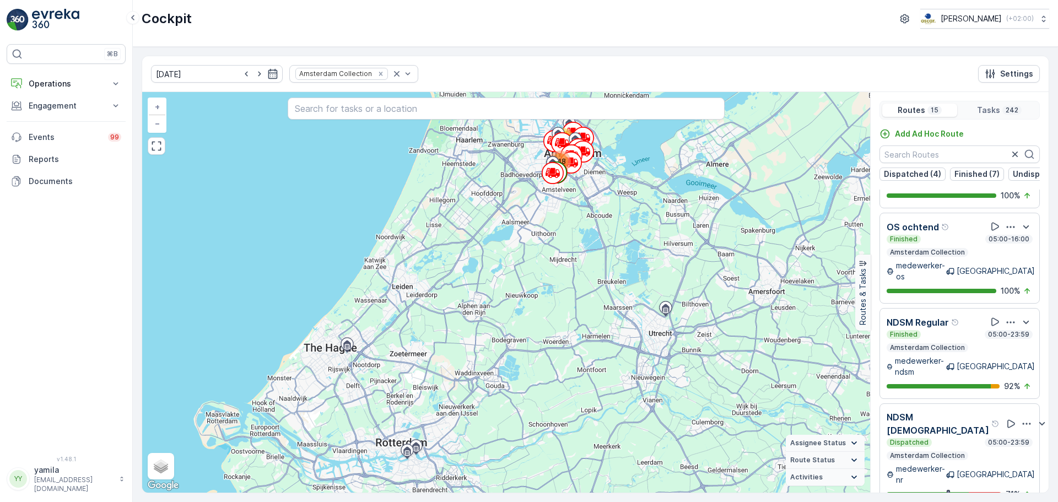
scroll to position [944, 0]
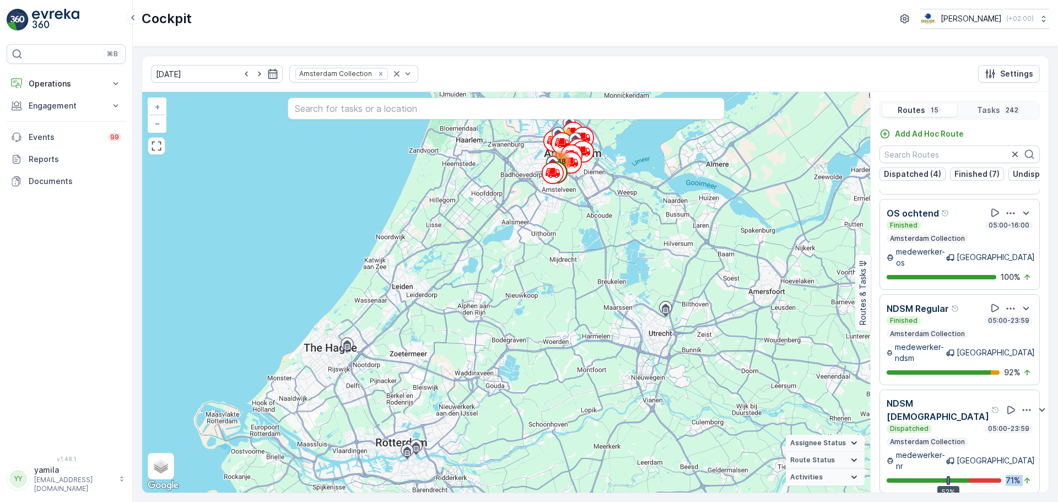
drag, startPoint x: 937, startPoint y: 351, endPoint x: 933, endPoint y: 325, distance: 26.8
click at [933, 325] on div "Seenons Centrum Dispatched 02:00-23:55 Amsterdam Collection medewerker-ca [GEOG…" at bounding box center [960, 351] width 178 height 322
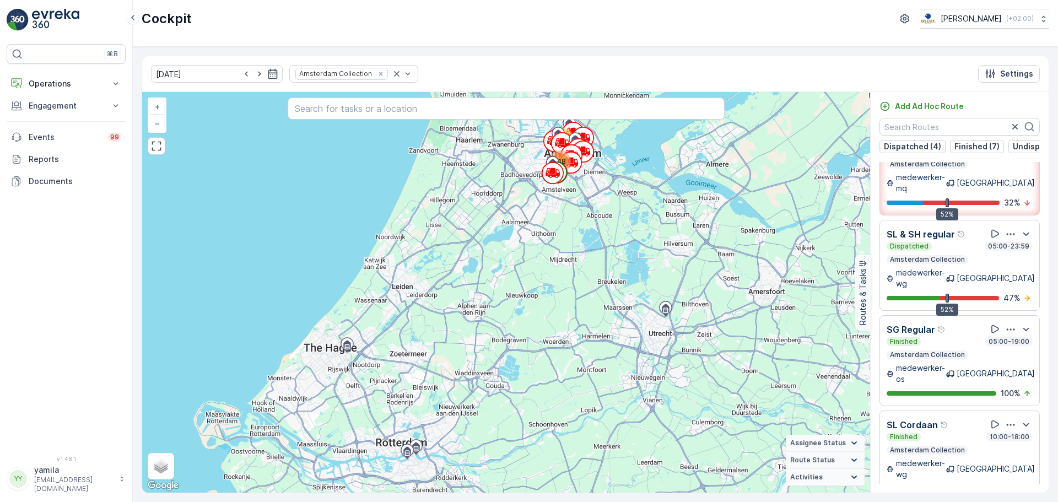
scroll to position [0, 0]
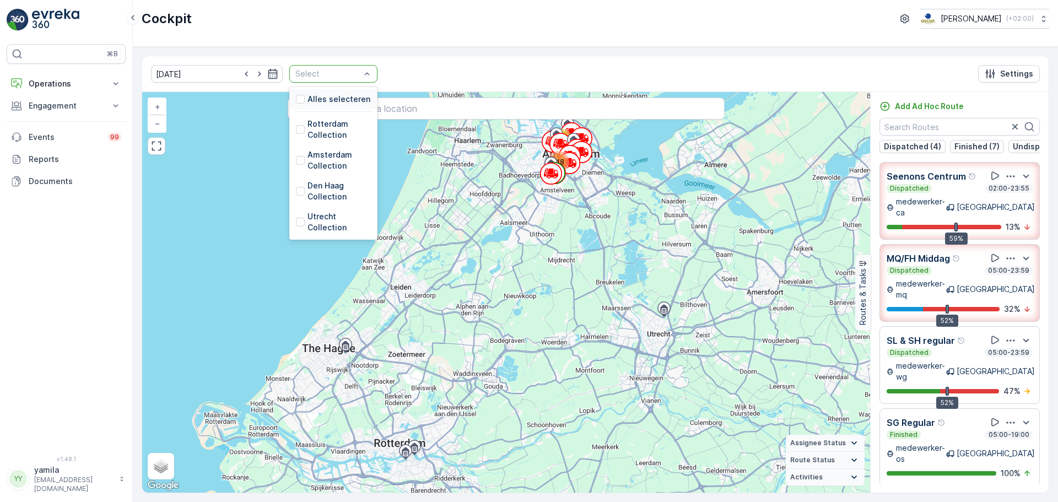
click at [362, 74] on div "Select" at bounding box center [333, 74] width 88 height 18
click at [296, 125] on div at bounding box center [300, 129] width 9 height 9
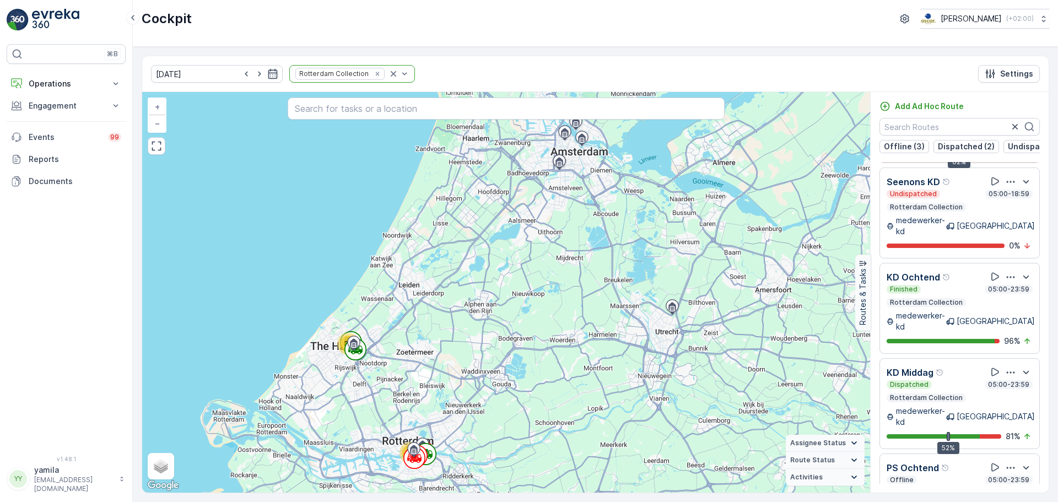
scroll to position [269, 0]
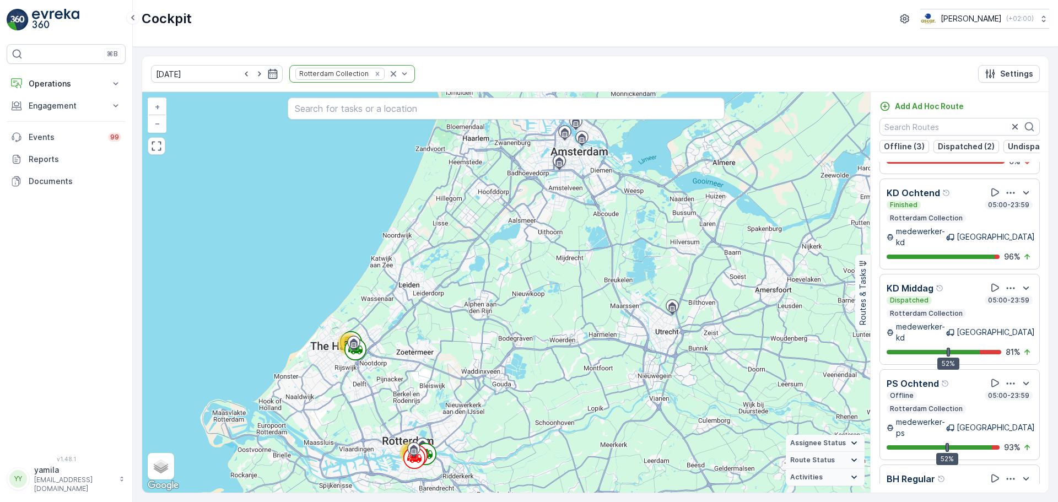
scroll to position [177, 0]
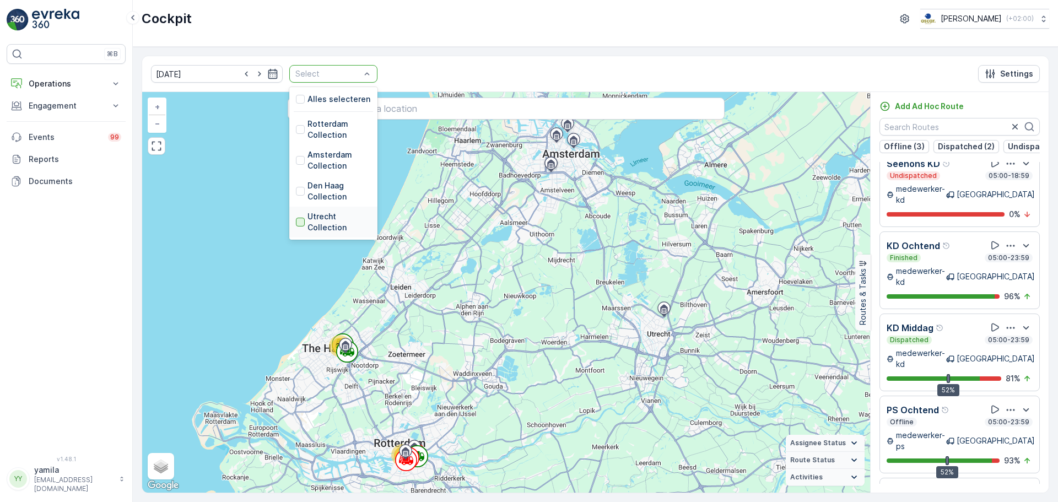
click at [296, 225] on div at bounding box center [300, 222] width 9 height 9
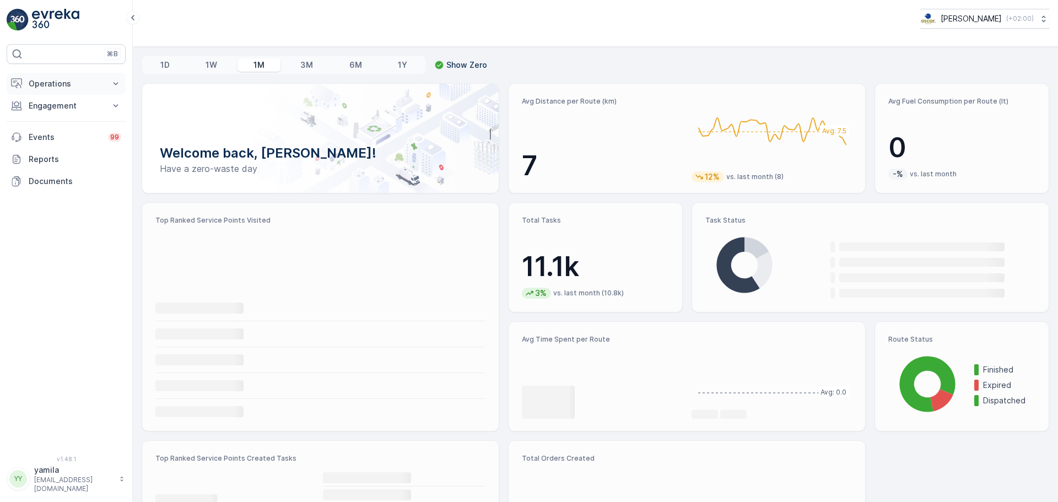
click at [46, 73] on button "Operations" at bounding box center [66, 84] width 119 height 22
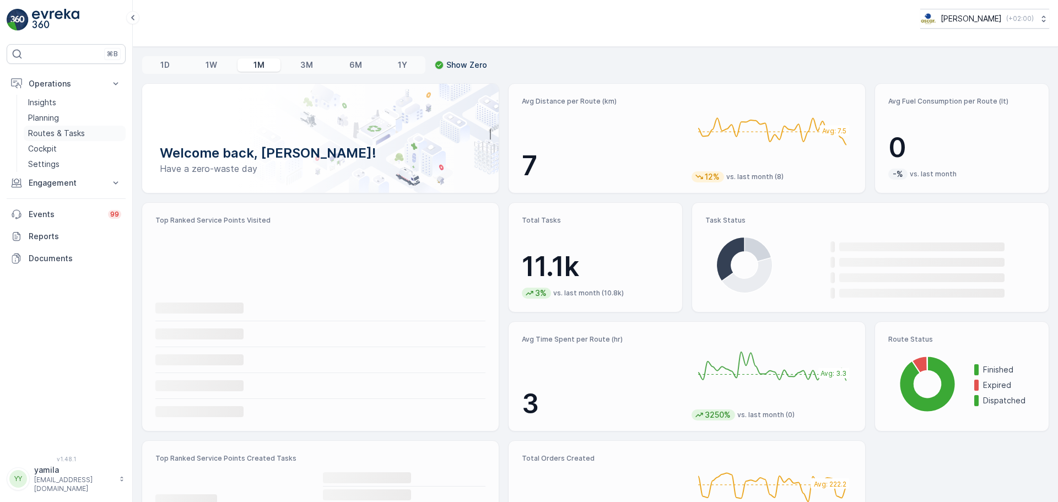
click at [67, 129] on p "Routes & Tasks" at bounding box center [56, 133] width 57 height 11
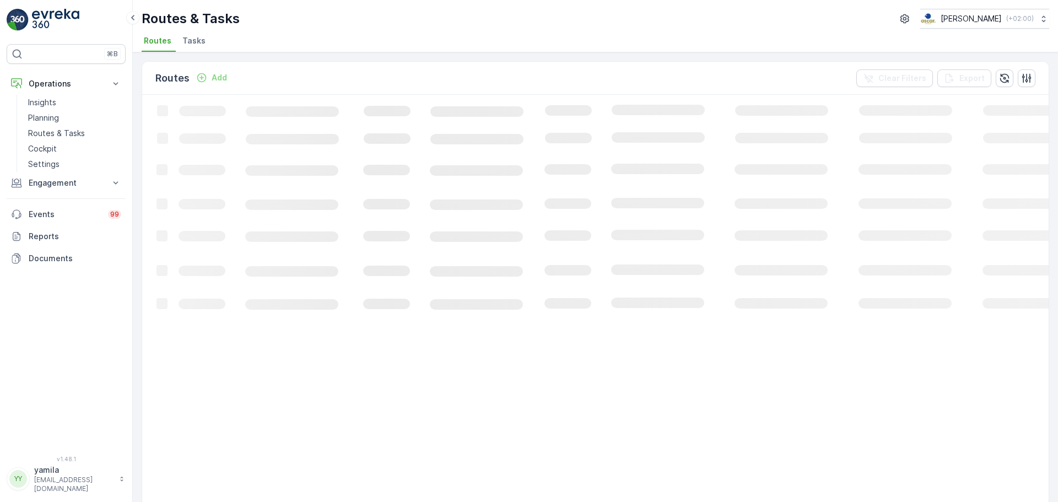
click at [199, 39] on span "Tasks" at bounding box center [193, 40] width 23 height 11
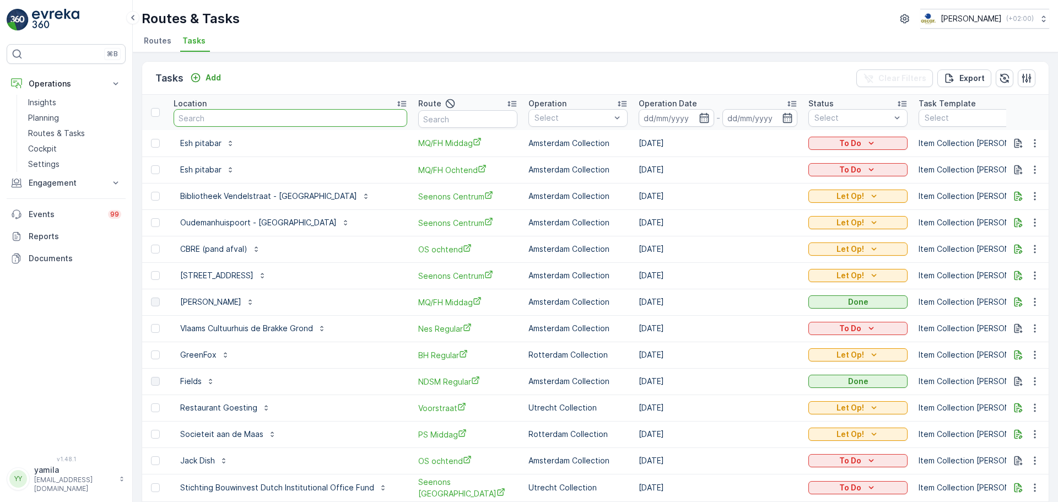
click at [206, 117] on input "text" at bounding box center [291, 118] width 234 height 18
type input "copain"
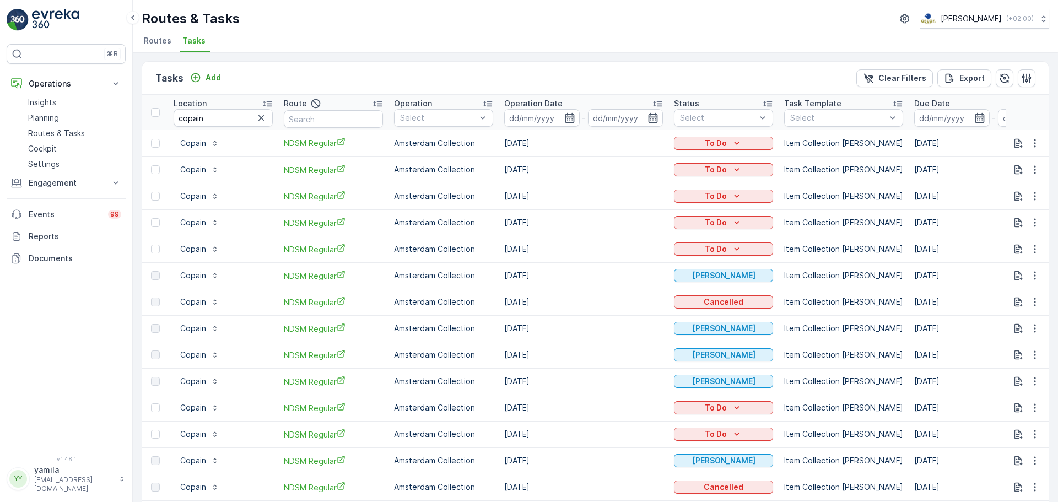
scroll to position [1, 0]
click at [537, 122] on input at bounding box center [541, 117] width 75 height 18
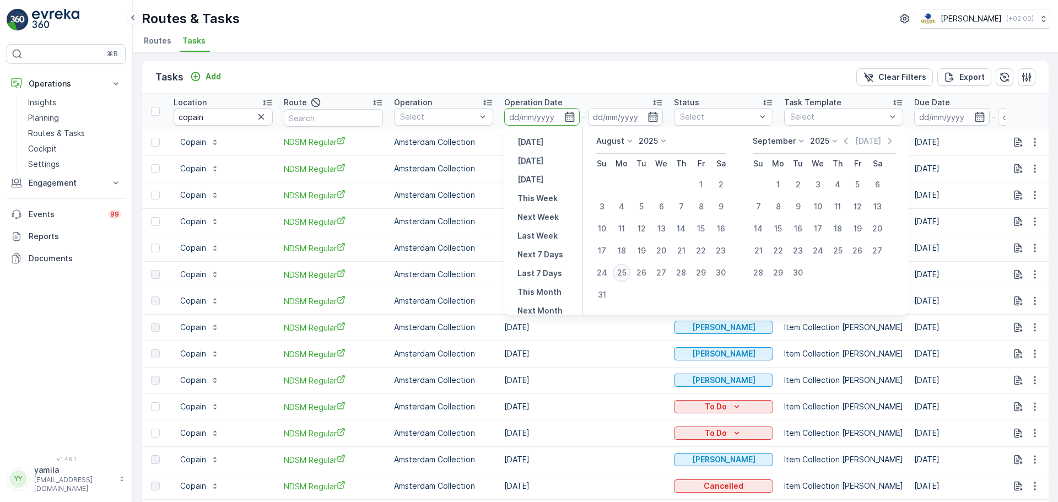
click at [625, 272] on div "25" at bounding box center [622, 273] width 18 height 18
type input "[DATE]"
click at [625, 272] on div "25" at bounding box center [622, 273] width 18 height 18
type input "[DATE]"
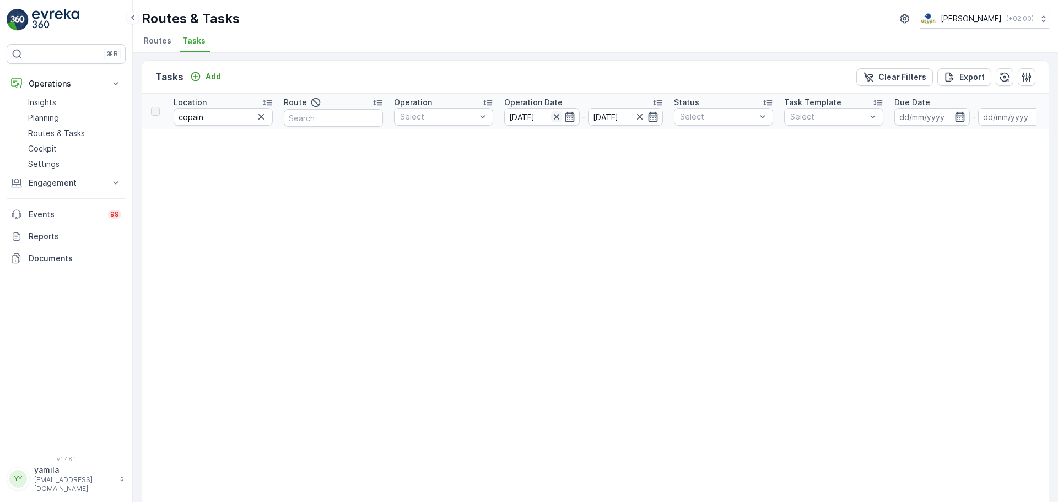
click at [552, 114] on icon "button" at bounding box center [556, 116] width 11 height 11
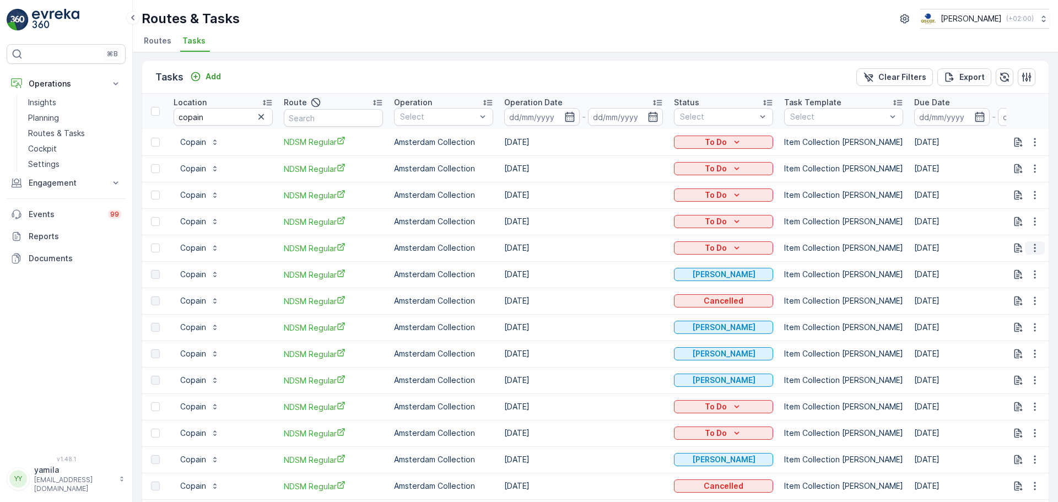
click at [1041, 246] on button "button" at bounding box center [1035, 247] width 20 height 13
click at [1012, 261] on span "See More Details" at bounding box center [1012, 264] width 64 height 11
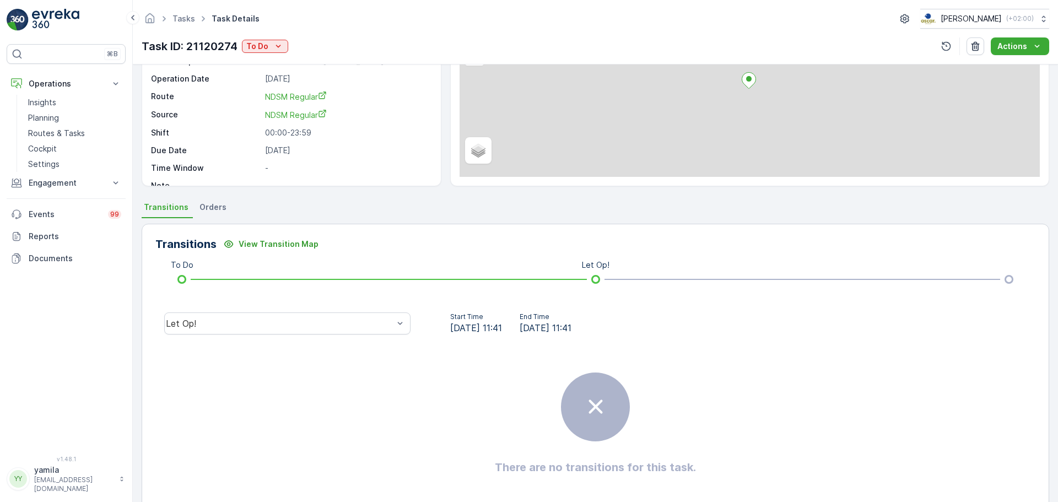
scroll to position [108, 0]
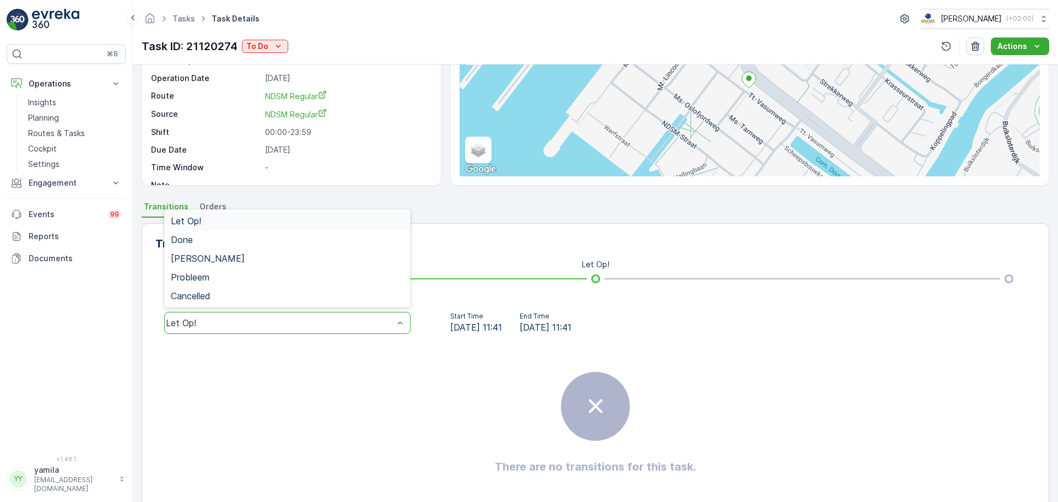
click at [219, 319] on div "Let Op!" at bounding box center [280, 323] width 228 height 10
click at [199, 238] on div "Done" at bounding box center [287, 240] width 233 height 10
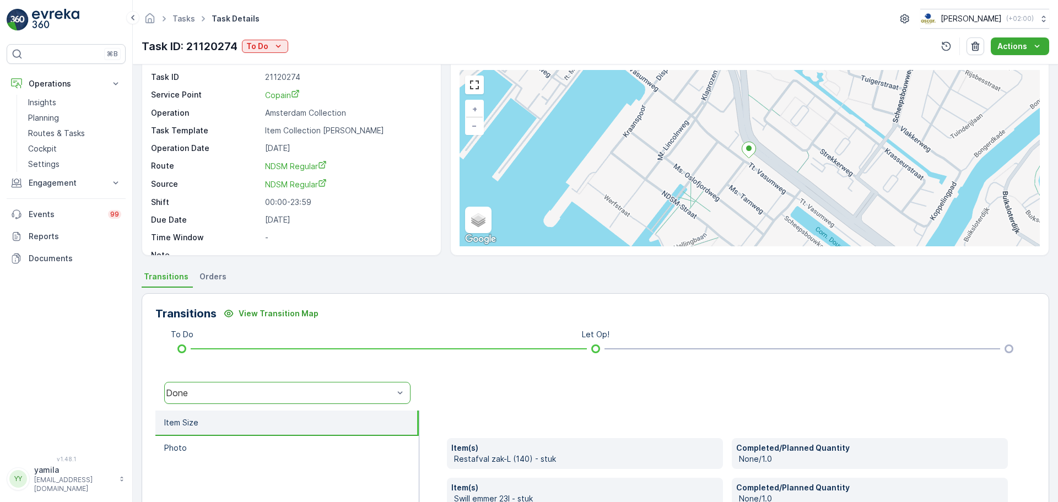
scroll to position [0, 0]
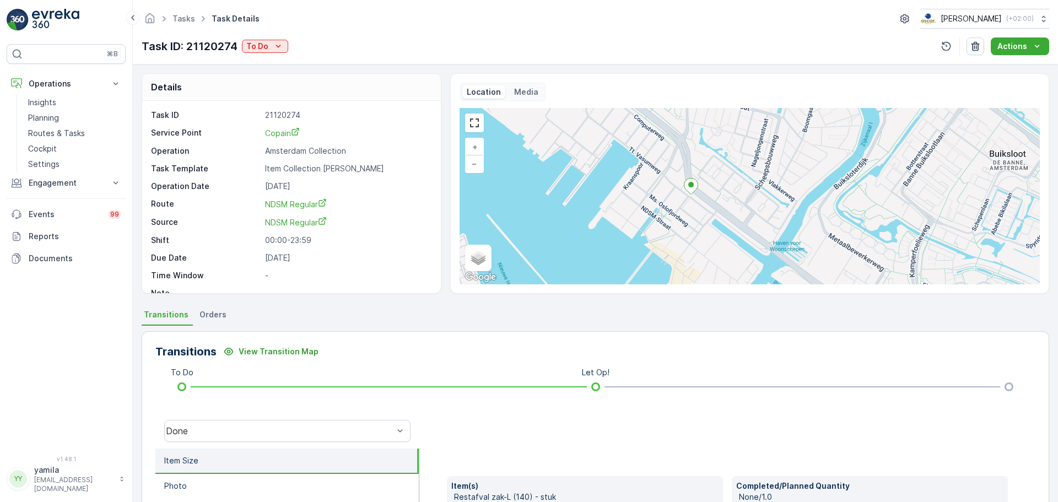
drag, startPoint x: 645, startPoint y: 203, endPoint x: 665, endPoint y: 214, distance: 22.4
click at [665, 214] on div "+ − Satellite Roadmap Terrain Hybrid Leaflet Keyboard shortcuts Map Data Map da…" at bounding box center [750, 196] width 580 height 176
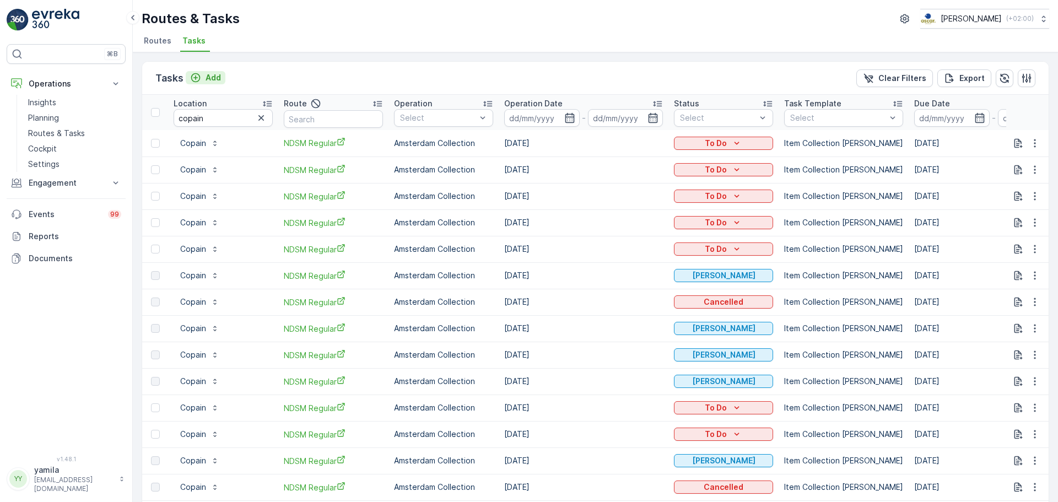
click at [206, 77] on p "Add" at bounding box center [213, 77] width 15 height 11
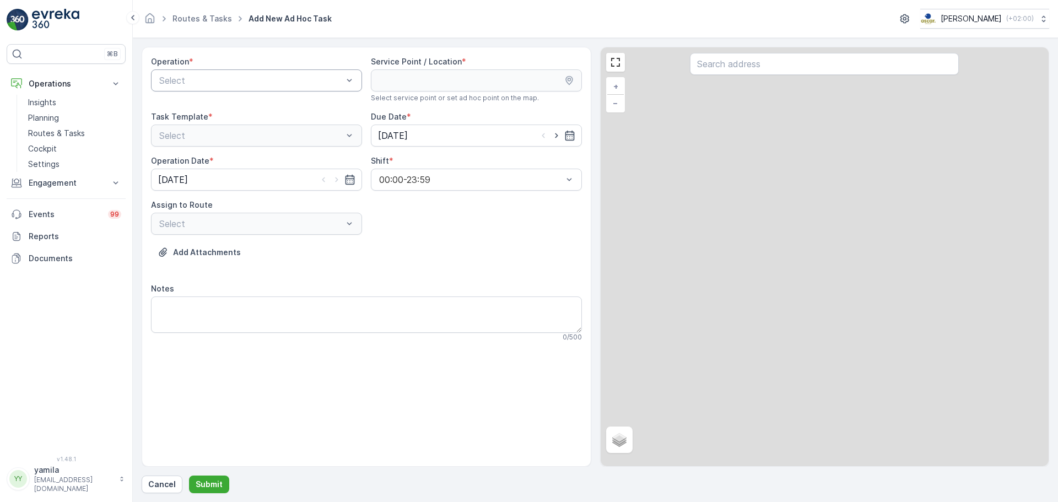
click at [202, 83] on div at bounding box center [251, 80] width 186 height 10
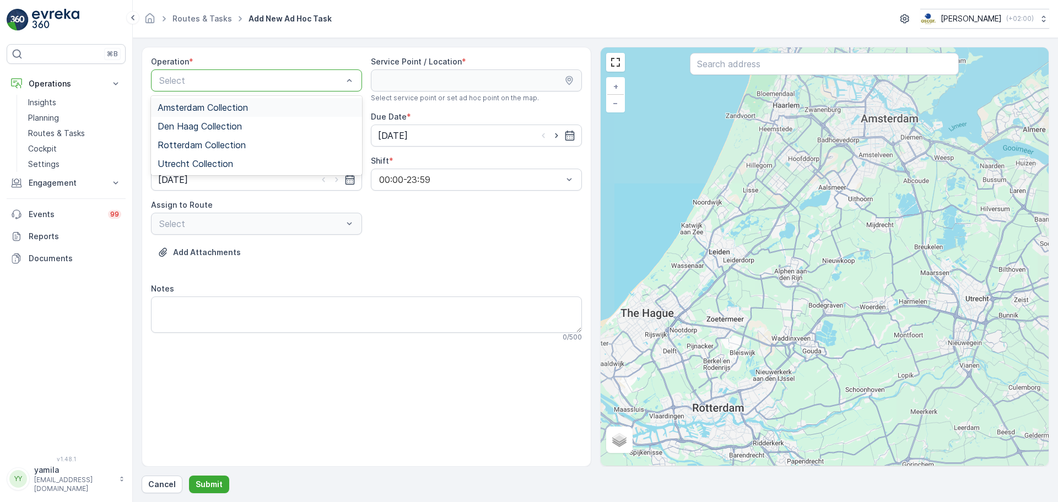
click at [199, 101] on div "Amsterdam Collection" at bounding box center [256, 107] width 211 height 19
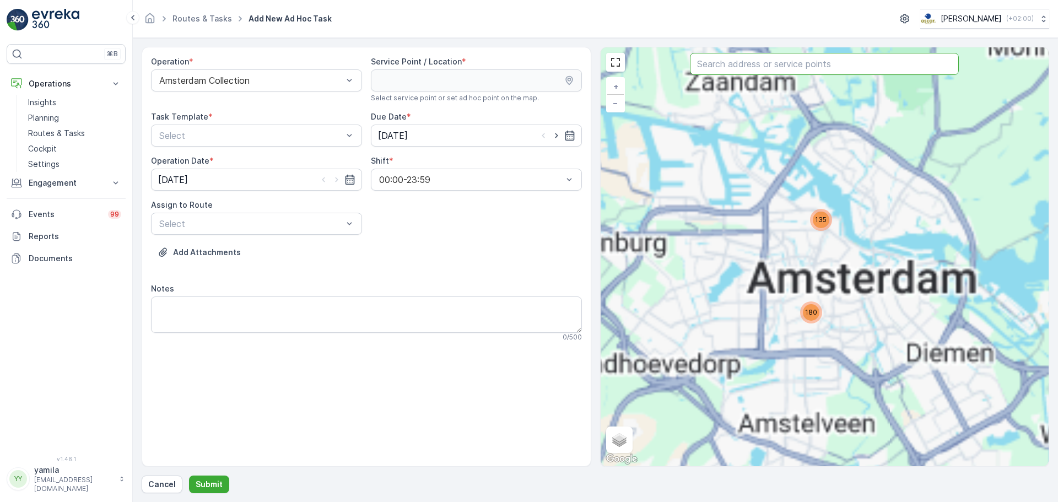
click at [717, 67] on input "text" at bounding box center [824, 64] width 269 height 22
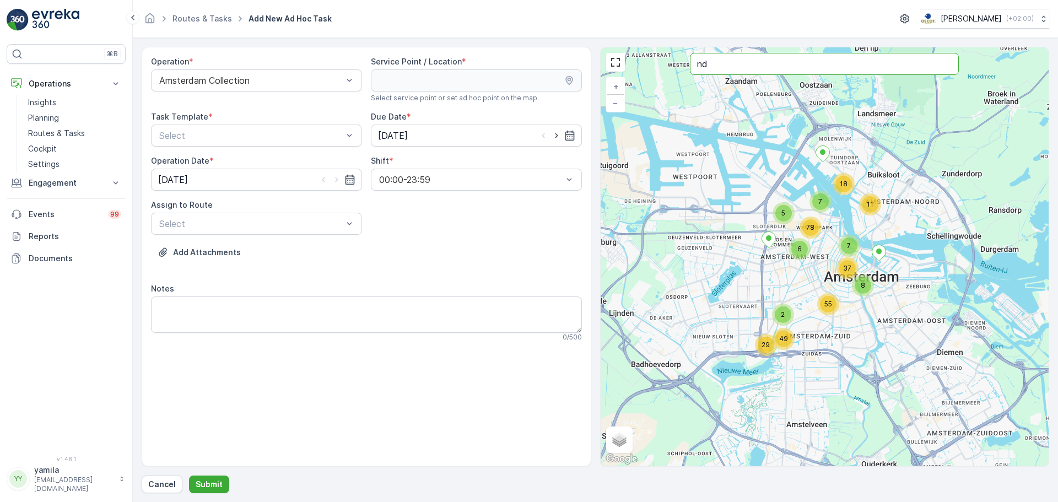
type input "n"
type input "copain"
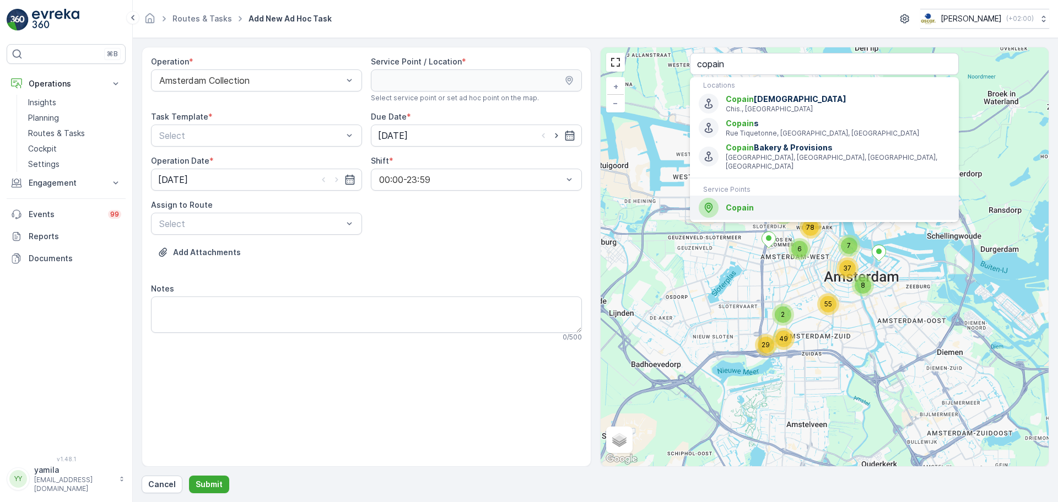
click at [756, 202] on span "Copain" at bounding box center [838, 207] width 224 height 11
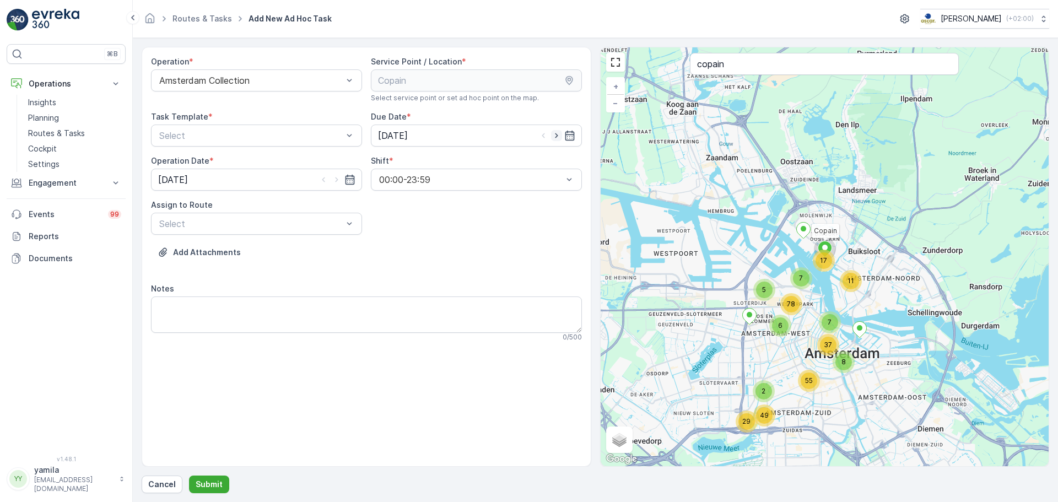
click at [553, 136] on icon "button" at bounding box center [556, 135] width 11 height 11
type input "[DATE]"
click at [336, 182] on icon "button" at bounding box center [336, 179] width 11 height 11
type input "[DATE]"
click at [261, 134] on div at bounding box center [251, 136] width 186 height 10
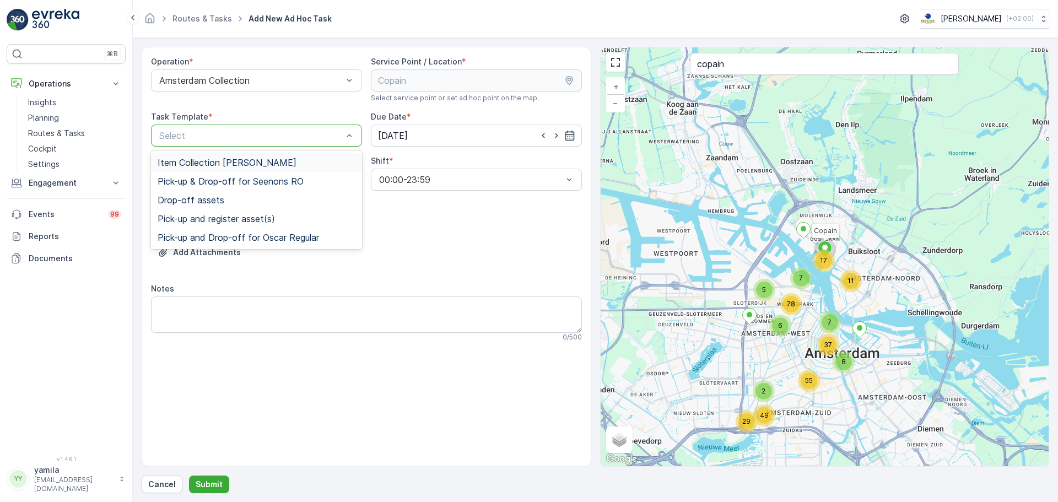
click at [203, 166] on span "Item Collection [PERSON_NAME]" at bounding box center [227, 163] width 139 height 10
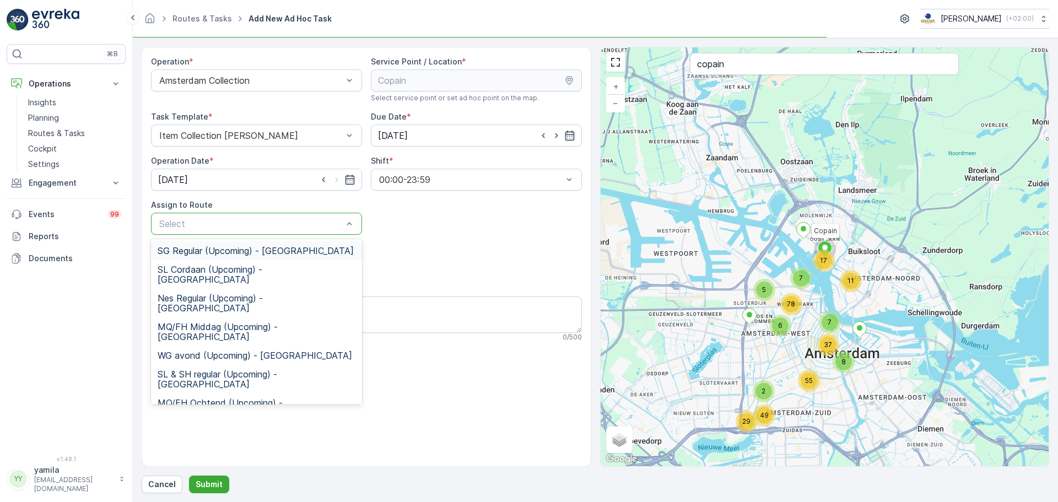
click at [208, 233] on div "Select" at bounding box center [256, 224] width 211 height 22
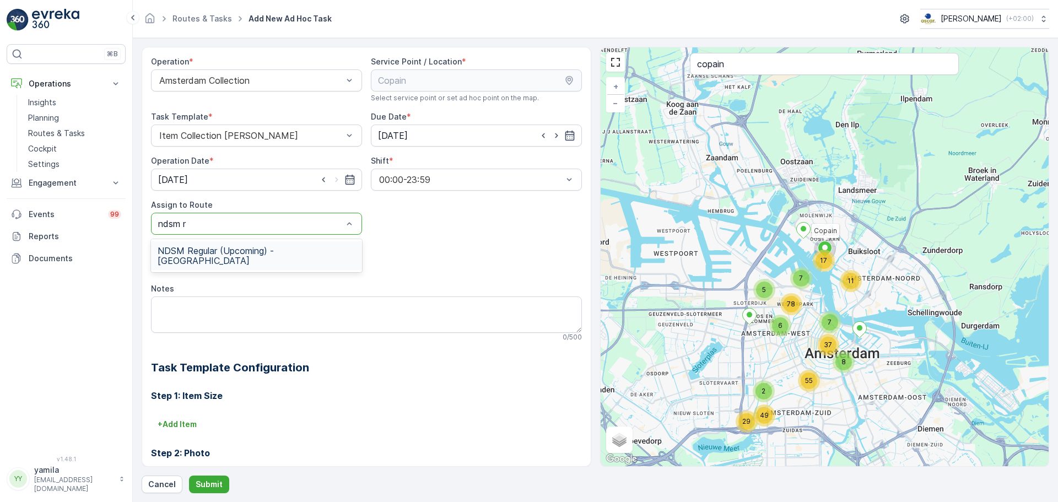
type input "ndsm re"
click at [208, 243] on div "NDSM Regular (Upcoming) - [GEOGRAPHIC_DATA]" at bounding box center [256, 255] width 211 height 29
click at [210, 484] on p "Submit" at bounding box center [209, 484] width 27 height 11
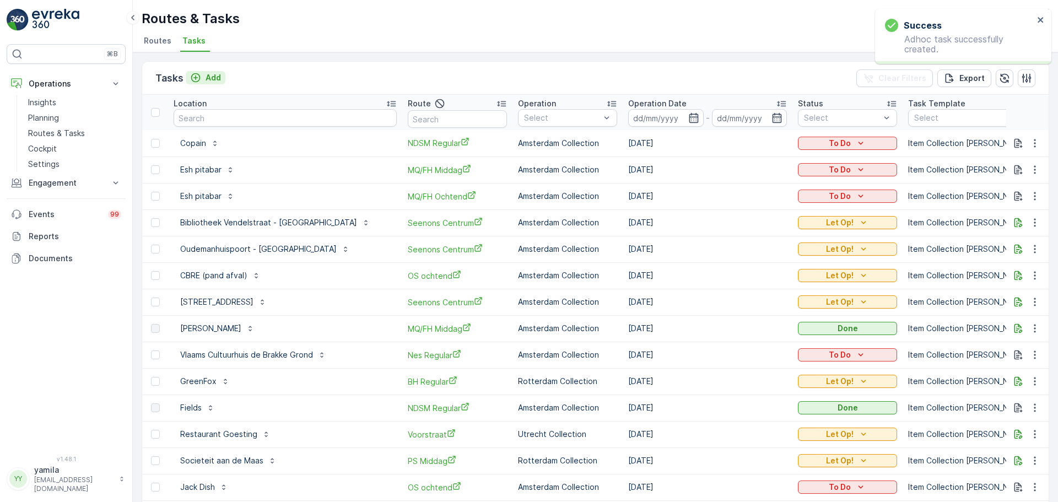
click at [204, 78] on div "Add" at bounding box center [205, 77] width 31 height 11
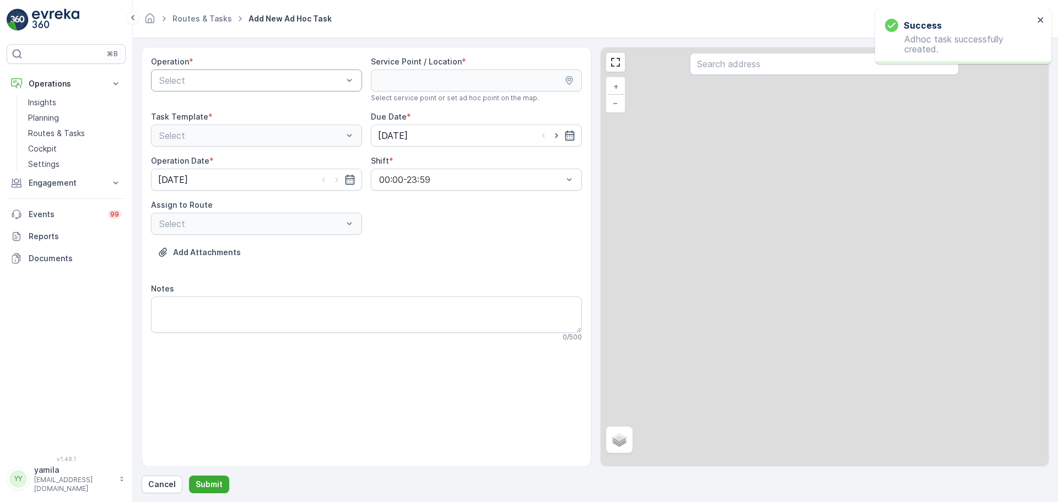
click at [195, 80] on div at bounding box center [251, 80] width 186 height 10
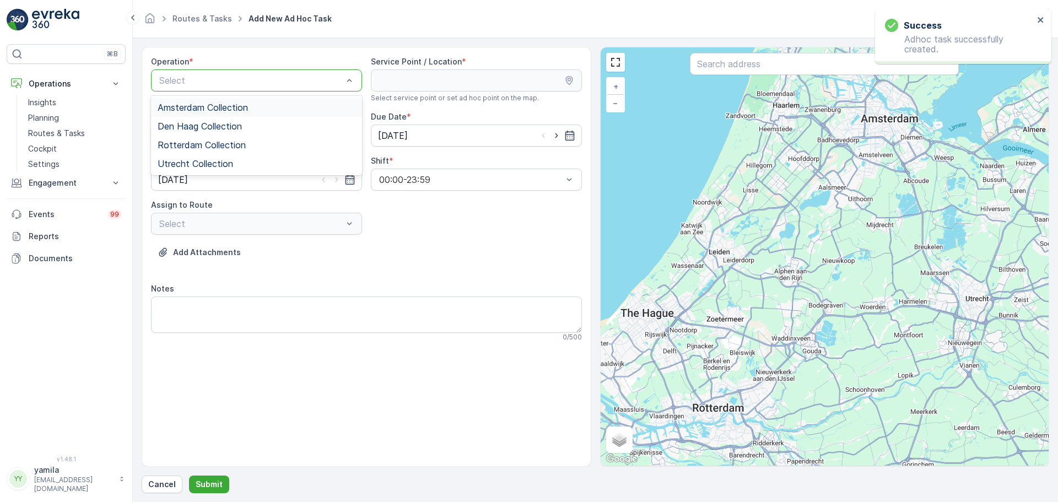
click at [203, 101] on div "Amsterdam Collection" at bounding box center [256, 107] width 211 height 19
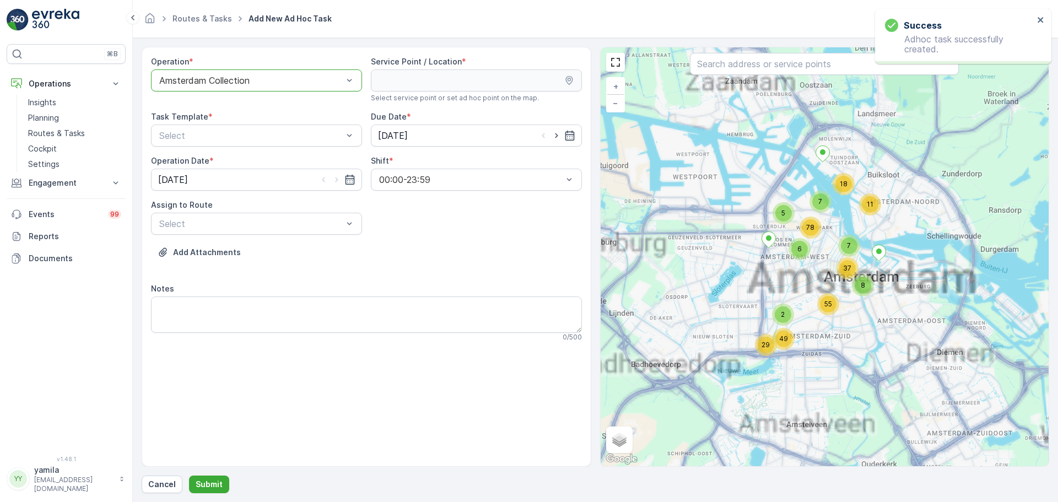
click at [720, 64] on input "text" at bounding box center [824, 64] width 269 height 22
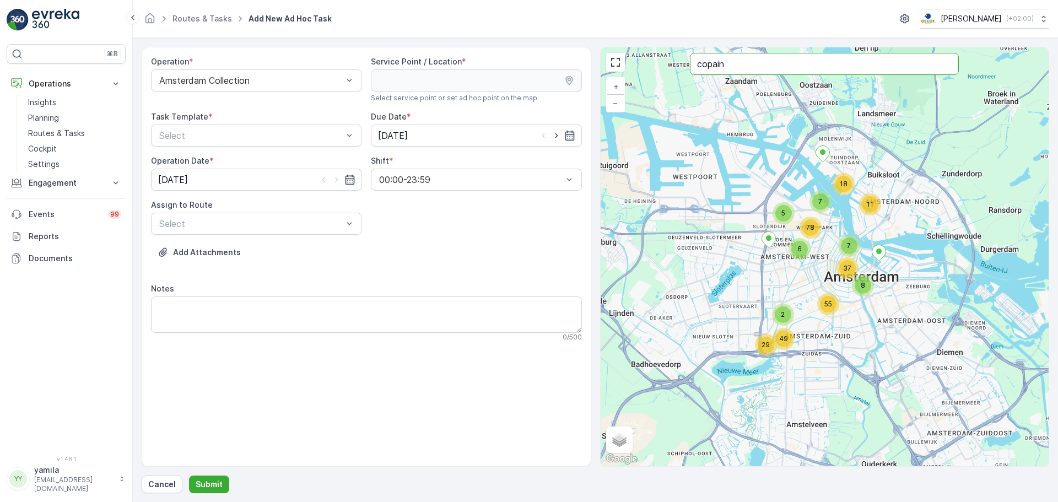
type input "copain"
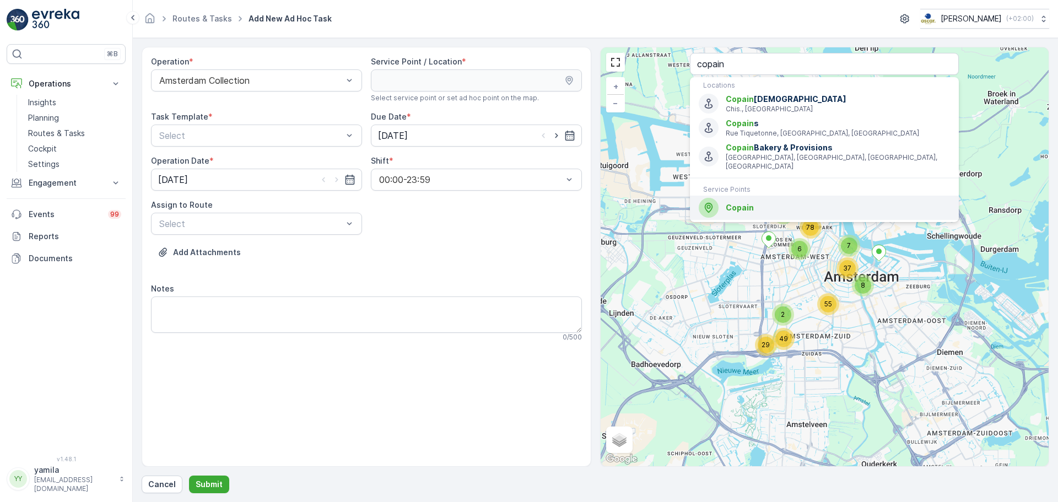
click at [732, 203] on span "Copain" at bounding box center [740, 207] width 28 height 9
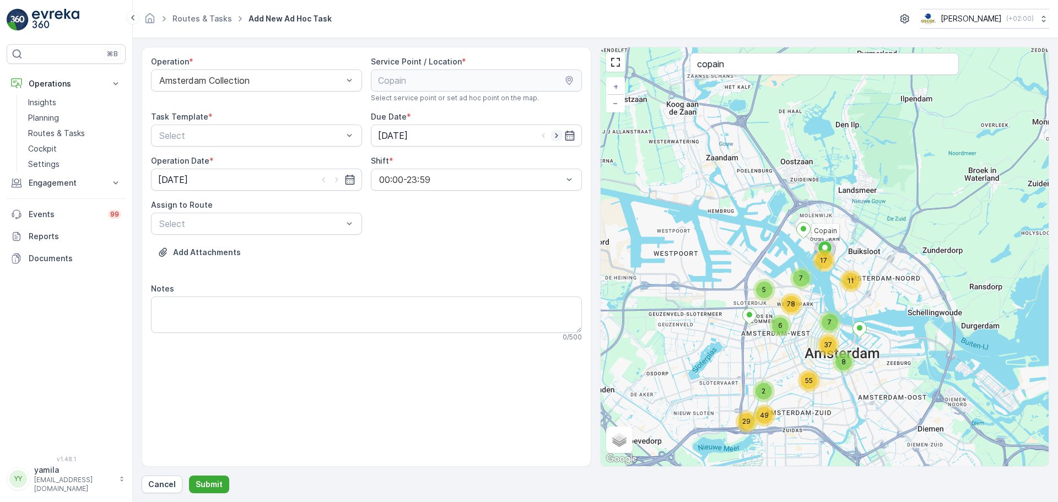
click at [559, 136] on icon "button" at bounding box center [556, 135] width 11 height 11
type input "[DATE]"
click at [340, 179] on icon "button" at bounding box center [336, 179] width 11 height 11
type input "[DATE]"
click at [275, 132] on div at bounding box center [251, 136] width 186 height 10
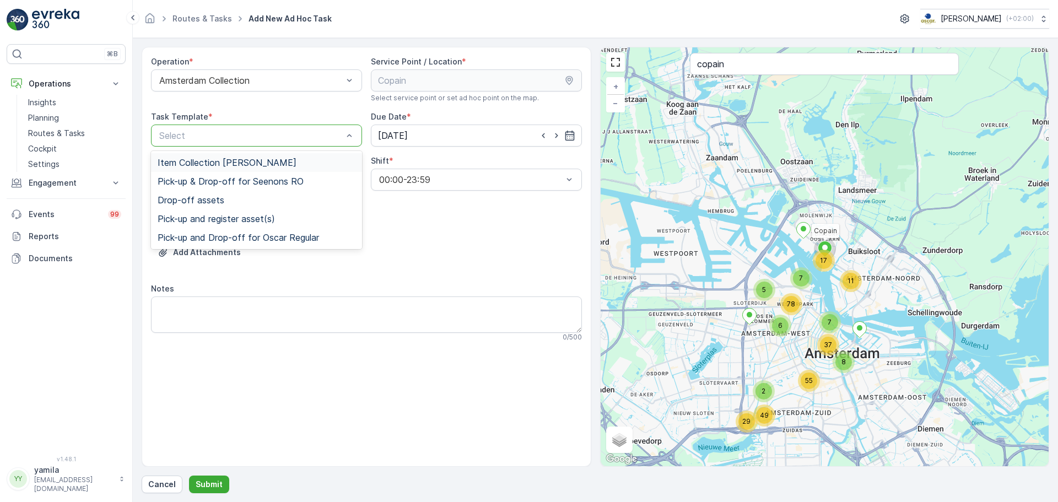
click at [263, 158] on span "Item Collection [PERSON_NAME]" at bounding box center [227, 163] width 139 height 10
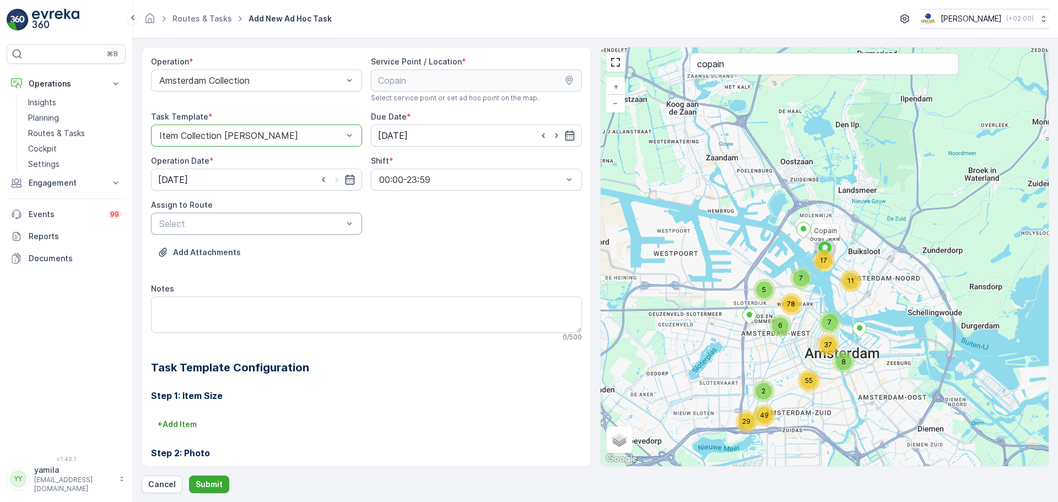
click at [244, 215] on div "Select" at bounding box center [256, 224] width 211 height 22
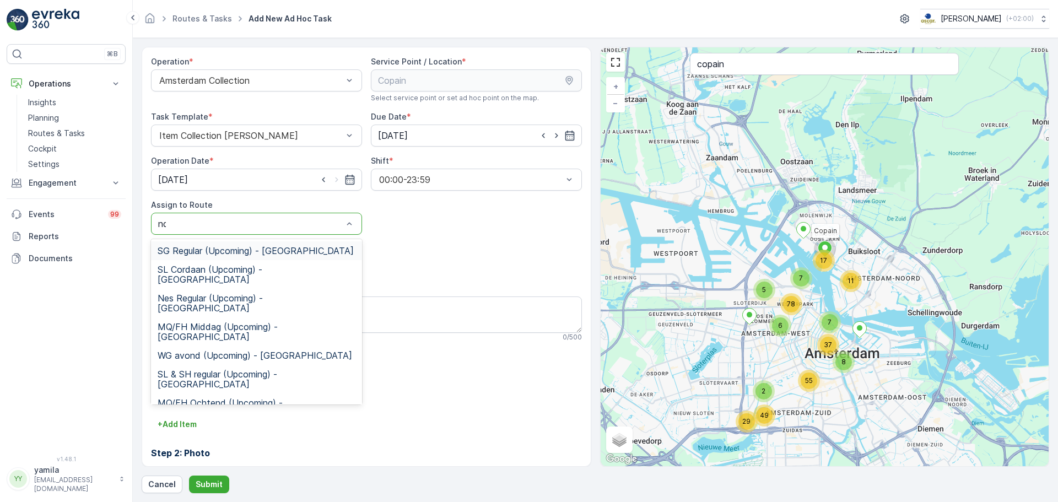
type input "ndsm"
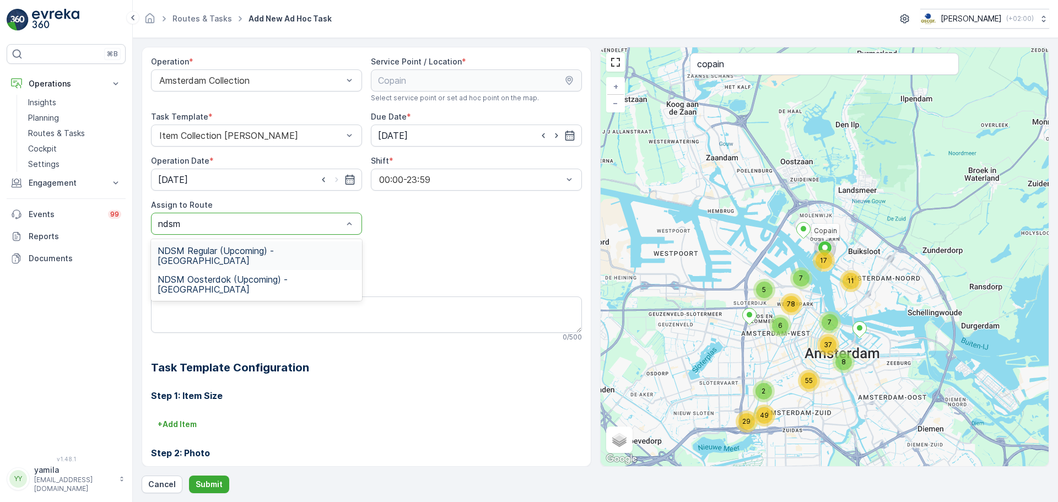
click at [271, 250] on span "NDSM Regular (Upcoming) - [GEOGRAPHIC_DATA]" at bounding box center [257, 256] width 198 height 20
click at [240, 312] on textarea "Notes" at bounding box center [366, 314] width 431 height 36
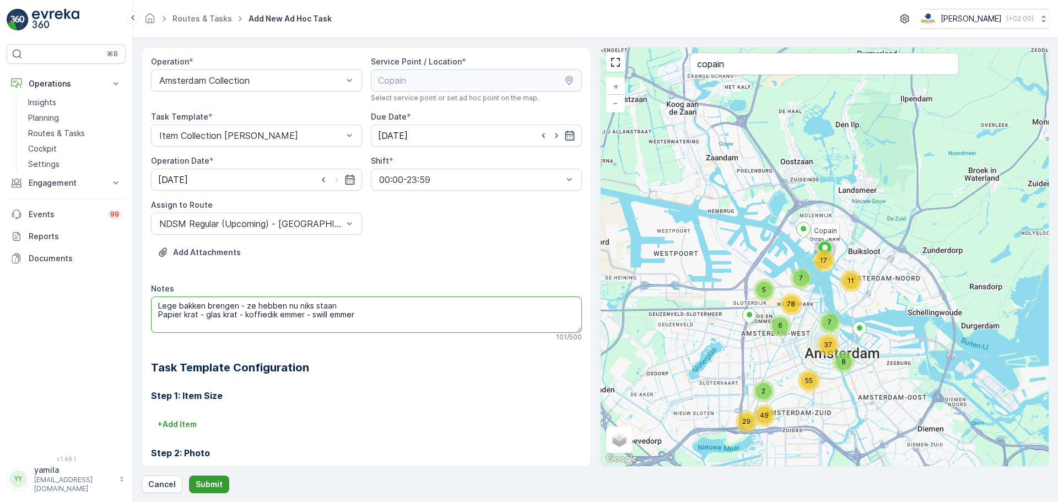
type textarea "Lege bakken brengen - ze hebben nu niks staan Papier krat - glas krat - koffied…"
click at [202, 480] on p "Submit" at bounding box center [209, 484] width 27 height 11
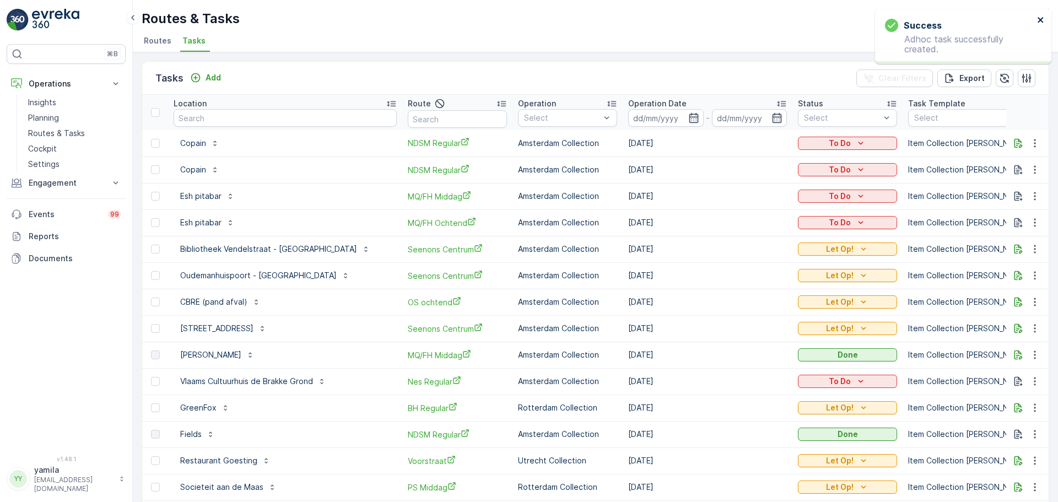
click at [1043, 21] on icon "close" at bounding box center [1041, 19] width 8 height 9
click at [856, 141] on icon "To Do" at bounding box center [860, 143] width 11 height 11
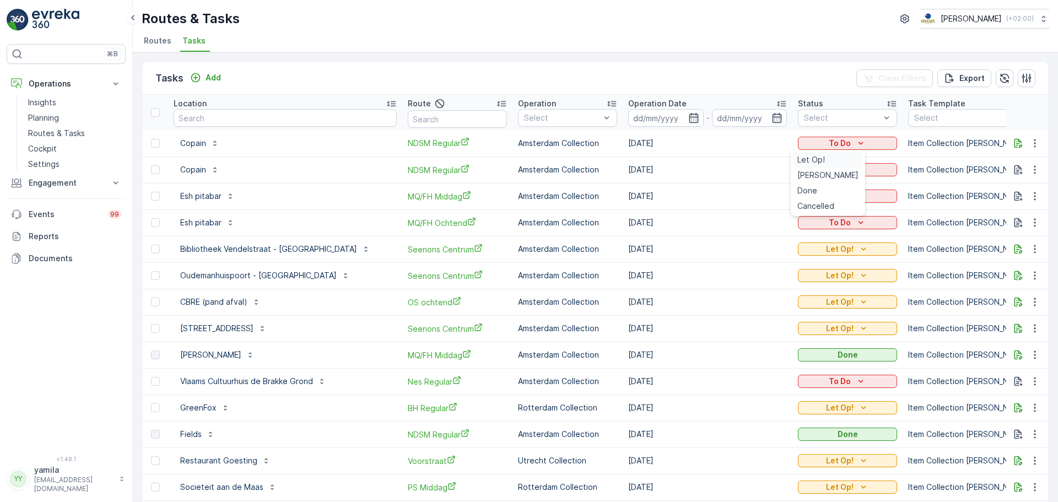
click at [810, 159] on span "Let Op!" at bounding box center [811, 159] width 28 height 11
click at [236, 121] on input "text" at bounding box center [285, 118] width 223 height 18
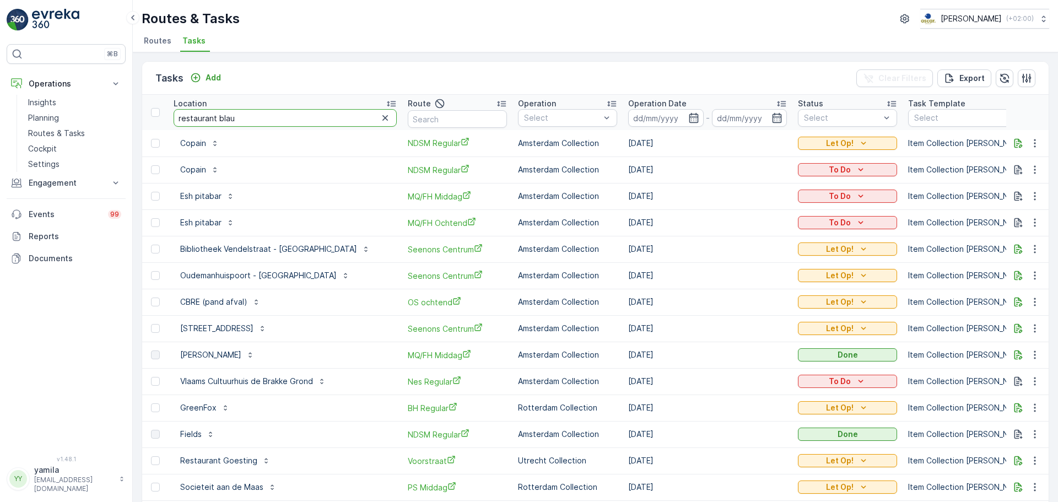
type input "restaurant blauw"
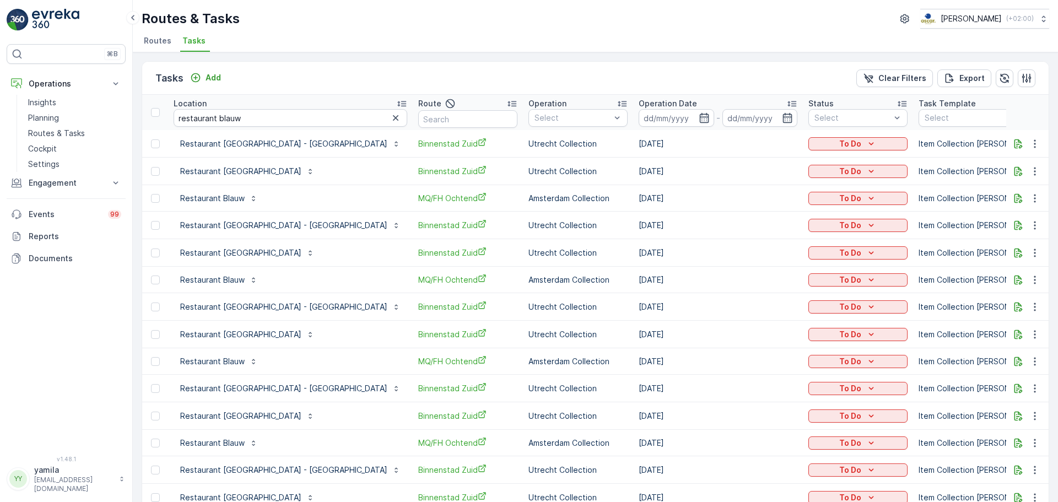
click at [153, 43] on span "Routes" at bounding box center [158, 40] width 28 height 11
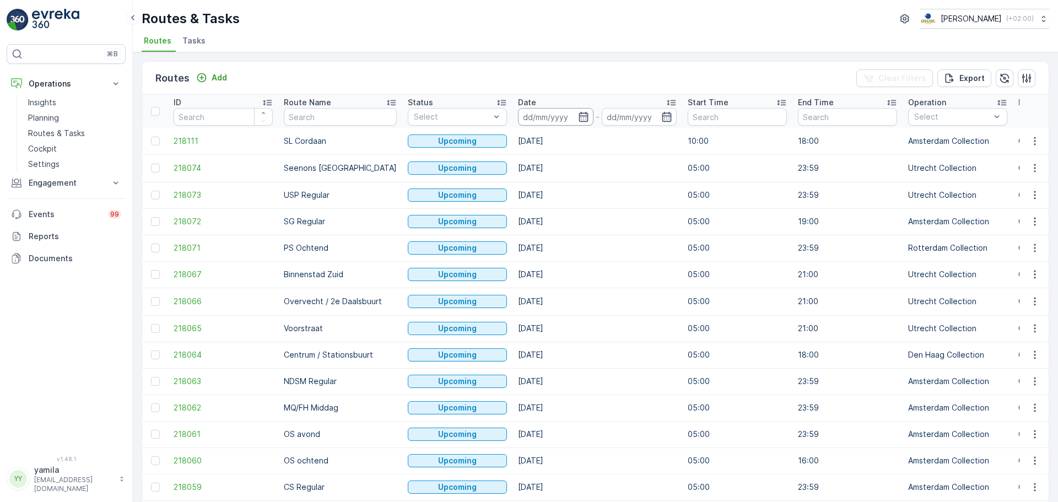
click at [541, 116] on input at bounding box center [555, 117] width 75 height 18
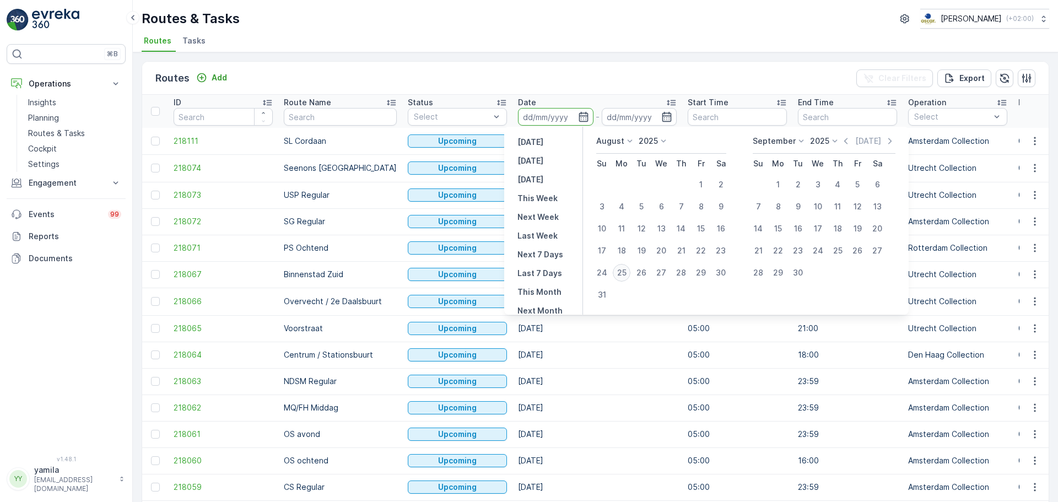
click at [623, 275] on div "25" at bounding box center [622, 273] width 18 height 18
type input "[DATE]"
click at [623, 275] on div "25" at bounding box center [622, 273] width 18 height 18
type input "[DATE]"
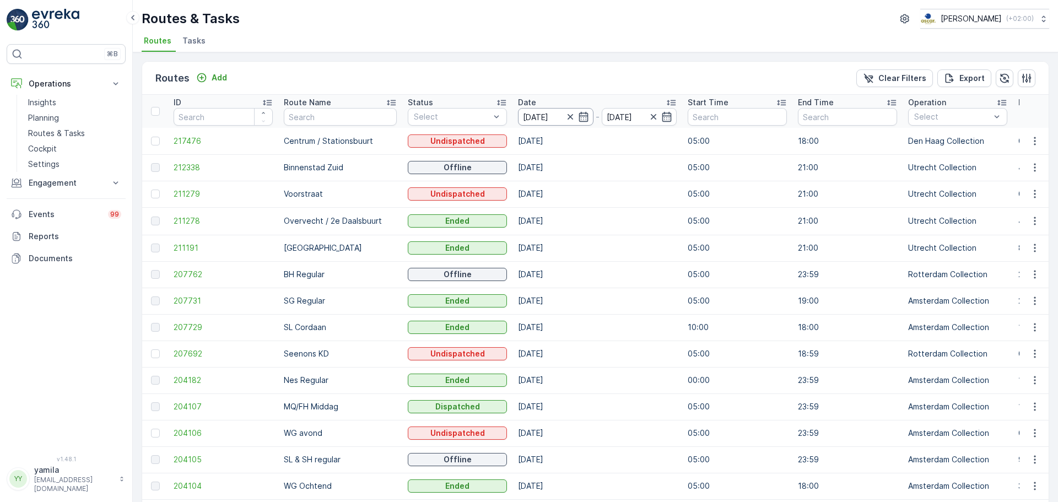
click at [535, 116] on input "[DATE]" at bounding box center [555, 117] width 75 height 18
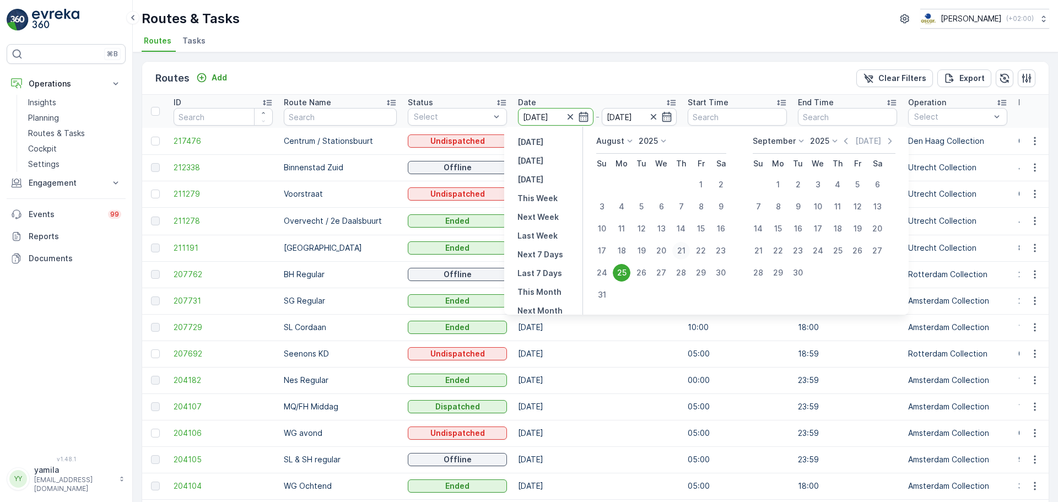
click at [685, 255] on div "21" at bounding box center [681, 251] width 18 height 18
type input "[DATE]"
click at [685, 255] on div "21" at bounding box center [681, 251] width 18 height 18
type input "[DATE]"
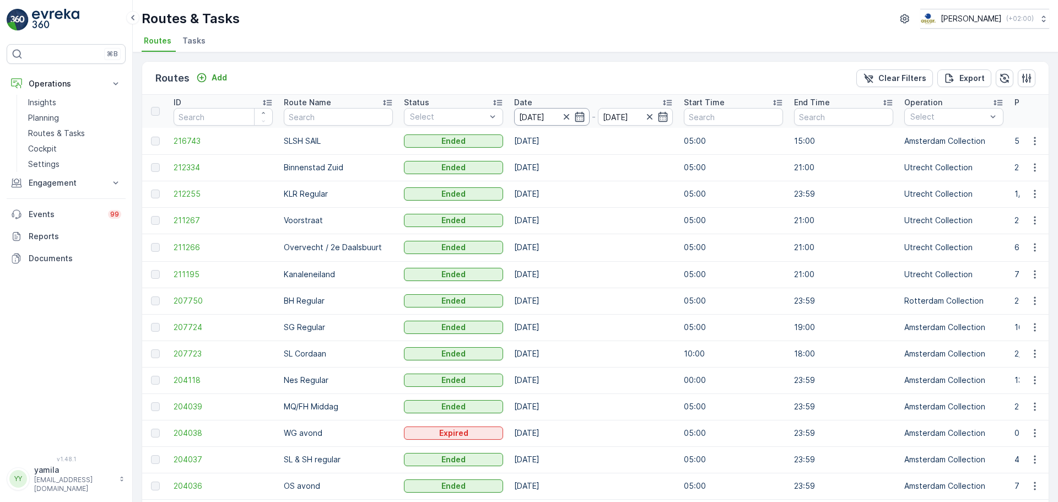
click at [533, 111] on input "[DATE]" at bounding box center [551, 117] width 75 height 18
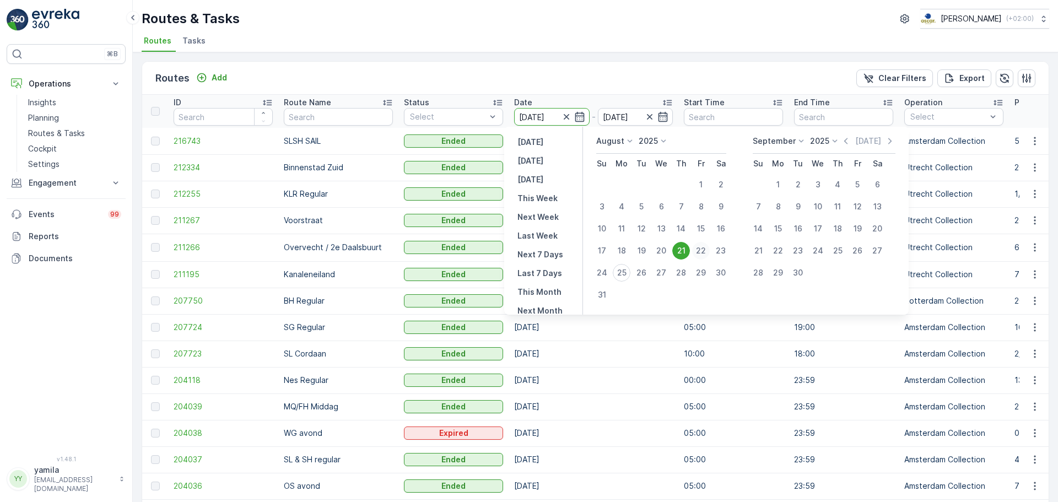
click at [704, 253] on div "22" at bounding box center [701, 251] width 18 height 18
type input "[DATE]"
click at [704, 253] on div "22" at bounding box center [701, 251] width 18 height 18
type input "[DATE]"
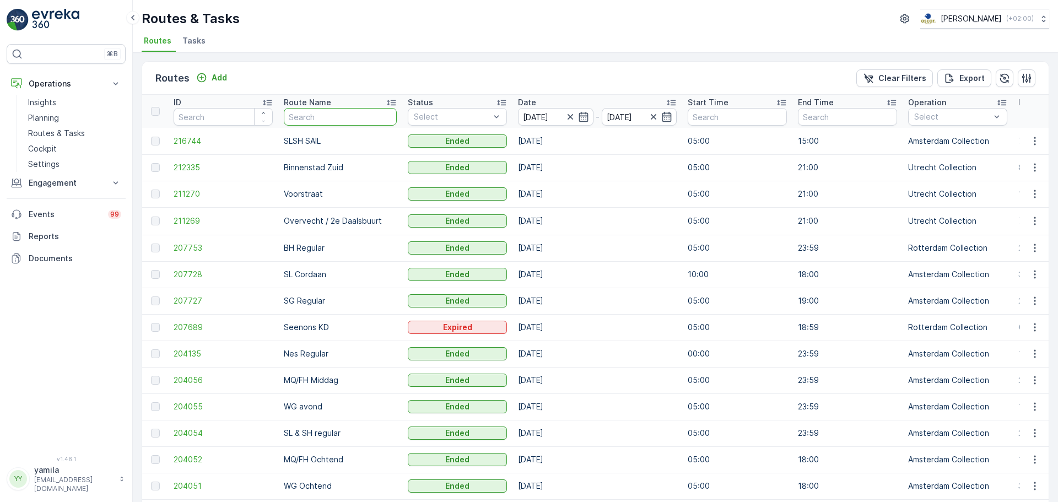
click at [305, 115] on input "text" at bounding box center [340, 117] width 113 height 18
type input "ndsm"
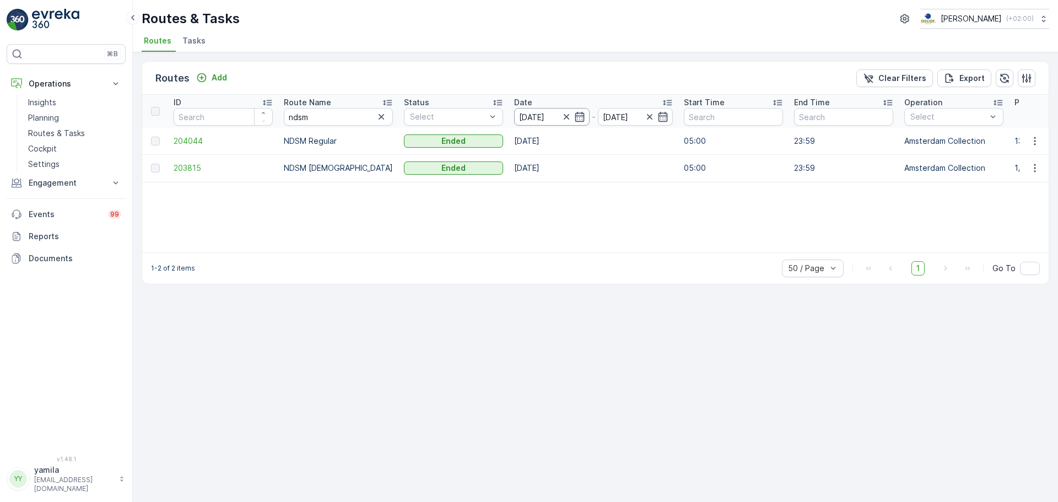
click at [528, 112] on input "[DATE]" at bounding box center [551, 117] width 75 height 18
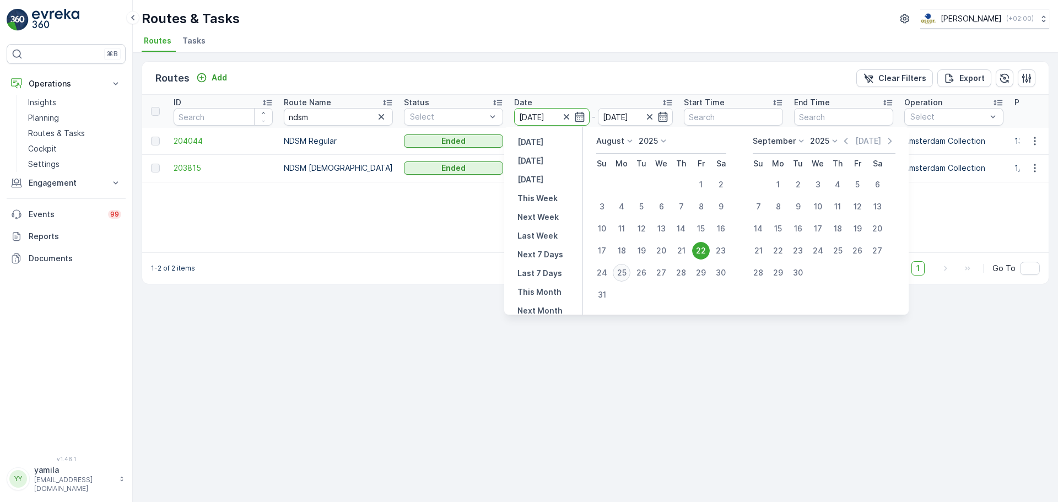
click at [623, 272] on div "25" at bounding box center [622, 273] width 18 height 18
type input "[DATE]"
click at [623, 272] on div "25" at bounding box center [622, 273] width 18 height 18
type input "[DATE]"
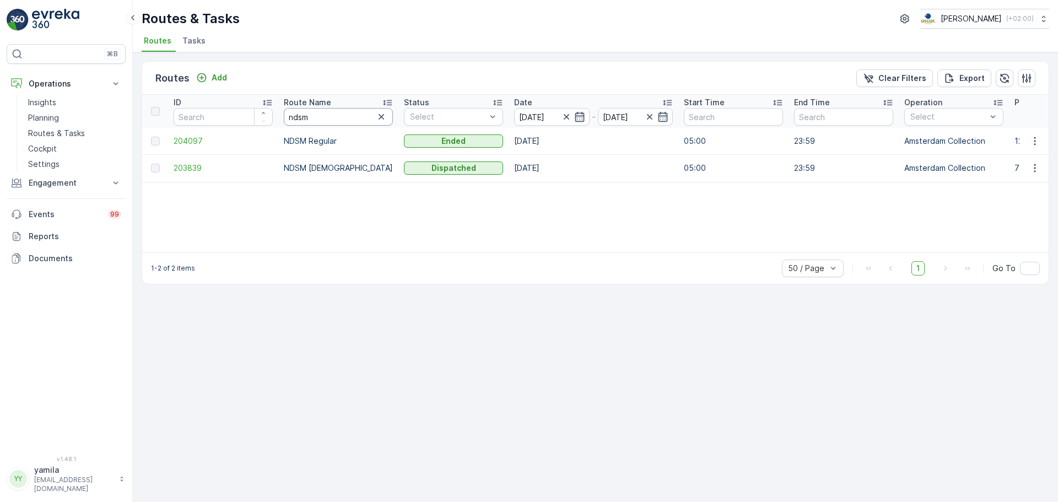
click at [302, 115] on input "ndsm" at bounding box center [338, 117] width 109 height 18
type input "mq"
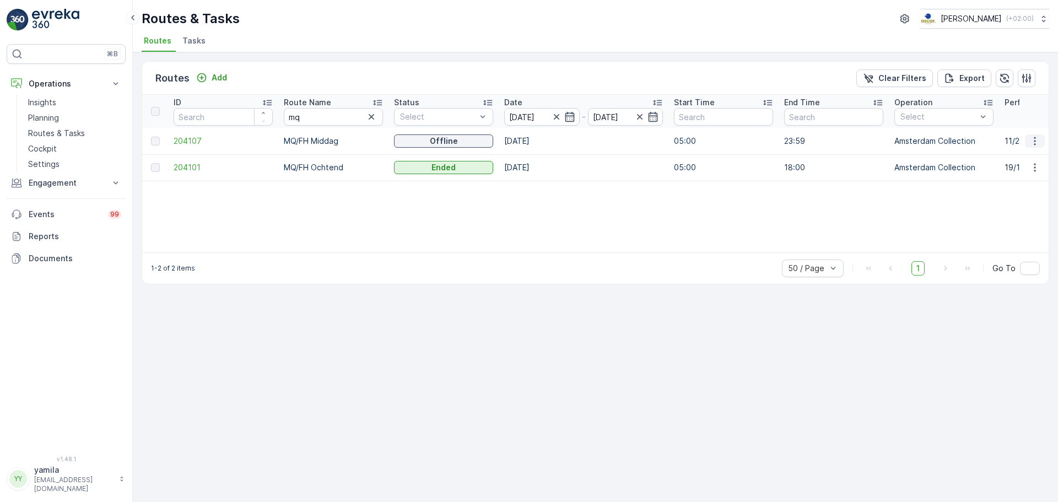
click at [1033, 140] on icon "button" at bounding box center [1034, 141] width 11 height 11
click at [1014, 163] on span "See More Details" at bounding box center [1009, 157] width 64 height 11
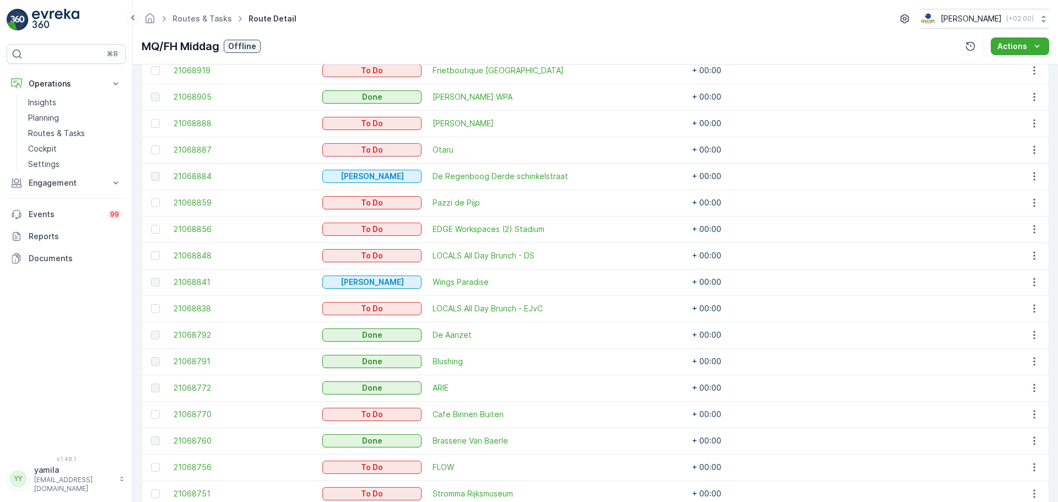
scroll to position [526, 0]
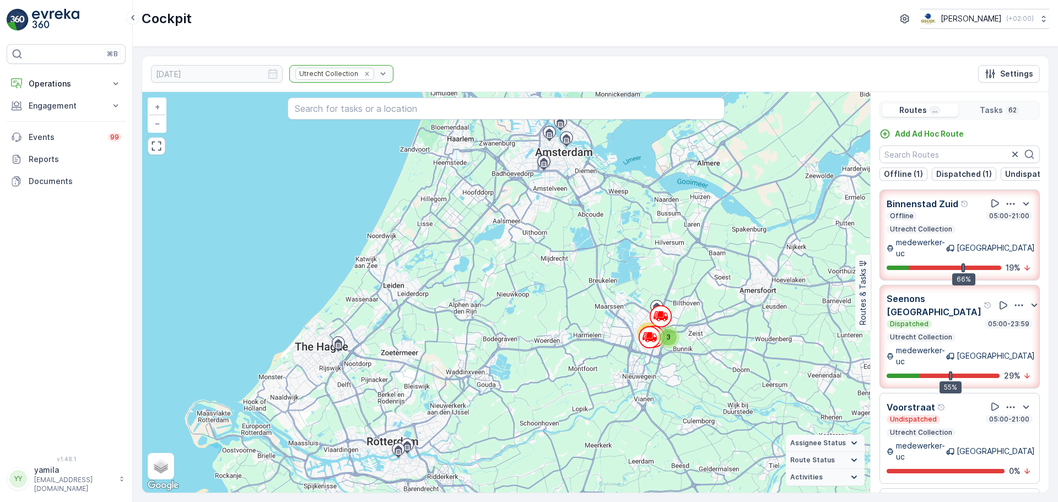
scroll to position [28, 0]
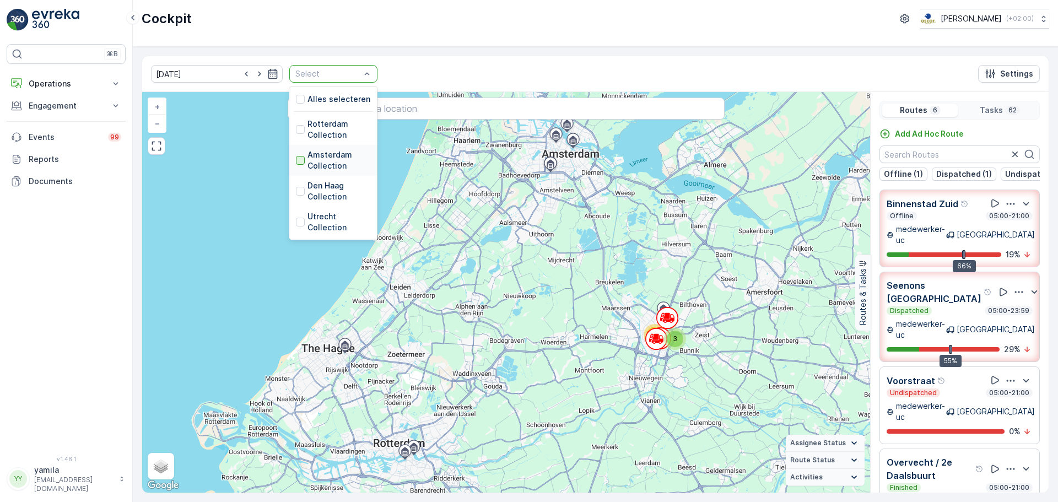
click at [296, 156] on div at bounding box center [300, 160] width 9 height 9
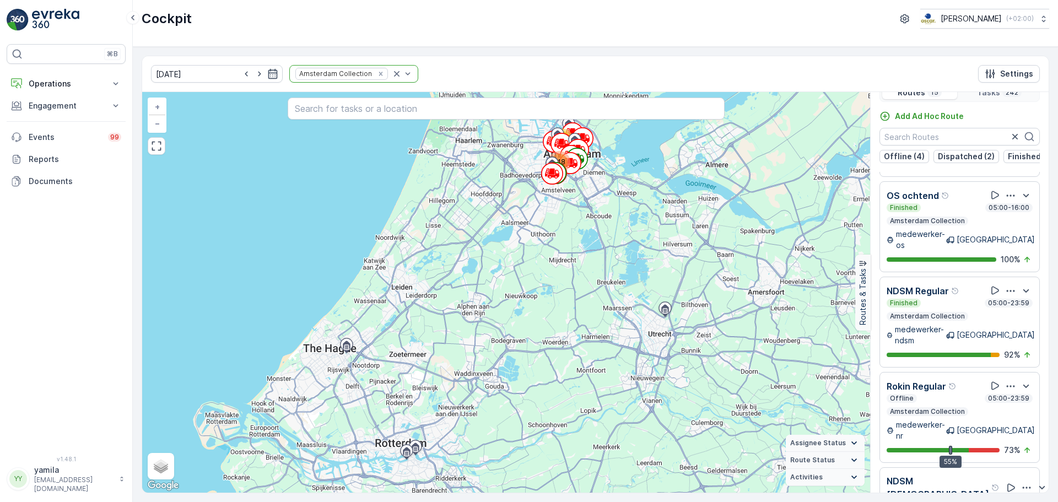
scroll to position [28, 0]
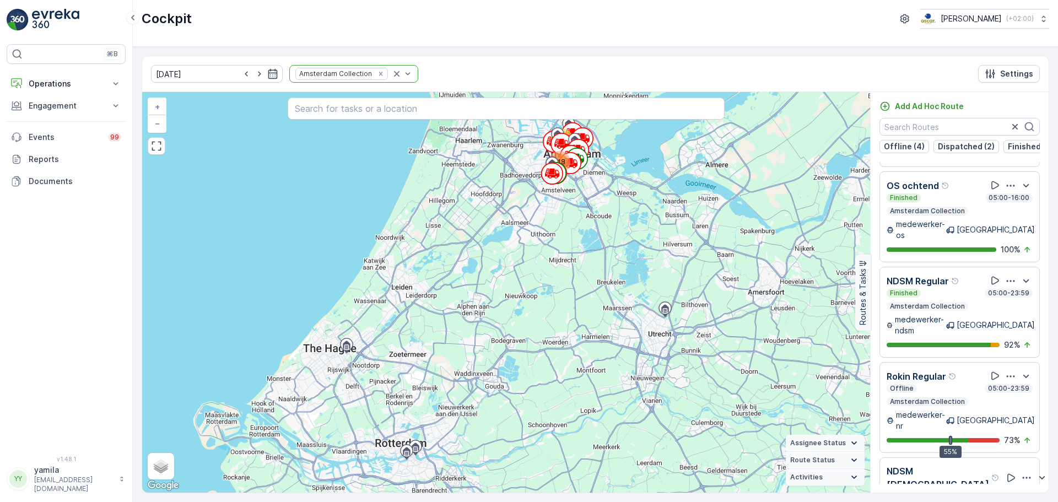
scroll to position [746, 0]
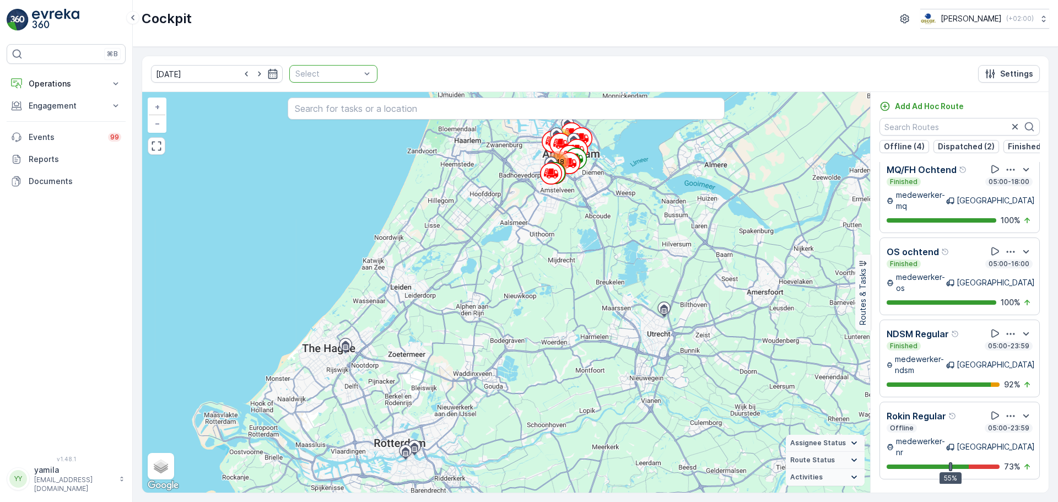
click at [363, 73] on div "Select" at bounding box center [333, 74] width 88 height 18
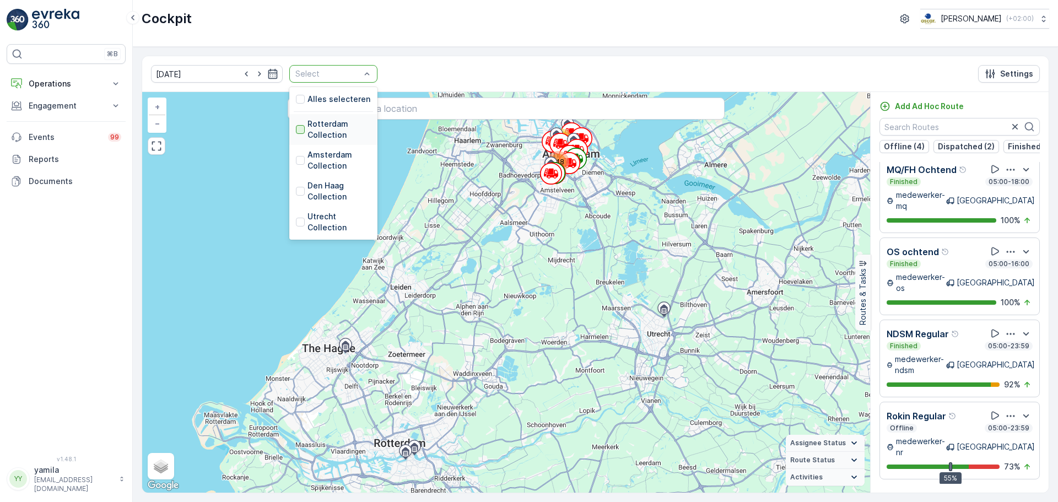
click at [296, 131] on div at bounding box center [300, 129] width 9 height 9
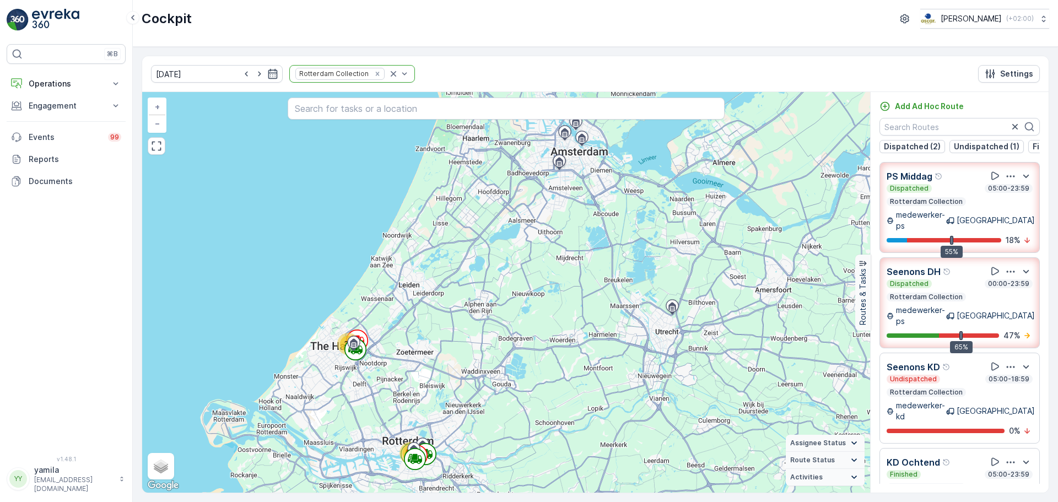
scroll to position [269, 0]
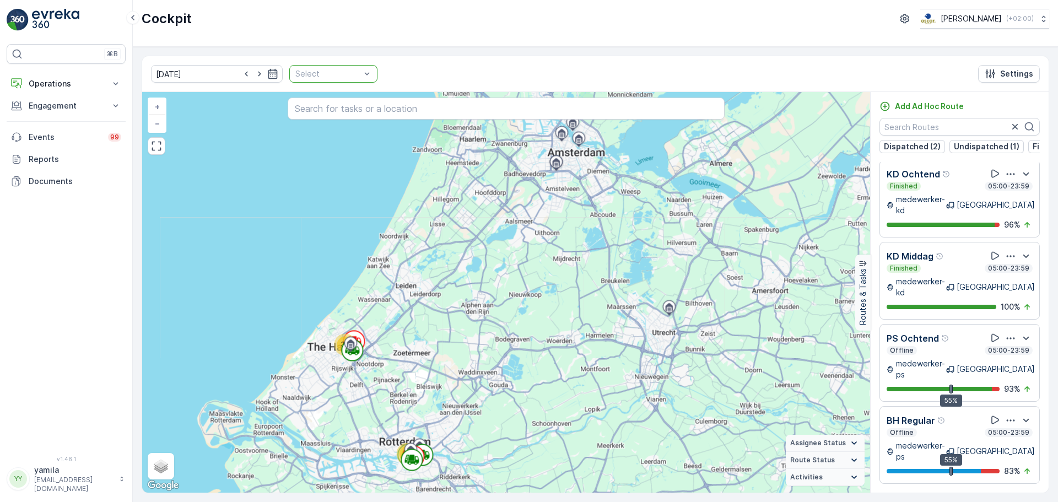
scroll to position [177, 0]
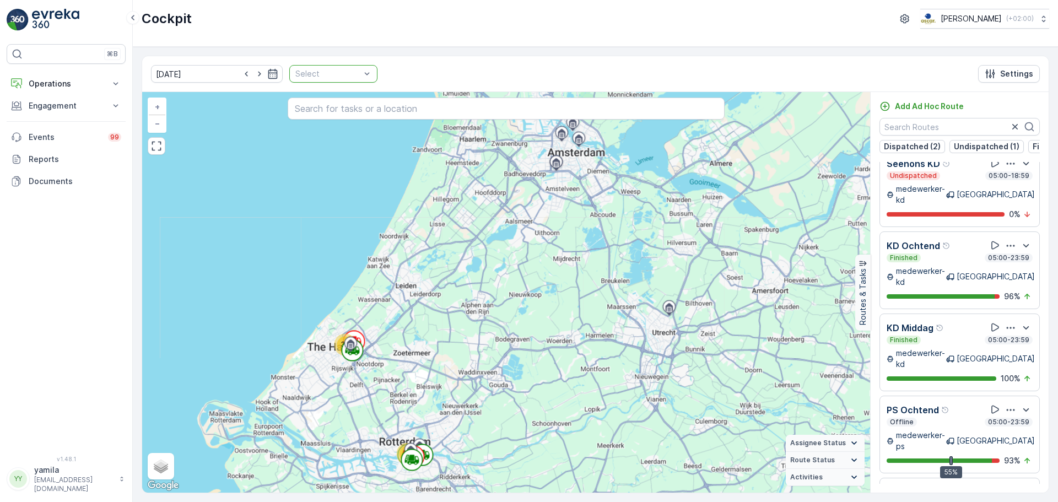
click at [361, 74] on div "Select" at bounding box center [333, 74] width 88 height 18
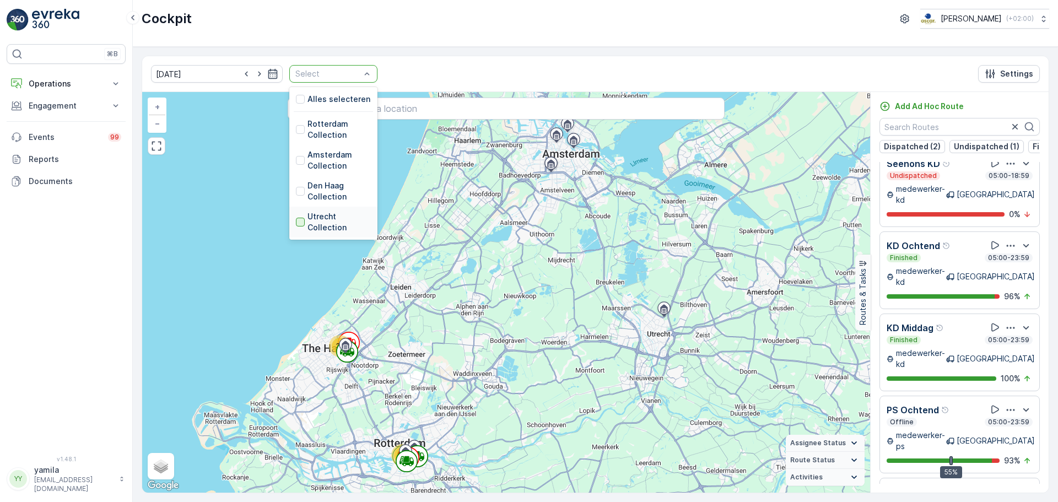
click at [296, 220] on div at bounding box center [300, 222] width 9 height 9
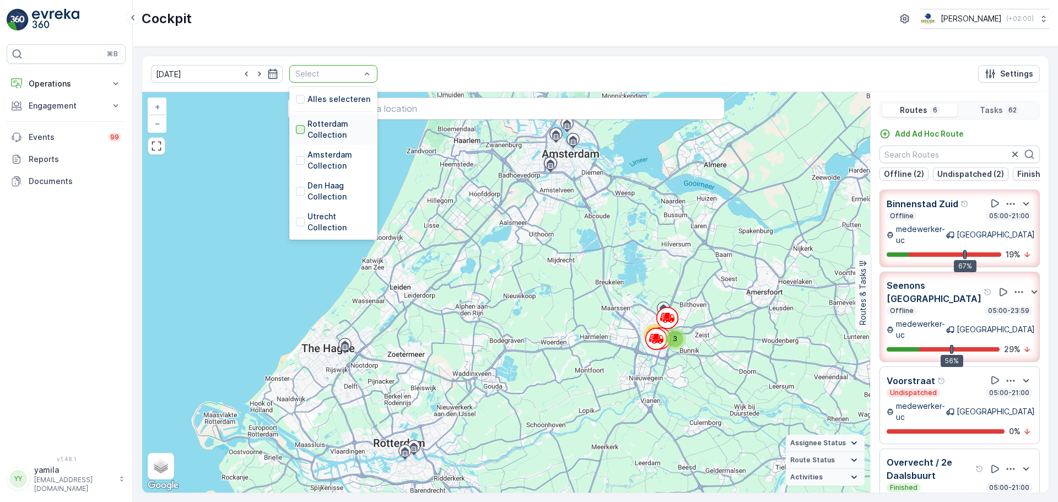
click at [296, 130] on div at bounding box center [300, 129] width 9 height 9
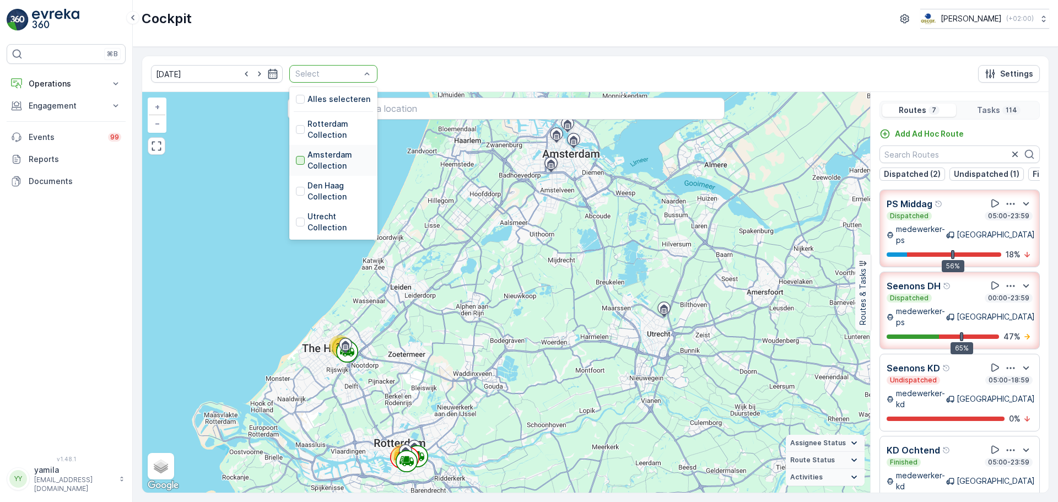
click at [296, 160] on div at bounding box center [300, 160] width 9 height 9
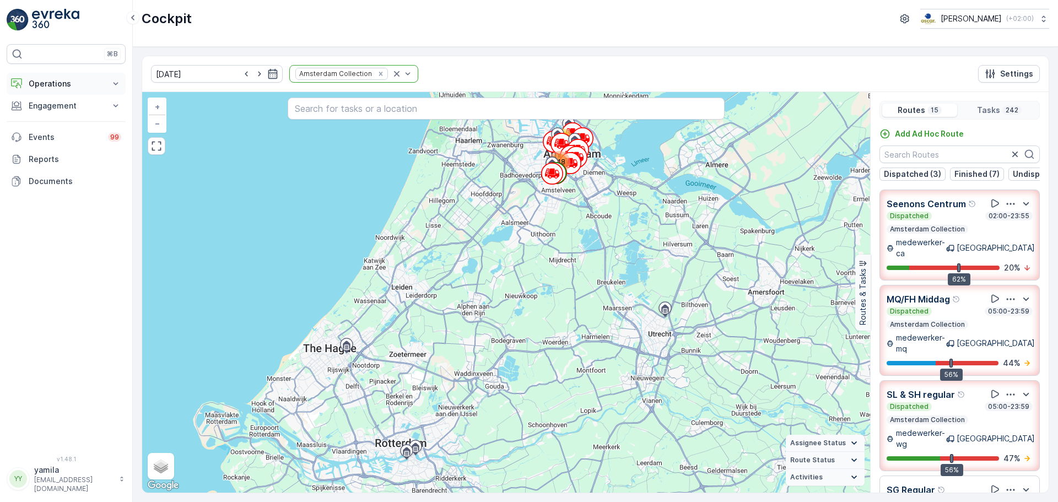
click at [64, 88] on p "Operations" at bounding box center [66, 83] width 75 height 11
click at [66, 136] on p "Routes & Tasks" at bounding box center [56, 133] width 57 height 11
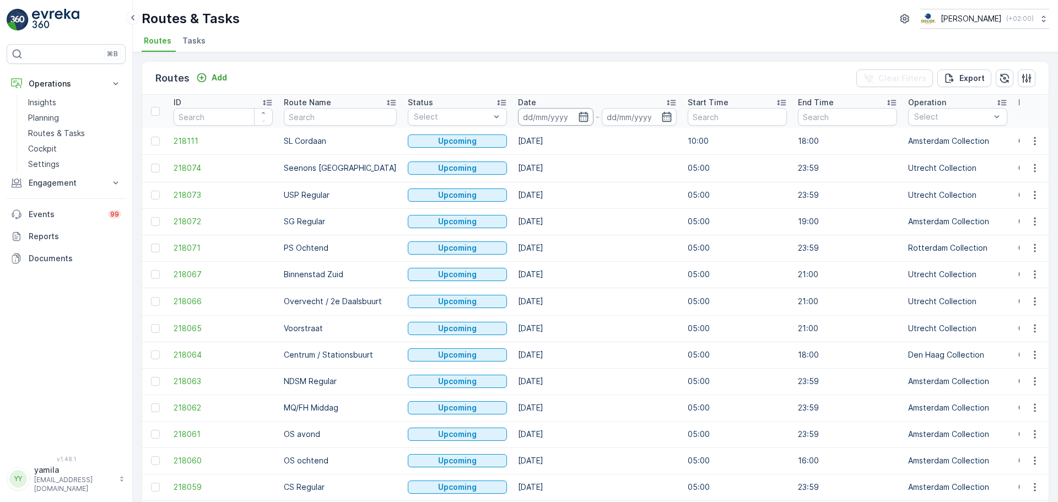
click at [535, 120] on input at bounding box center [555, 117] width 75 height 18
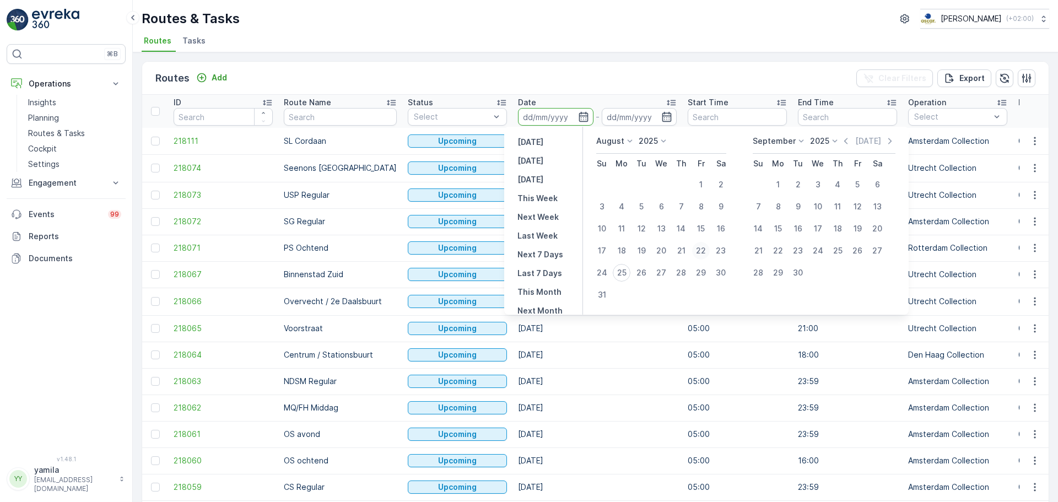
click at [702, 251] on div "22" at bounding box center [701, 251] width 18 height 18
type input "[DATE]"
click at [702, 251] on div "22" at bounding box center [701, 251] width 18 height 18
type input "[DATE]"
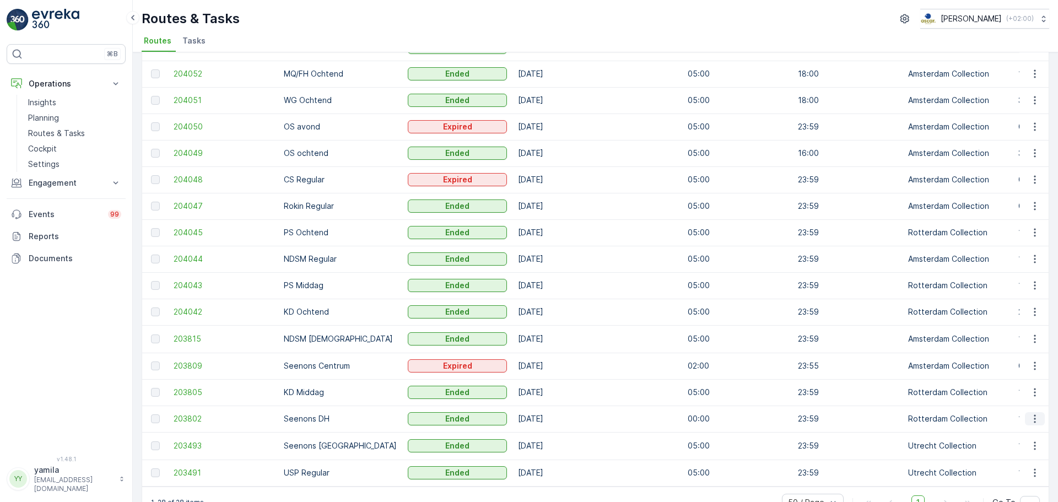
click at [1031, 418] on icon "button" at bounding box center [1034, 418] width 11 height 11
click at [1021, 434] on span "See More Details" at bounding box center [1009, 434] width 64 height 11
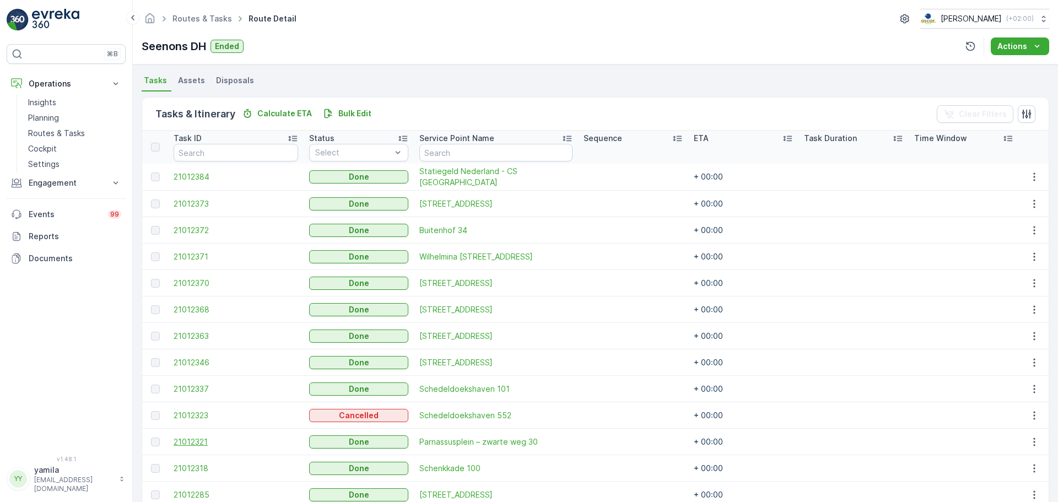
scroll to position [229, 0]
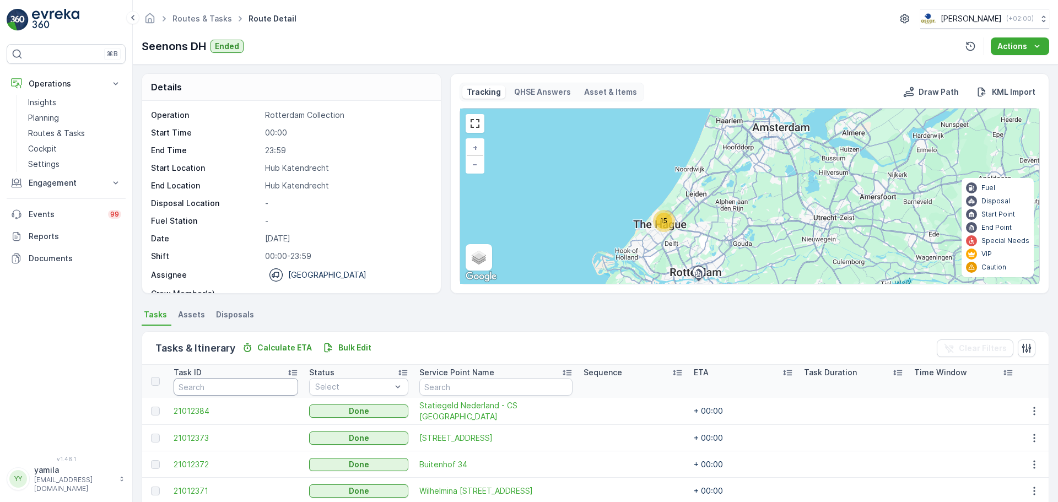
scroll to position [229, 0]
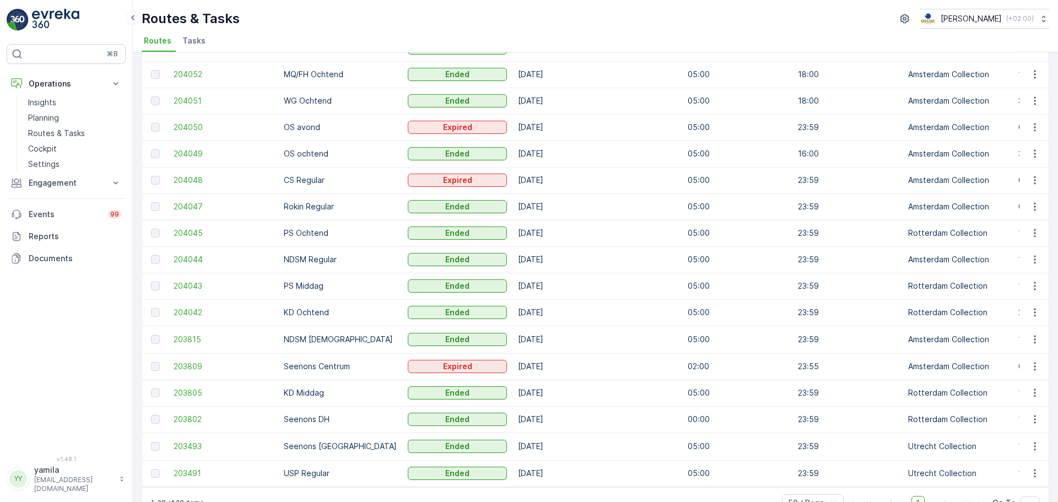
scroll to position [386, 0]
click at [1033, 444] on icon "button" at bounding box center [1034, 445] width 11 height 11
click at [1022, 459] on span "See More Details" at bounding box center [1009, 460] width 64 height 11
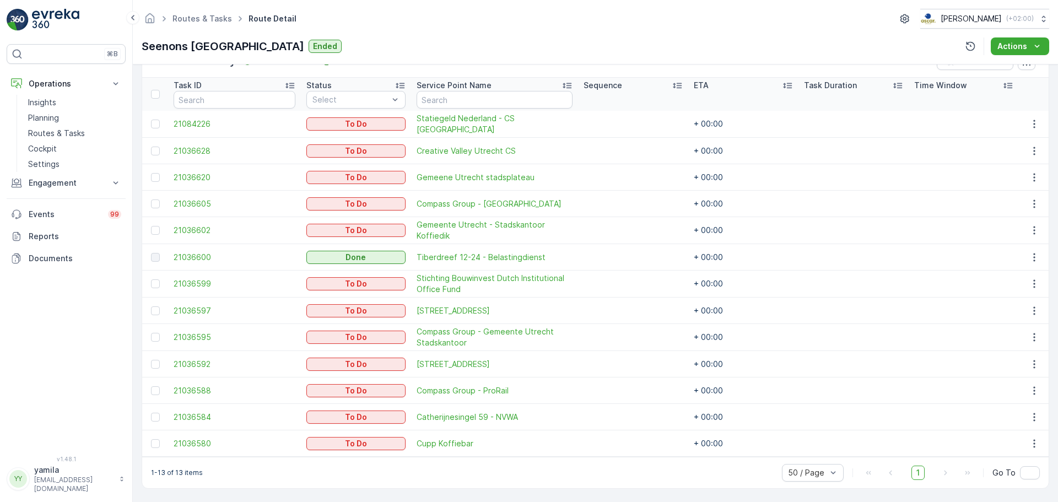
scroll to position [288, 0]
click at [1032, 257] on icon "button" at bounding box center [1034, 256] width 11 height 11
click at [1029, 269] on span "See More Details" at bounding box center [1022, 272] width 64 height 11
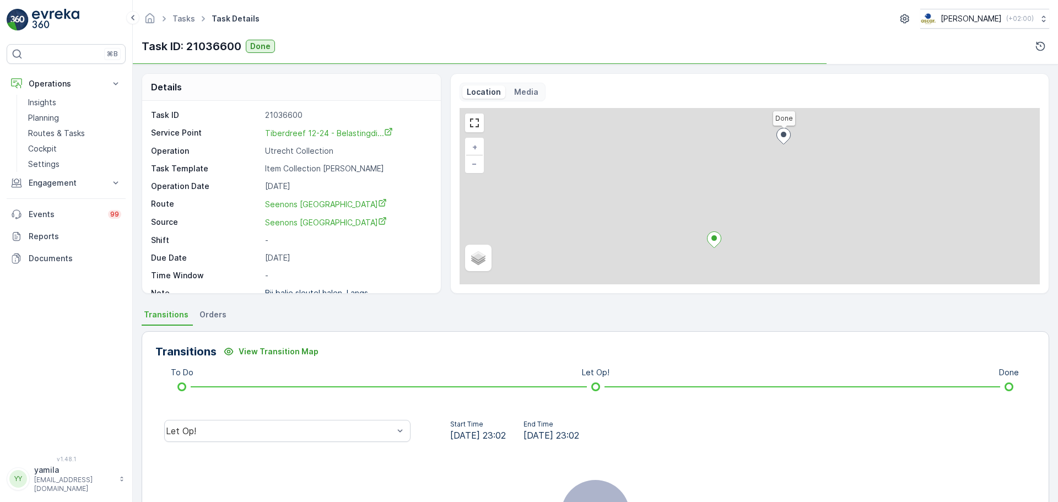
scroll to position [55, 0]
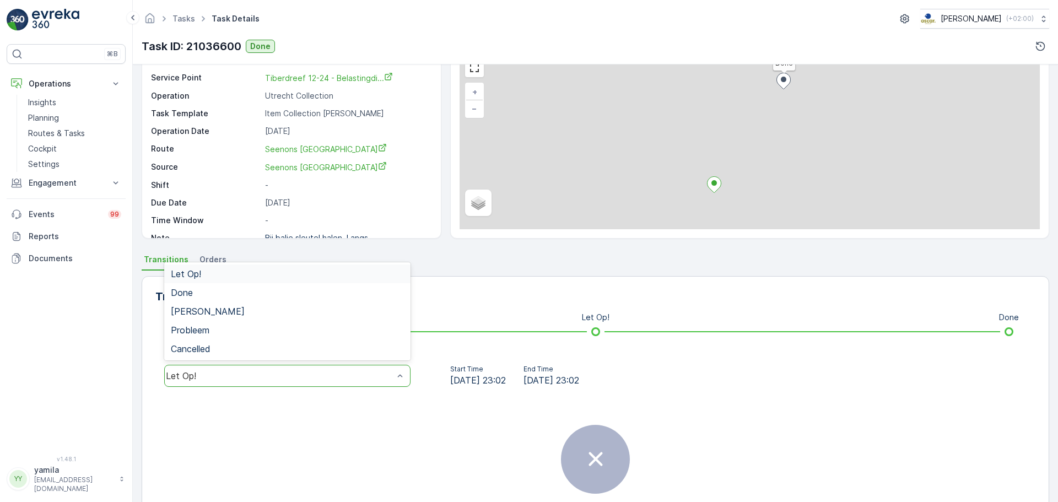
click at [231, 382] on div "Let Op!" at bounding box center [287, 376] width 246 height 22
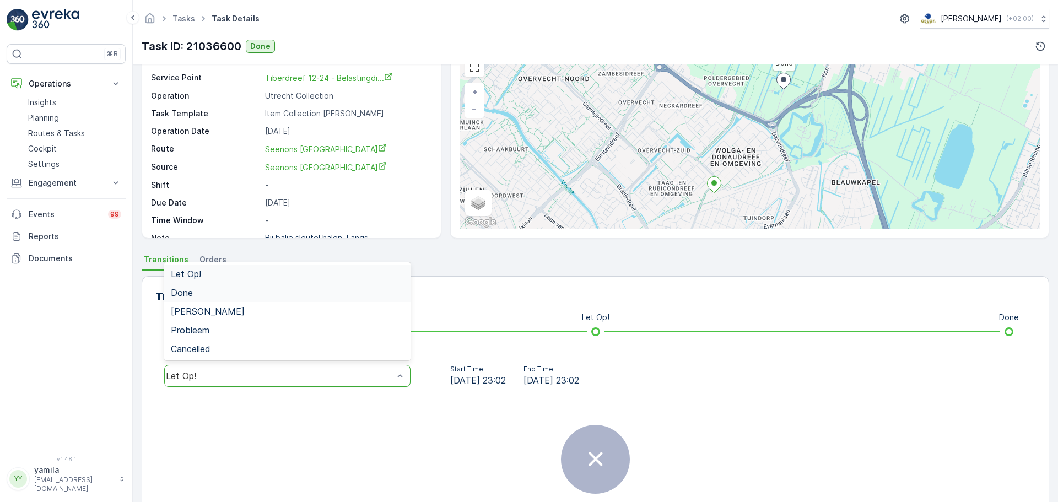
click at [207, 296] on div "Done" at bounding box center [287, 293] width 233 height 10
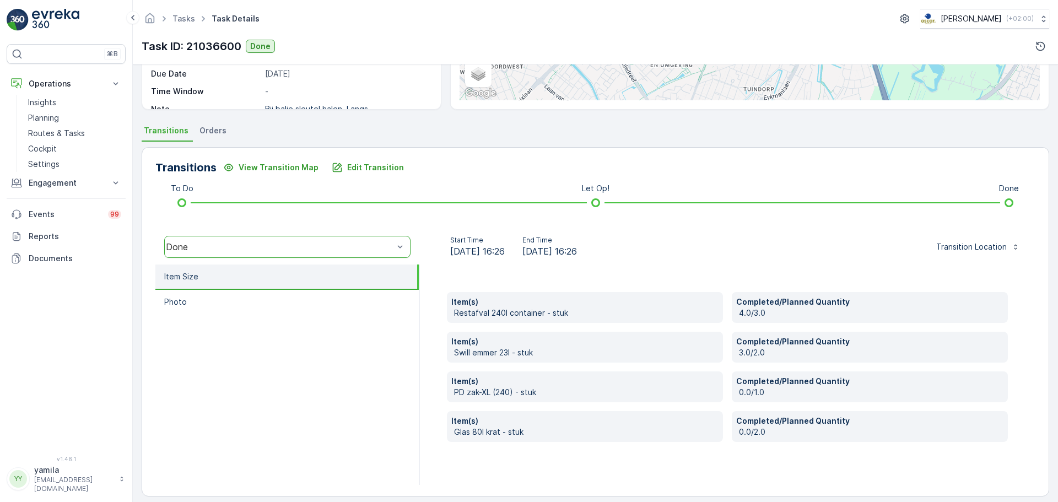
scroll to position [193, 0]
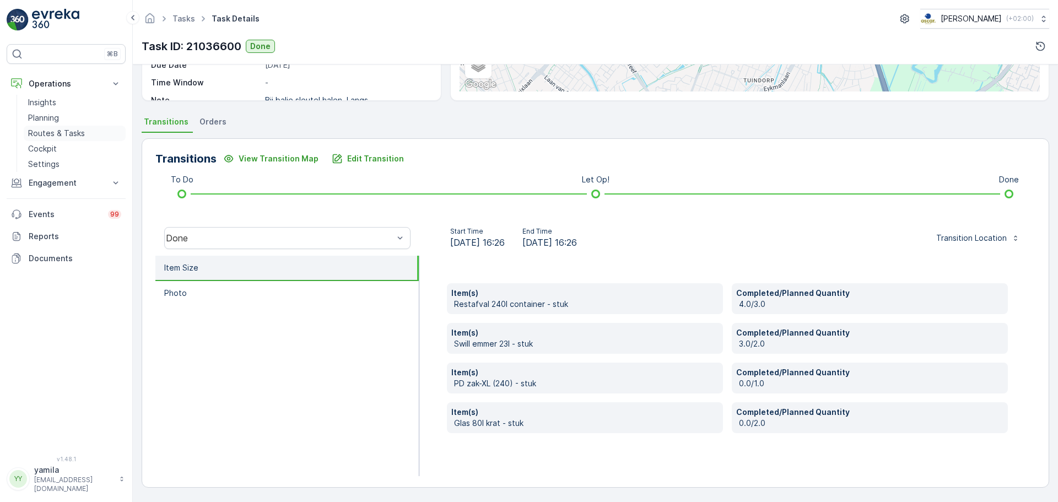
click at [58, 131] on p "Routes & Tasks" at bounding box center [56, 133] width 57 height 11
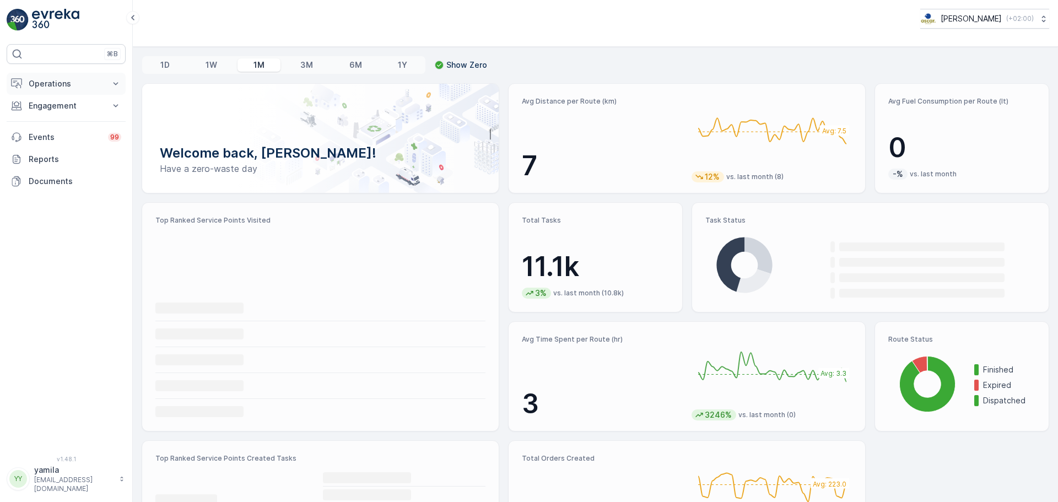
click at [64, 86] on p "Operations" at bounding box center [66, 83] width 75 height 11
click at [51, 146] on p "Cockpit" at bounding box center [42, 148] width 29 height 11
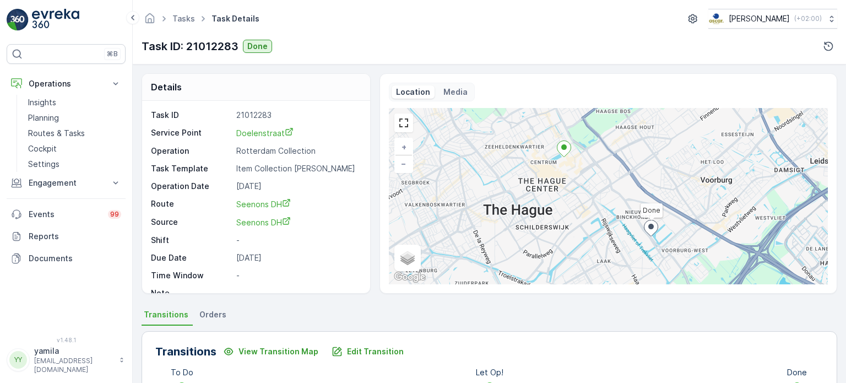
click at [74, 135] on p "Routes & Tasks" at bounding box center [56, 133] width 57 height 11
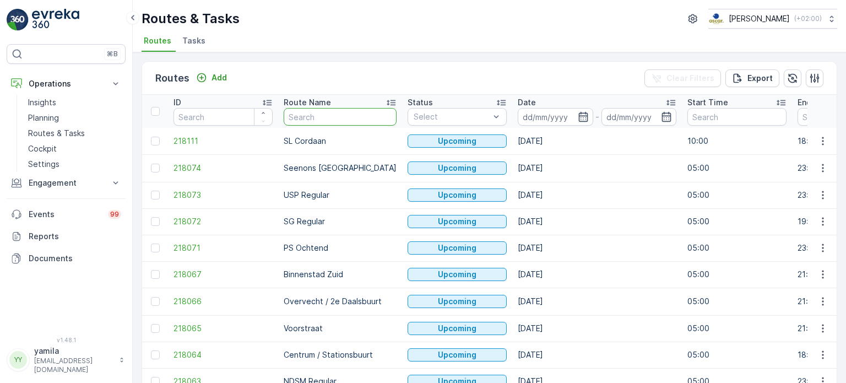
click at [321, 117] on input "text" at bounding box center [340, 117] width 113 height 18
type input "sl"
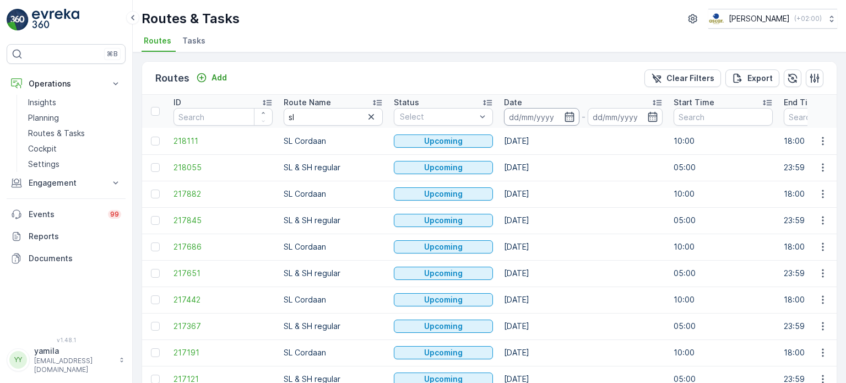
click at [516, 111] on input at bounding box center [541, 117] width 75 height 18
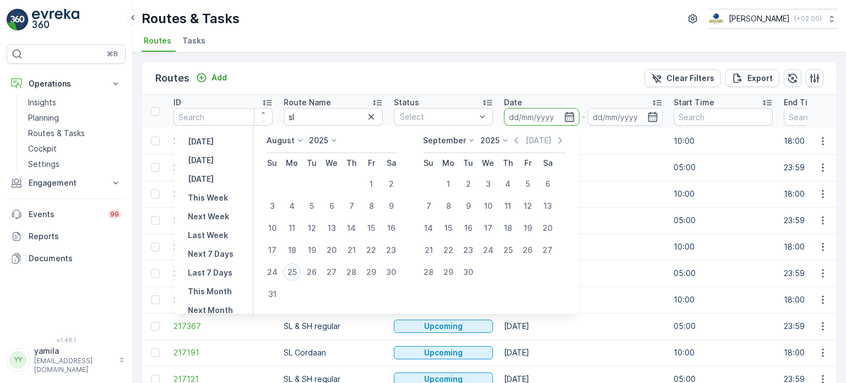
click at [295, 272] on div "25" at bounding box center [292, 272] width 18 height 18
type input "[DATE]"
click at [295, 272] on div "25" at bounding box center [292, 272] width 18 height 18
type input "[DATE]"
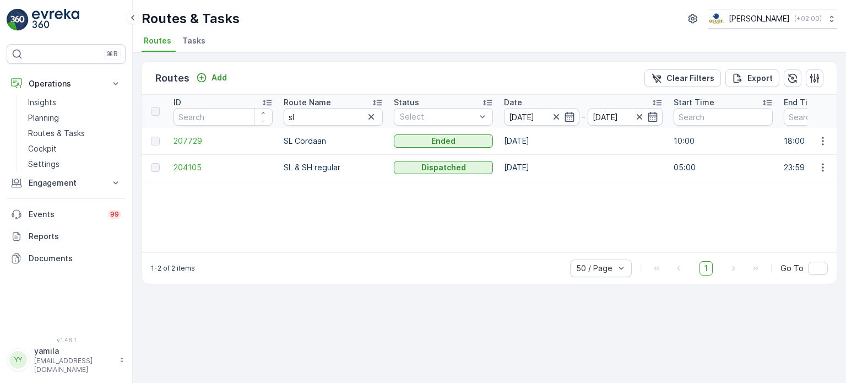
click at [820, 174] on td at bounding box center [823, 167] width 30 height 26
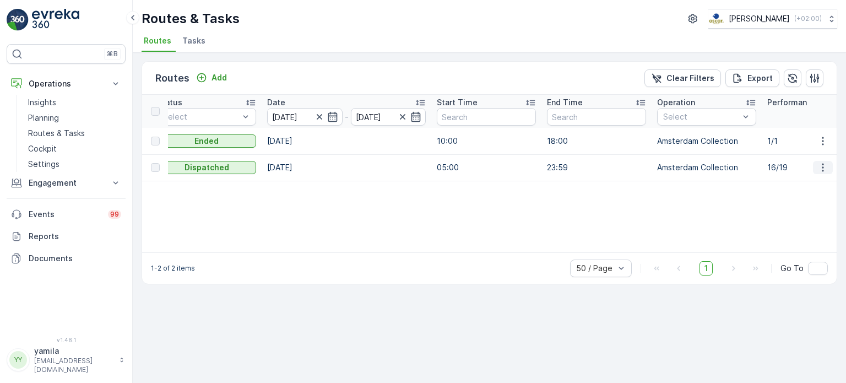
scroll to position [0, 238]
click at [824, 167] on icon "button" at bounding box center [823, 167] width 11 height 11
click at [812, 178] on span "See More Details" at bounding box center [797, 183] width 64 height 11
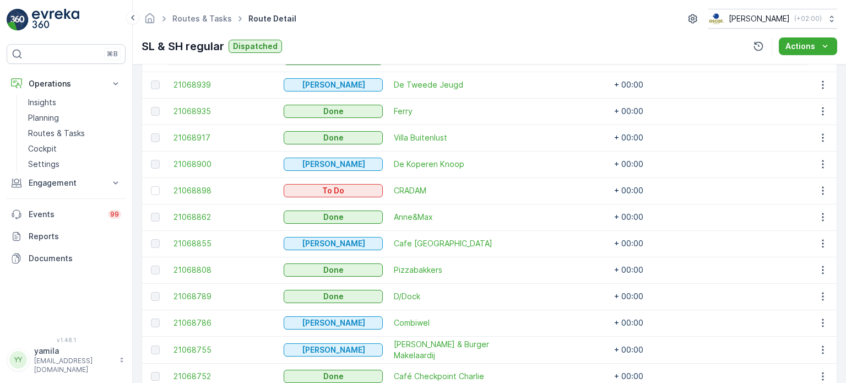
scroll to position [569, 0]
